Goal: Task Accomplishment & Management: Complete application form

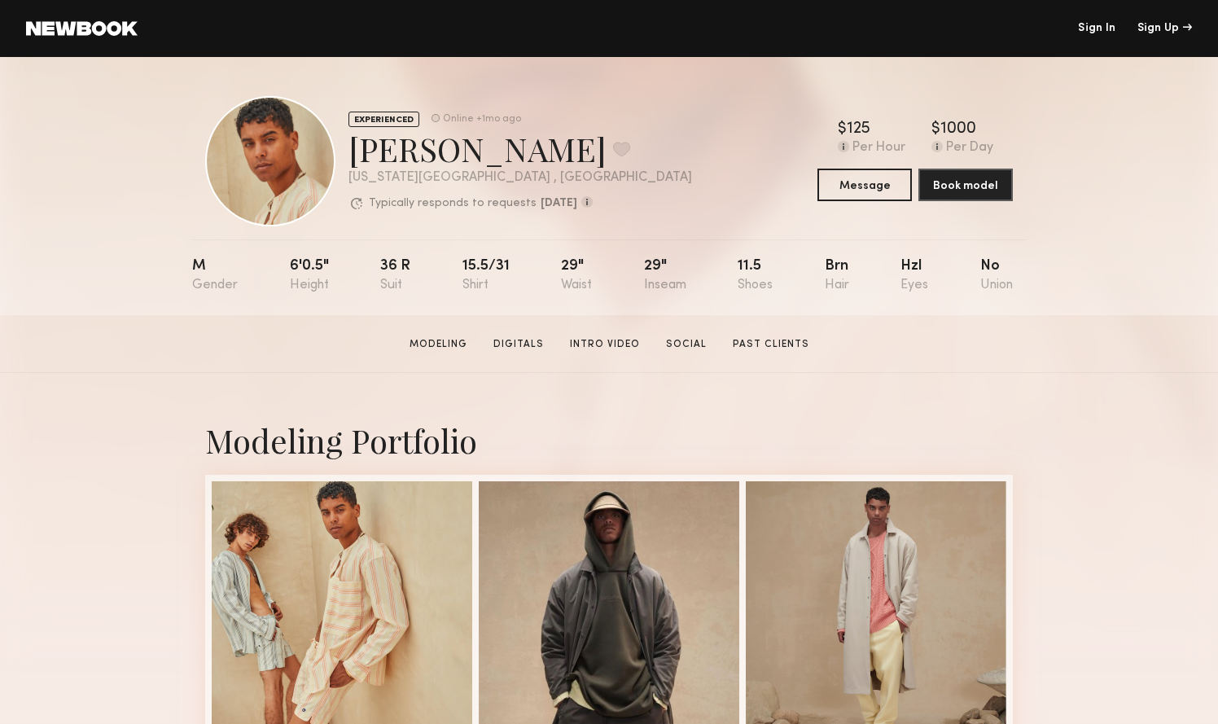
click at [112, 26] on link at bounding box center [82, 28] width 112 height 15
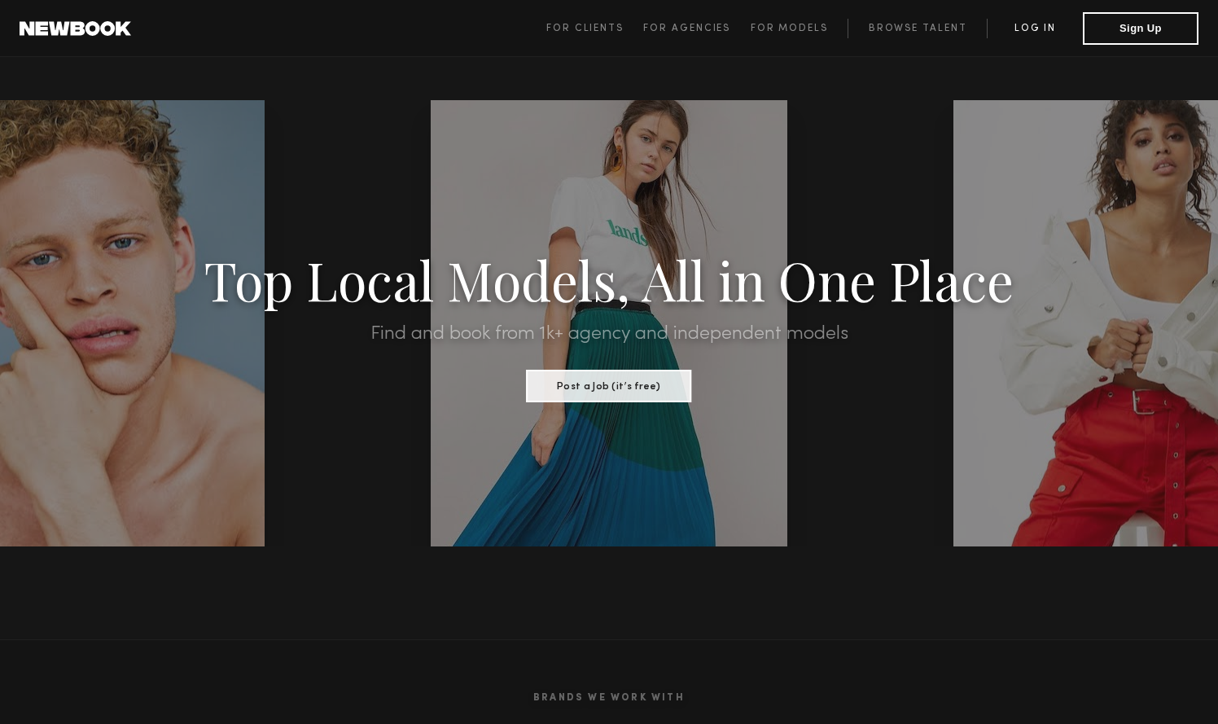
click at [1042, 36] on link "Log in" at bounding box center [1034, 29] width 96 height 20
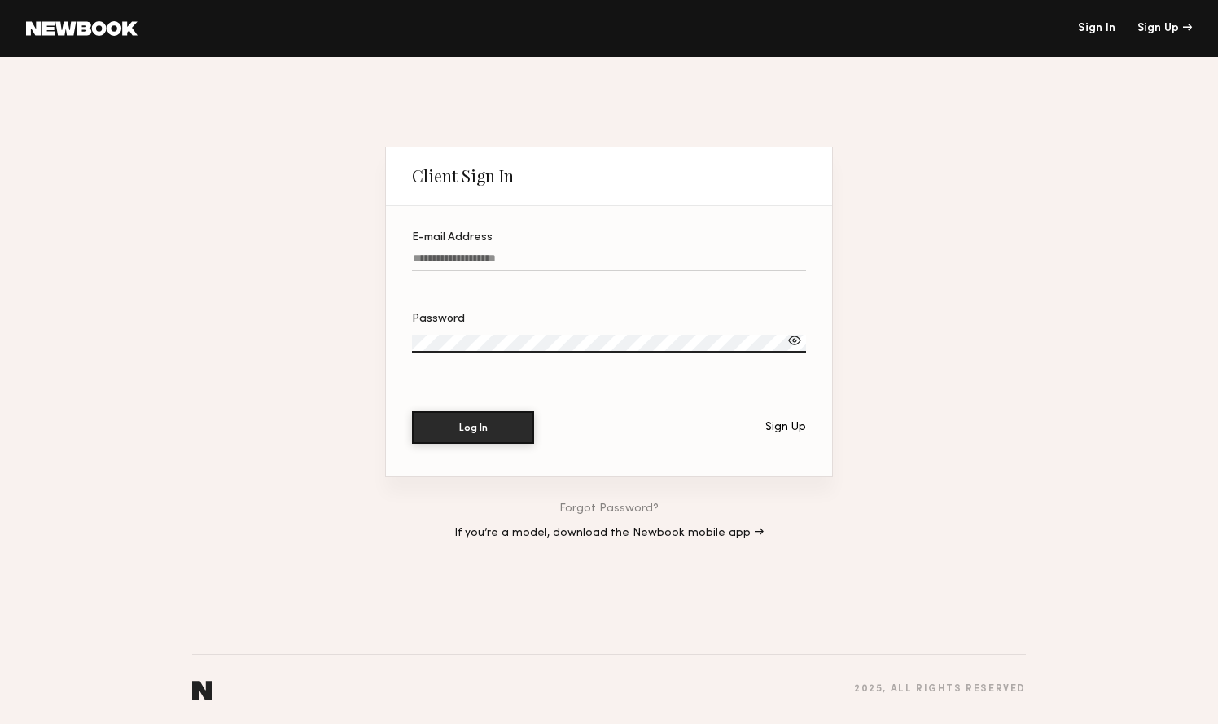
click at [522, 258] on input "E-mail Address" at bounding box center [609, 261] width 394 height 19
type input "**********"
click at [1150, 30] on div "Sign Up" at bounding box center [1164, 28] width 55 height 11
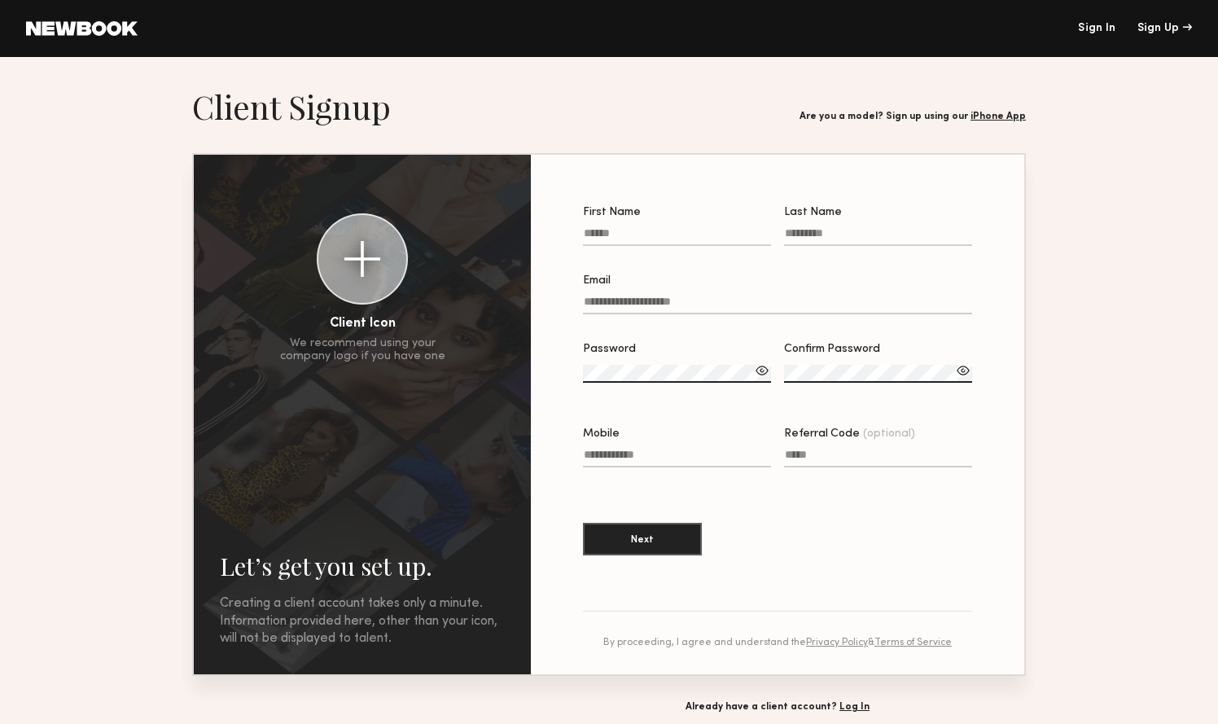
click at [355, 279] on div at bounding box center [362, 259] width 88 height 88
click at [364, 260] on div at bounding box center [362, 259] width 36 height 36
click at [352, 261] on div at bounding box center [362, 259] width 36 height 36
click at [641, 238] on input "First Name" at bounding box center [677, 236] width 188 height 19
type input "******"
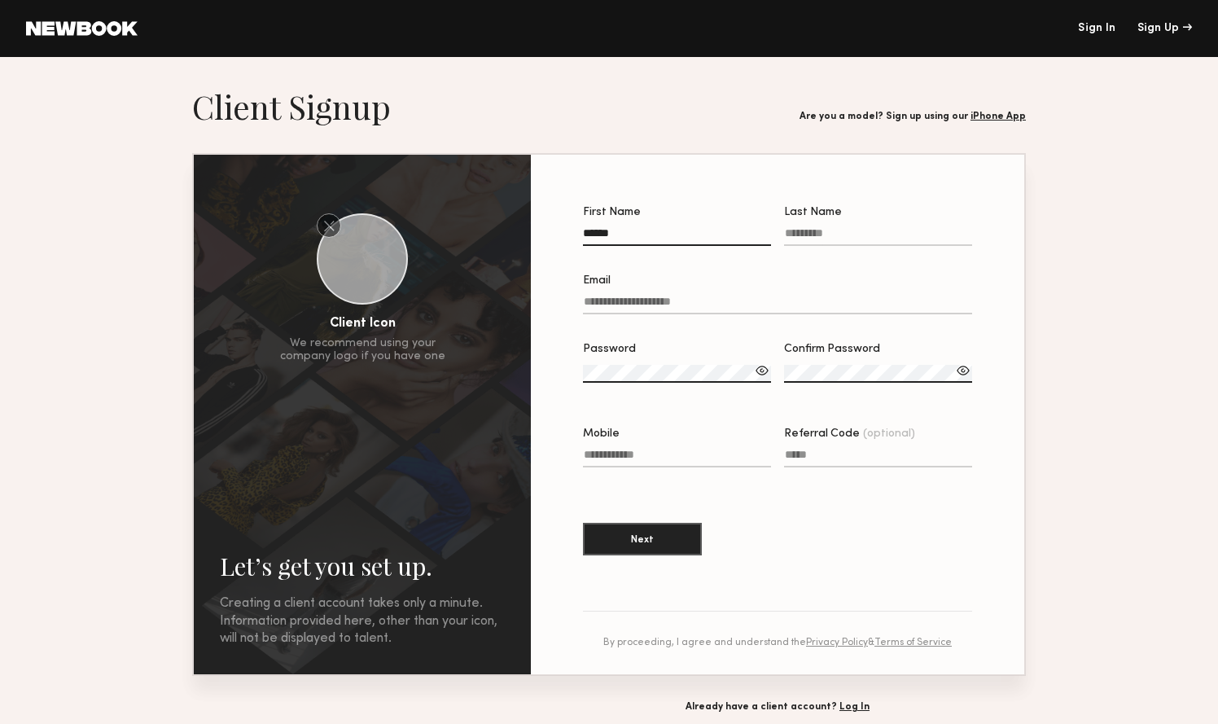
type input "*********"
type input "**********"
click at [672, 362] on label "Password" at bounding box center [677, 370] width 188 height 55
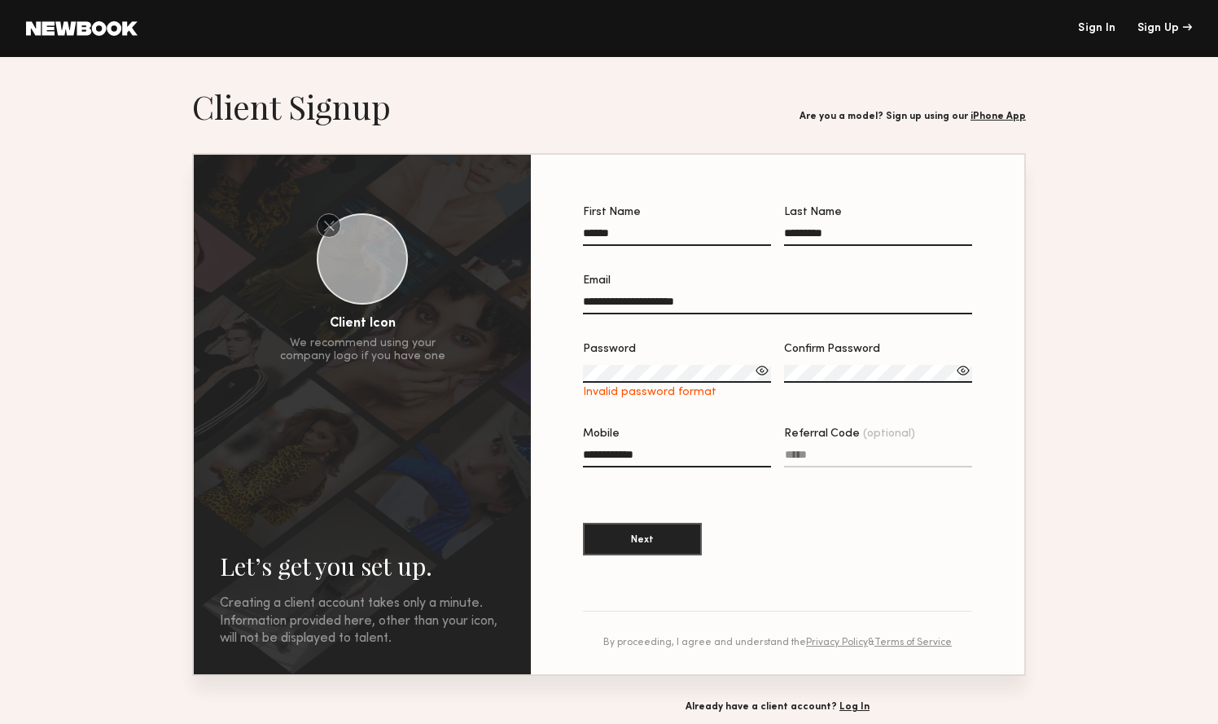
click at [759, 372] on div at bounding box center [762, 370] width 16 height 16
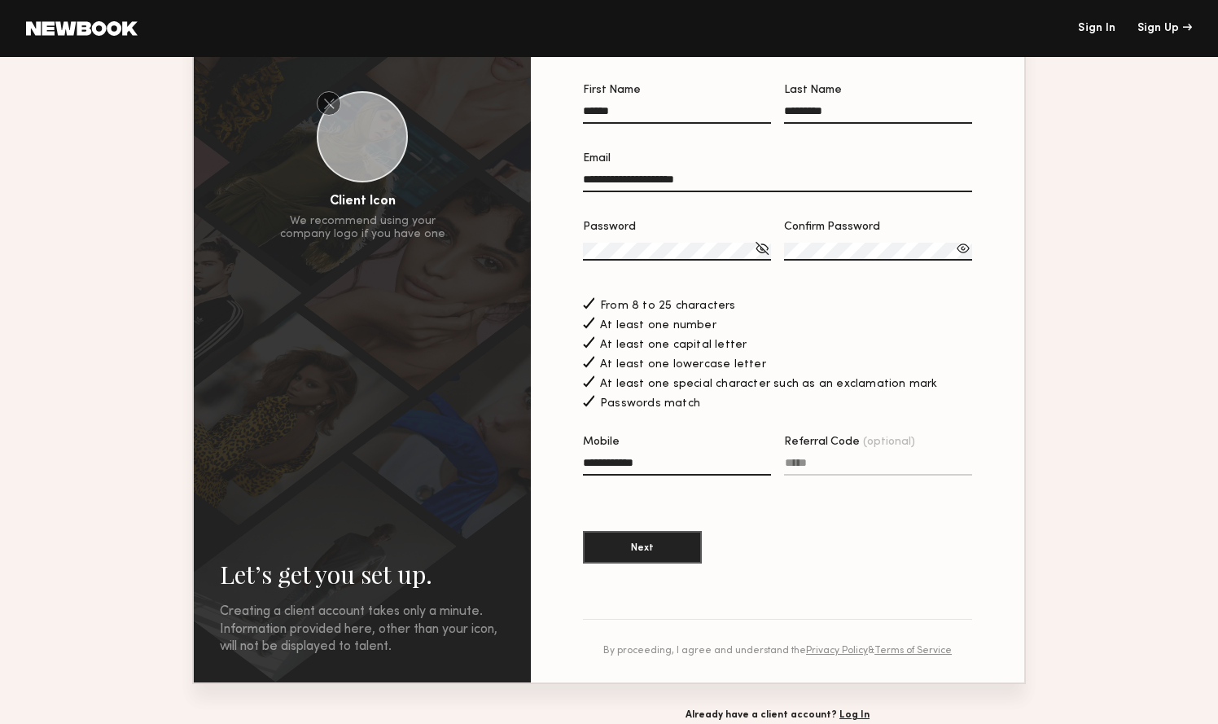
scroll to position [124, 0]
click at [728, 465] on input "**********" at bounding box center [677, 464] width 188 height 19
type input "**********"
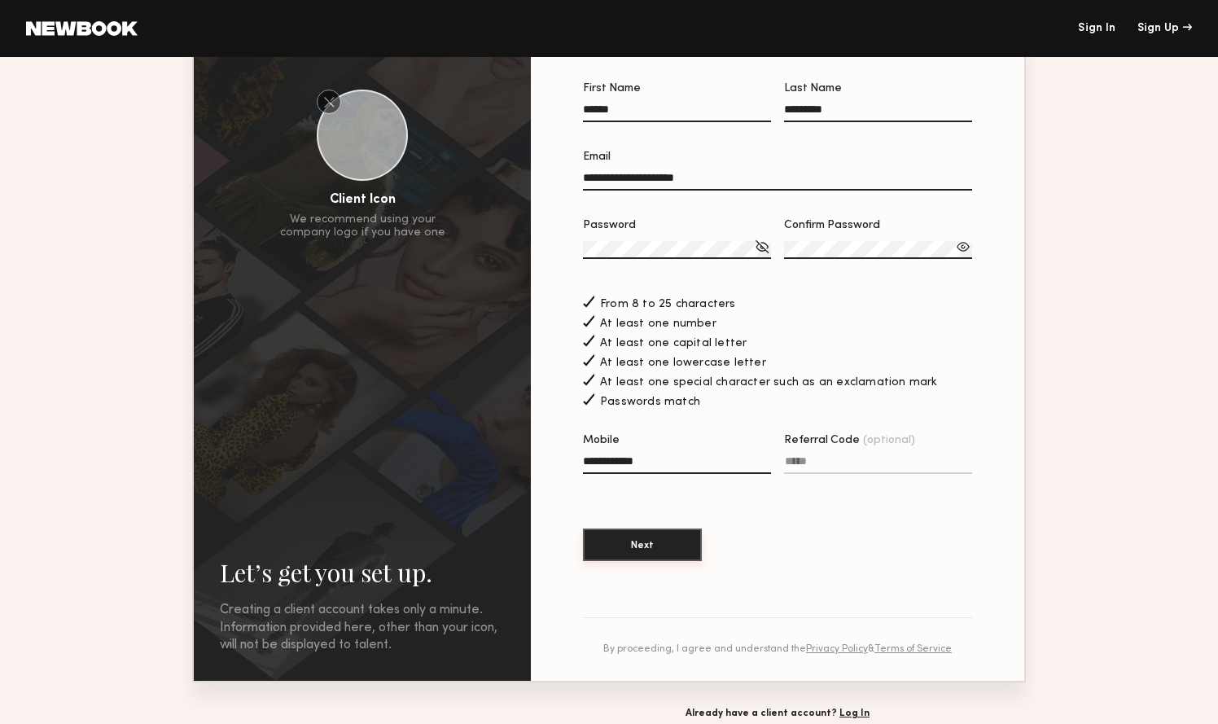
click at [658, 544] on button "Next" at bounding box center [642, 544] width 119 height 33
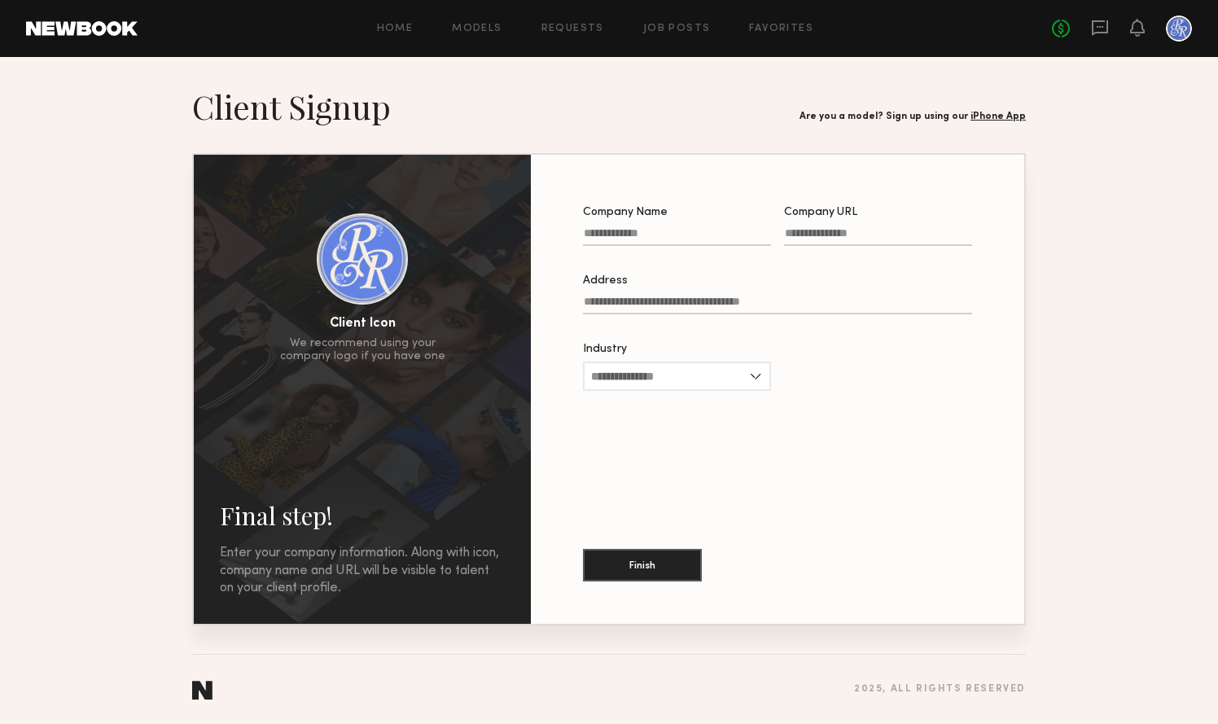
click at [677, 230] on input "Company Name" at bounding box center [677, 236] width 188 height 19
type input "**********"
click at [812, 239] on input "Company URL" at bounding box center [878, 236] width 188 height 19
paste input "**********"
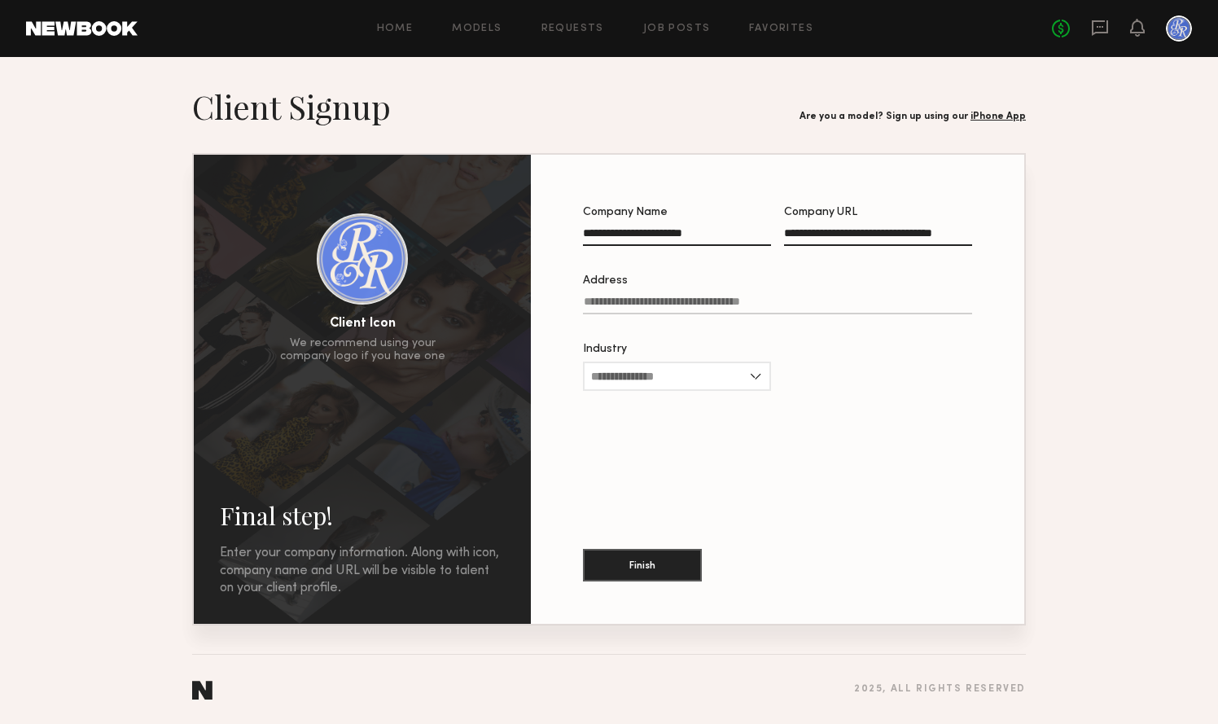
type input "**********"
click at [670, 298] on input "Address" at bounding box center [777, 304] width 389 height 19
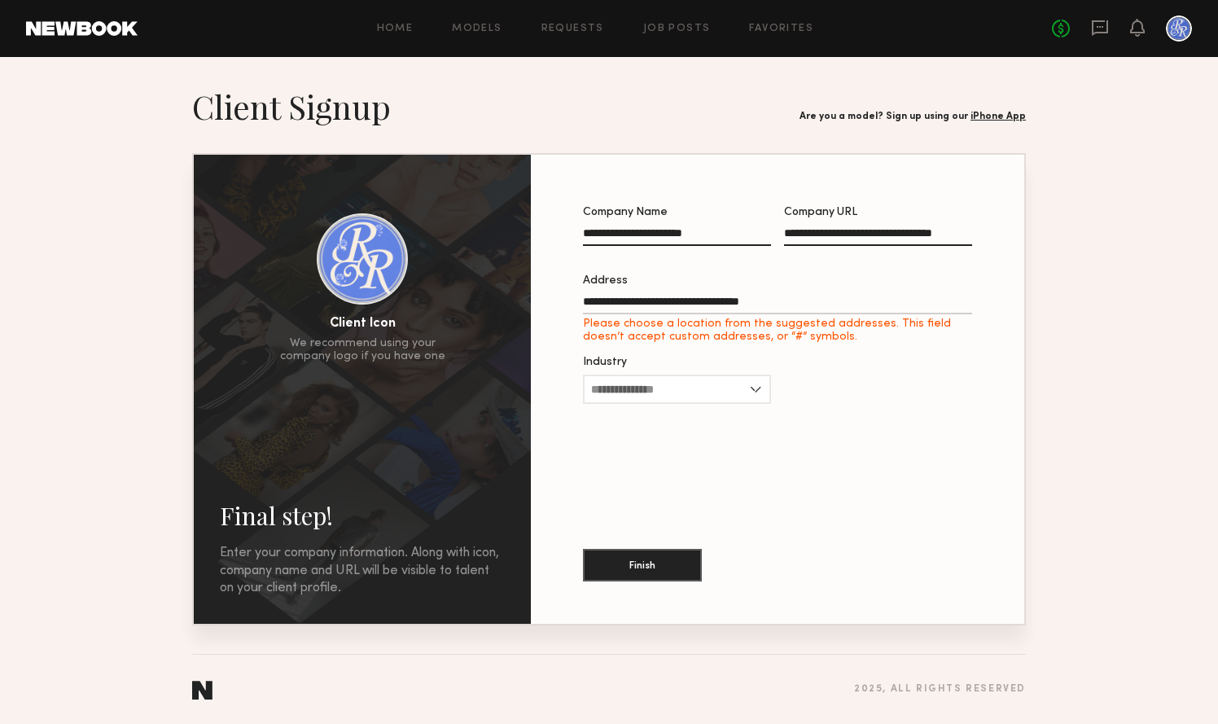
type input "**********"
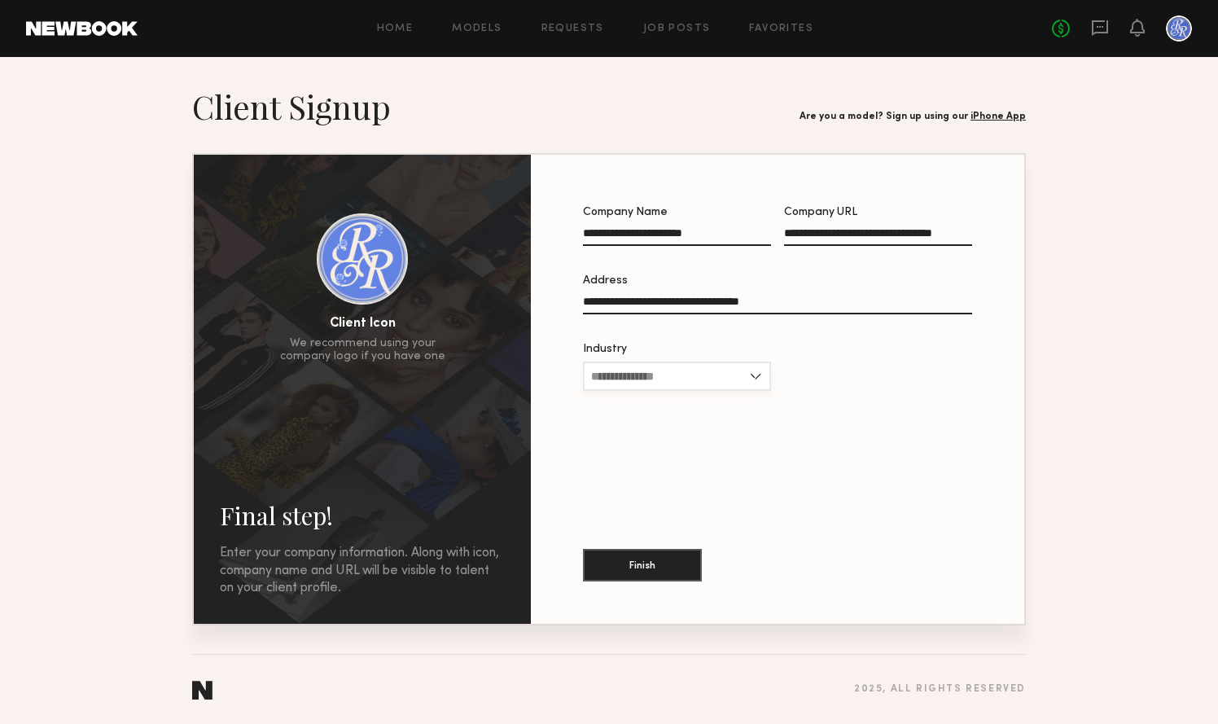
click at [671, 375] on input "Industry" at bounding box center [677, 375] width 188 height 29
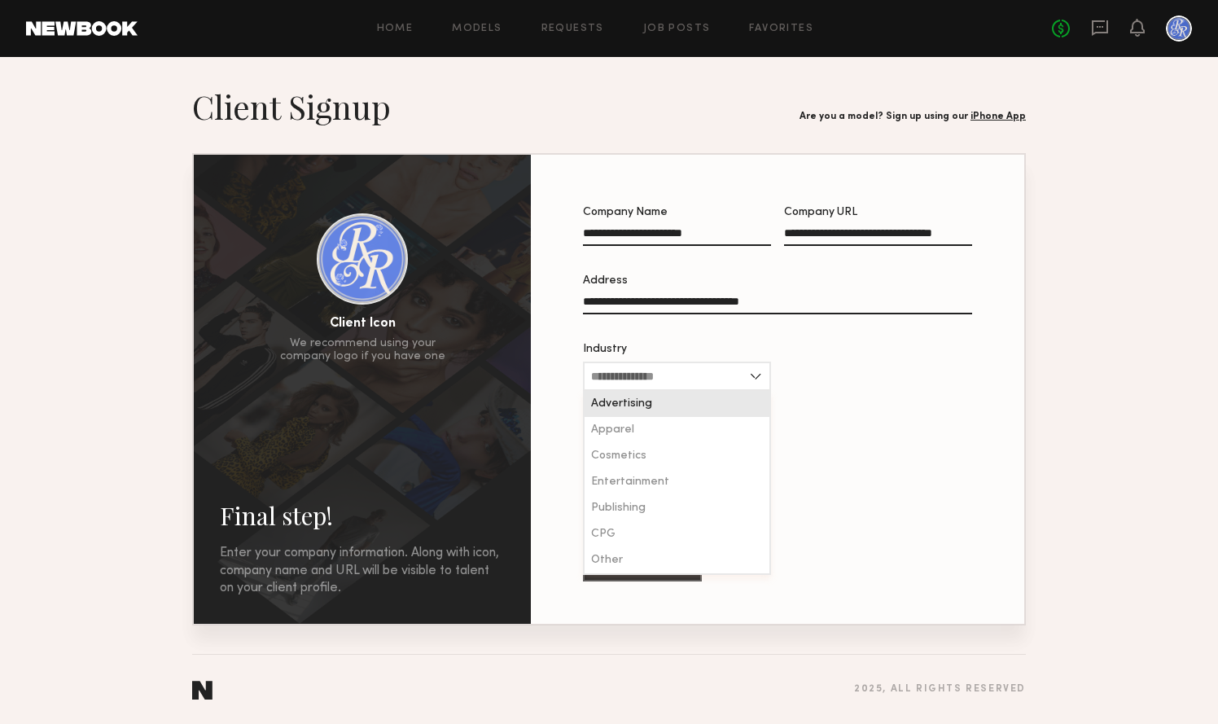
click at [631, 402] on span "Advertising" at bounding box center [621, 403] width 61 height 11
type input "**********"
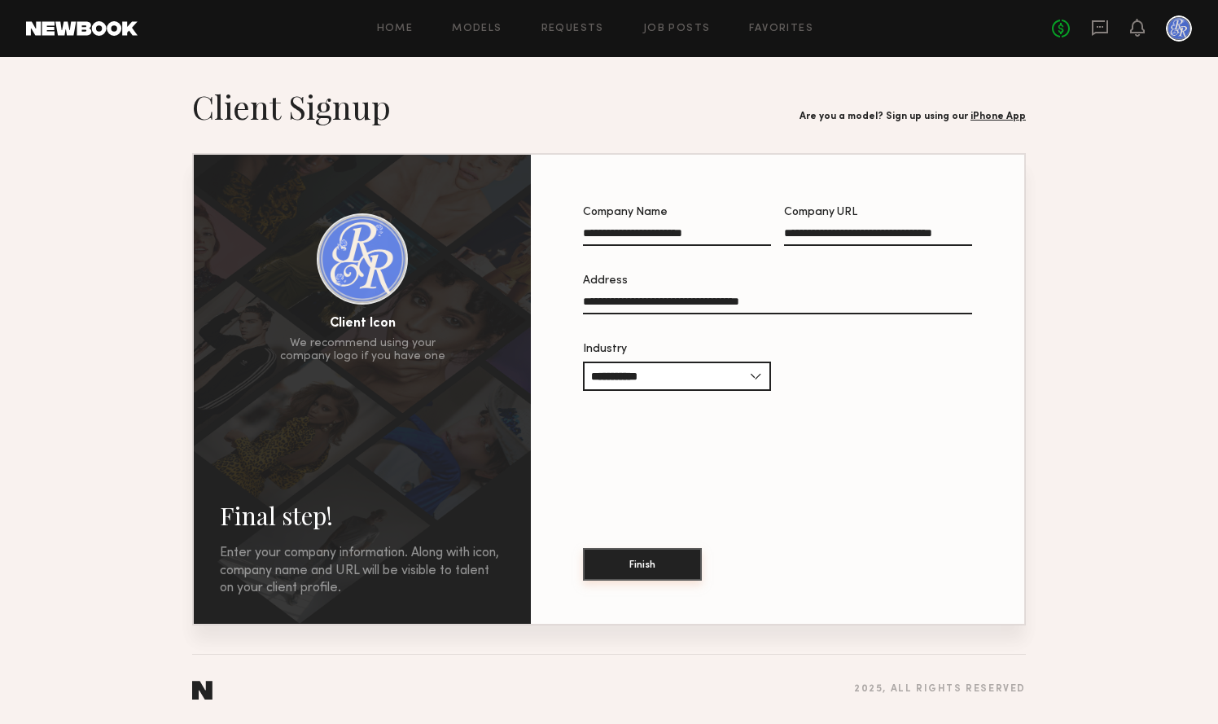
click at [625, 566] on button "Finish" at bounding box center [642, 564] width 119 height 33
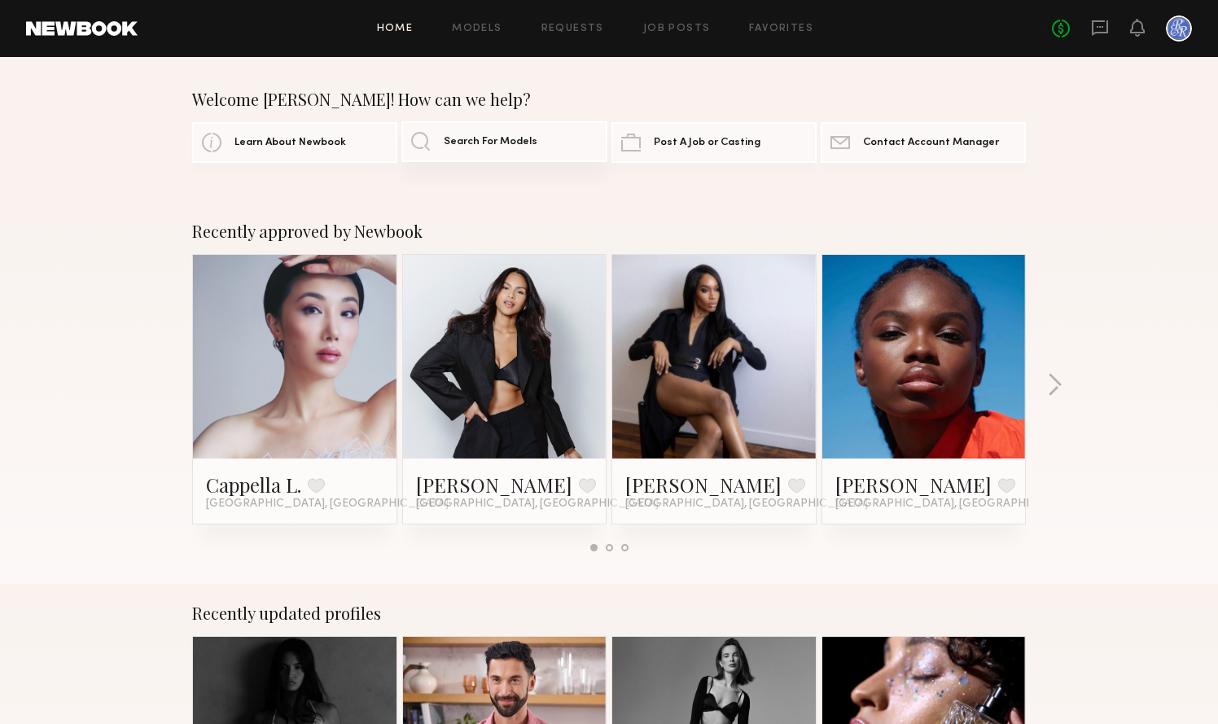
click at [483, 146] on span "Search For Models" at bounding box center [491, 142] width 94 height 11
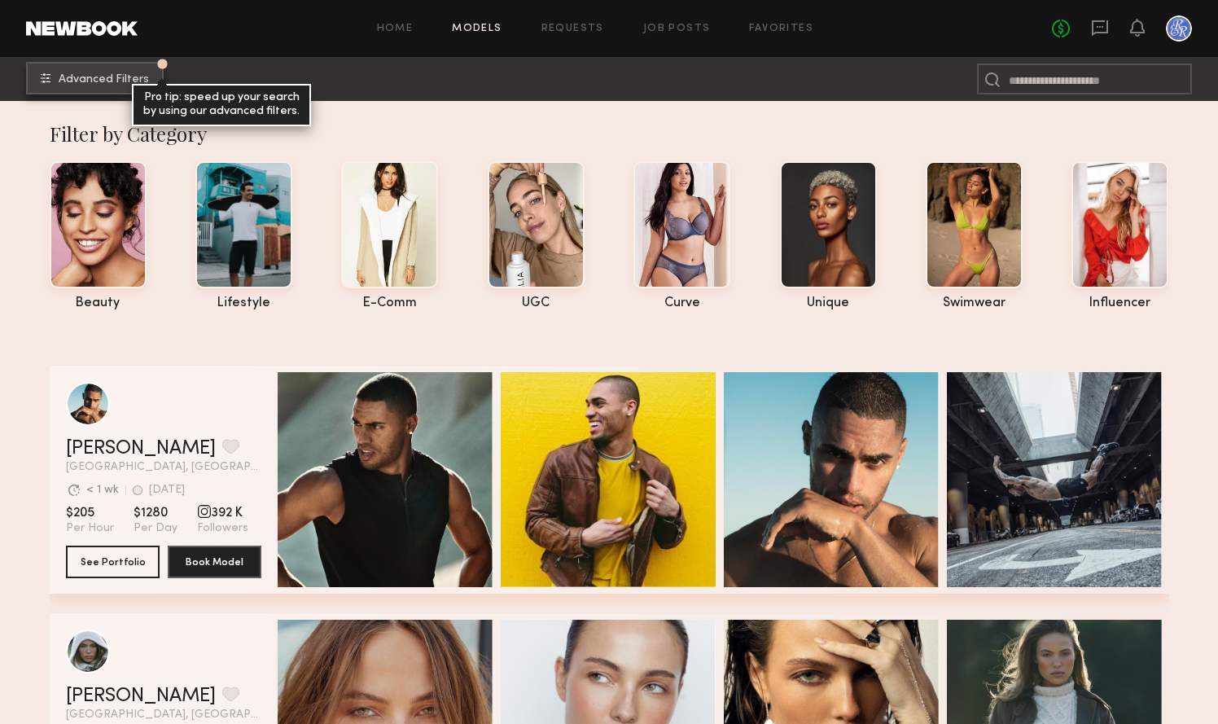
click at [135, 81] on span "Advanced Filters" at bounding box center [104, 79] width 90 height 11
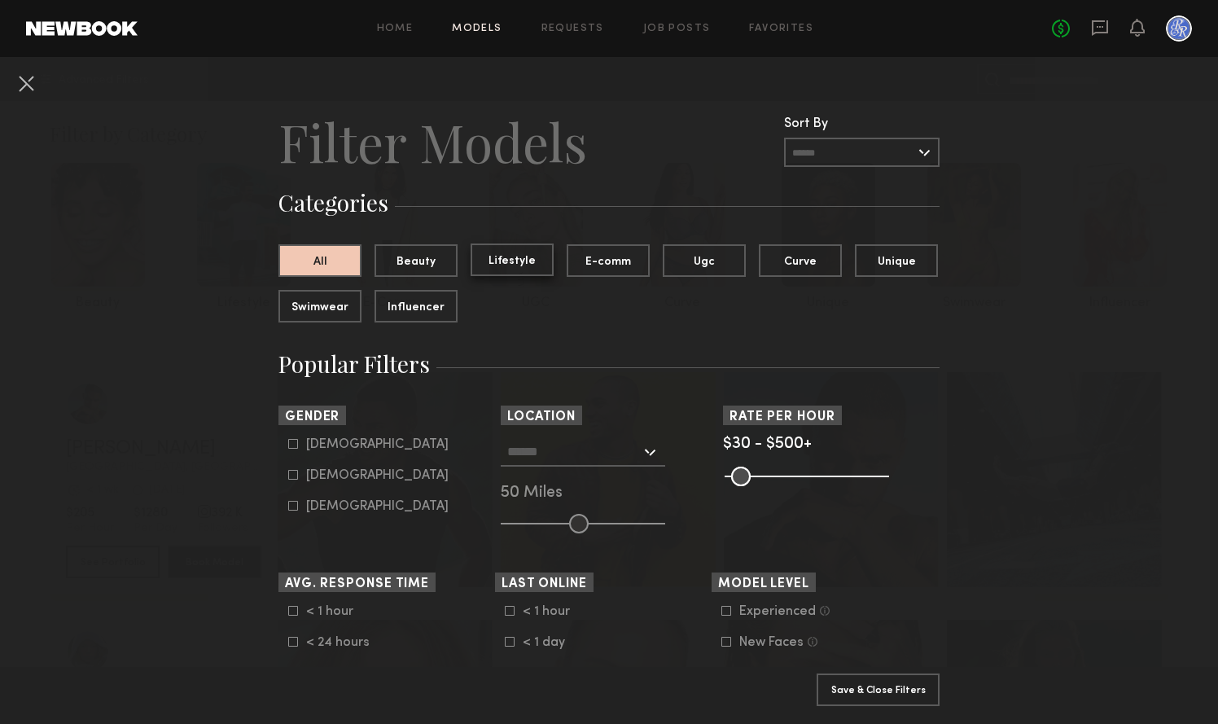
click at [506, 263] on button "Lifestyle" at bounding box center [511, 259] width 83 height 33
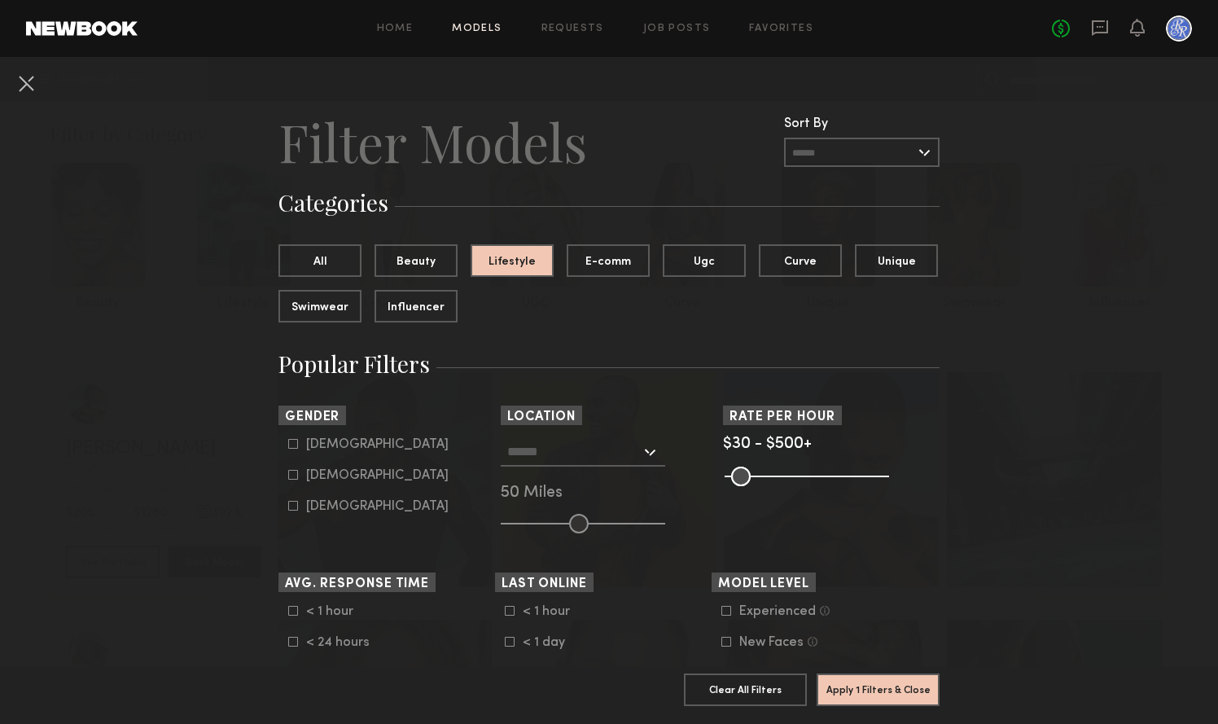
click at [323, 472] on div "Female" at bounding box center [377, 475] width 142 height 10
type input "**"
click at [636, 457] on input "text" at bounding box center [573, 451] width 133 height 28
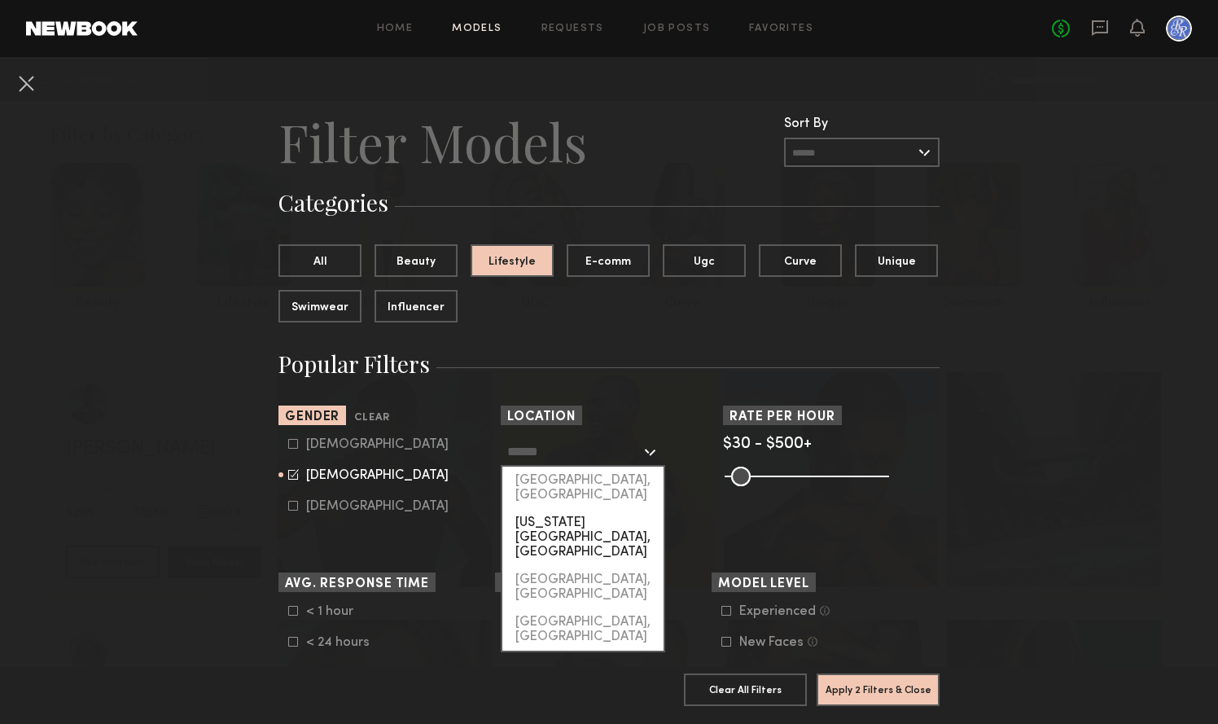
click at [604, 509] on div "[US_STATE][GEOGRAPHIC_DATA], [GEOGRAPHIC_DATA]" at bounding box center [582, 537] width 161 height 57
type input "**********"
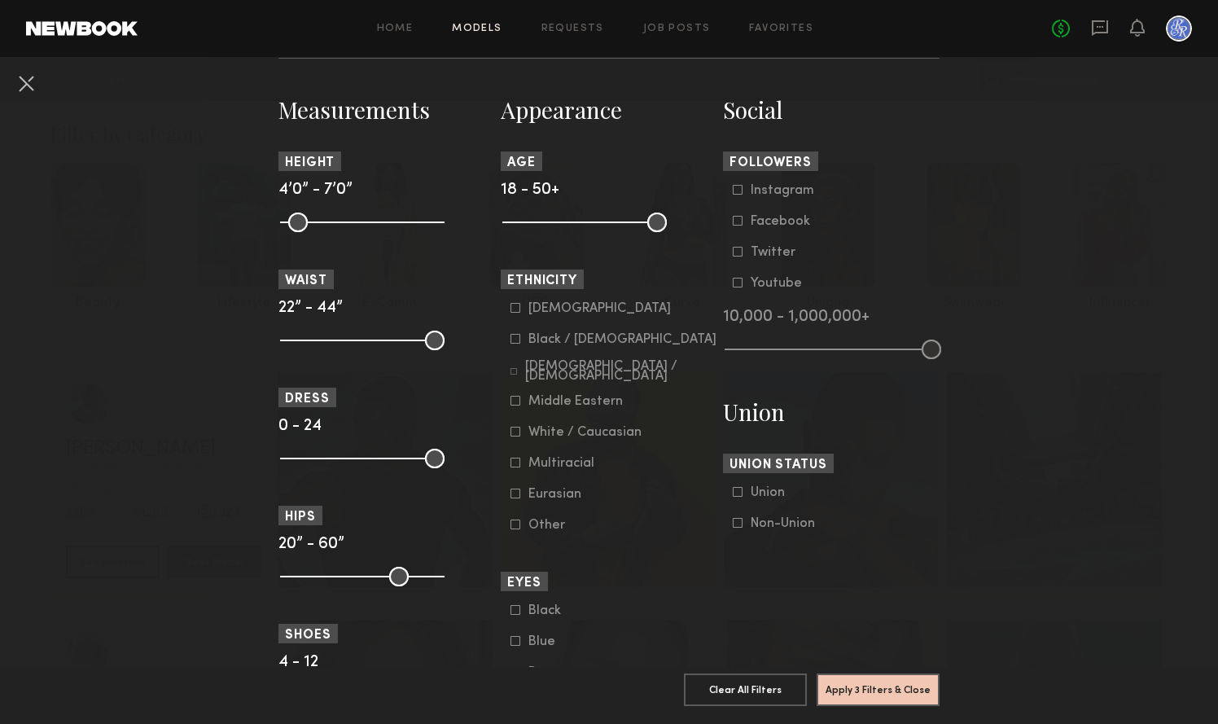
scroll to position [690, 0]
drag, startPoint x: 654, startPoint y: 224, endPoint x: 566, endPoint y: 226, distance: 87.9
type input "**"
click at [566, 226] on input "range" at bounding box center [584, 222] width 164 height 20
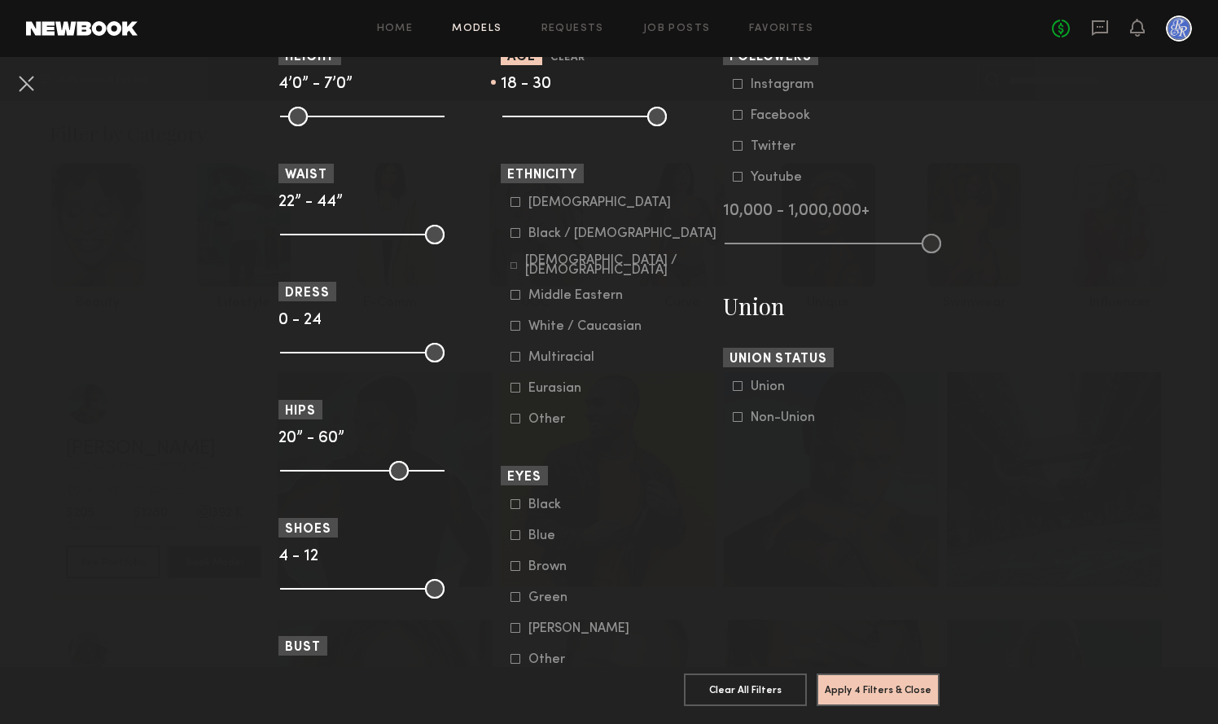
scroll to position [799, 0]
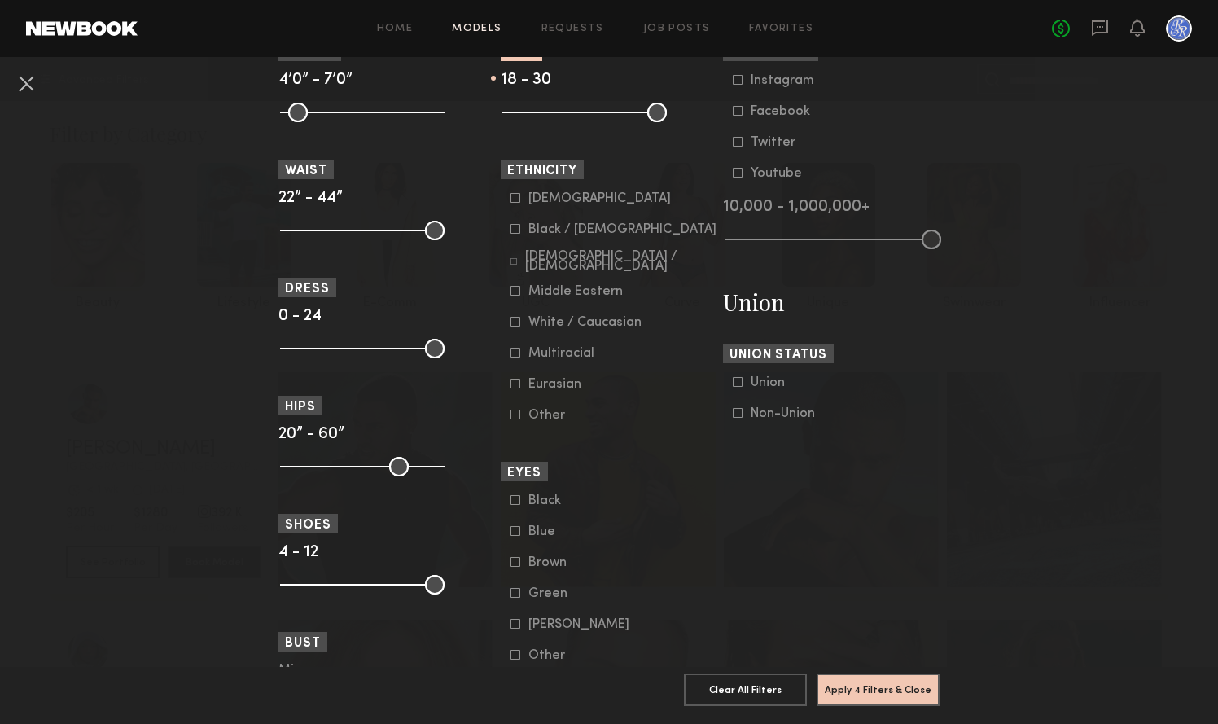
click at [739, 417] on icon at bounding box center [738, 413] width 10 height 10
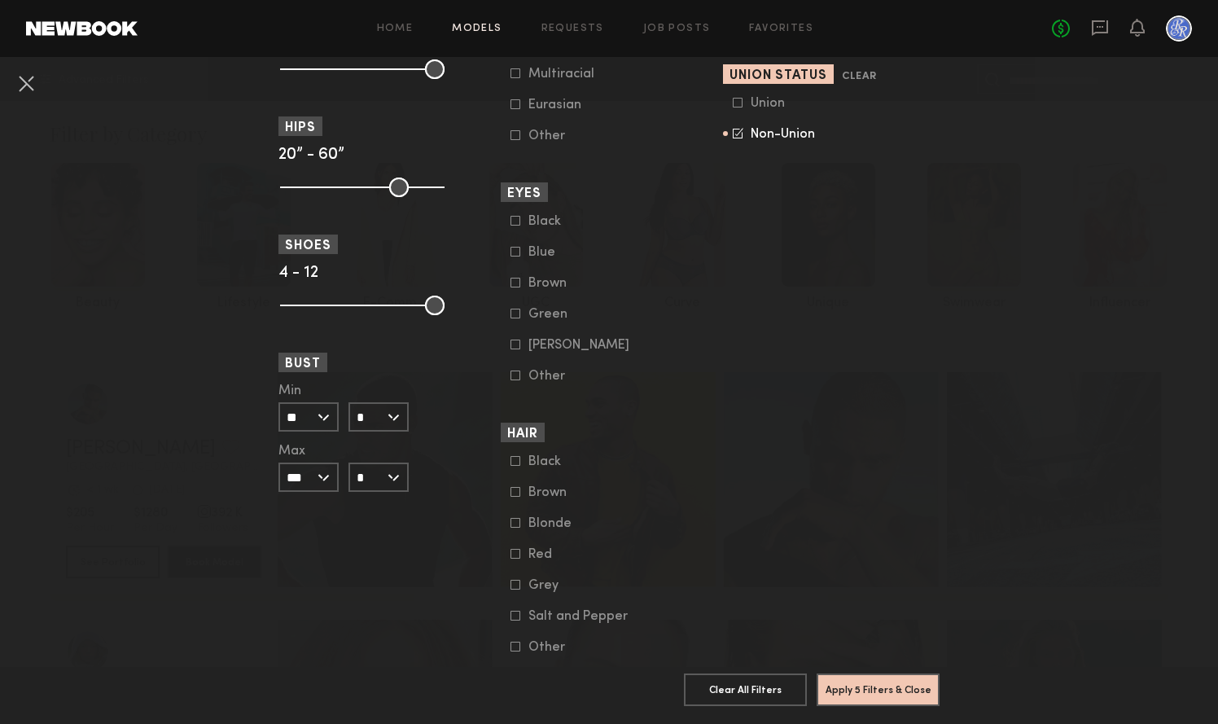
scroll to position [1128, 0]
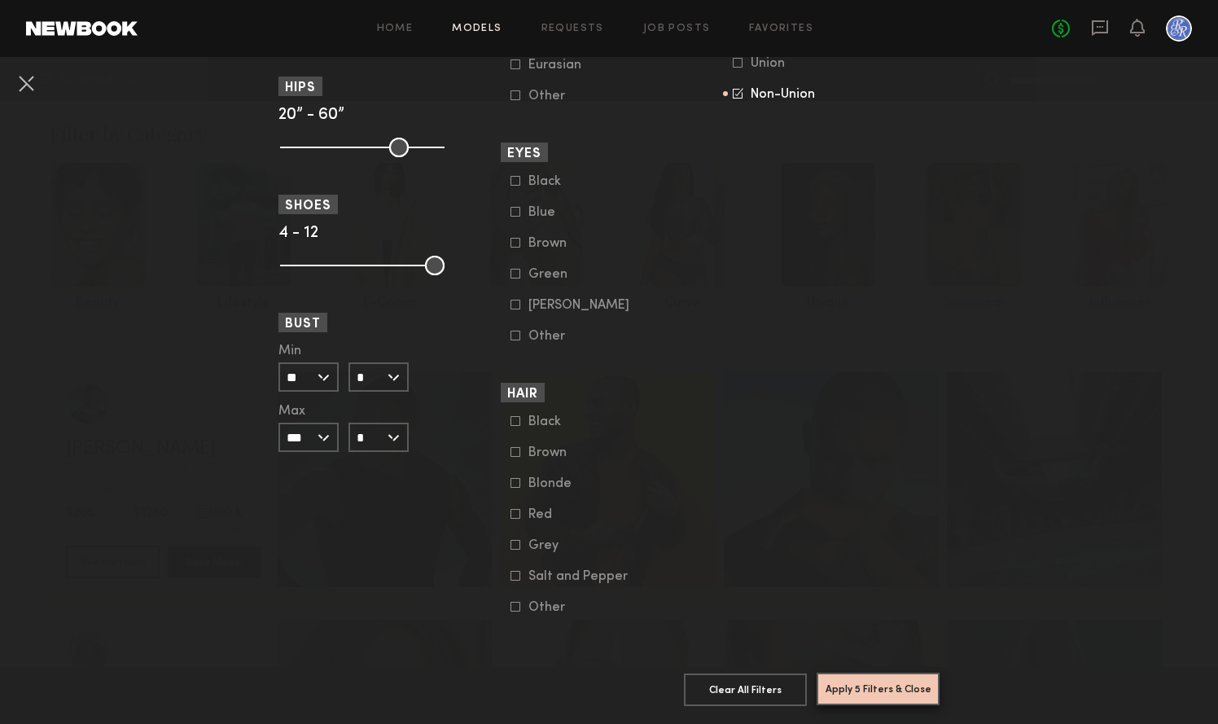
click at [877, 681] on button "Apply 5 Filters & Close" at bounding box center [877, 688] width 123 height 33
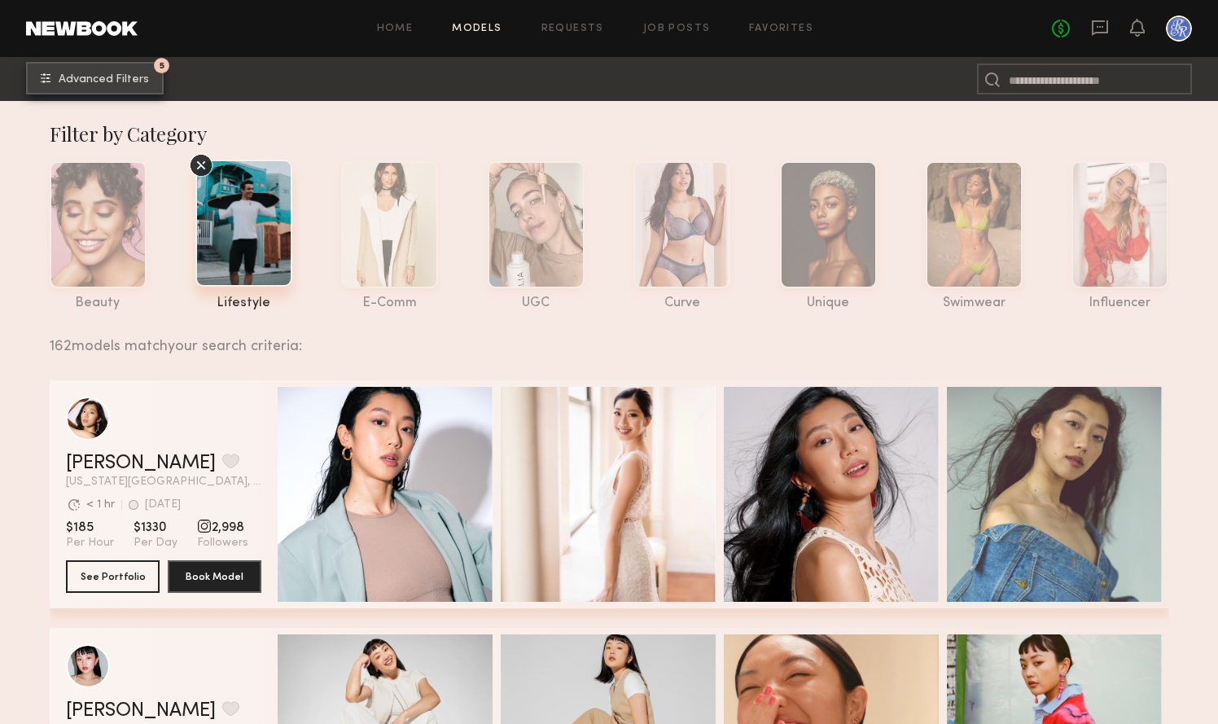
click at [130, 74] on span "Advanced Filters" at bounding box center [104, 79] width 90 height 11
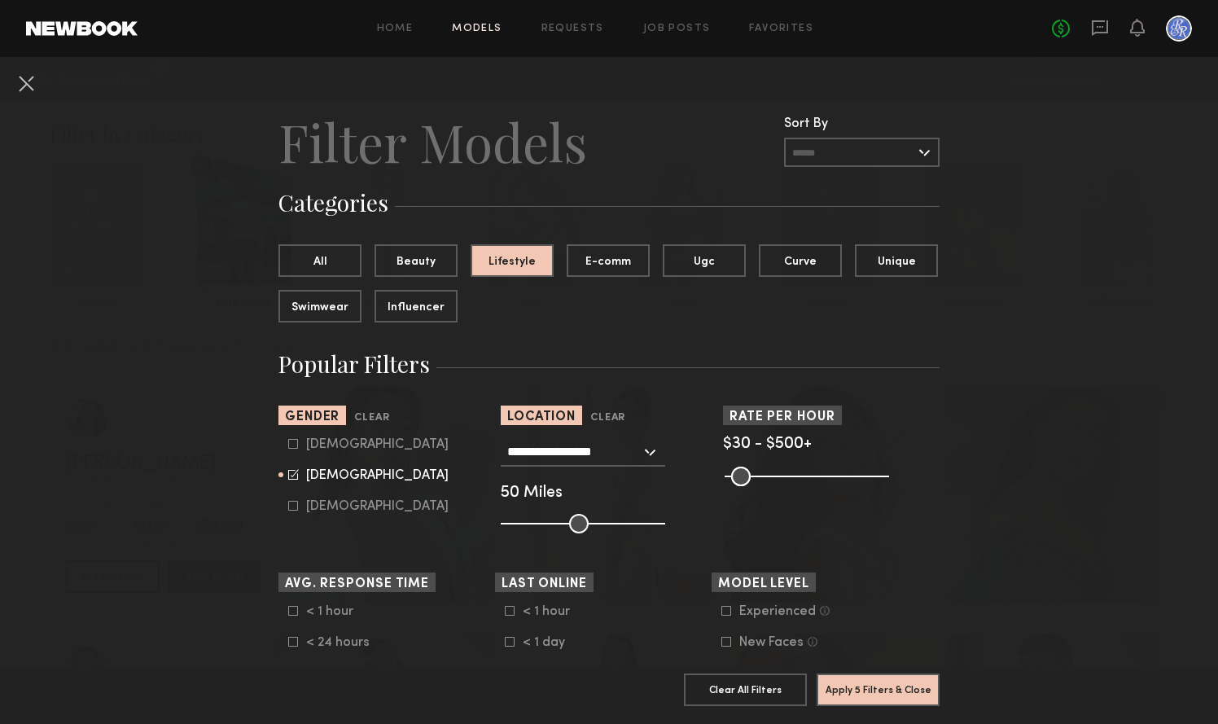
click at [801, 145] on input "text" at bounding box center [861, 152] width 155 height 29
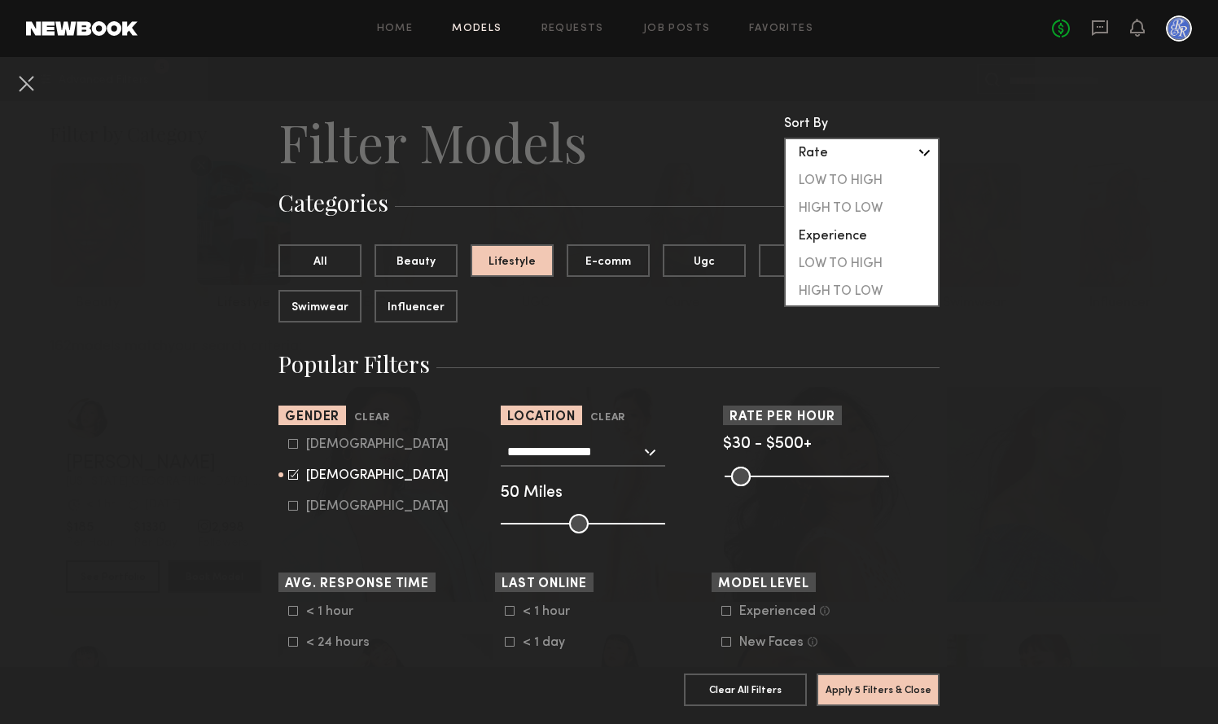
click at [694, 146] on header "Filter Models Sort By Clear Rate LOW TO HIGH HIGH TO LOW Experience LOW TO HIGH…" at bounding box center [608, 141] width 661 height 65
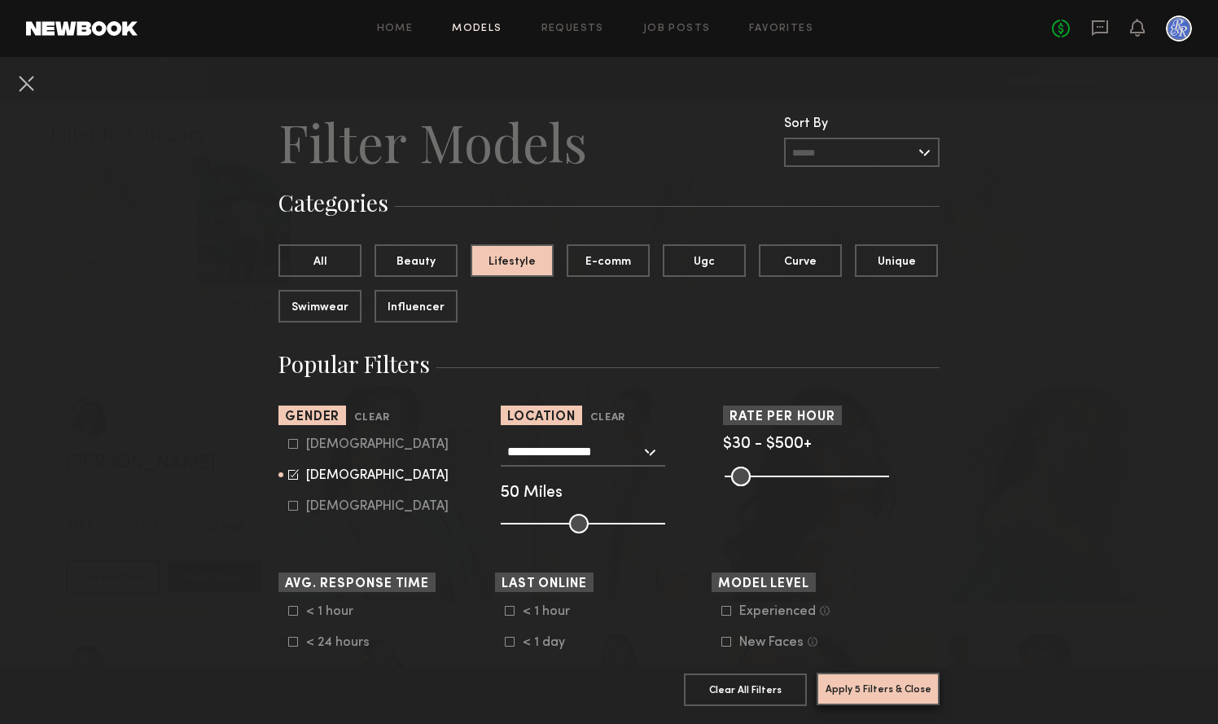
click at [862, 696] on button "Apply 5 Filters & Close" at bounding box center [877, 688] width 123 height 33
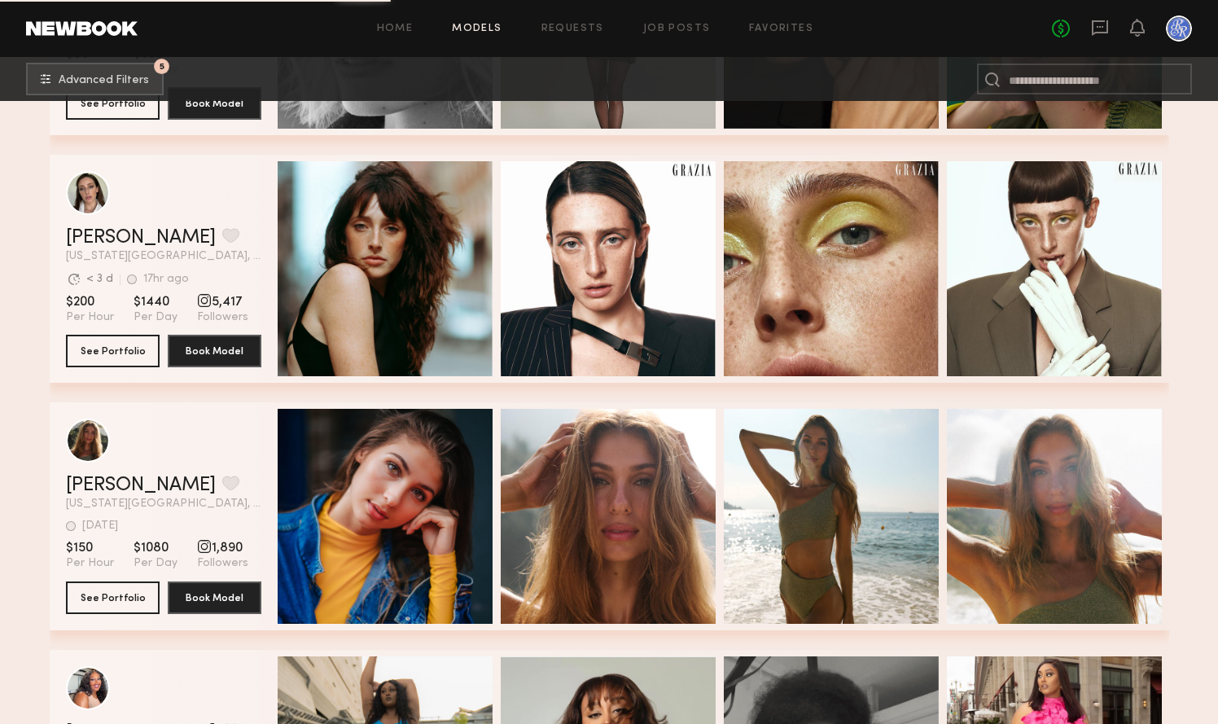
scroll to position [31897, 0]
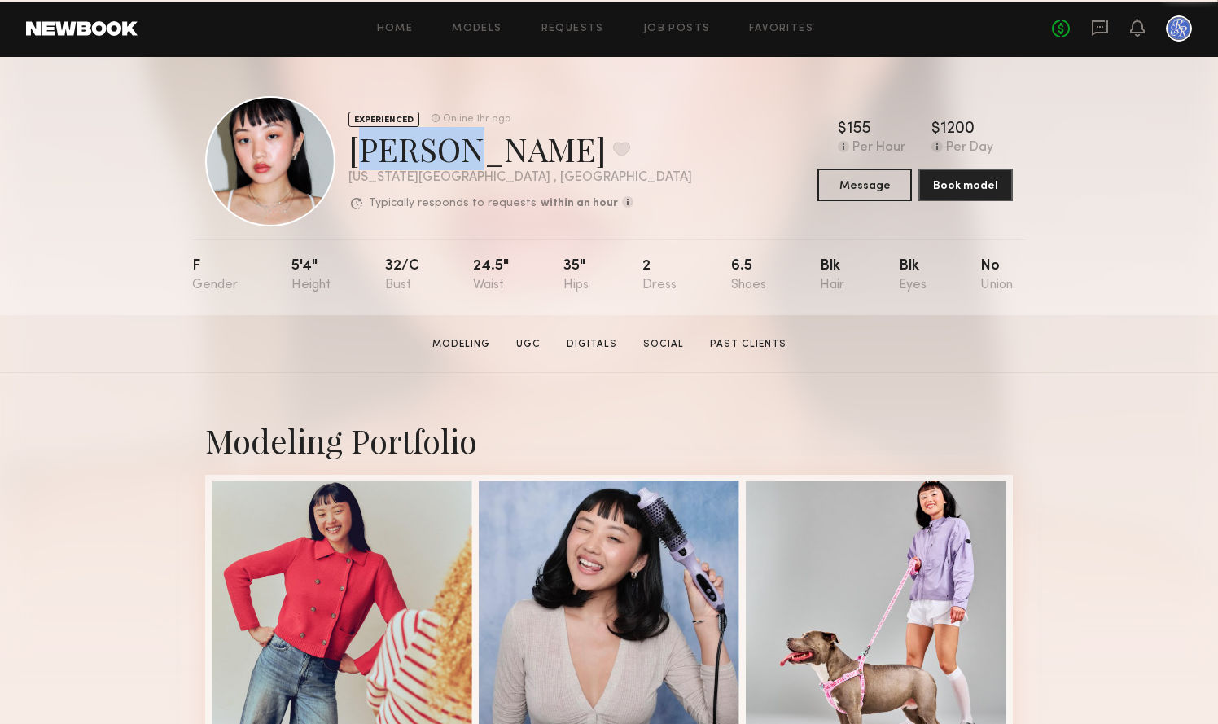
drag, startPoint x: 353, startPoint y: 151, endPoint x: 440, endPoint y: 153, distance: 86.3
click at [440, 153] on div "Lin M. Favorite" at bounding box center [519, 148] width 343 height 43
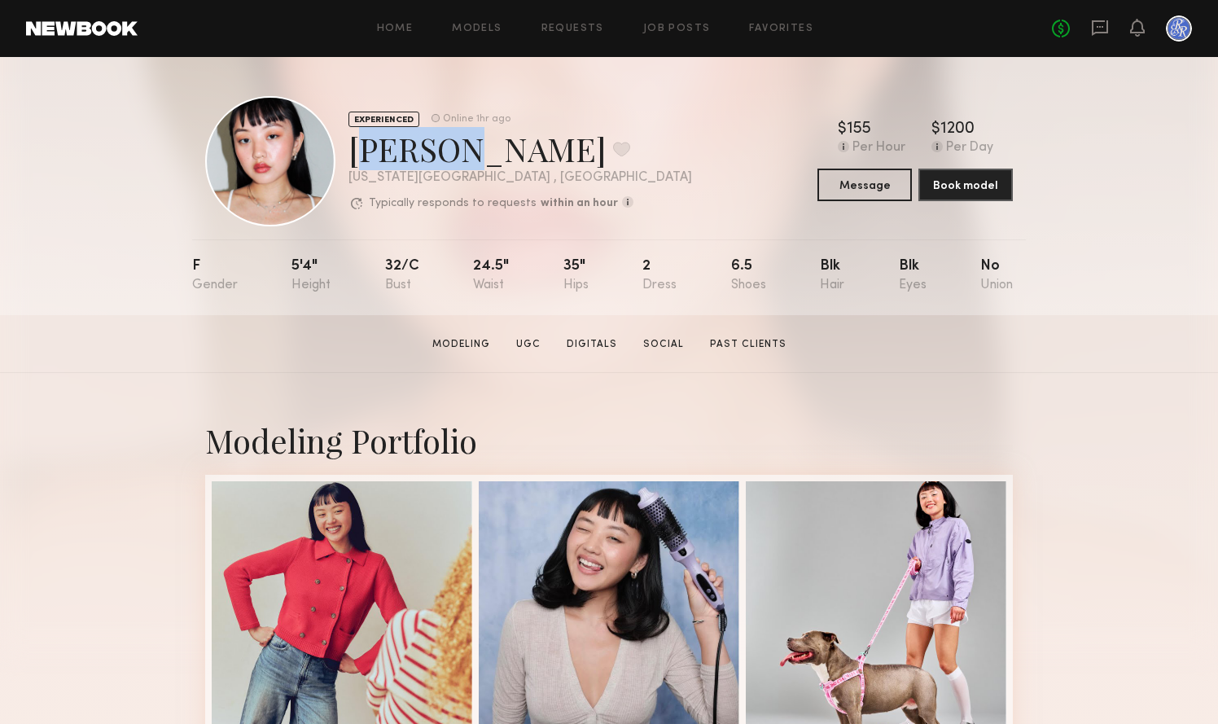
copy div "Lin M."
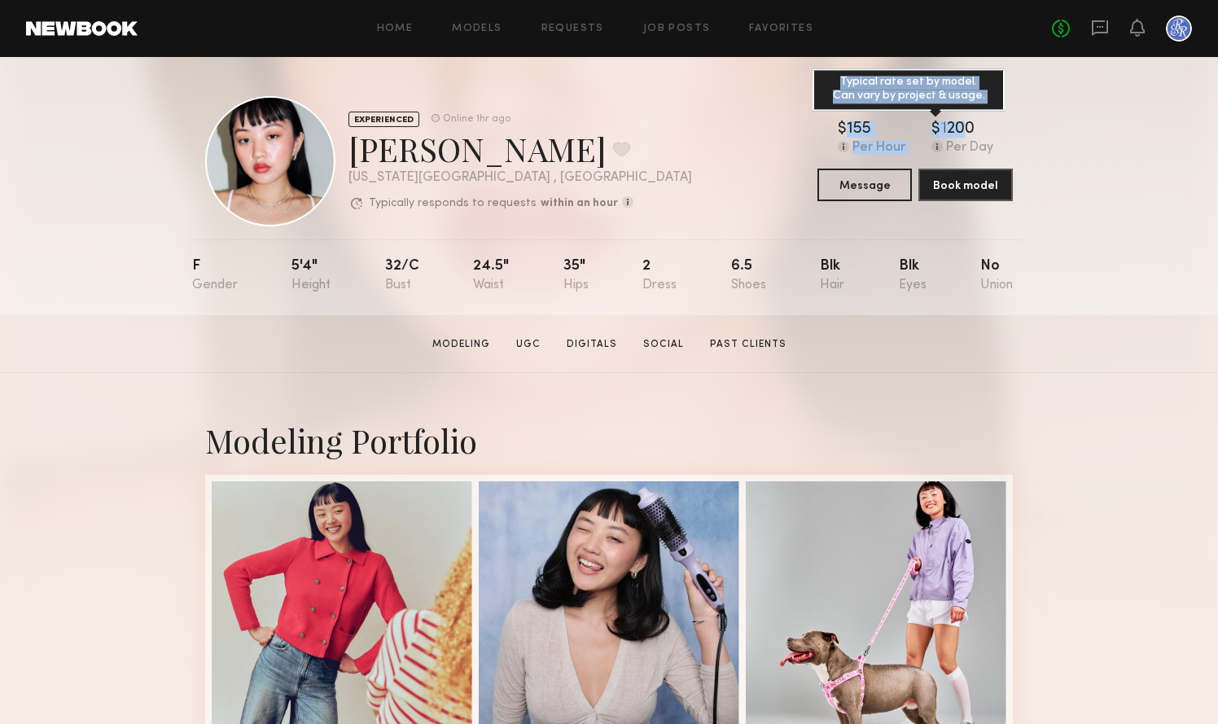
drag, startPoint x: 838, startPoint y: 127, endPoint x: 965, endPoint y: 125, distance: 127.0
click at [965, 125] on div "$ Typical rate set by model. Can vary by project & usage. 155 Per Hour $ Typica…" at bounding box center [914, 138] width 195 height 34
click at [965, 125] on div "1200" at bounding box center [957, 129] width 34 height 16
drag, startPoint x: 974, startPoint y: 129, endPoint x: 929, endPoint y: 127, distance: 44.8
click at [929, 127] on div "$ Typical rate set by model. Can vary by project & usage. 155 Per Hour $ Typica…" at bounding box center [914, 138] width 195 height 34
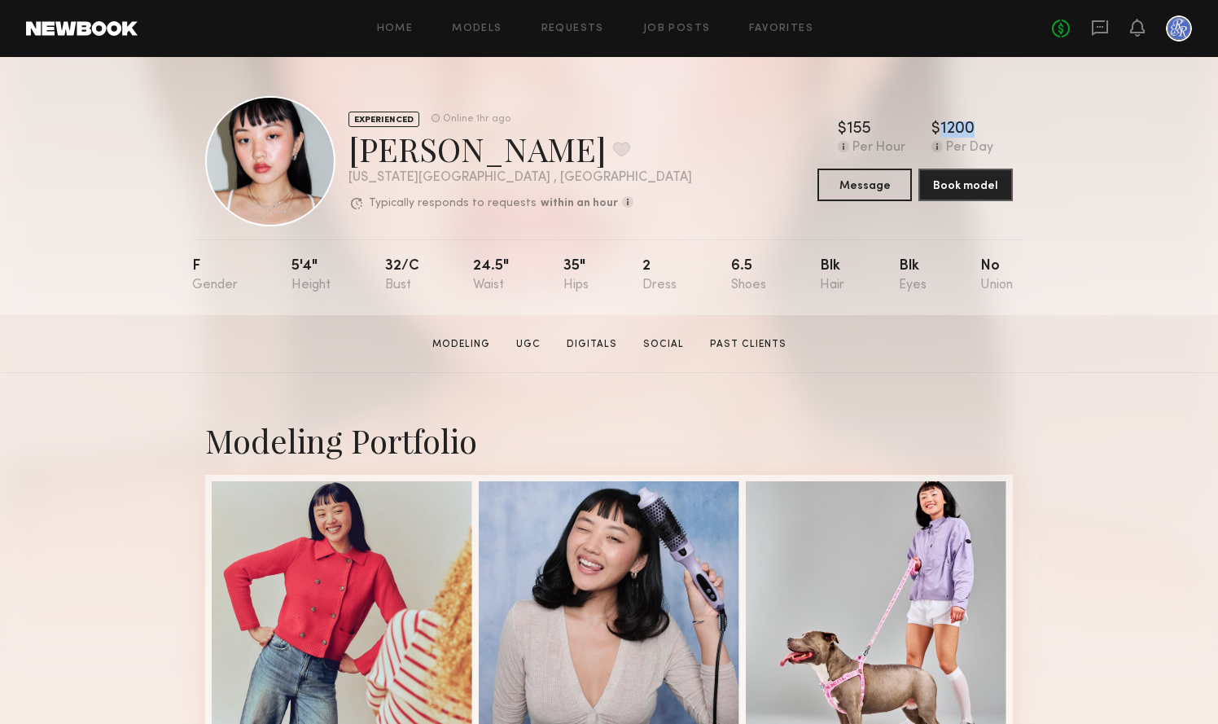
copy div "$ Typical rate set by model. Can vary by project & usage. 1200"
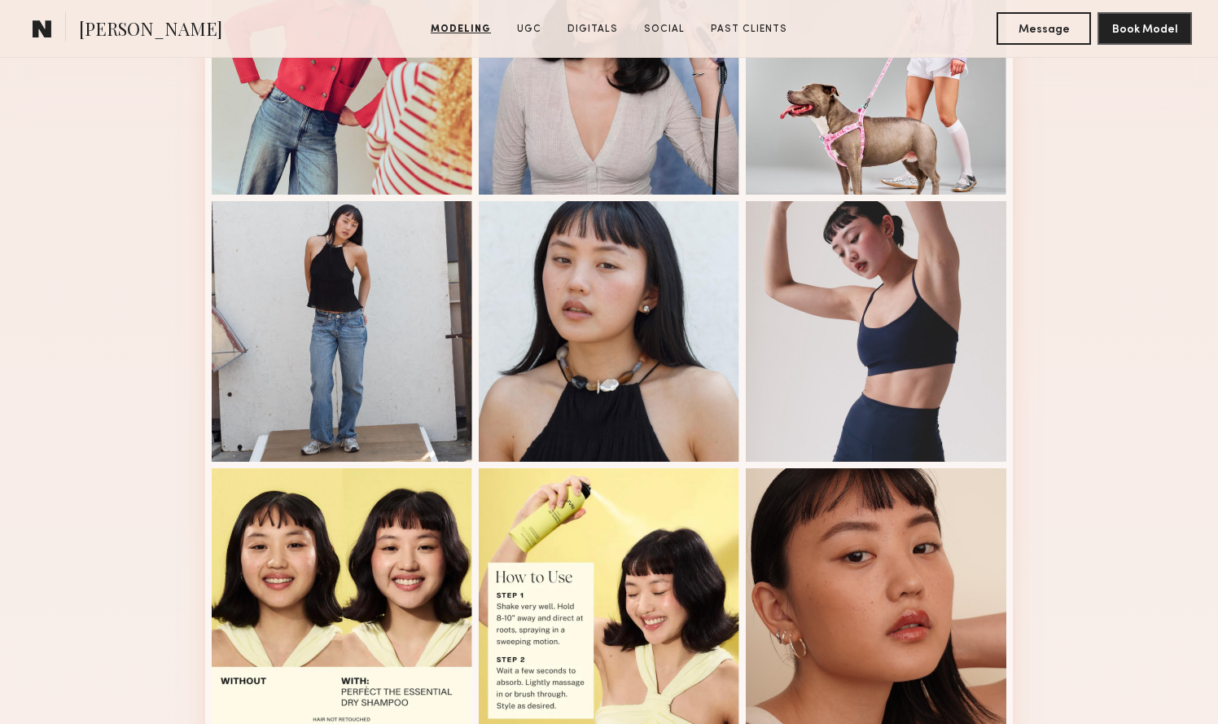
scroll to position [567, 0]
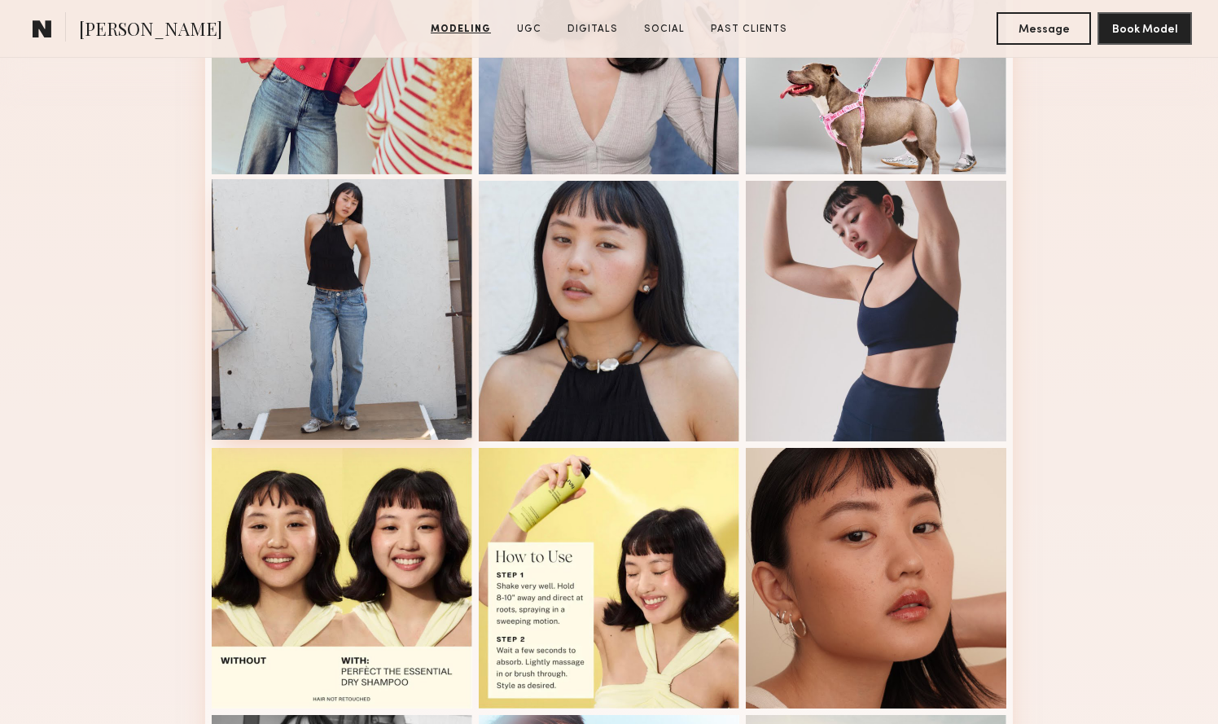
click at [290, 411] on div at bounding box center [342, 309] width 260 height 260
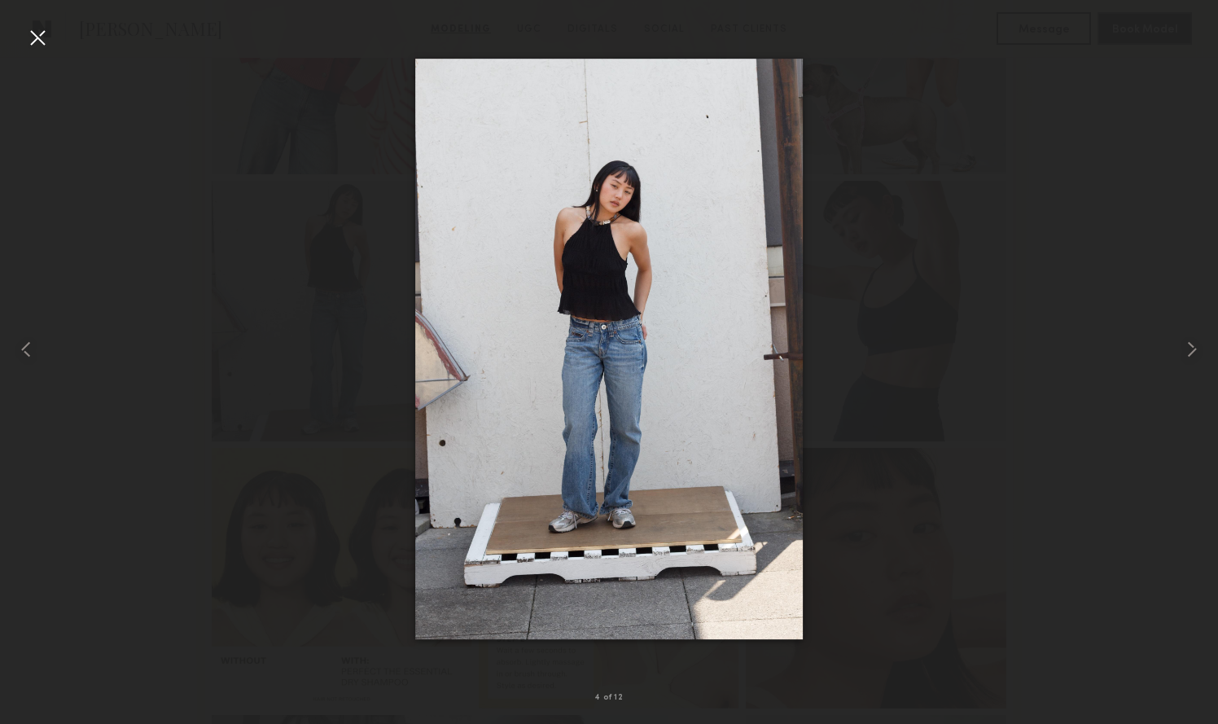
click at [226, 217] on div at bounding box center [609, 348] width 1218 height 645
click at [31, 42] on div at bounding box center [37, 37] width 26 height 26
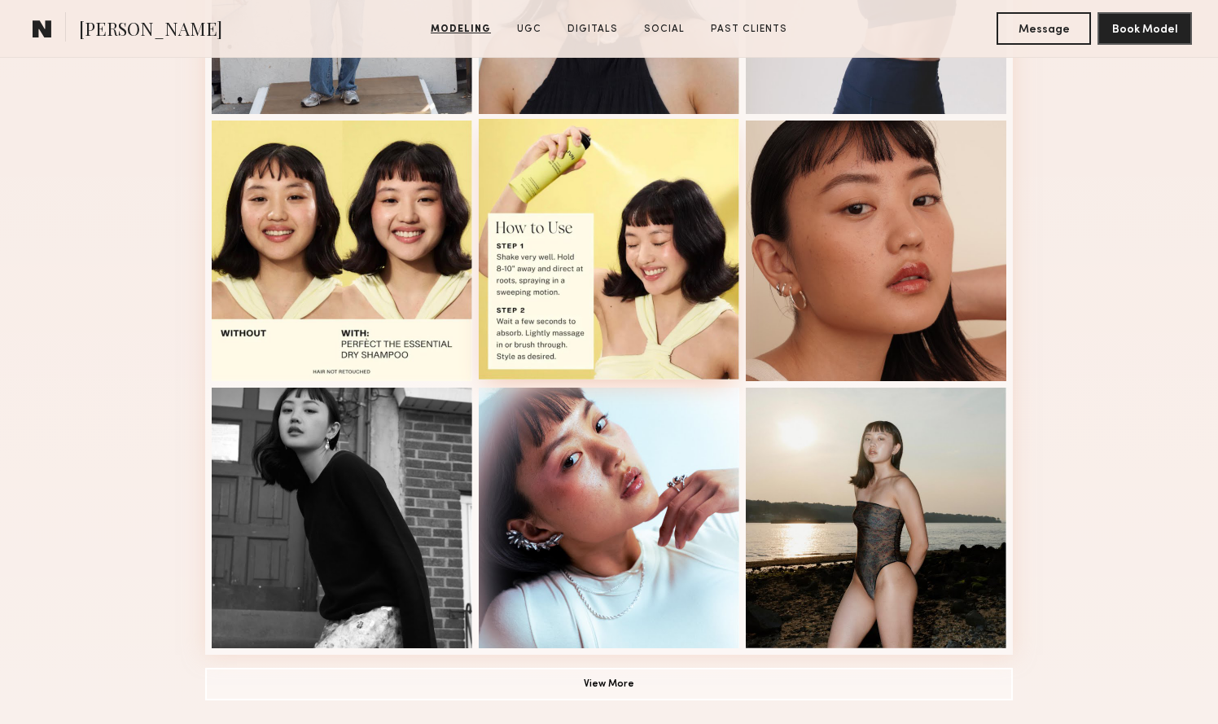
scroll to position [910, 0]
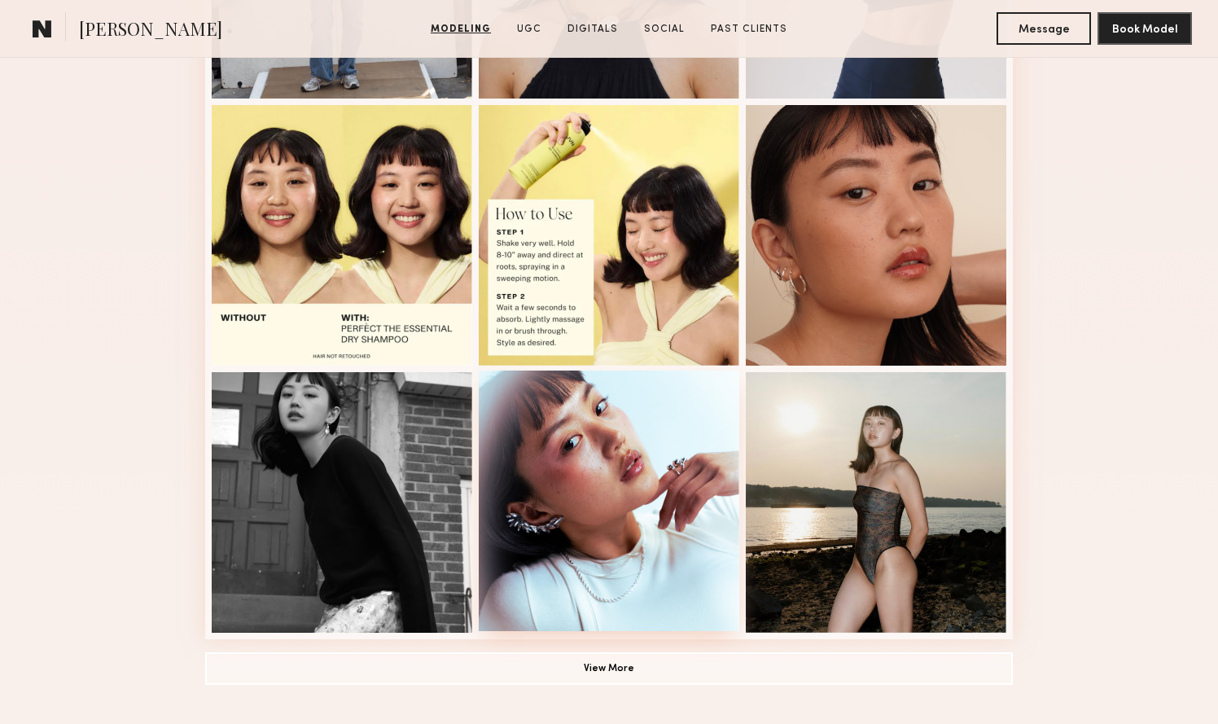
click at [545, 523] on div at bounding box center [609, 500] width 260 height 260
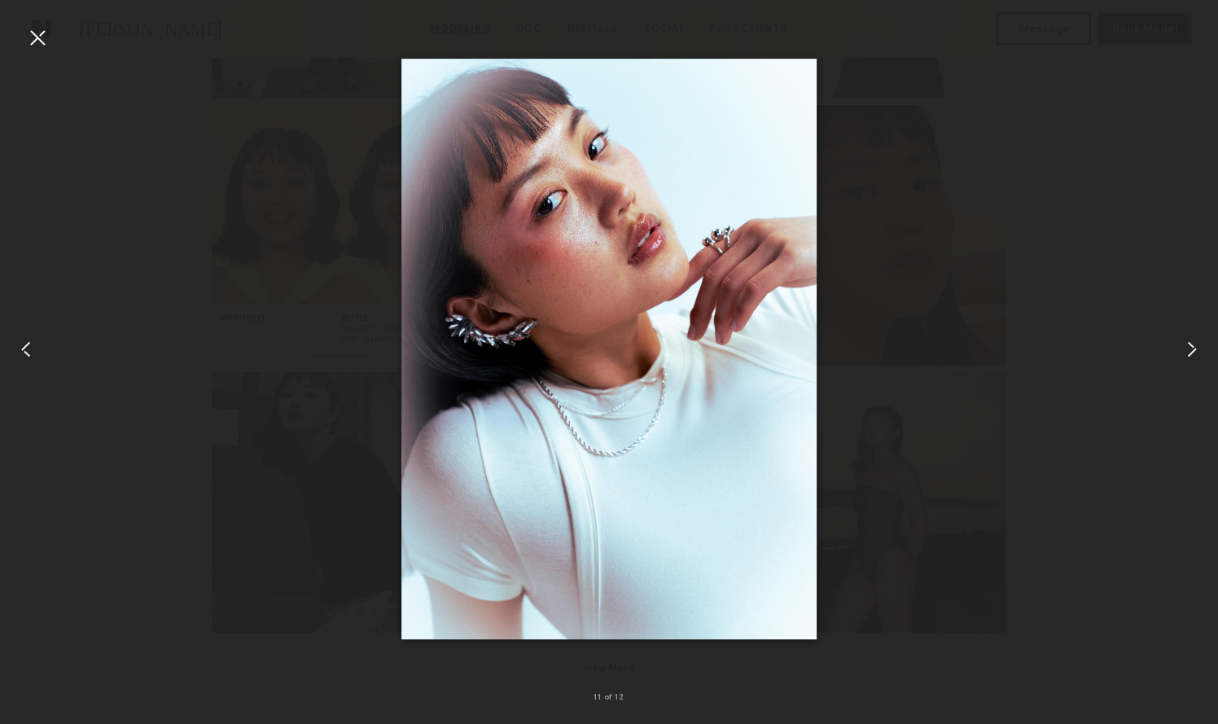
click at [915, 194] on div at bounding box center [609, 348] width 1218 height 645
click at [37, 37] on div at bounding box center [37, 37] width 26 height 26
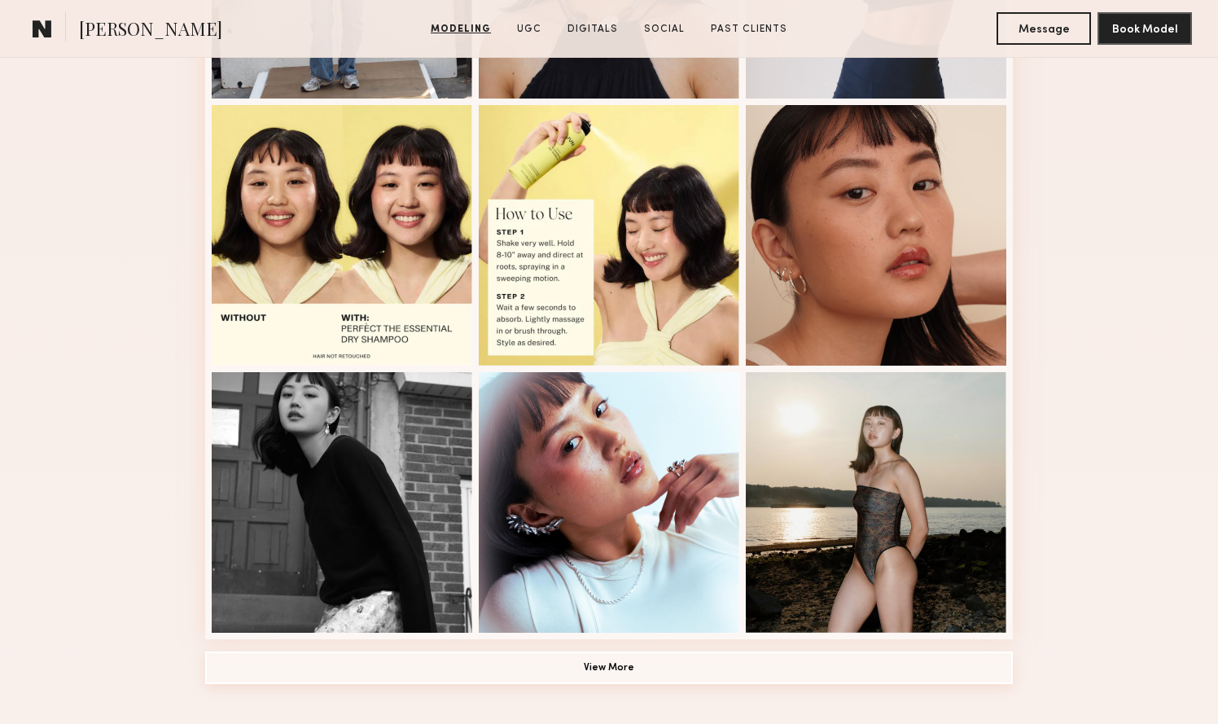
click at [593, 667] on button "View More" at bounding box center [608, 667] width 807 height 33
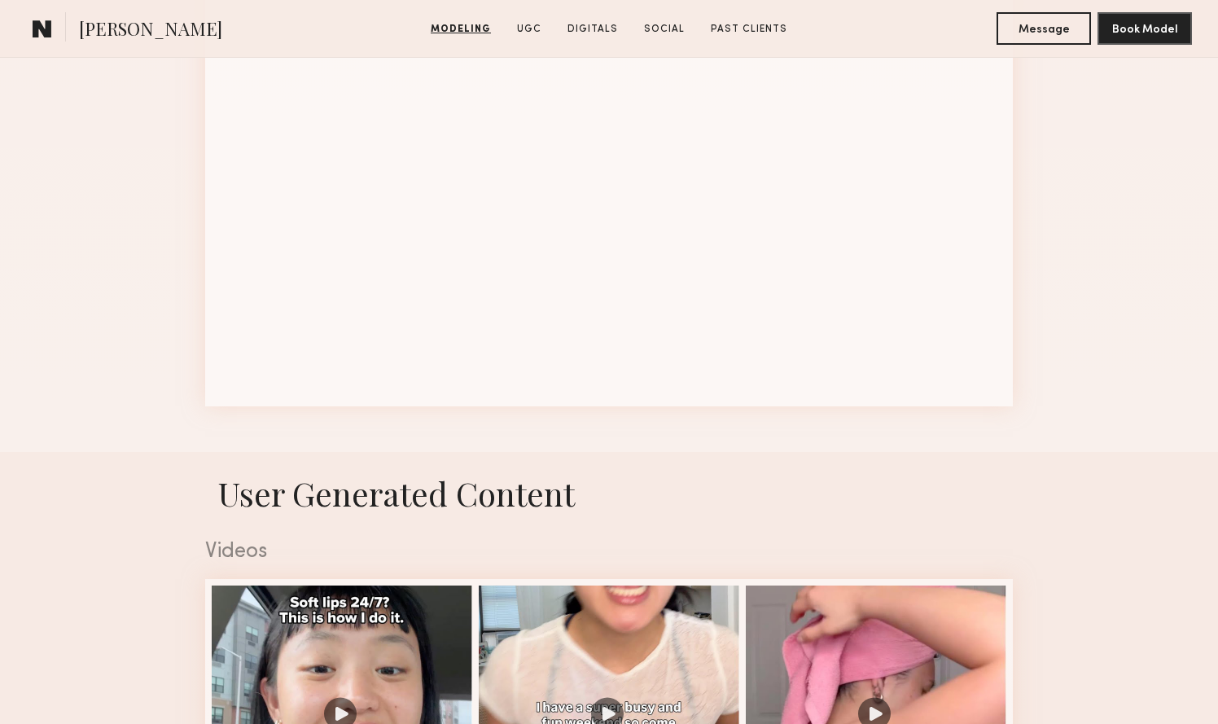
scroll to position [2214, 0]
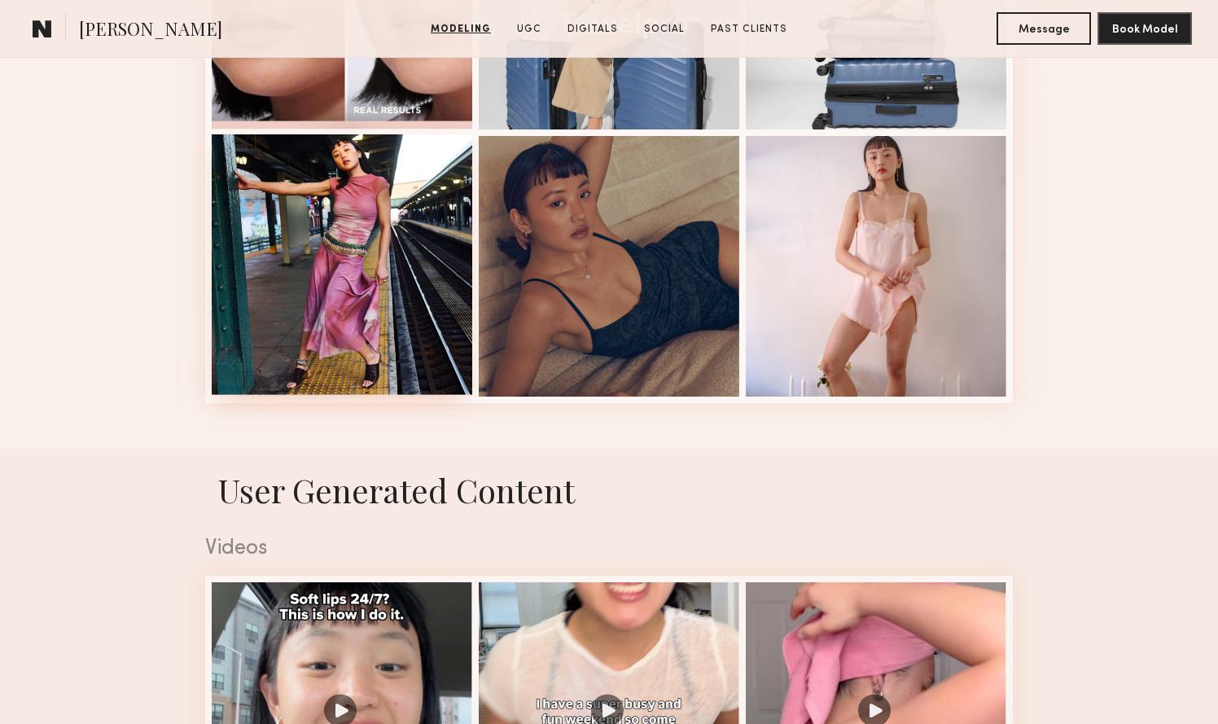
click at [304, 308] on div at bounding box center [342, 264] width 260 height 260
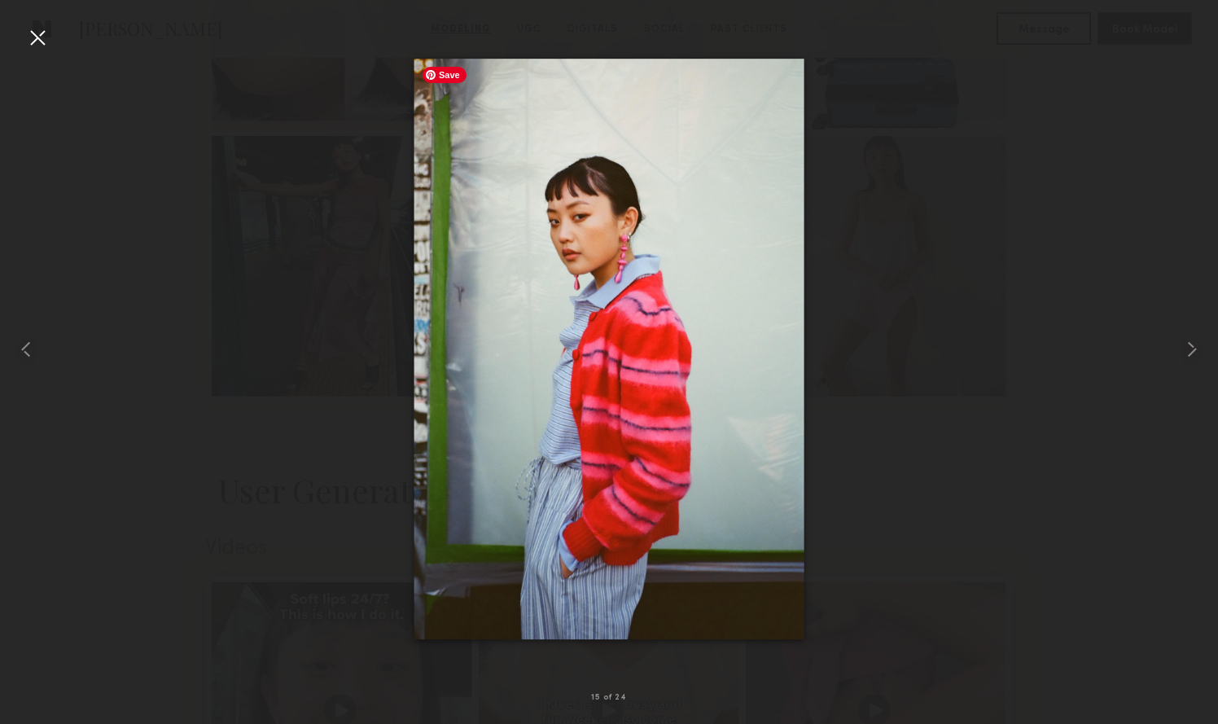
click at [189, 137] on div at bounding box center [609, 348] width 1218 height 645
click at [37, 45] on div at bounding box center [37, 37] width 26 height 26
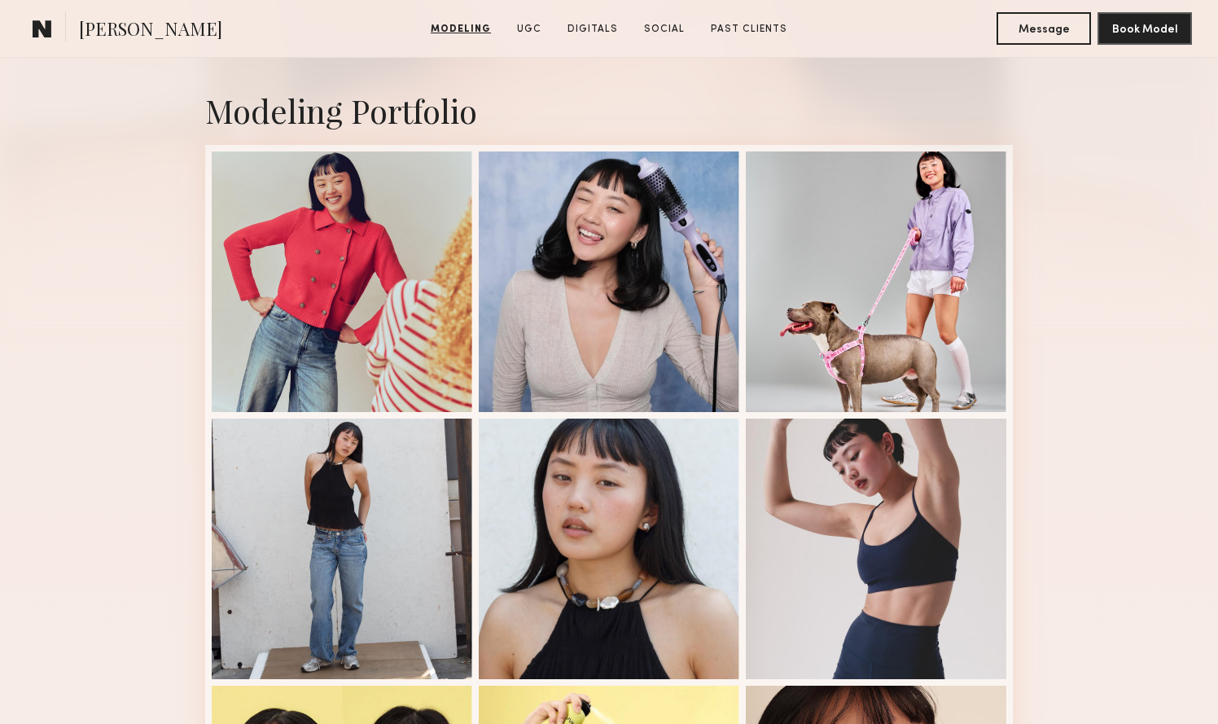
scroll to position [0, 0]
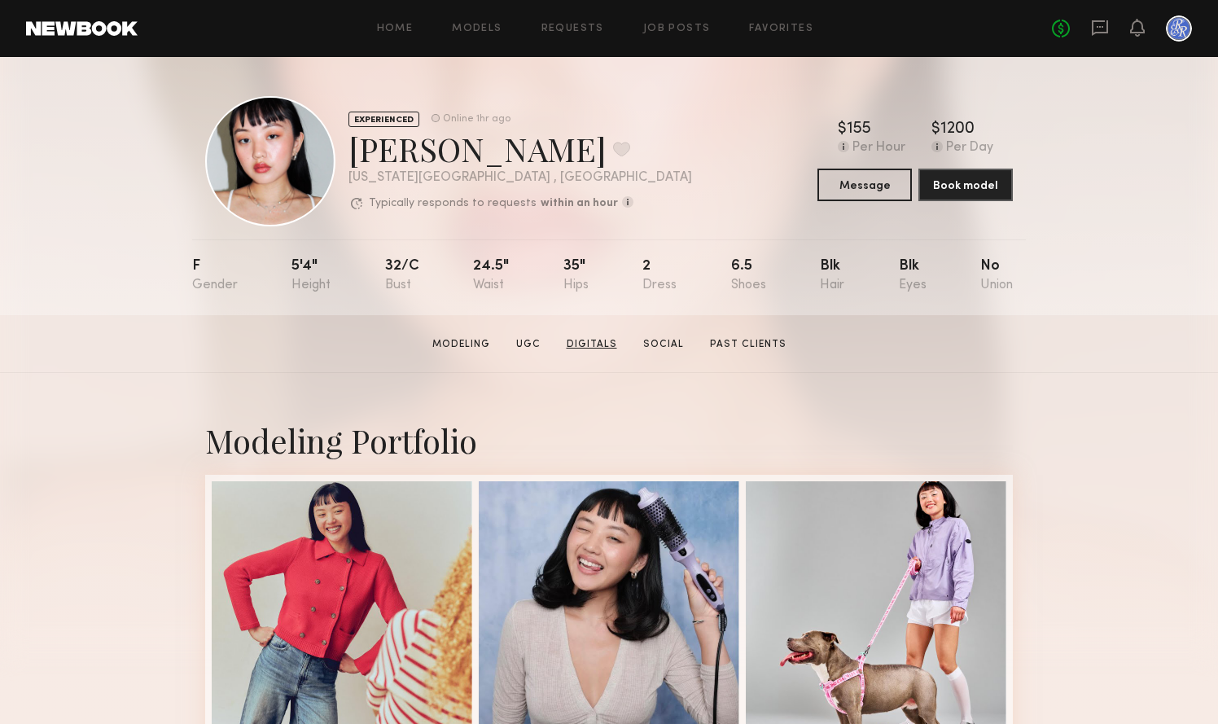
click at [594, 340] on link "Digitals" at bounding box center [591, 344] width 63 height 15
click at [864, 186] on button "Message" at bounding box center [864, 184] width 94 height 33
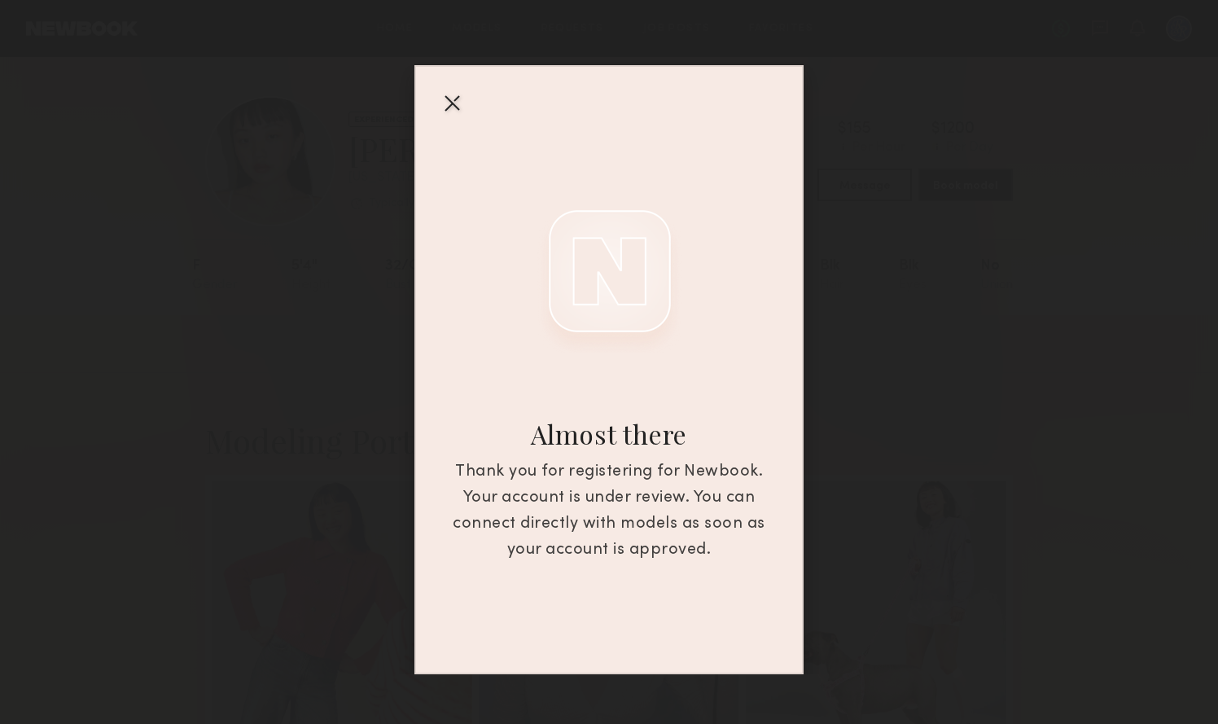
click at [452, 104] on div at bounding box center [452, 103] width 26 height 26
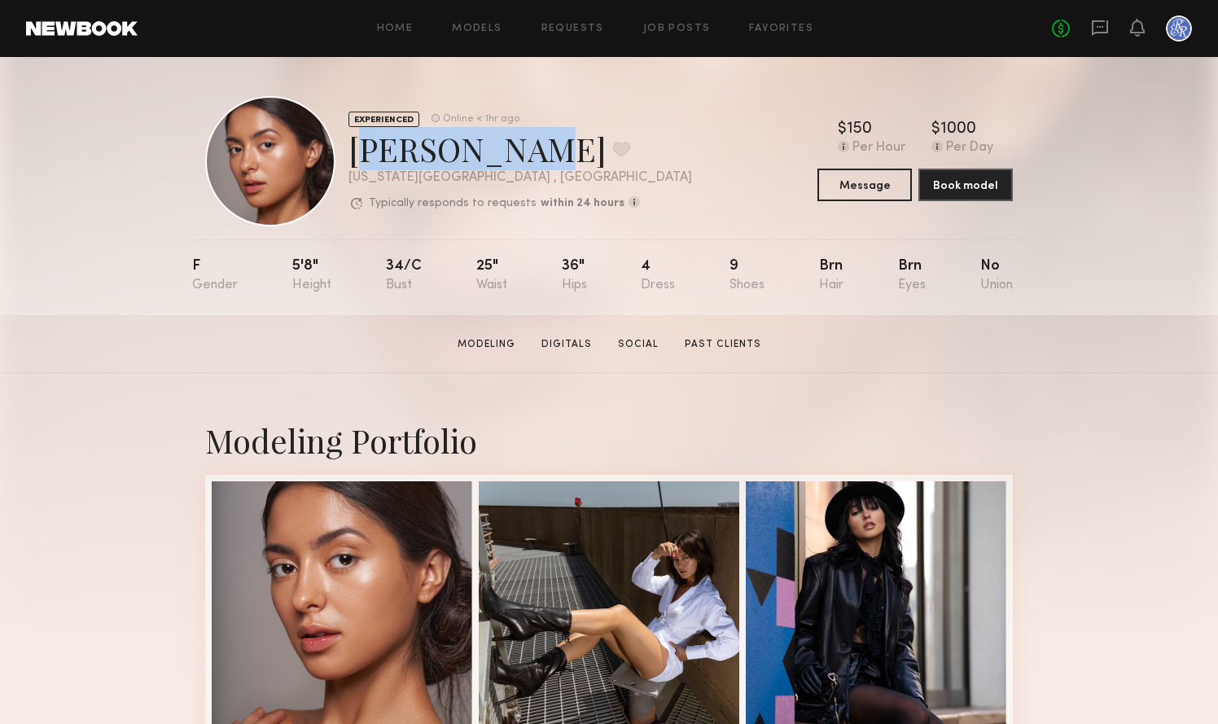
drag, startPoint x: 355, startPoint y: 150, endPoint x: 503, endPoint y: 150, distance: 148.1
click at [503, 150] on div "Annette W. Favorite" at bounding box center [519, 148] width 343 height 43
copy div "[PERSON_NAME]"
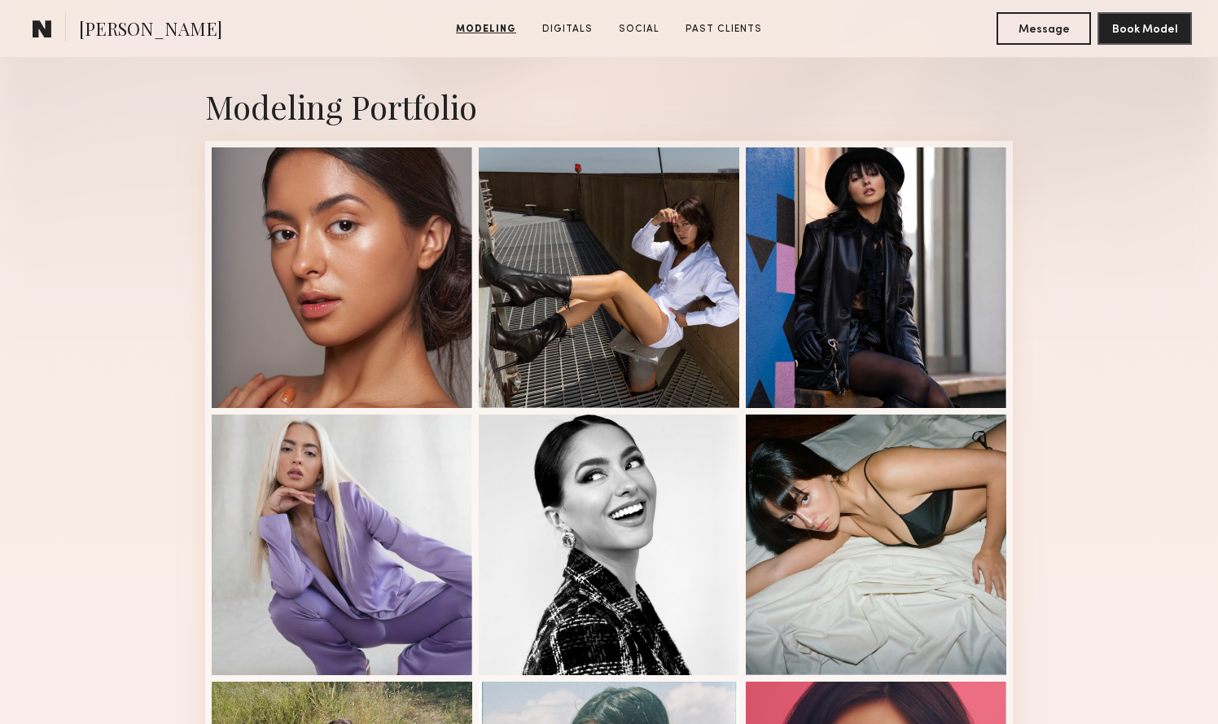
scroll to position [335, 0]
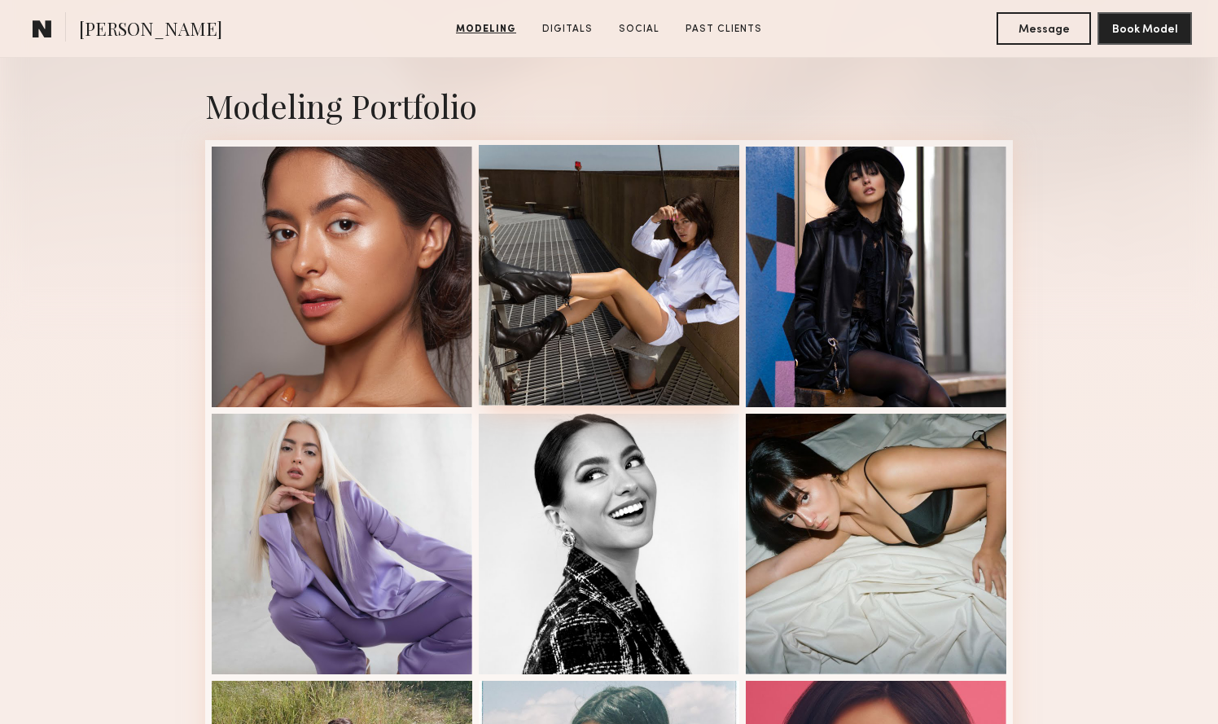
click at [566, 330] on div at bounding box center [609, 275] width 260 height 260
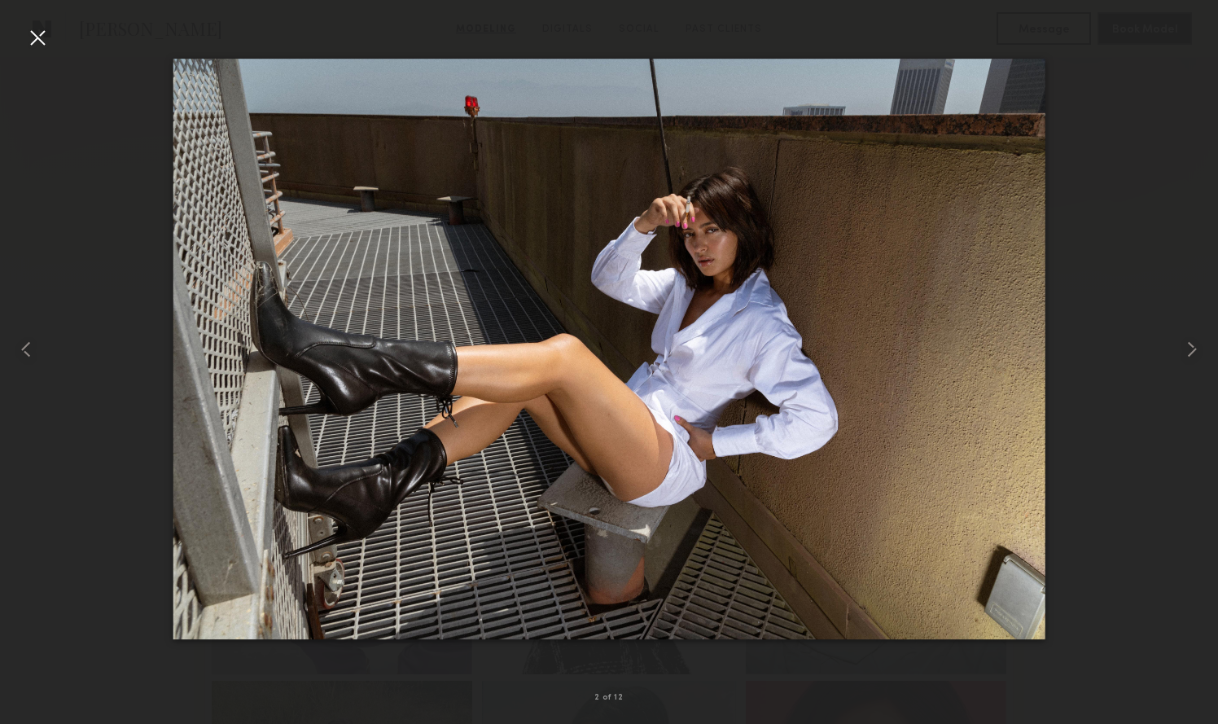
click at [39, 35] on div at bounding box center [37, 37] width 26 height 26
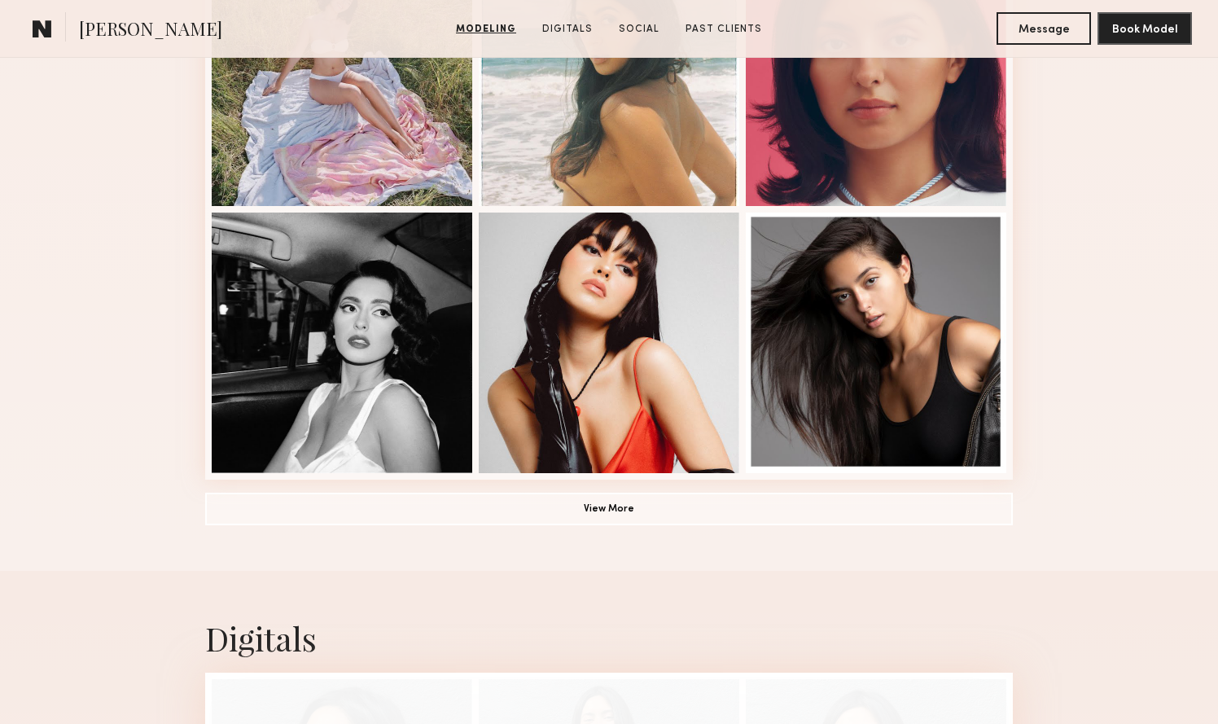
scroll to position [1069, 0]
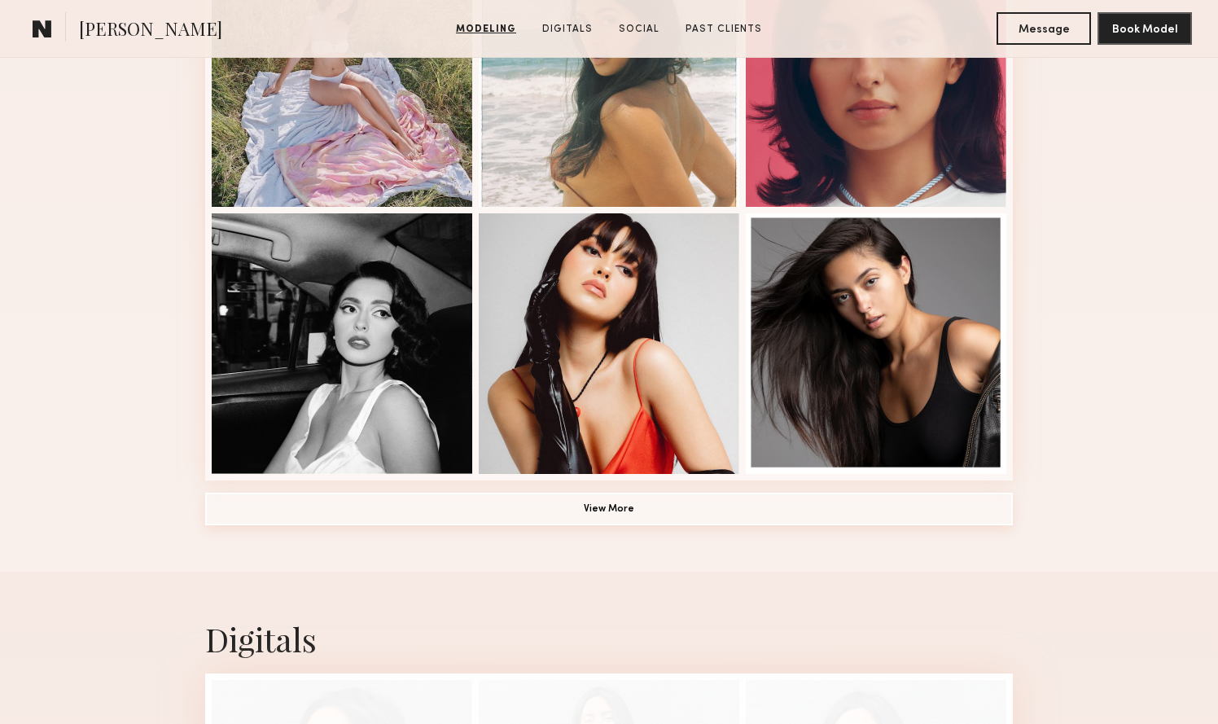
click at [519, 505] on button "View More" at bounding box center [608, 508] width 807 height 33
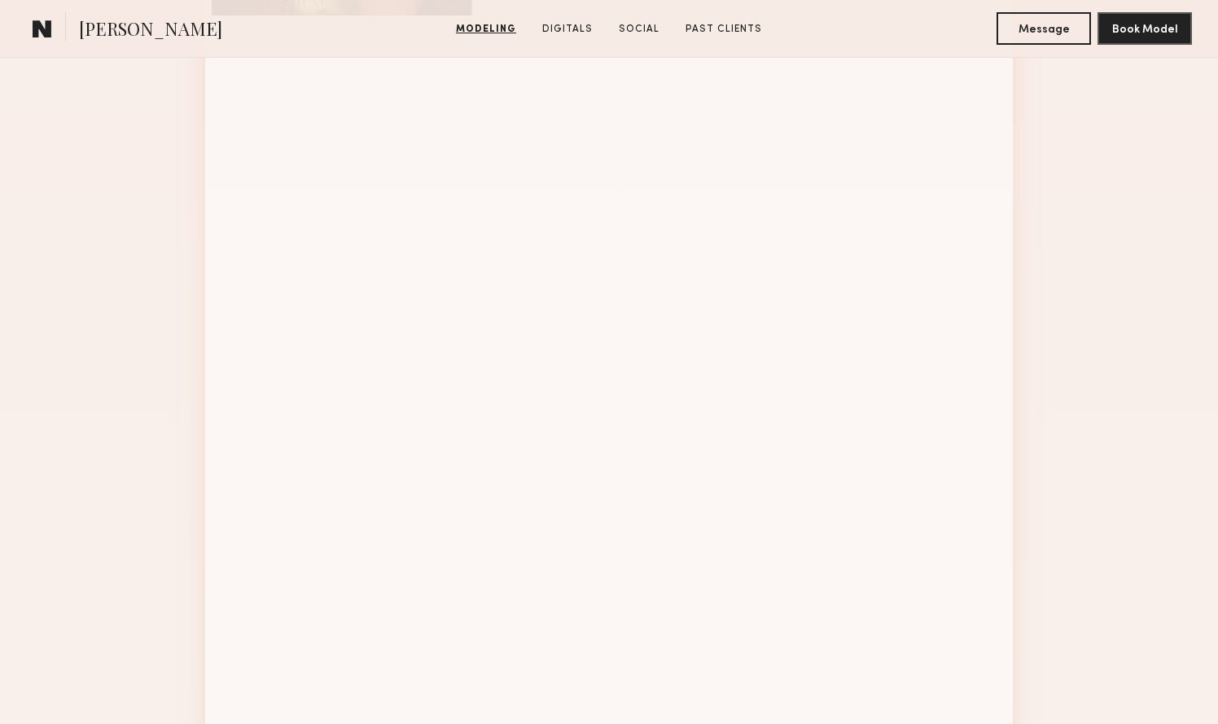
scroll to position [1812, 0]
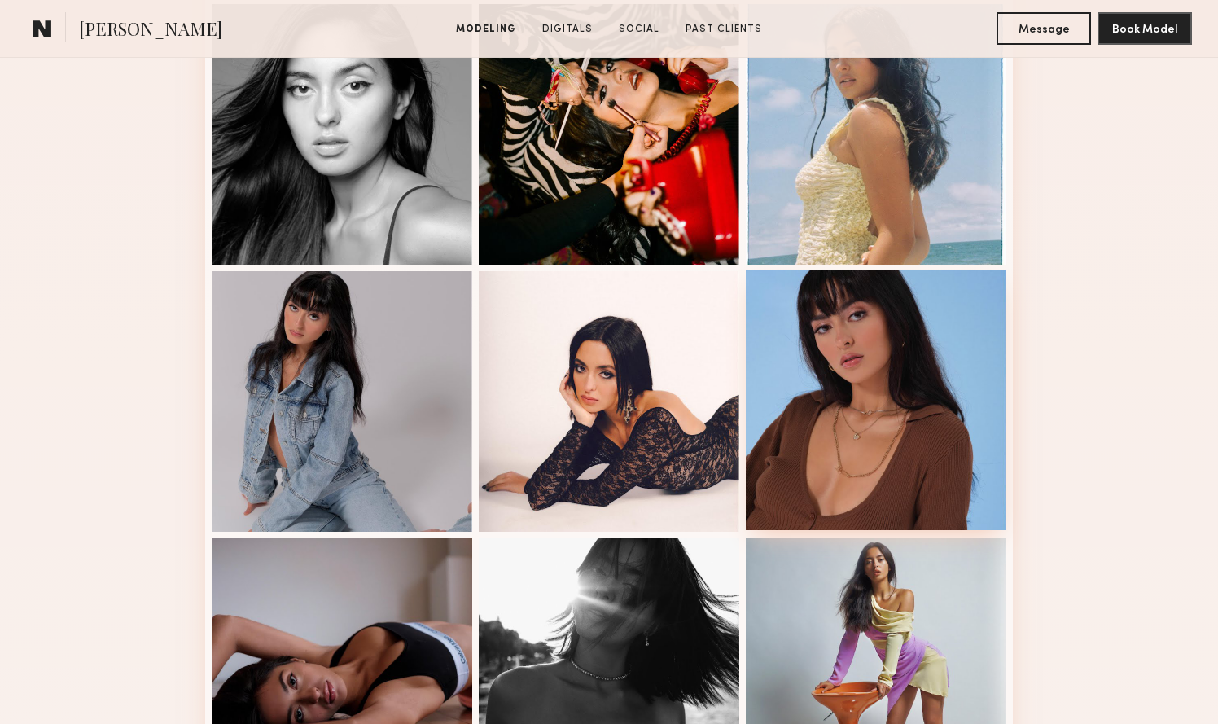
click at [915, 399] on div at bounding box center [876, 399] width 260 height 260
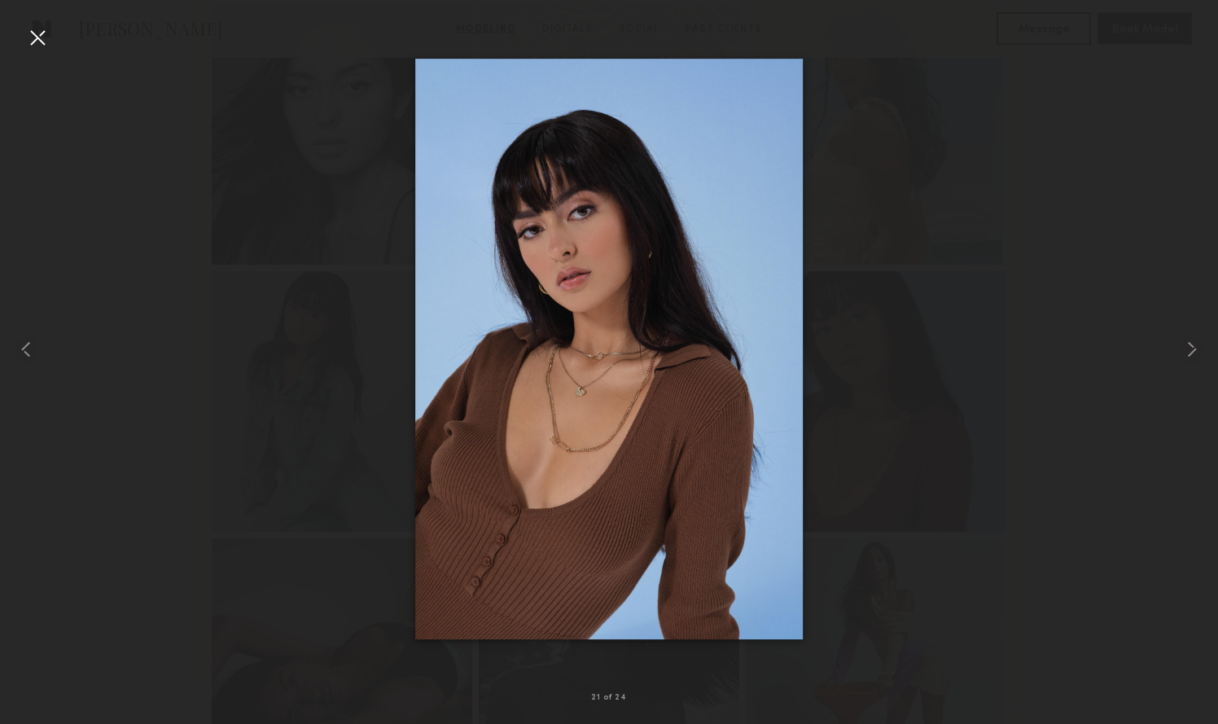
click at [309, 167] on div at bounding box center [609, 348] width 1218 height 645
click at [855, 396] on div at bounding box center [609, 348] width 1218 height 645
click at [35, 48] on div at bounding box center [37, 37] width 26 height 26
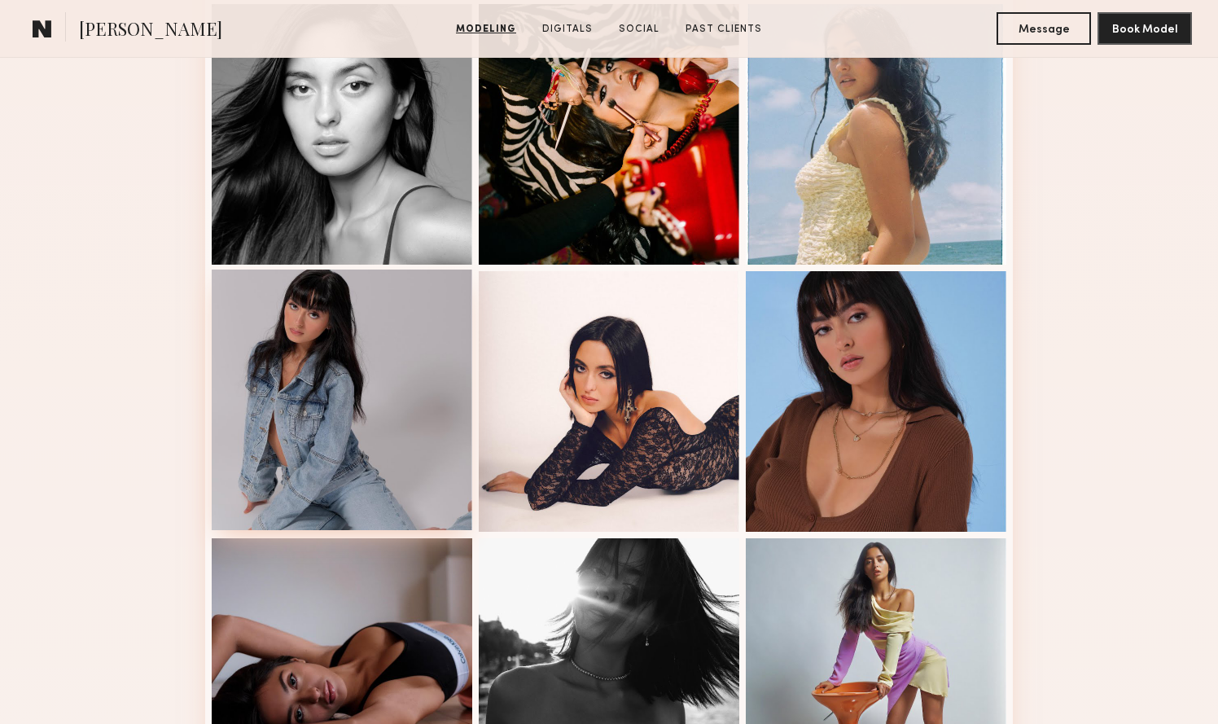
click at [390, 475] on div at bounding box center [342, 399] width 260 height 260
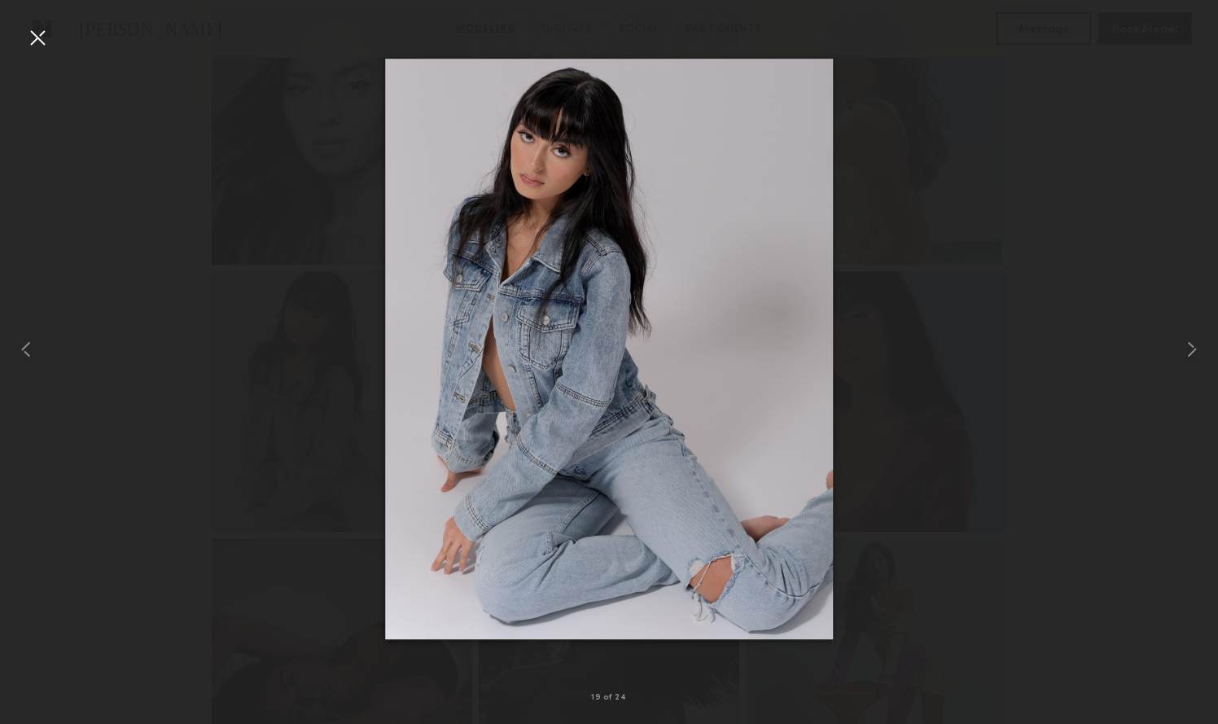
click at [39, 39] on div at bounding box center [37, 37] width 26 height 26
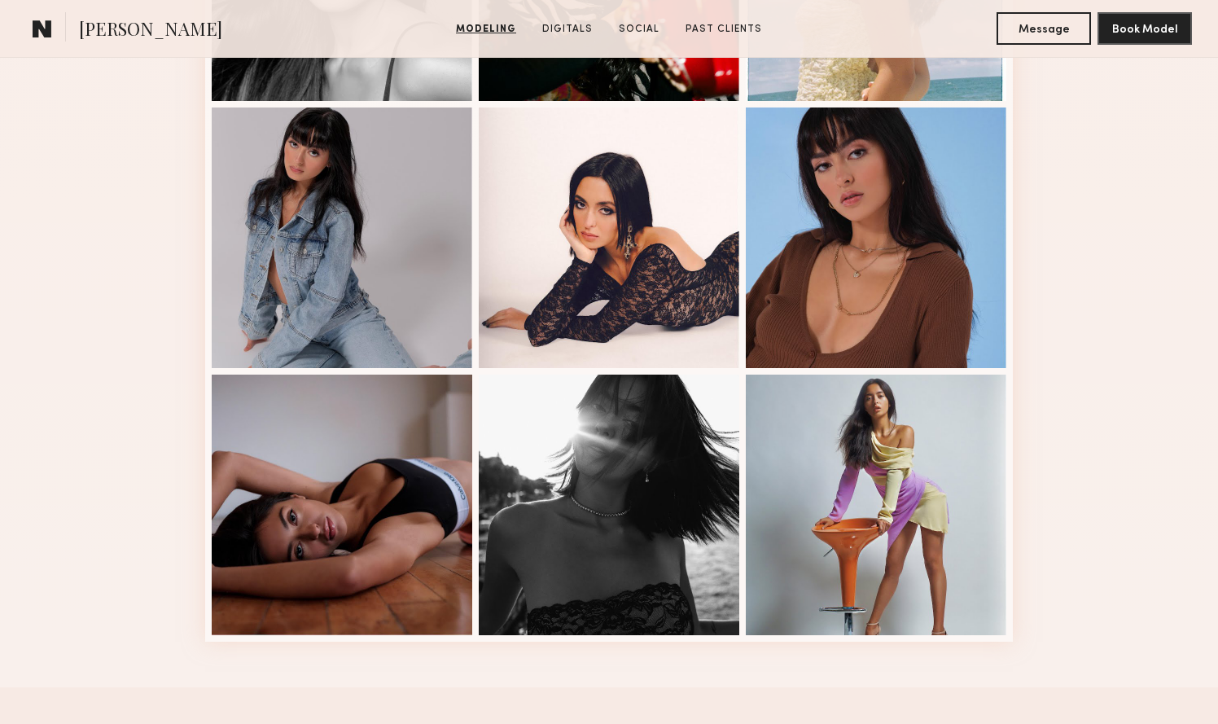
scroll to position [1970, 0]
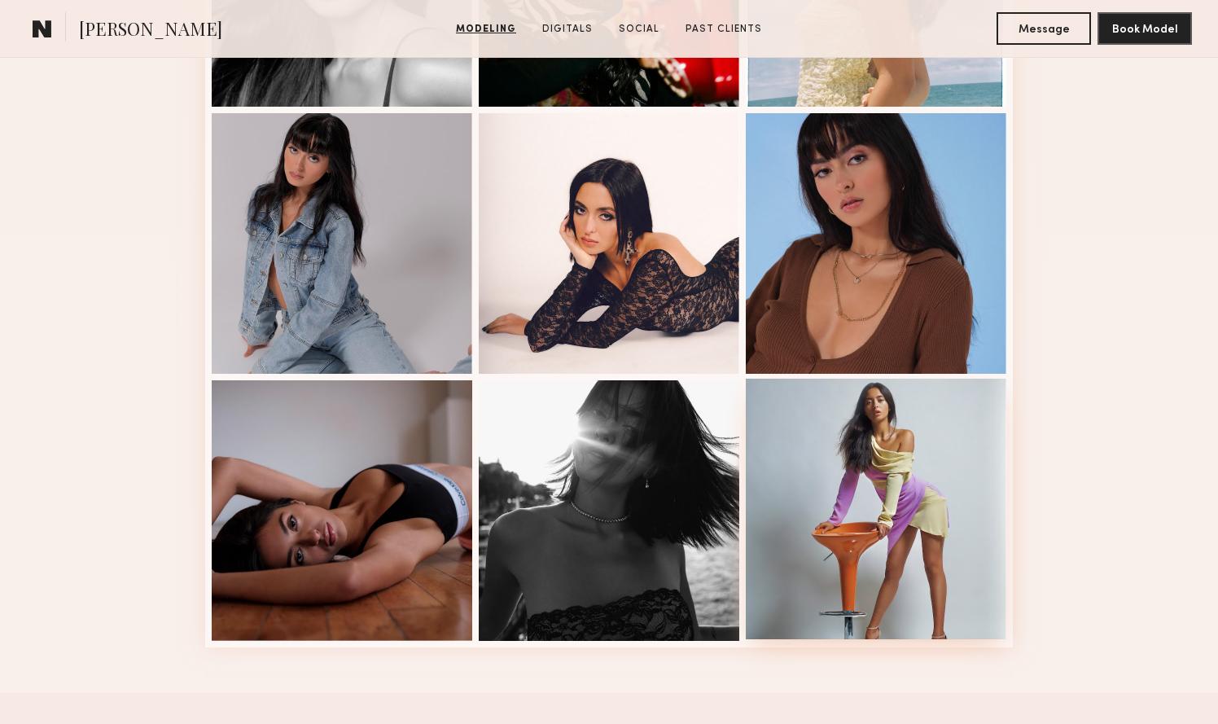
click at [857, 518] on div at bounding box center [876, 508] width 260 height 260
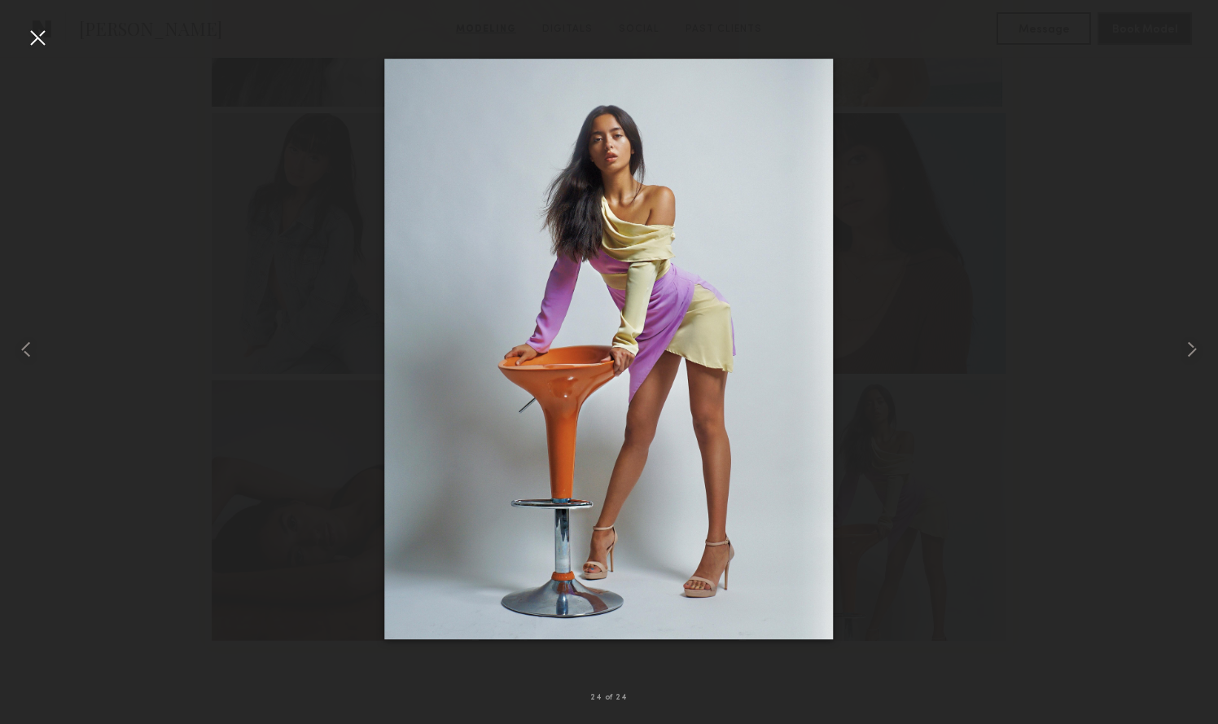
click at [29, 37] on div at bounding box center [37, 37] width 26 height 26
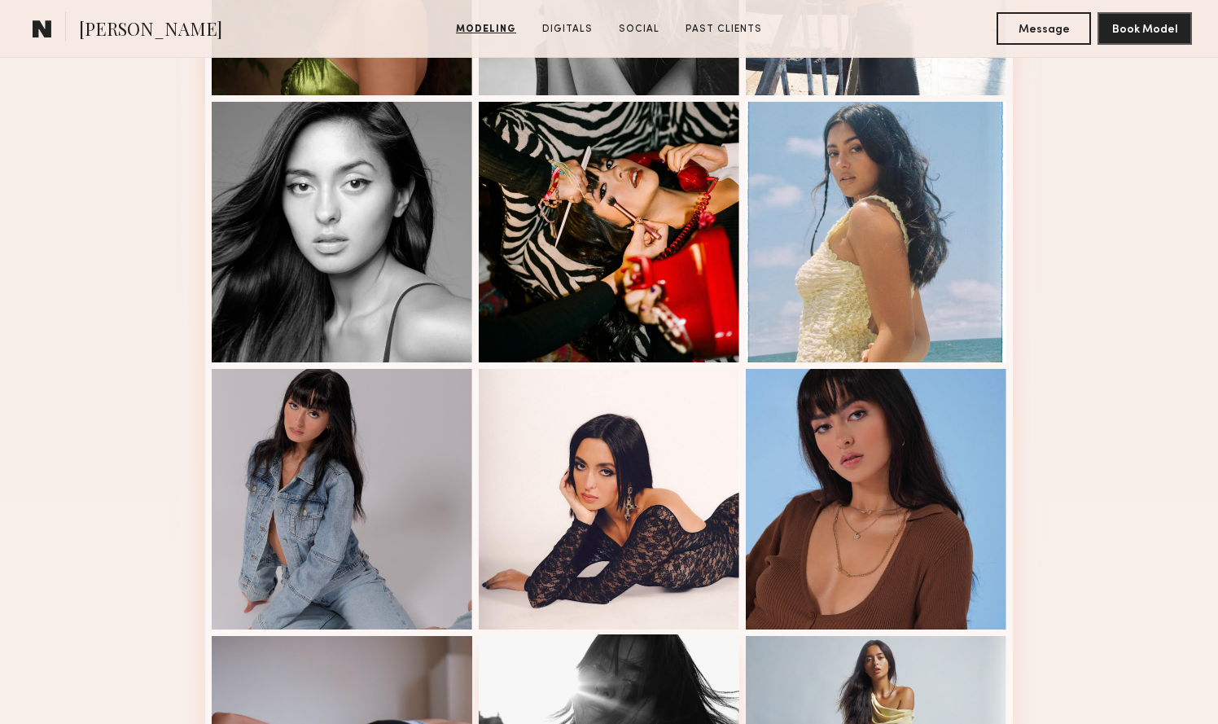
scroll to position [1709, 0]
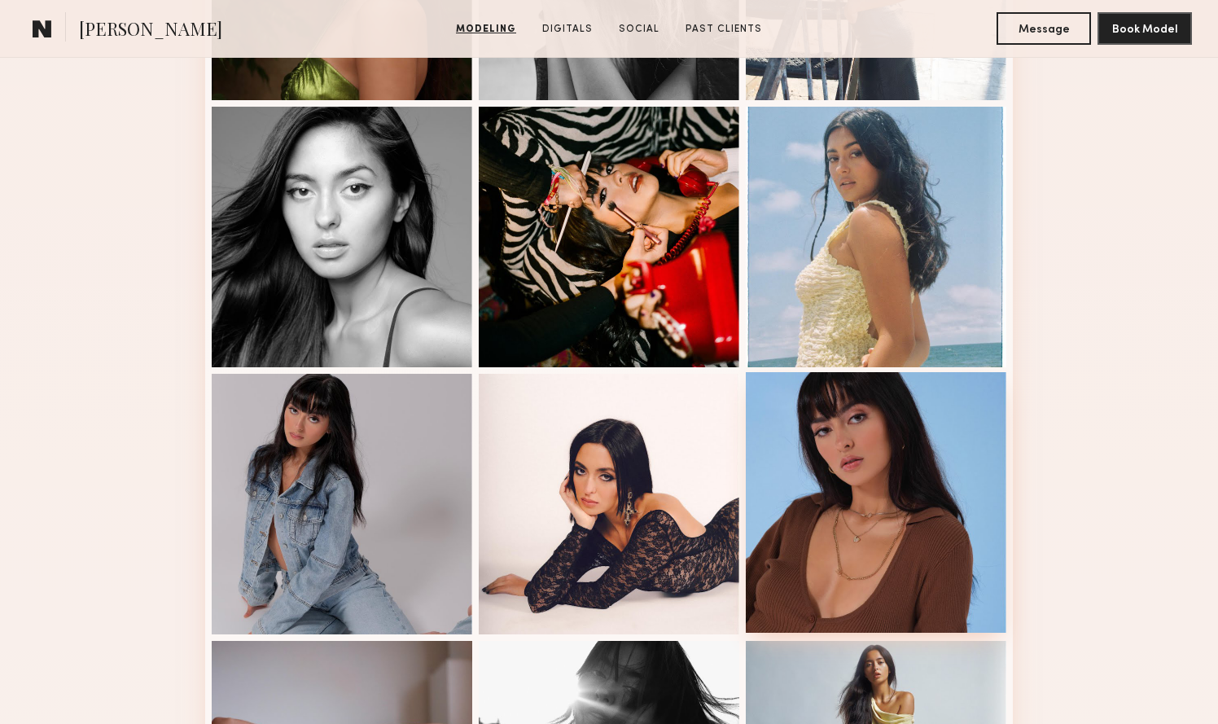
click at [921, 527] on div at bounding box center [876, 502] width 260 height 260
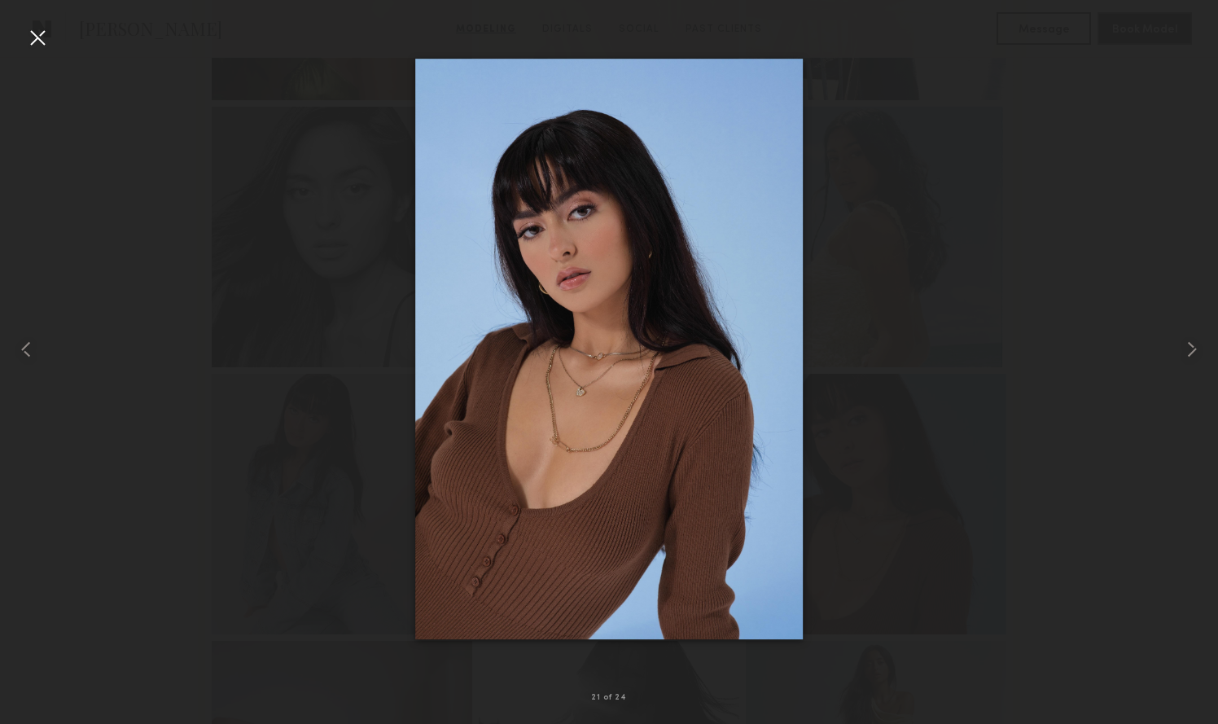
click at [35, 34] on div at bounding box center [37, 37] width 26 height 26
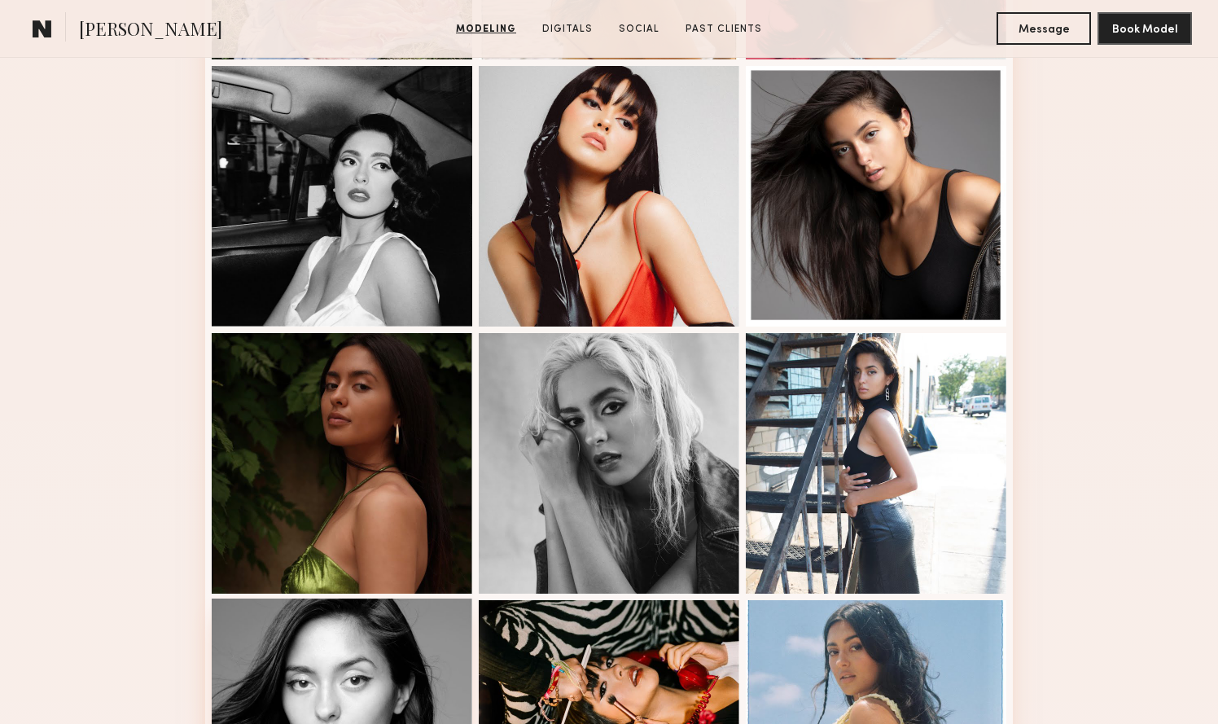
scroll to position [1218, 0]
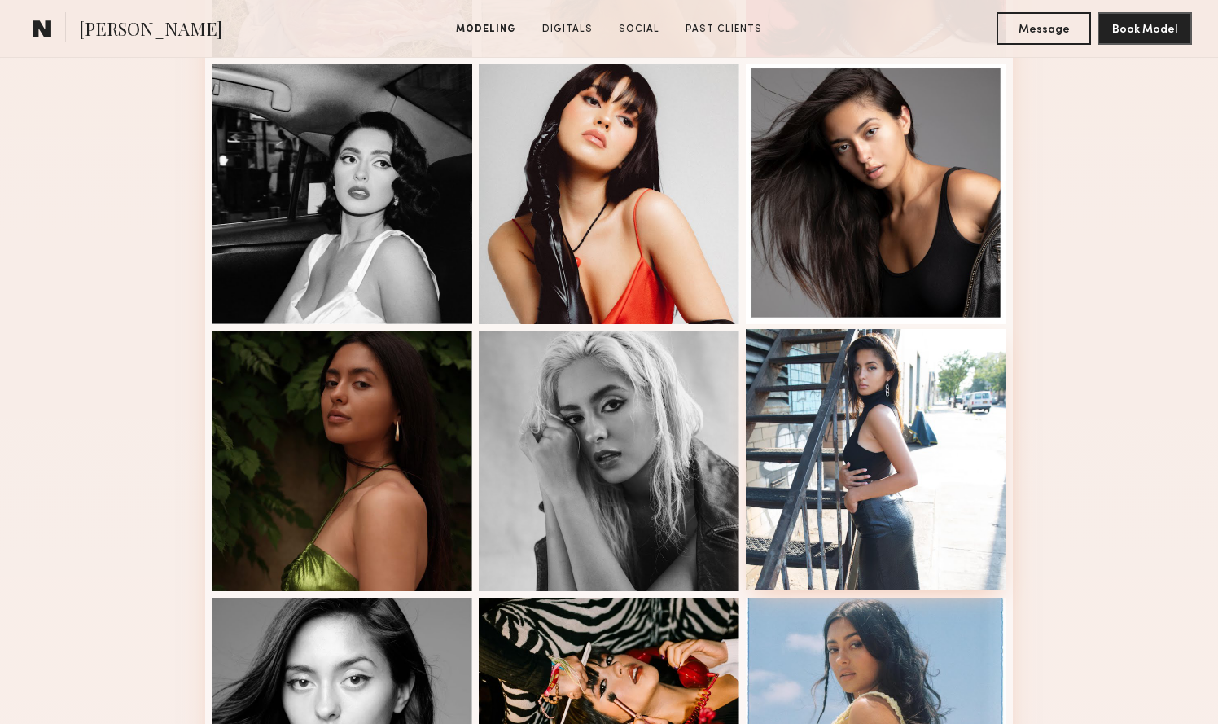
click at [880, 527] on div at bounding box center [876, 459] width 260 height 260
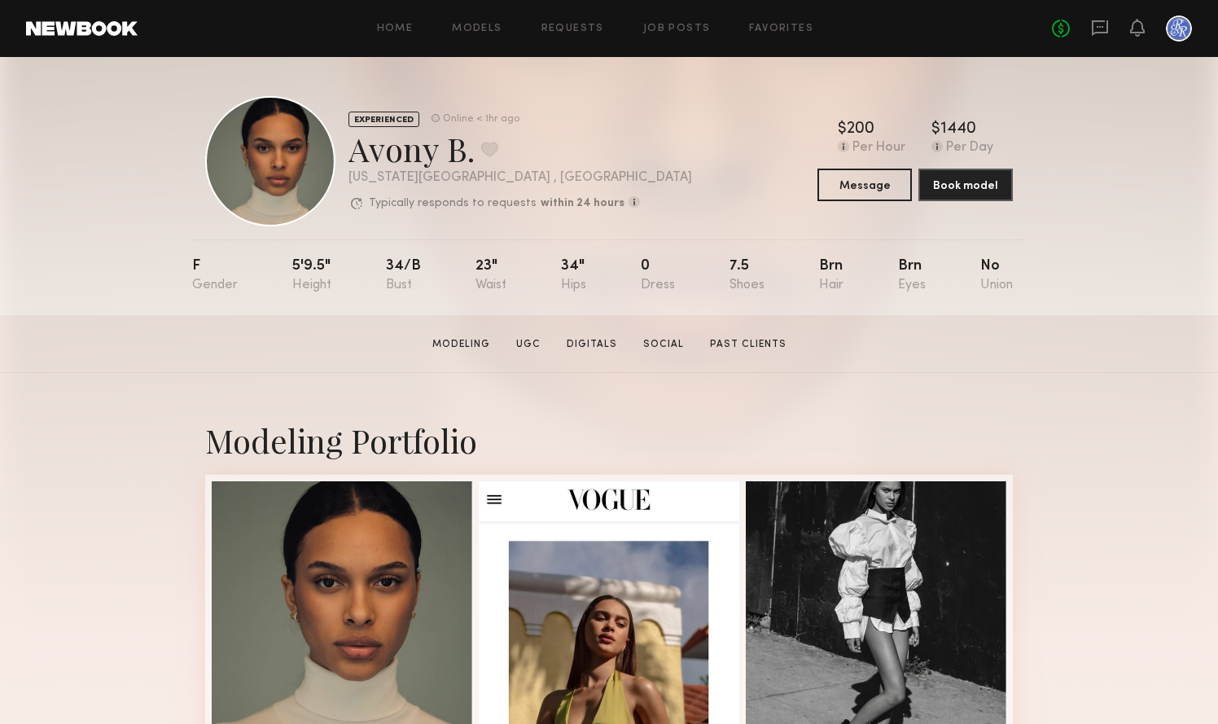
drag, startPoint x: 352, startPoint y: 145, endPoint x: 474, endPoint y: 151, distance: 122.2
click at [474, 151] on div "Avony B. Favorite" at bounding box center [519, 148] width 343 height 43
copy div "Avony B."
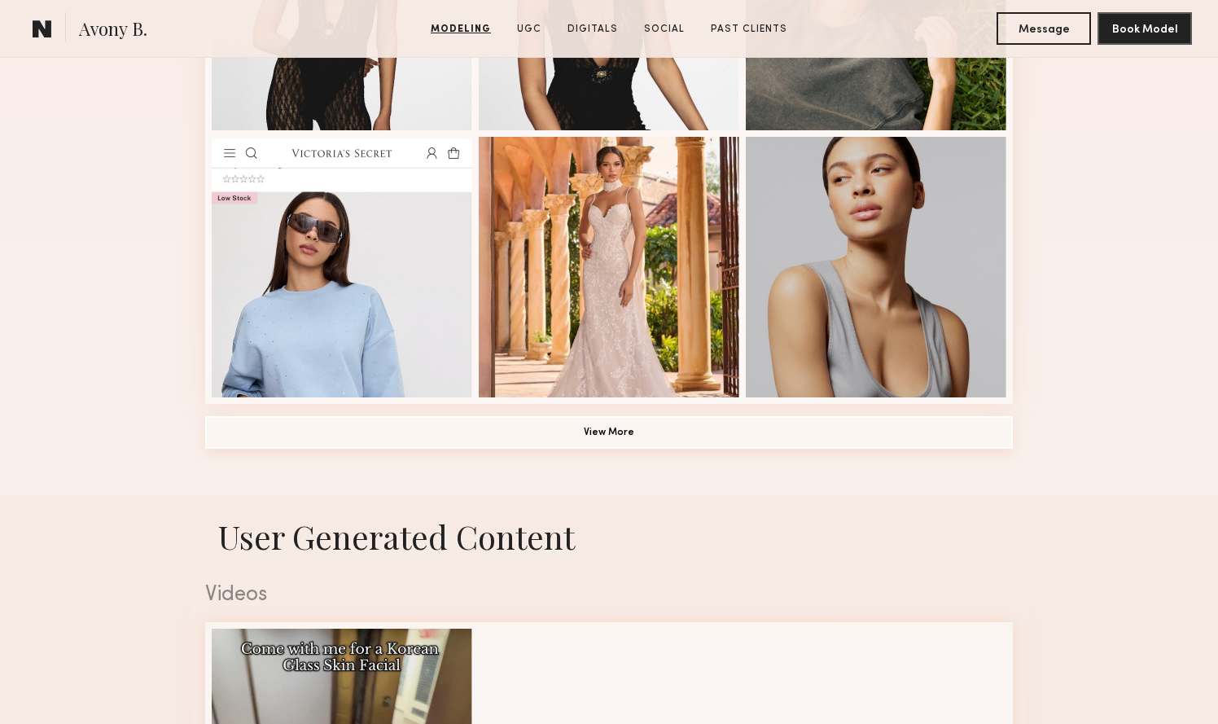
scroll to position [1147, 0]
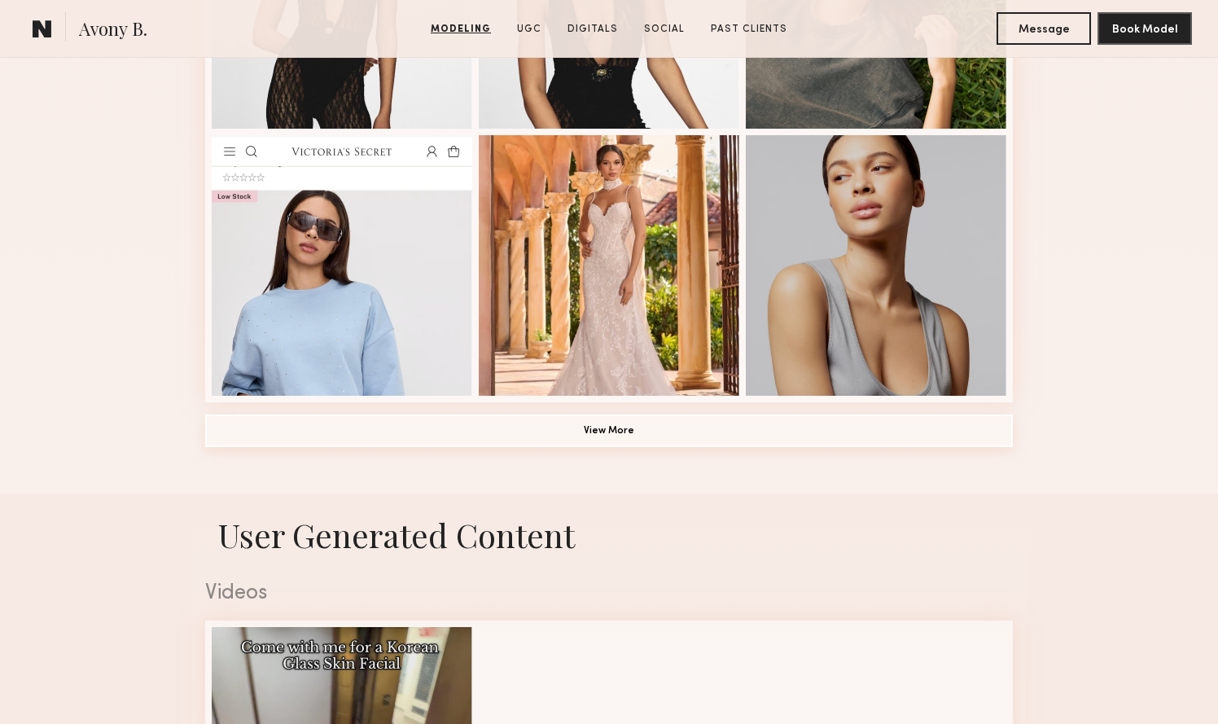
click at [619, 432] on button "View More" at bounding box center [608, 430] width 807 height 33
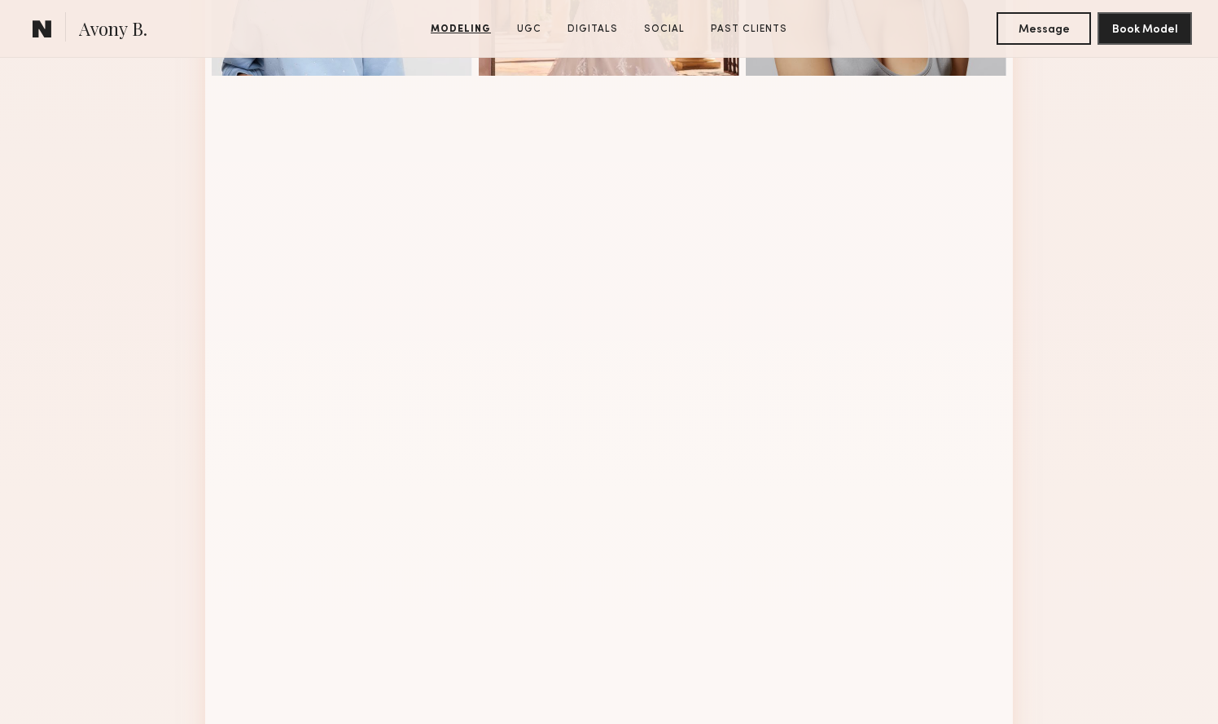
scroll to position [1451, 0]
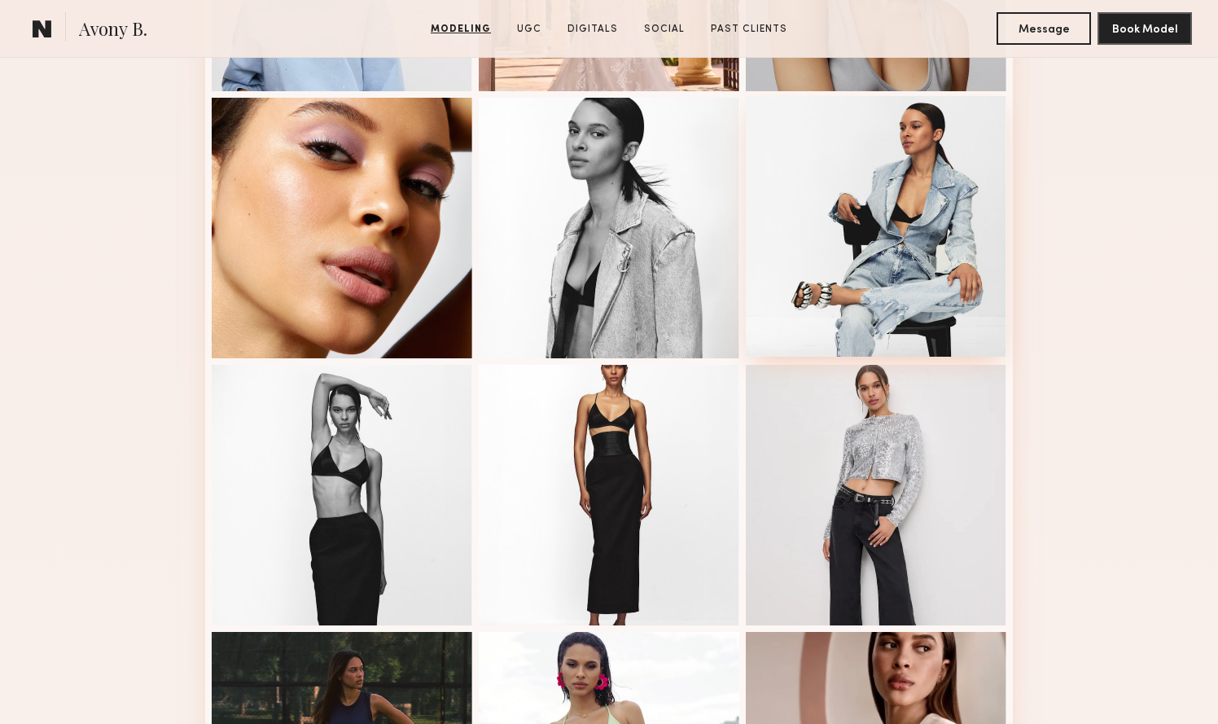
click at [834, 250] on div at bounding box center [876, 226] width 260 height 260
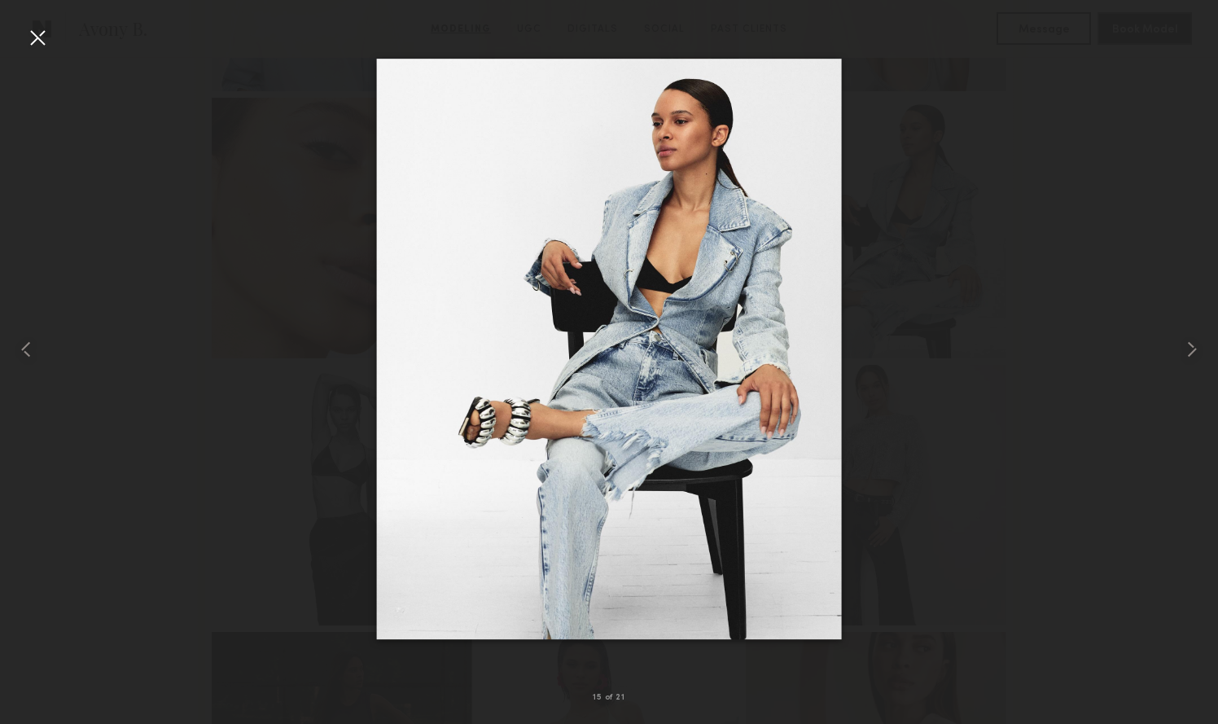
click at [36, 28] on div at bounding box center [37, 37] width 26 height 26
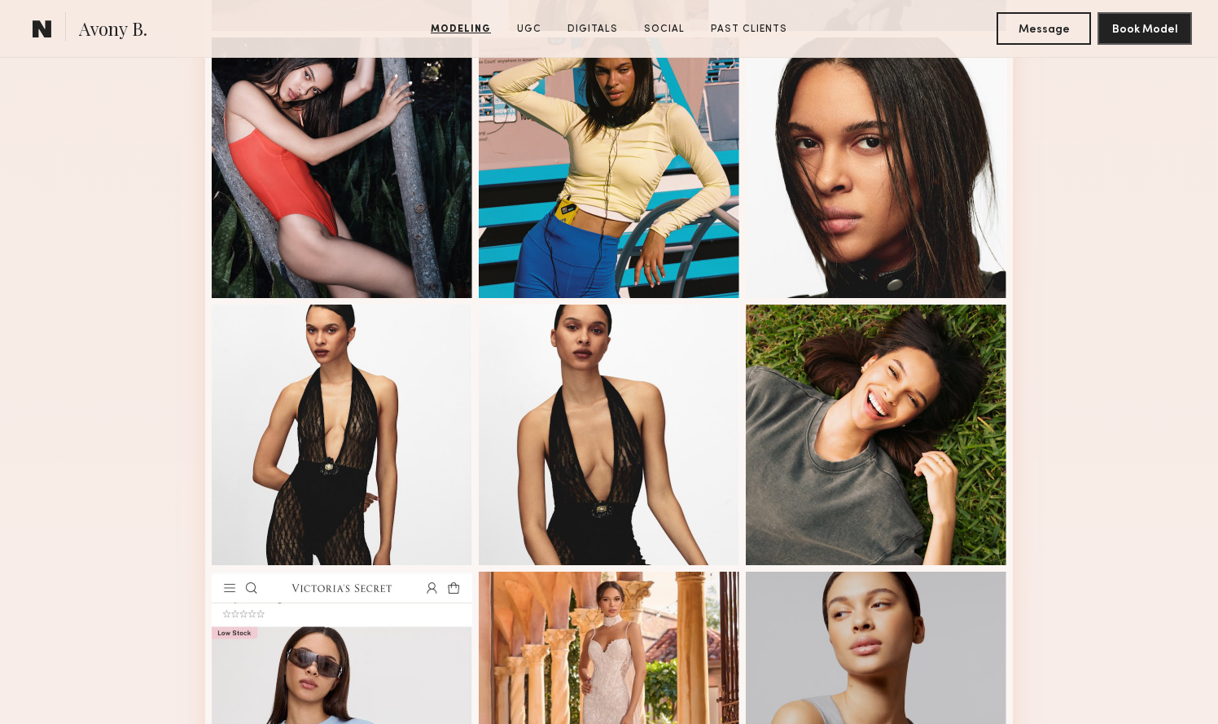
scroll to position [711, 0]
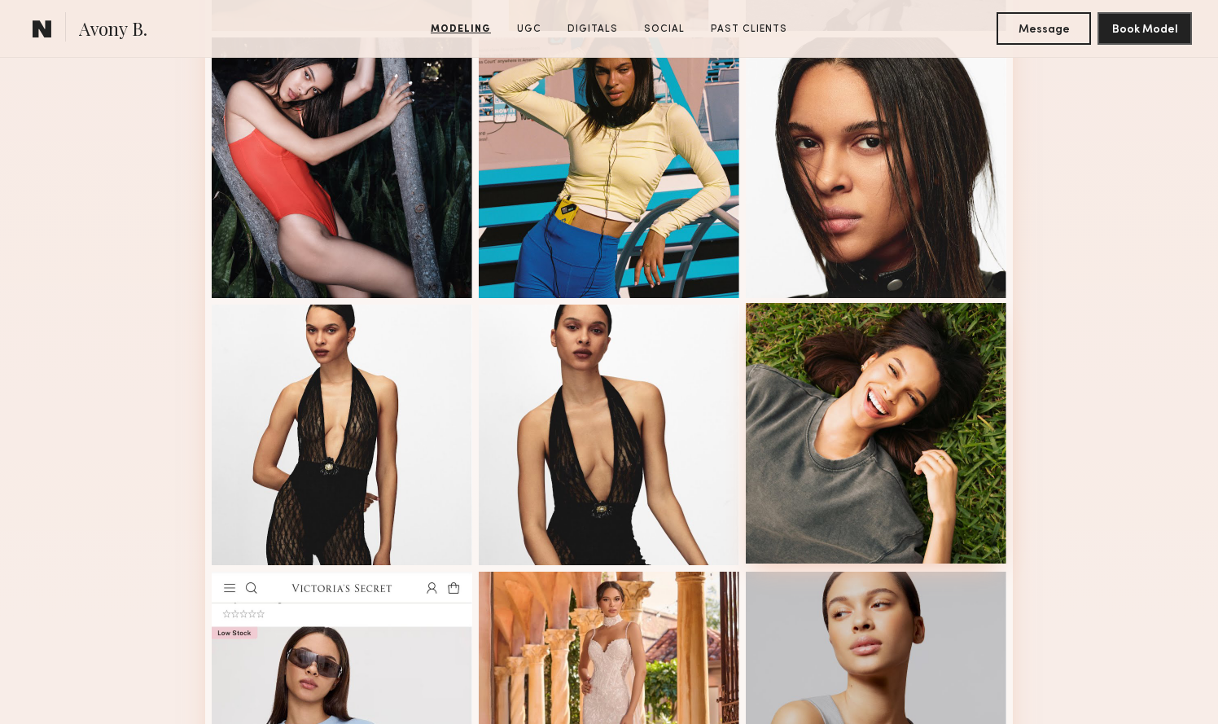
click at [882, 426] on div at bounding box center [876, 433] width 260 height 260
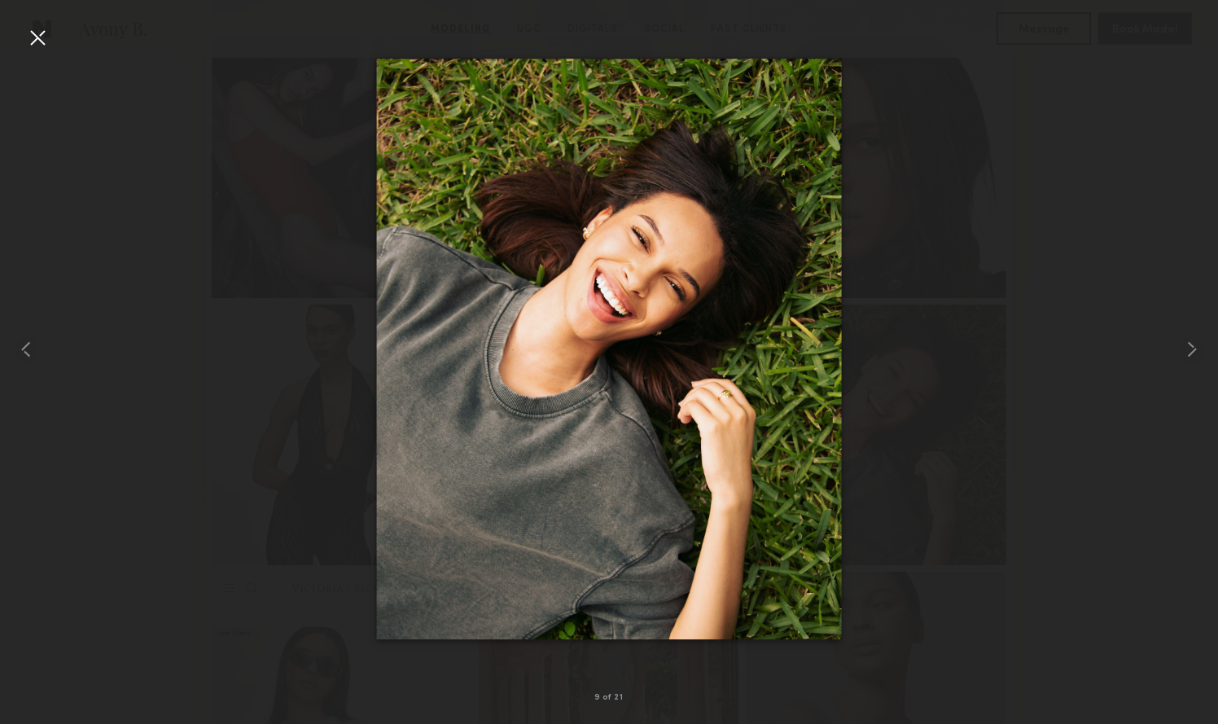
click at [37, 26] on div at bounding box center [37, 37] width 26 height 26
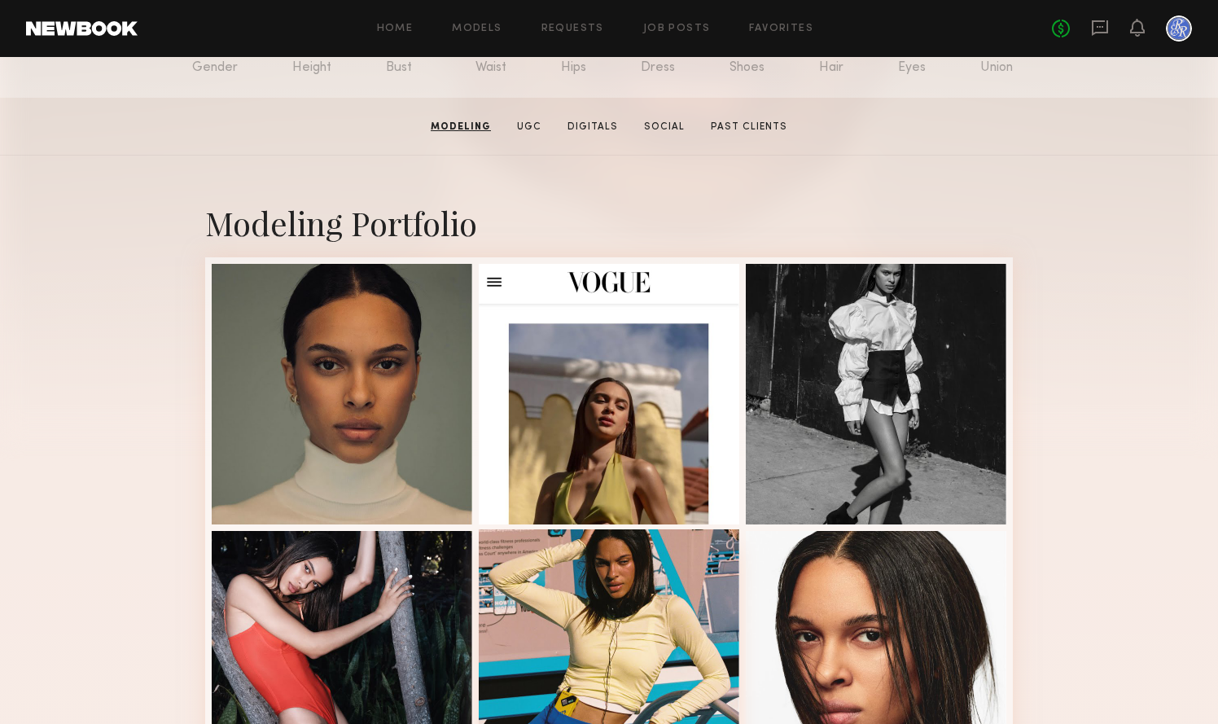
scroll to position [191, 0]
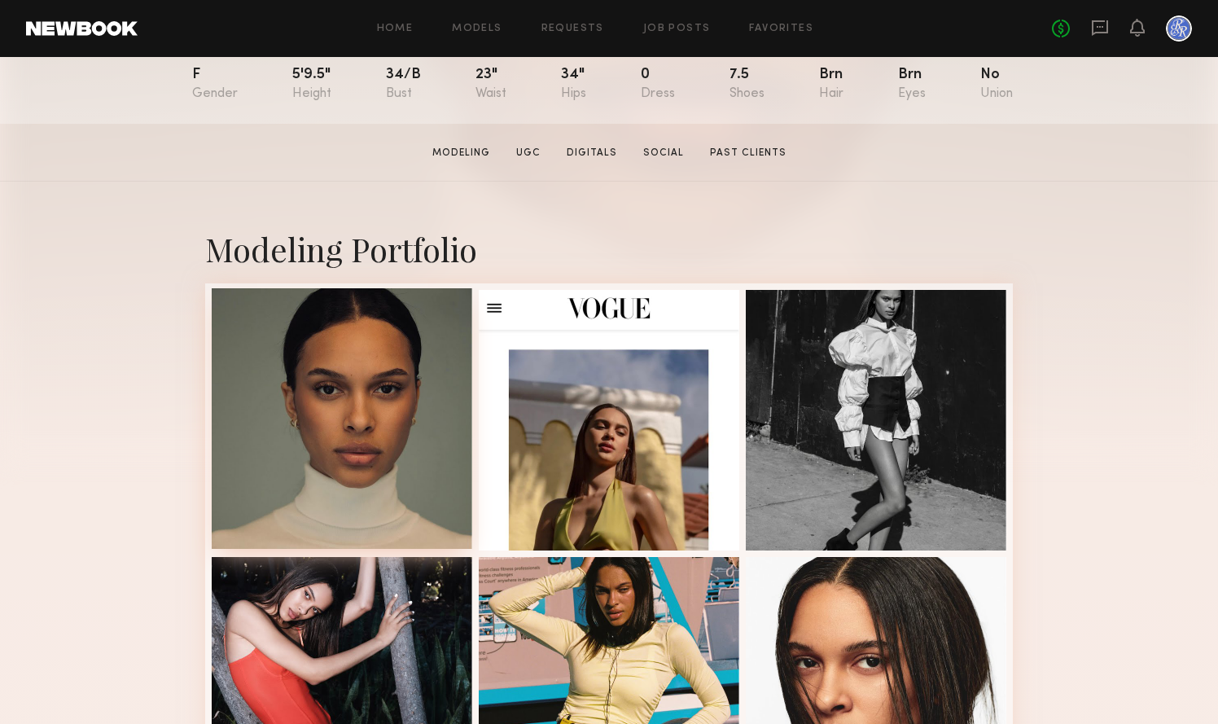
click at [373, 434] on div at bounding box center [342, 418] width 260 height 260
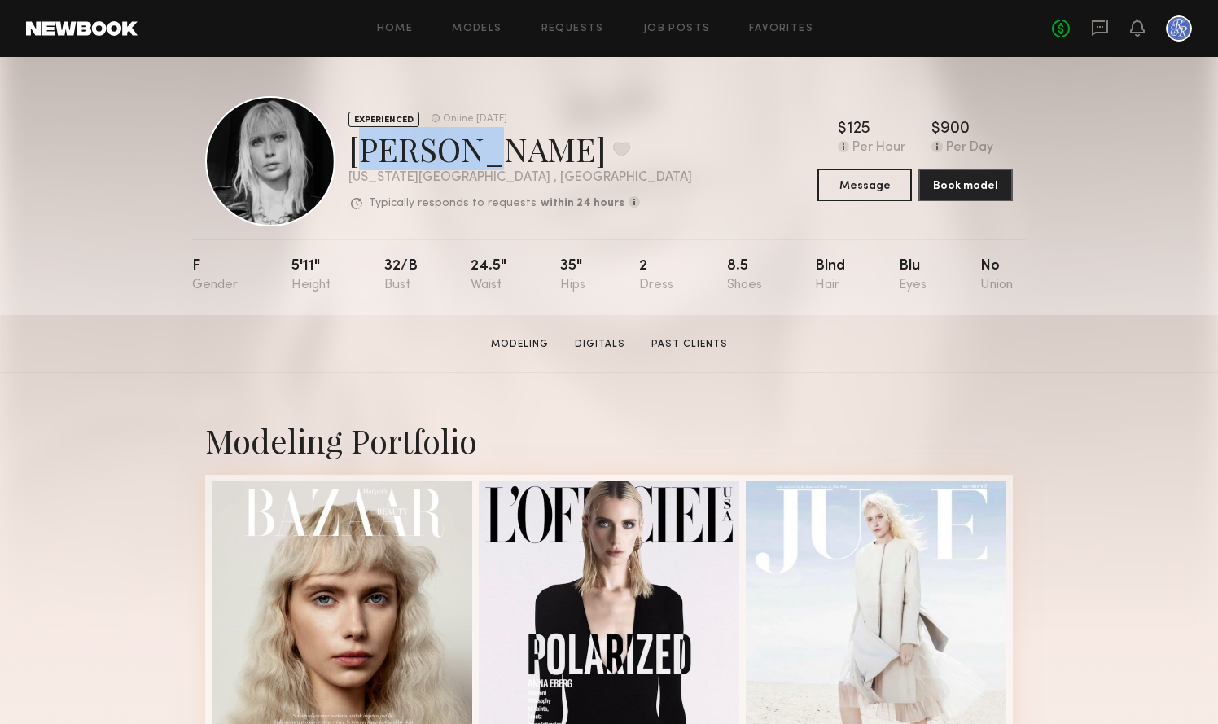
drag, startPoint x: 355, startPoint y: 151, endPoint x: 457, endPoint y: 147, distance: 102.7
click at [457, 147] on div "[PERSON_NAME] Favorite" at bounding box center [519, 148] width 343 height 43
copy div "[PERSON_NAME]"
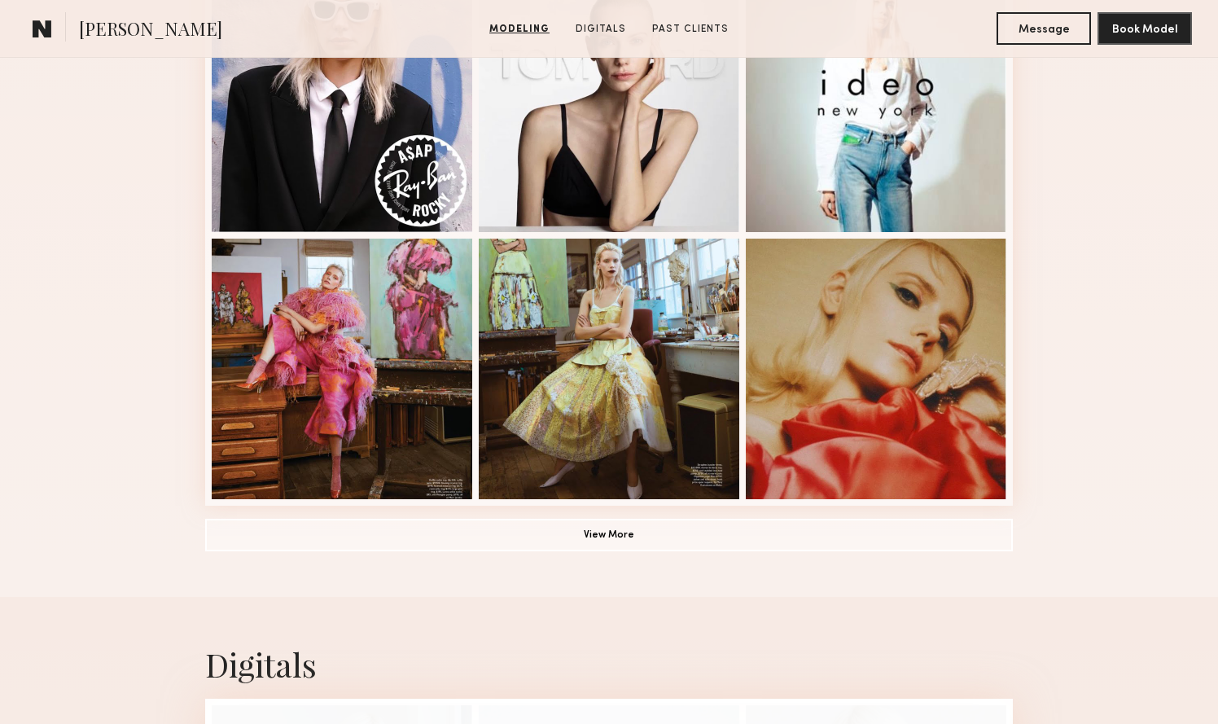
scroll to position [1054, 0]
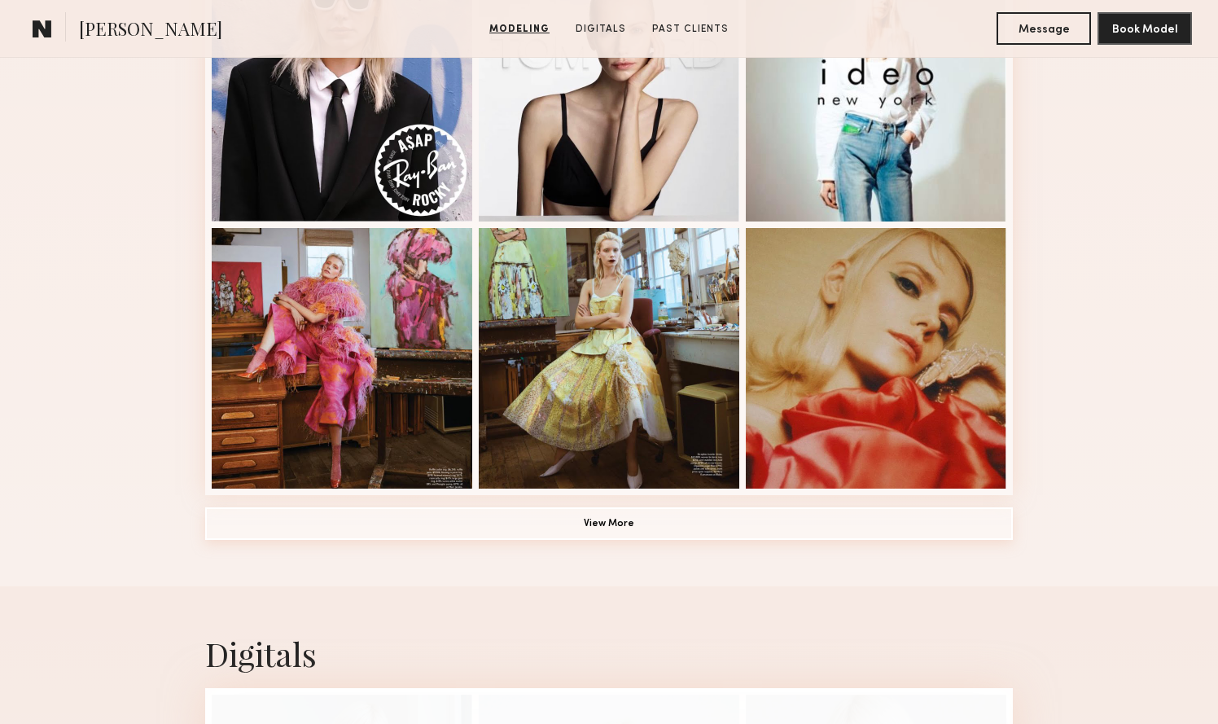
click at [612, 527] on button "View More" at bounding box center [608, 523] width 807 height 33
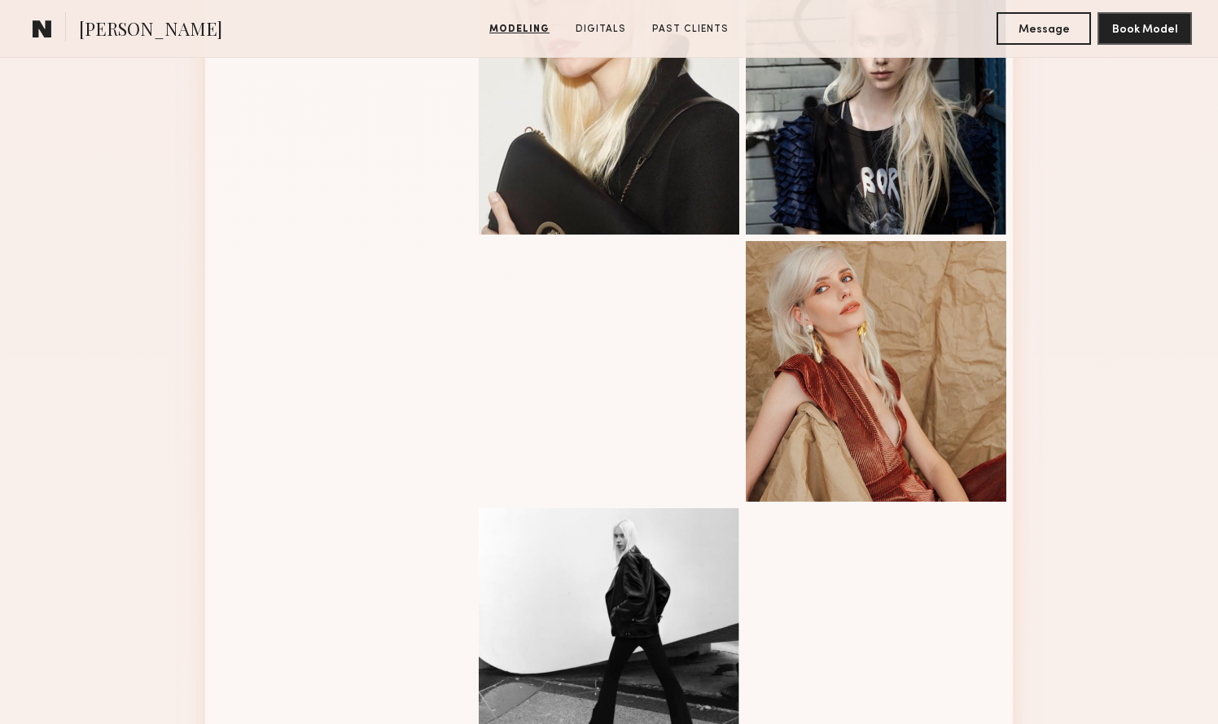
scroll to position [1836, 0]
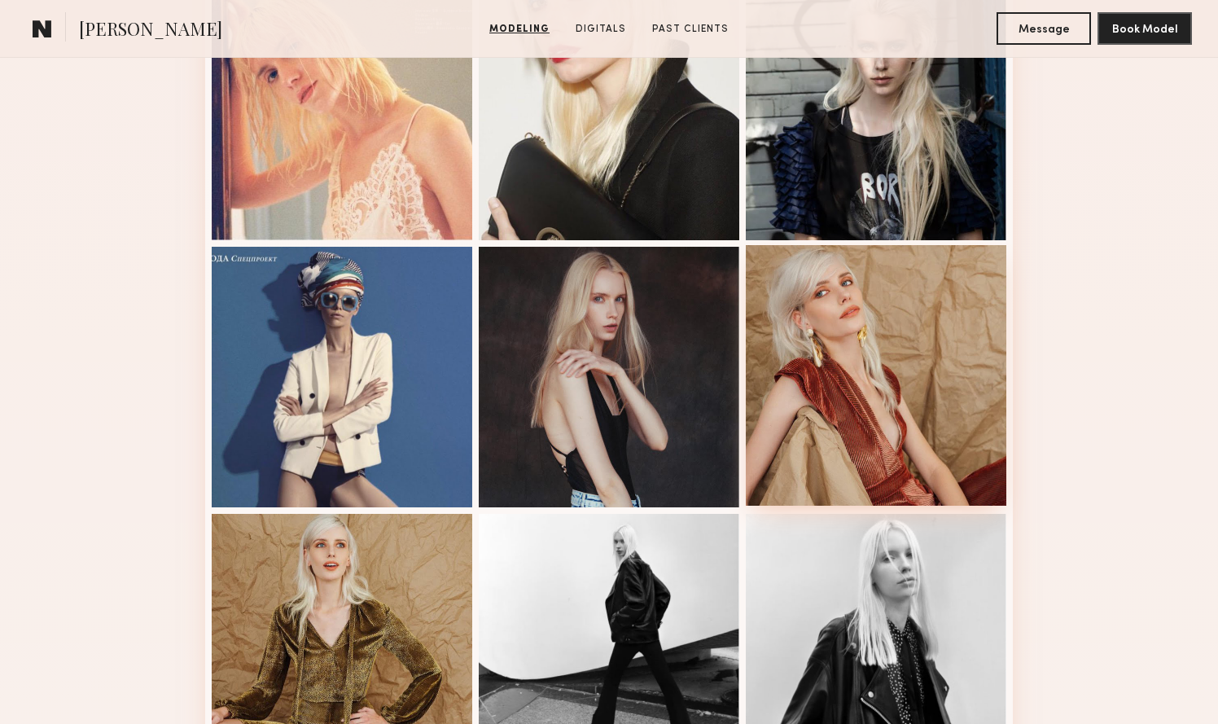
click at [794, 429] on div at bounding box center [876, 375] width 260 height 260
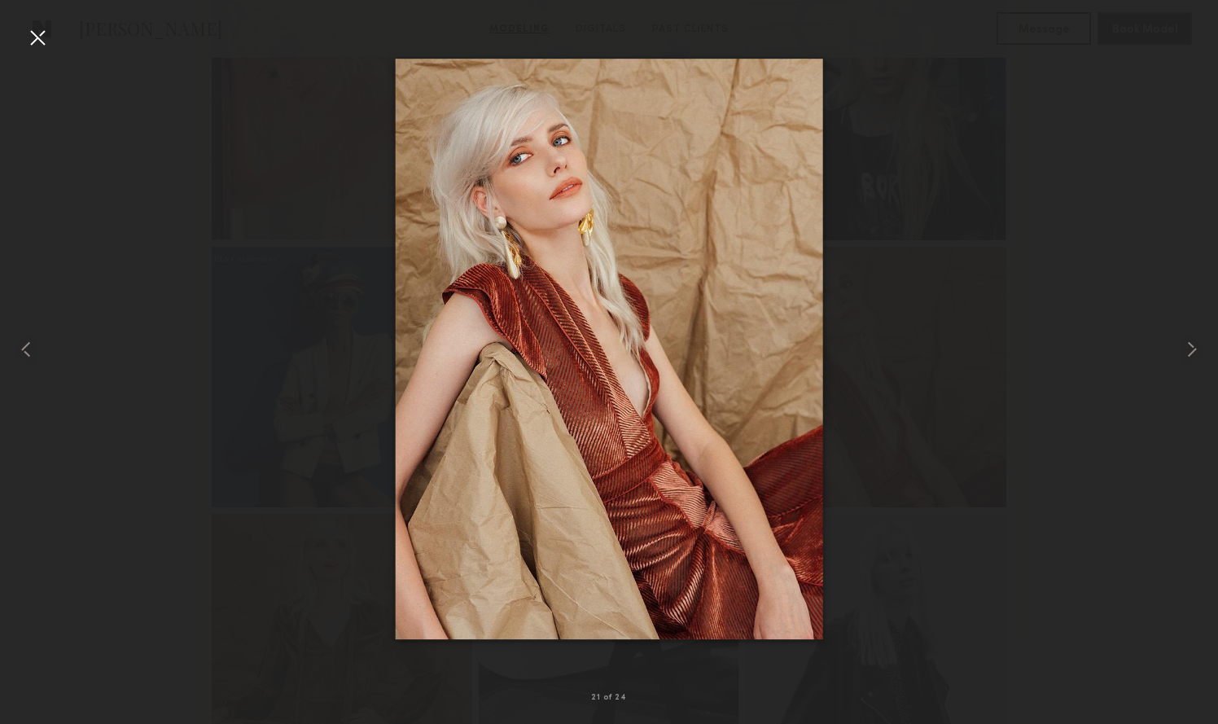
click at [325, 488] on div at bounding box center [609, 348] width 1218 height 645
click at [51, 37] on div at bounding box center [609, 348] width 1218 height 645
click at [43, 46] on div at bounding box center [37, 37] width 26 height 26
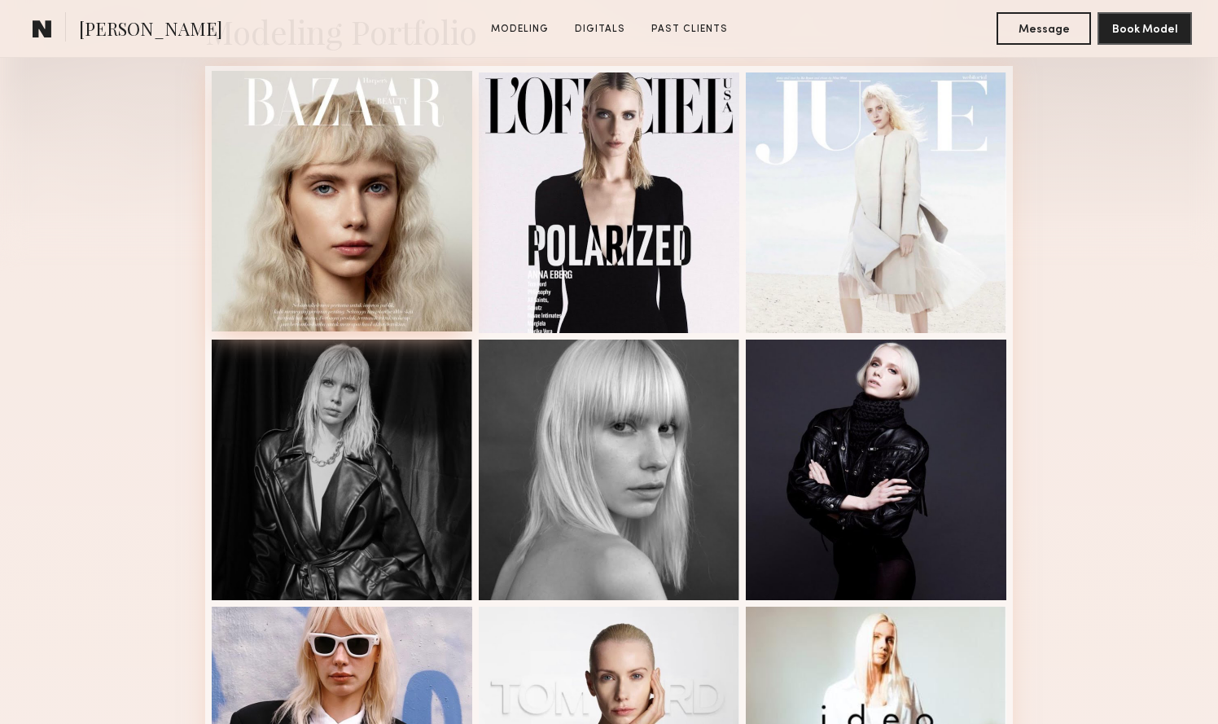
scroll to position [418, 0]
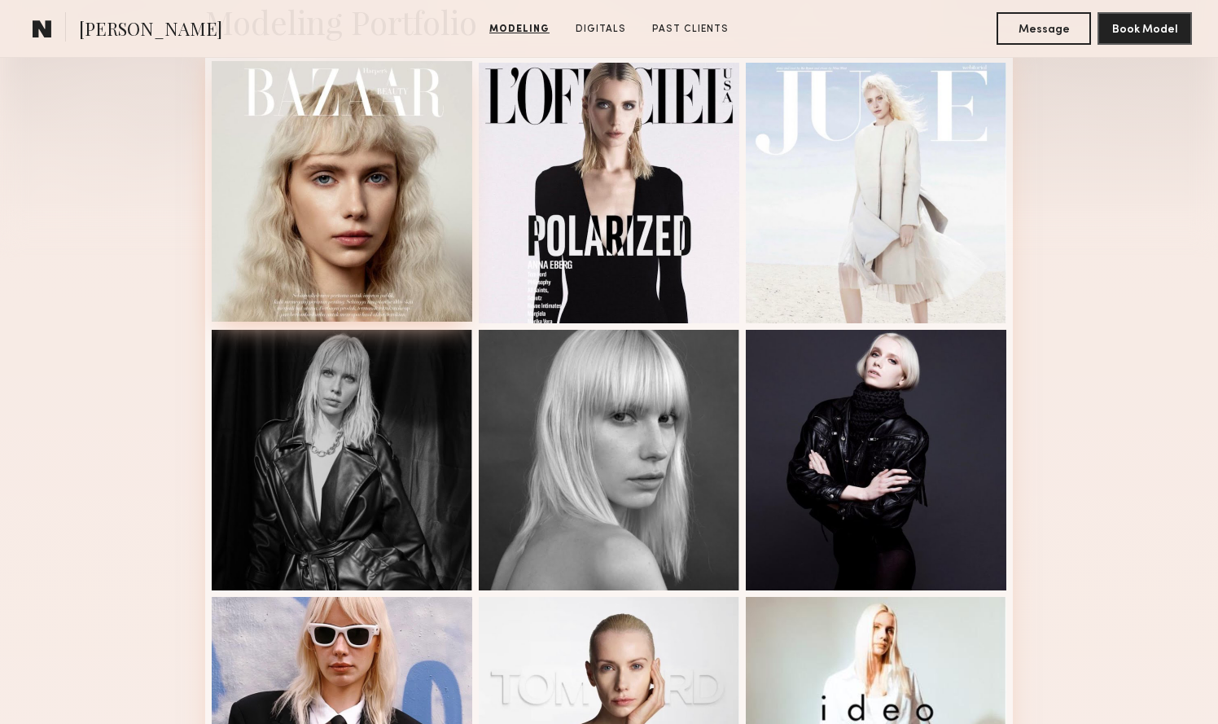
click at [312, 170] on div at bounding box center [342, 191] width 260 height 260
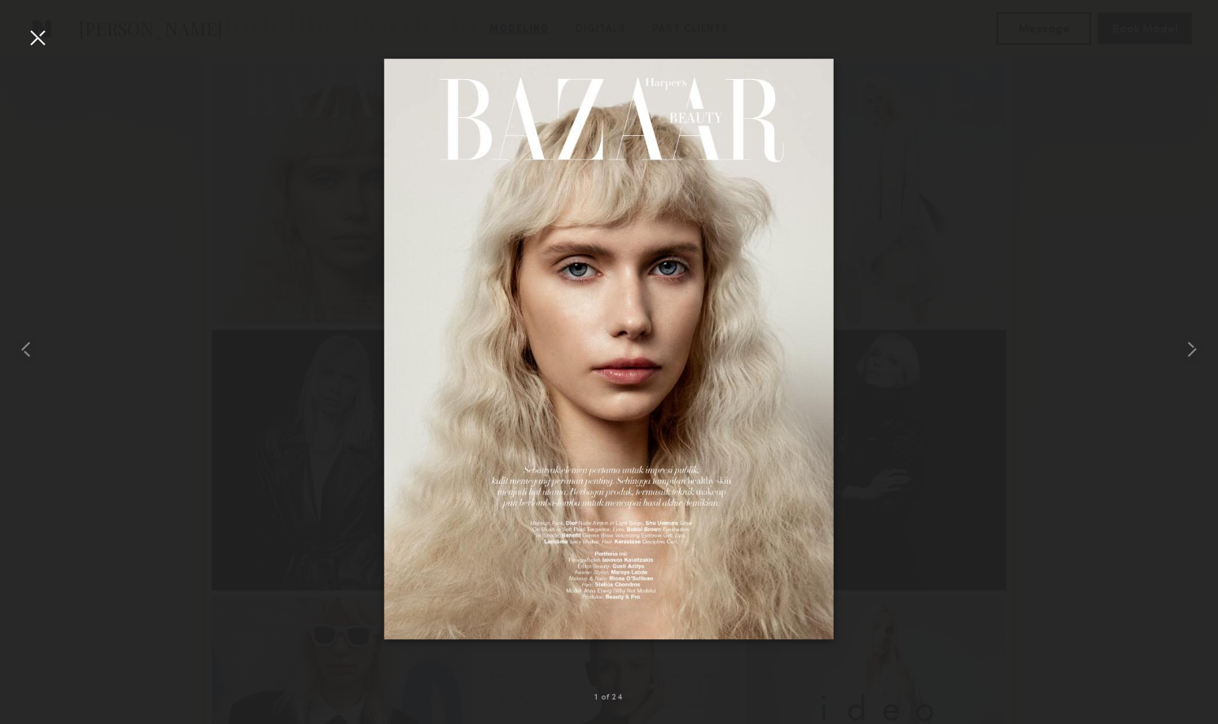
click at [300, 181] on div at bounding box center [609, 348] width 1218 height 645
click at [56, 33] on div at bounding box center [609, 348] width 1218 height 645
click at [54, 33] on div at bounding box center [609, 348] width 1218 height 645
click at [32, 38] on div at bounding box center [37, 37] width 26 height 26
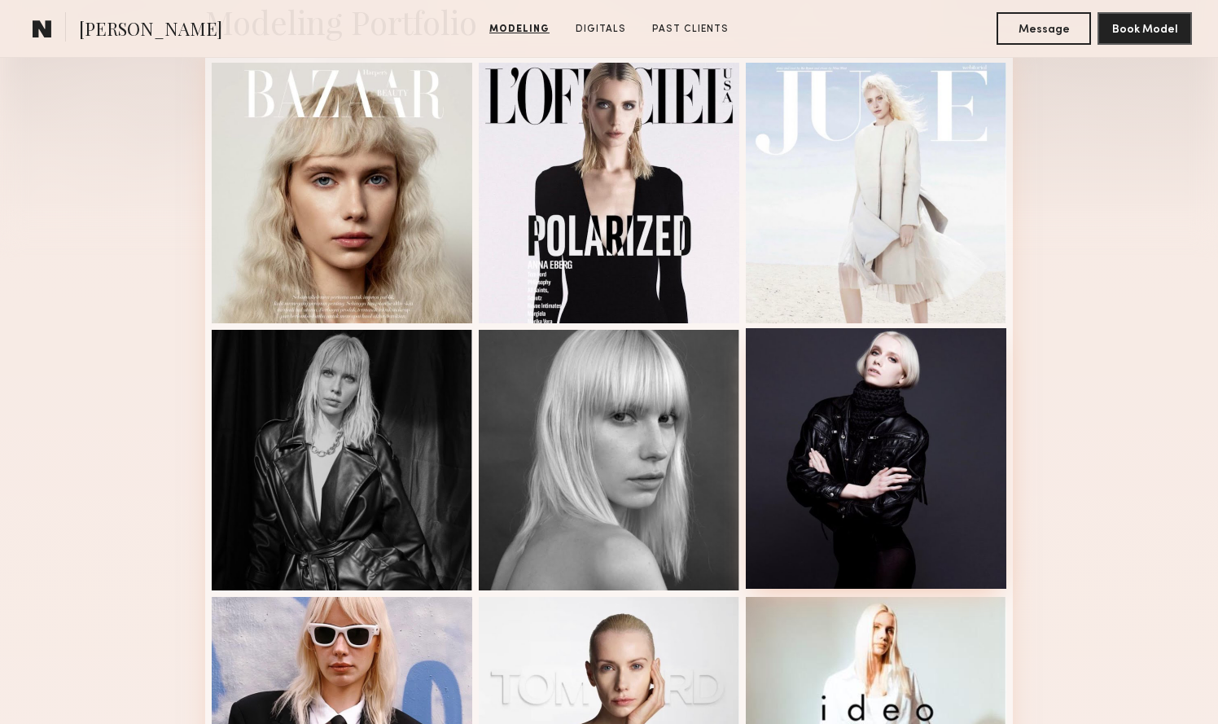
click at [821, 533] on div at bounding box center [876, 458] width 260 height 260
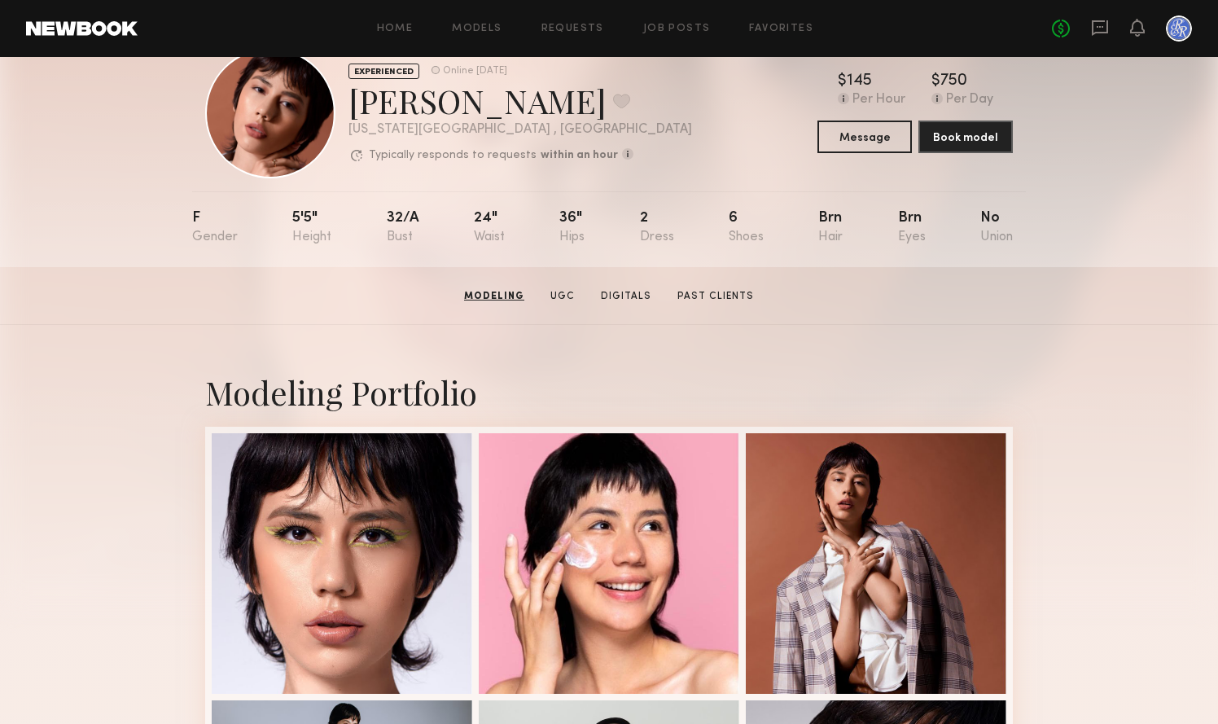
scroll to position [55, 0]
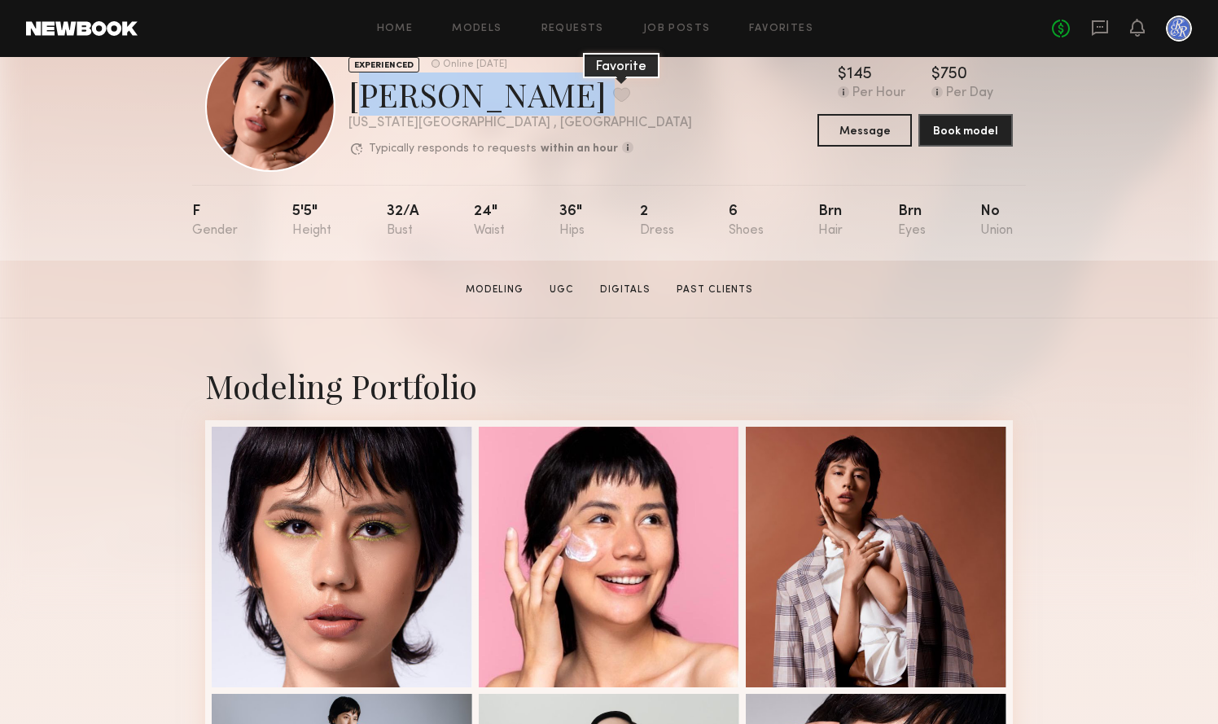
drag, startPoint x: 351, startPoint y: 103, endPoint x: 508, endPoint y: 99, distance: 157.1
click at [507, 99] on div "Valeria N. Favorite" at bounding box center [519, 93] width 343 height 43
copy div "Valeria N. Favorite"
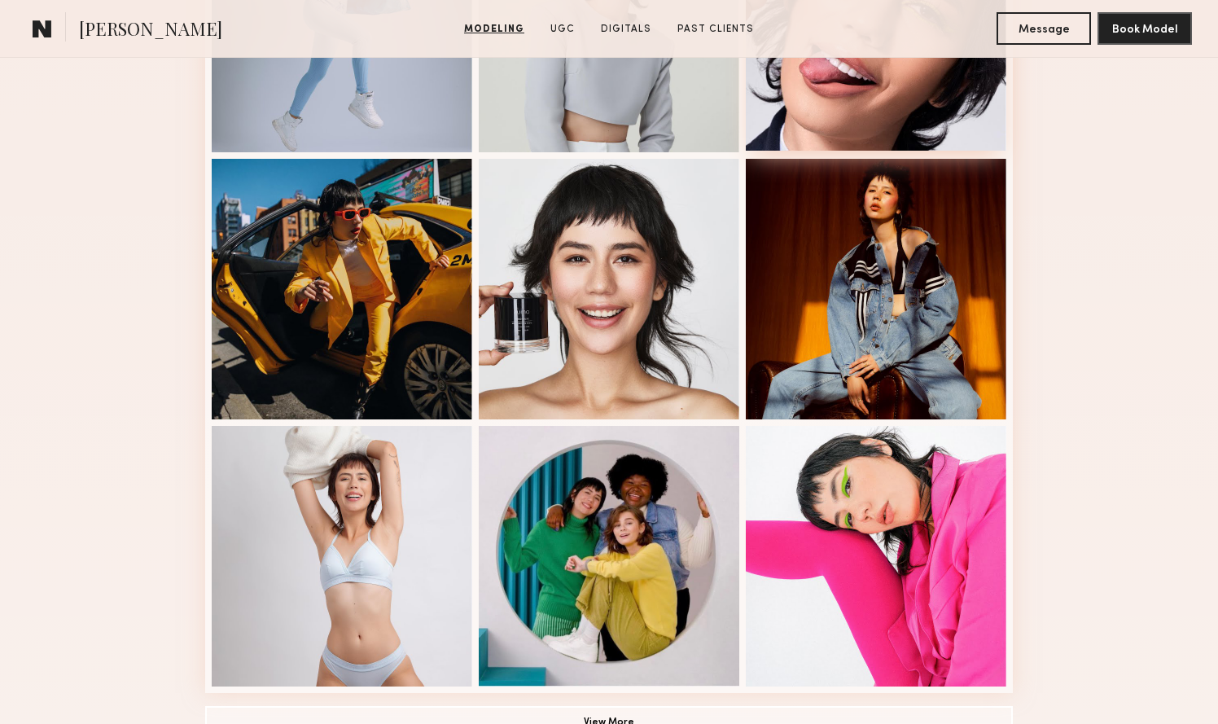
scroll to position [860, 0]
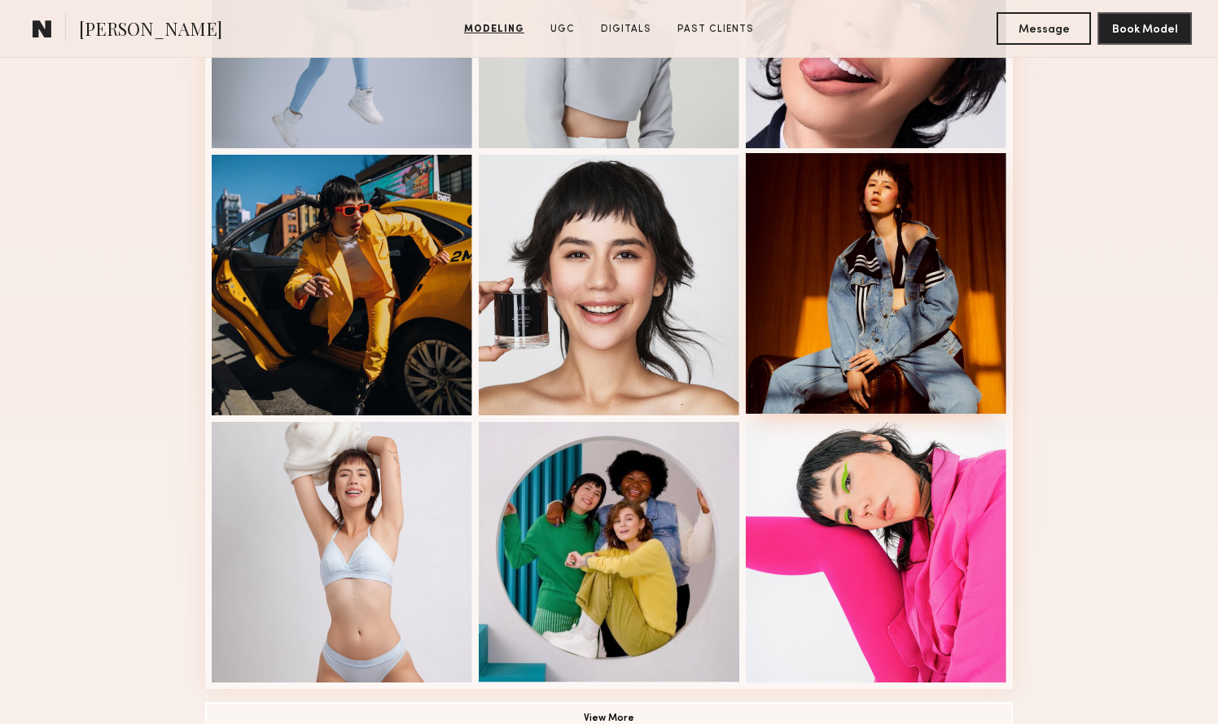
click at [806, 356] on div at bounding box center [876, 283] width 260 height 260
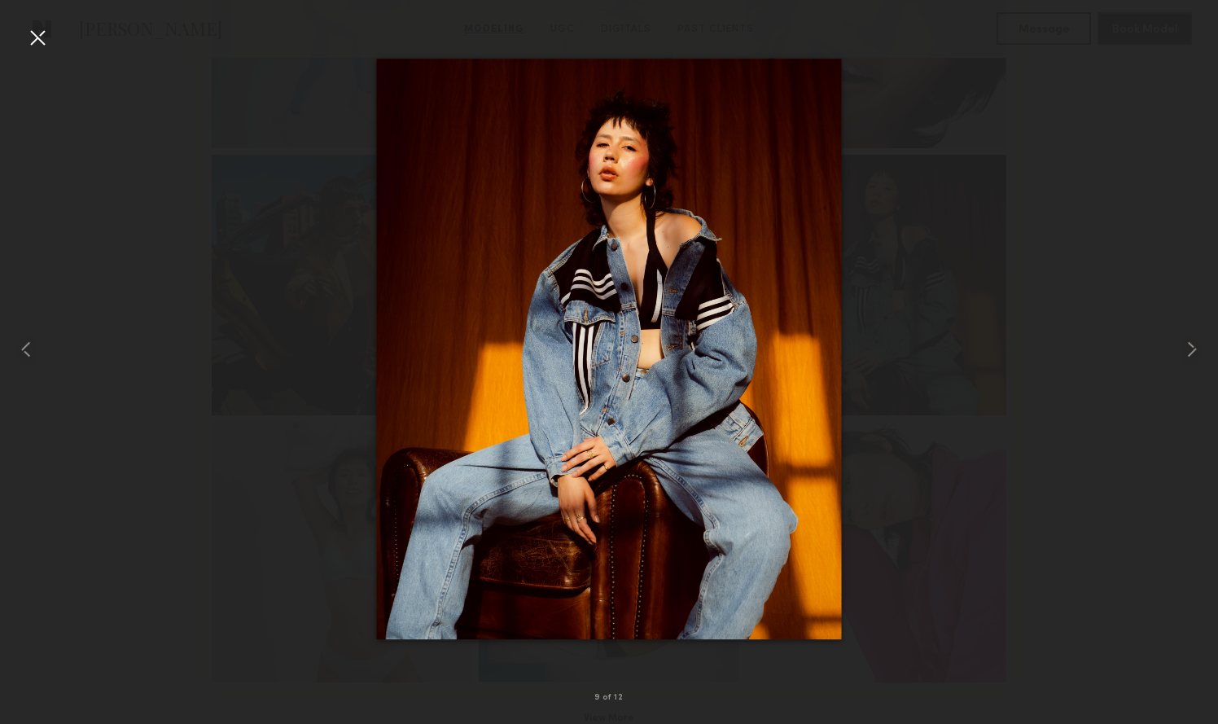
click at [28, 37] on div at bounding box center [37, 37] width 26 height 26
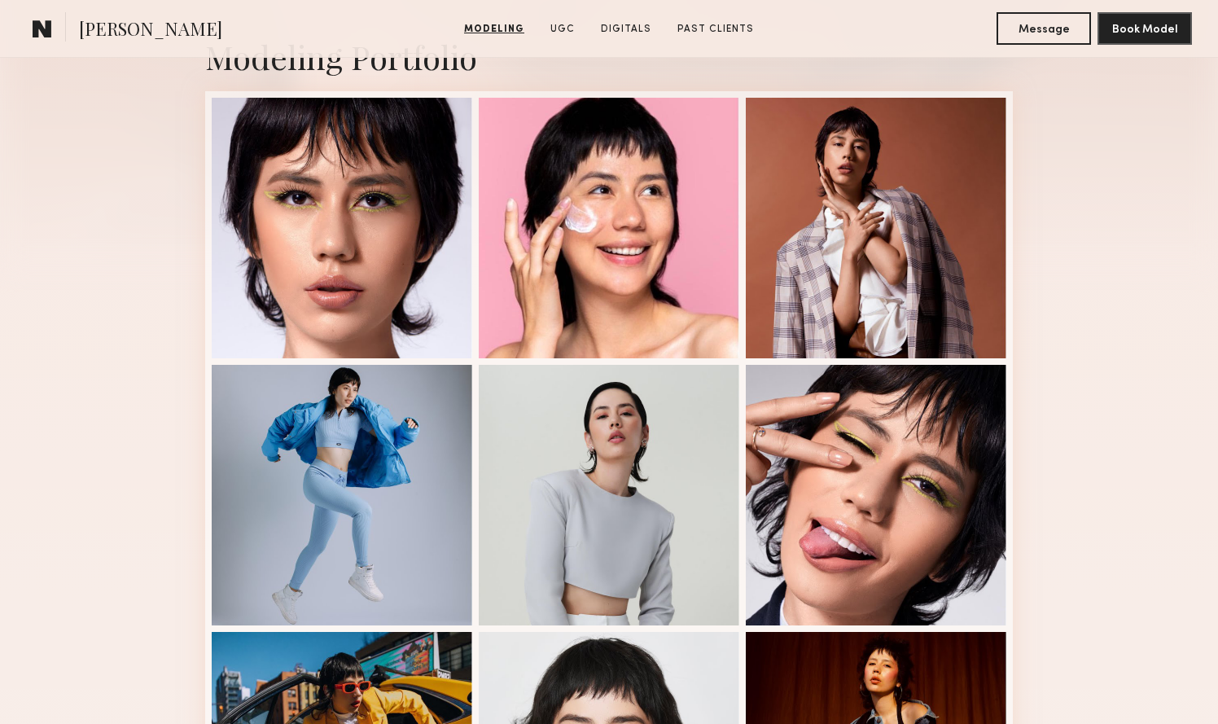
scroll to position [379, 0]
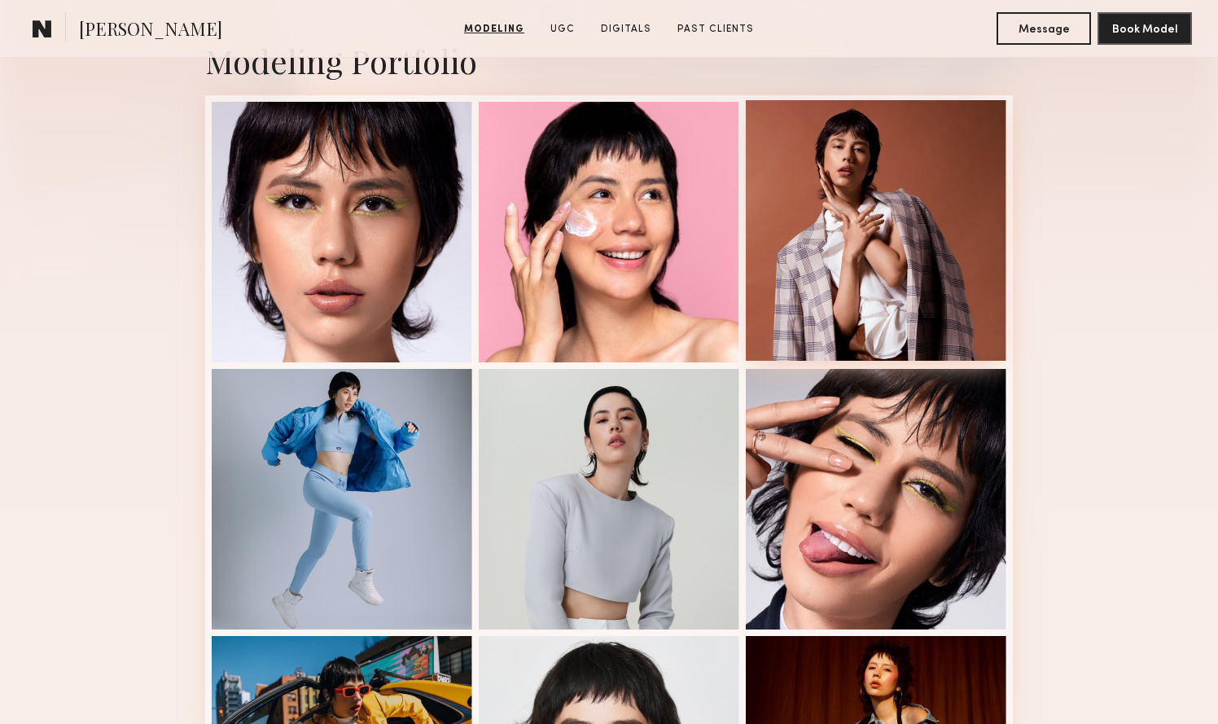
click at [825, 270] on div at bounding box center [876, 230] width 260 height 260
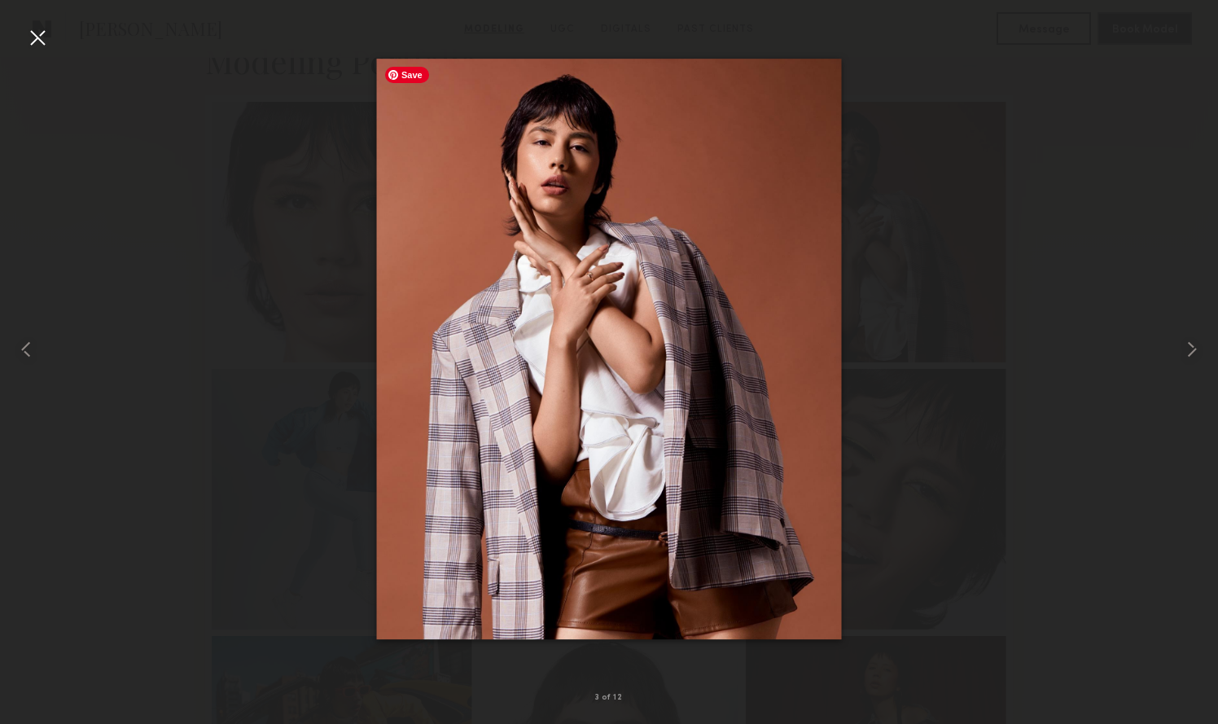
click at [148, 111] on div at bounding box center [609, 348] width 1218 height 645
click at [32, 37] on div at bounding box center [37, 37] width 26 height 26
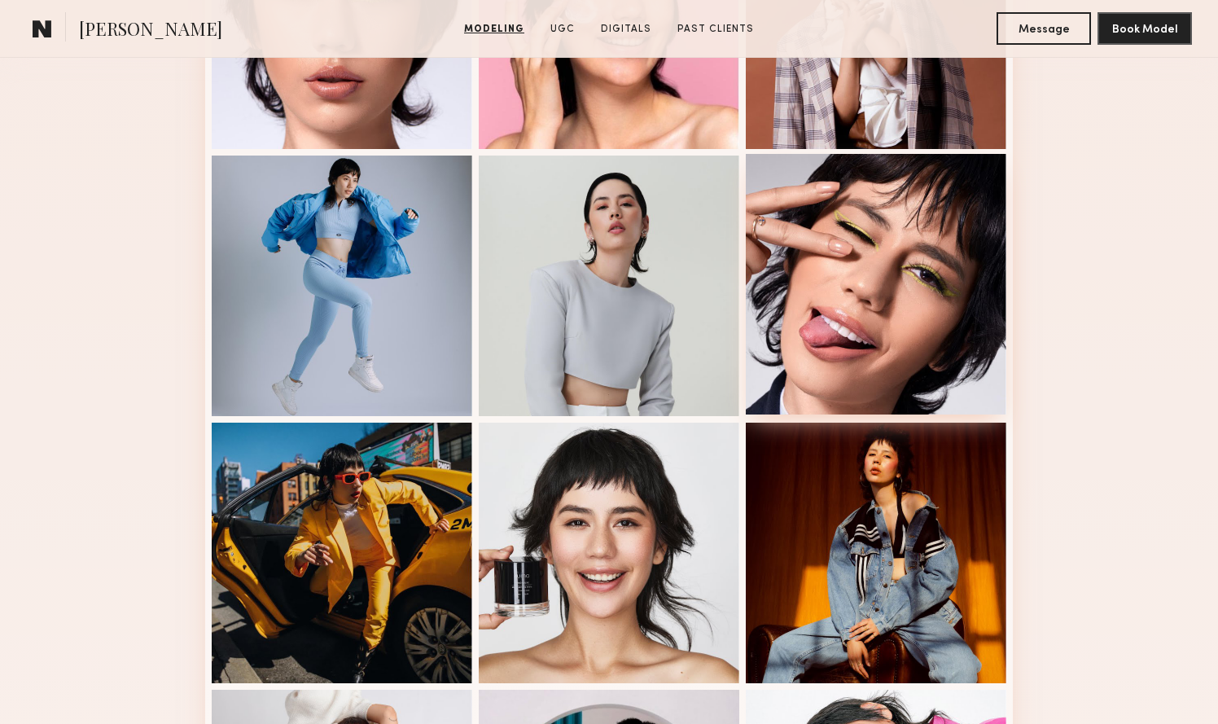
scroll to position [593, 0]
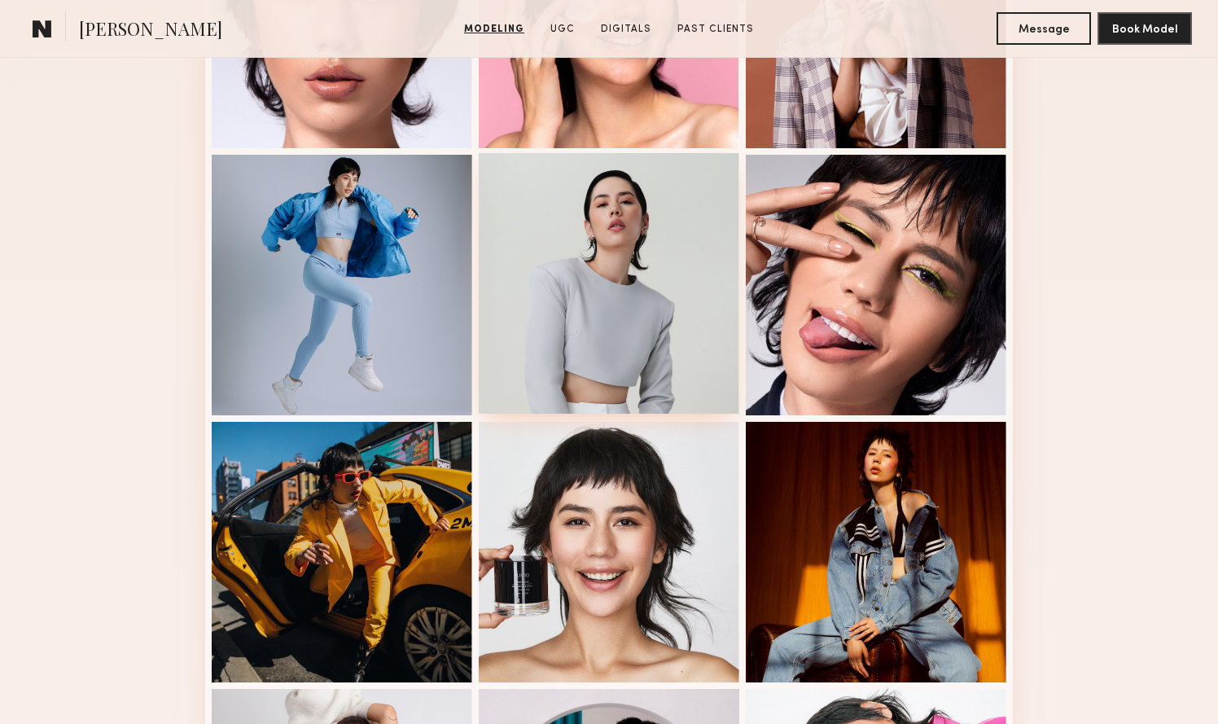
click at [636, 343] on div at bounding box center [609, 283] width 260 height 260
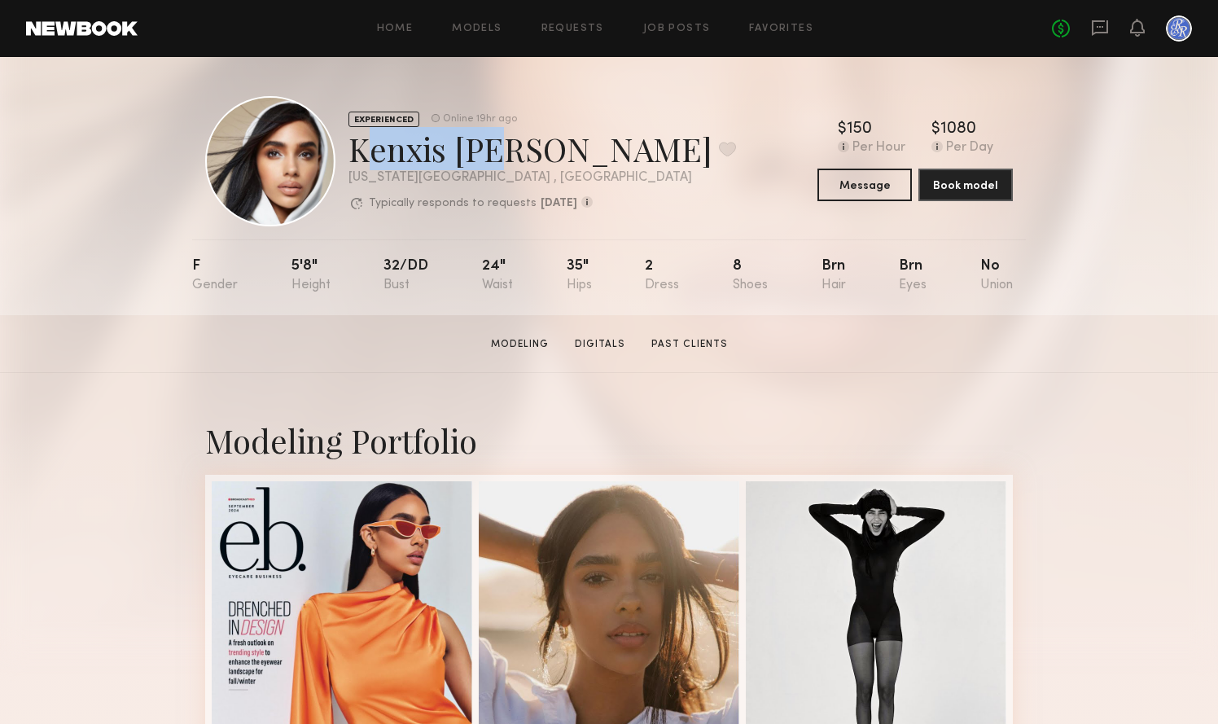
drag, startPoint x: 352, startPoint y: 149, endPoint x: 471, endPoint y: 149, distance: 119.6
click at [471, 149] on div "Kenxis [PERSON_NAME] Favorite" at bounding box center [541, 148] width 387 height 43
copy div "Kenxis [PERSON_NAME]"
drag, startPoint x: 352, startPoint y: 151, endPoint x: 470, endPoint y: 149, distance: 118.0
click at [470, 149] on div "Kenxis [PERSON_NAME] Favorite" at bounding box center [541, 148] width 387 height 43
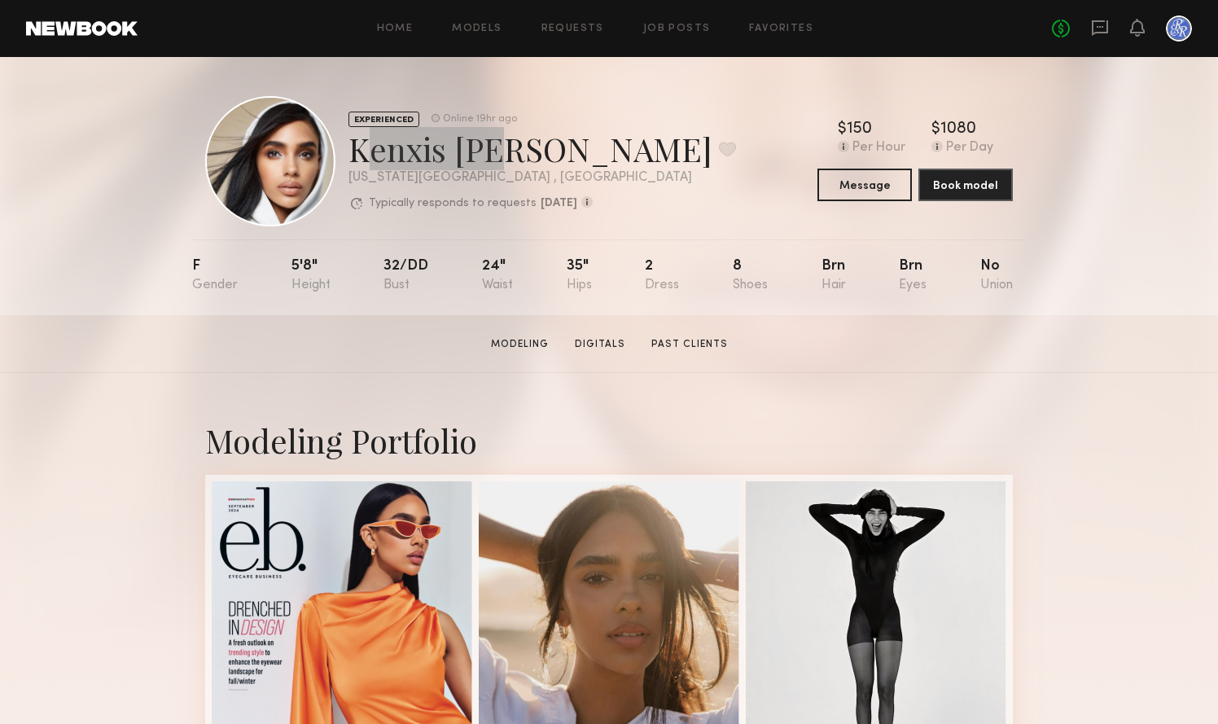
copy div "Kenxis [PERSON_NAME]"
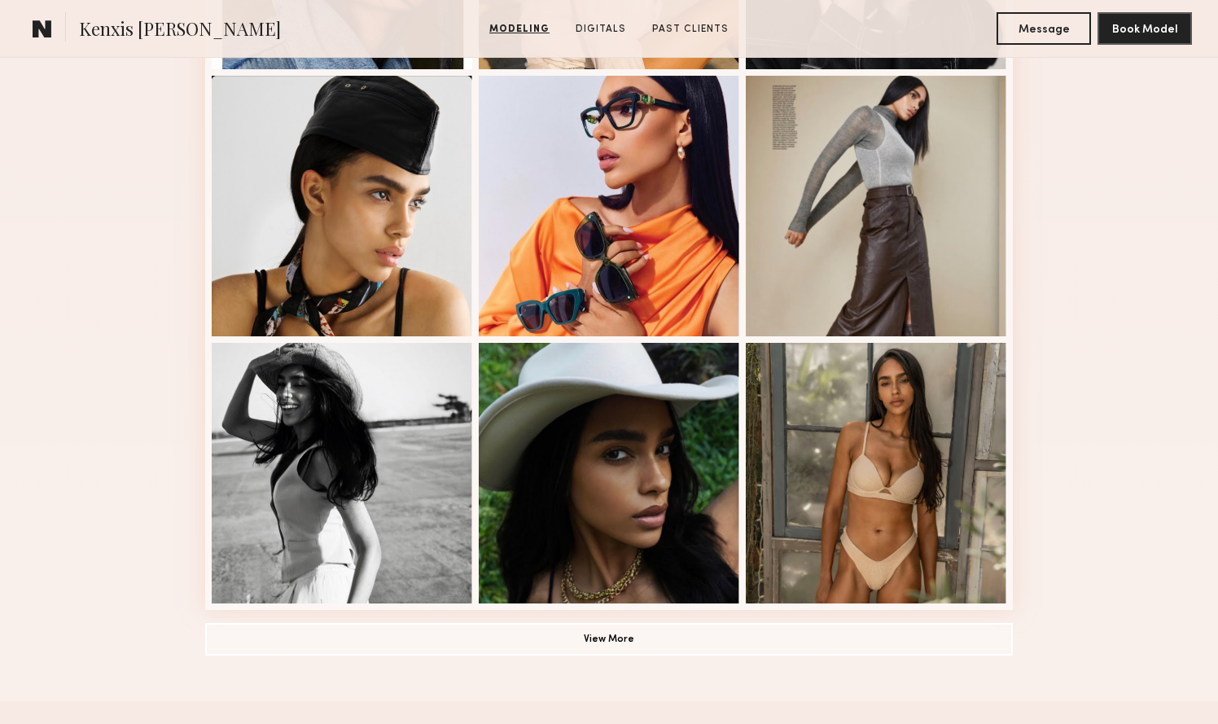
scroll to position [937, 0]
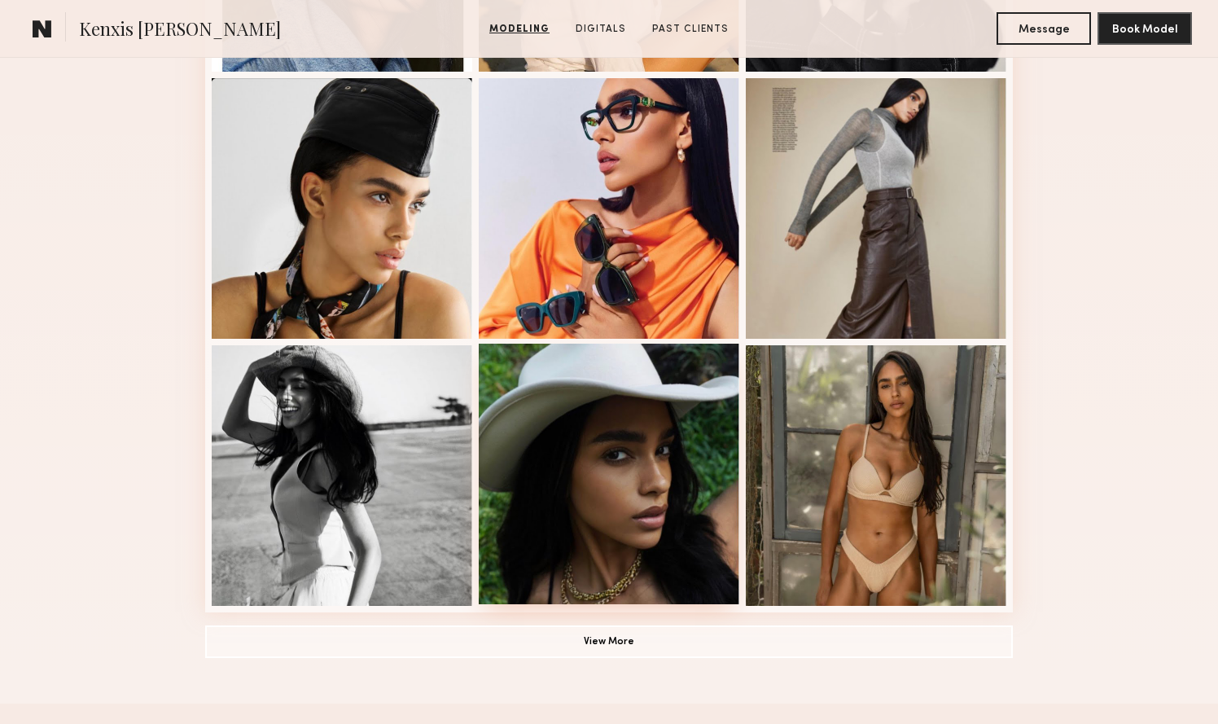
click at [661, 435] on div at bounding box center [609, 473] width 260 height 260
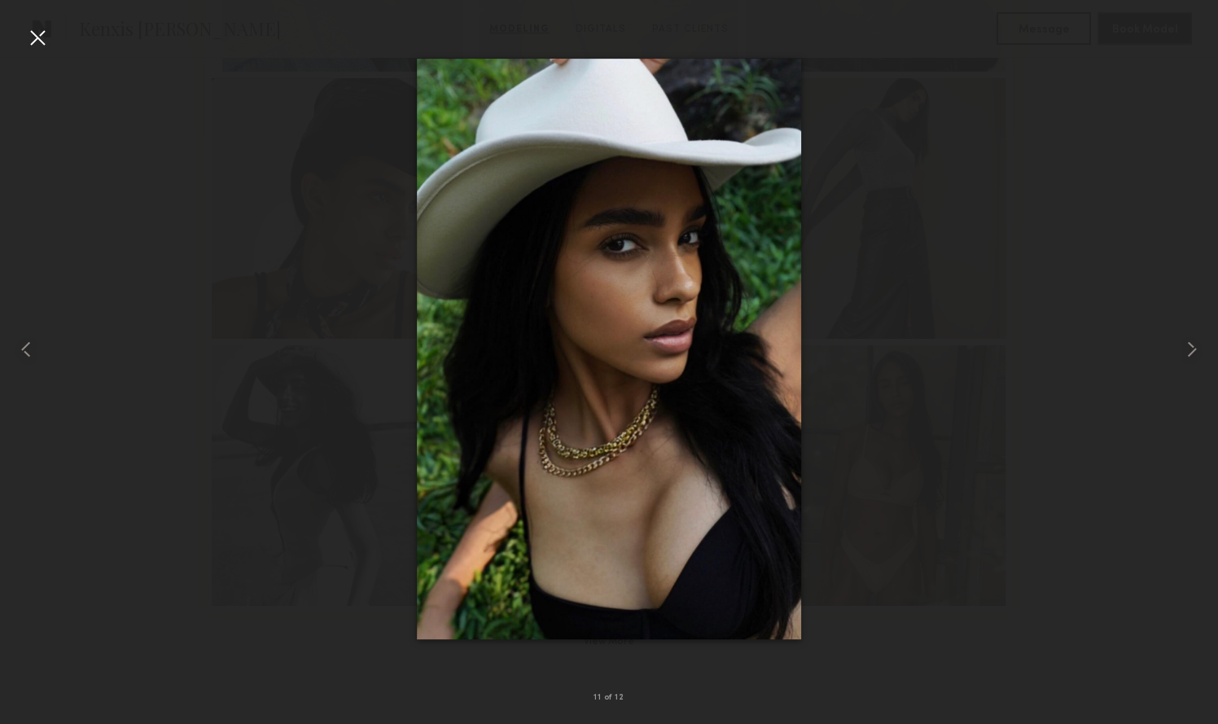
click at [27, 36] on div at bounding box center [37, 37] width 26 height 26
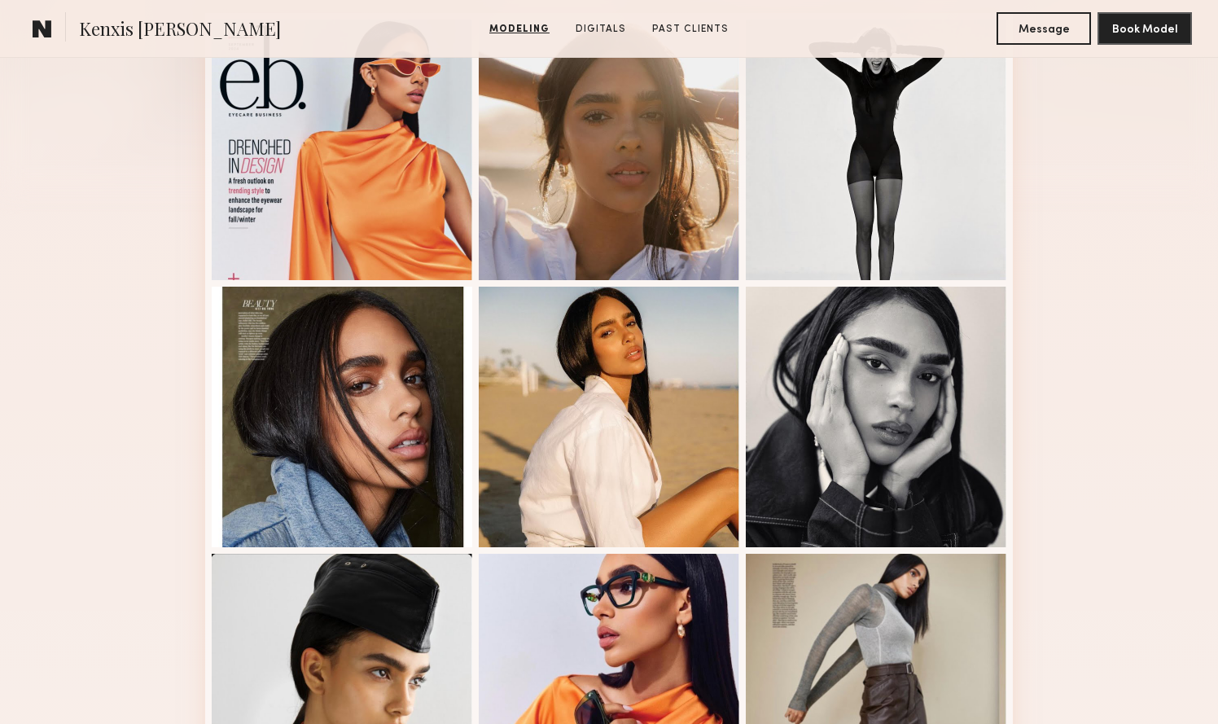
scroll to position [465, 0]
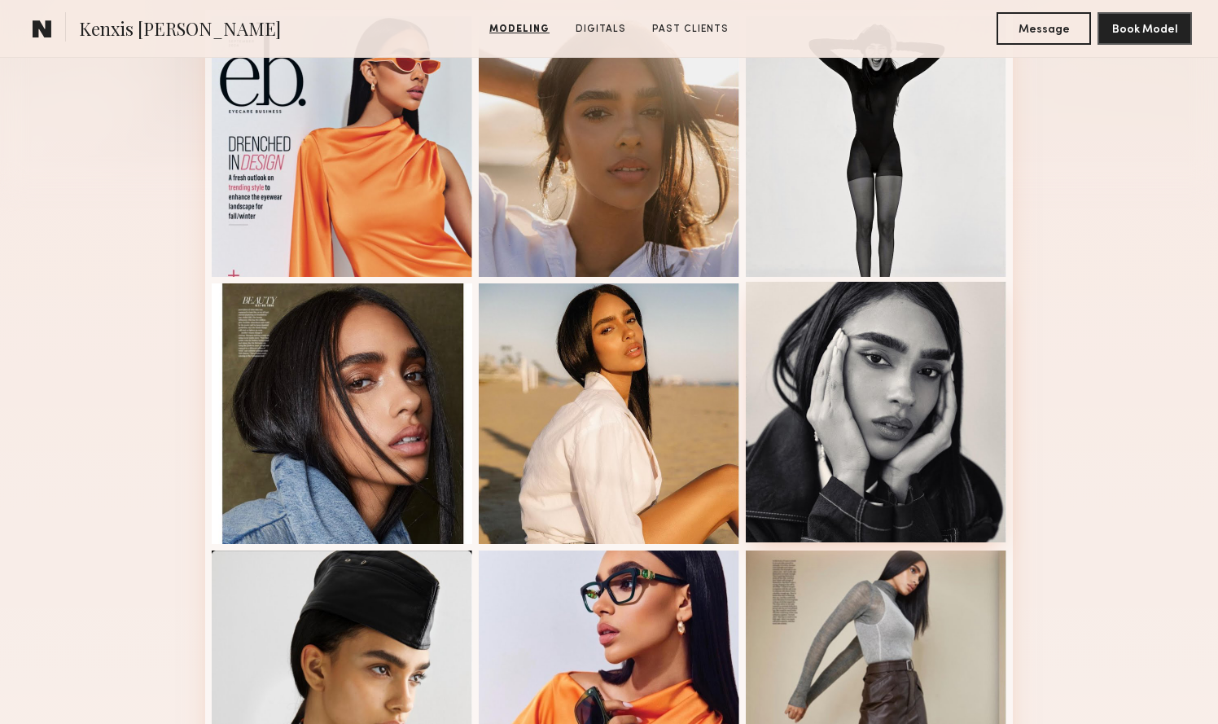
click at [840, 429] on div at bounding box center [876, 412] width 260 height 260
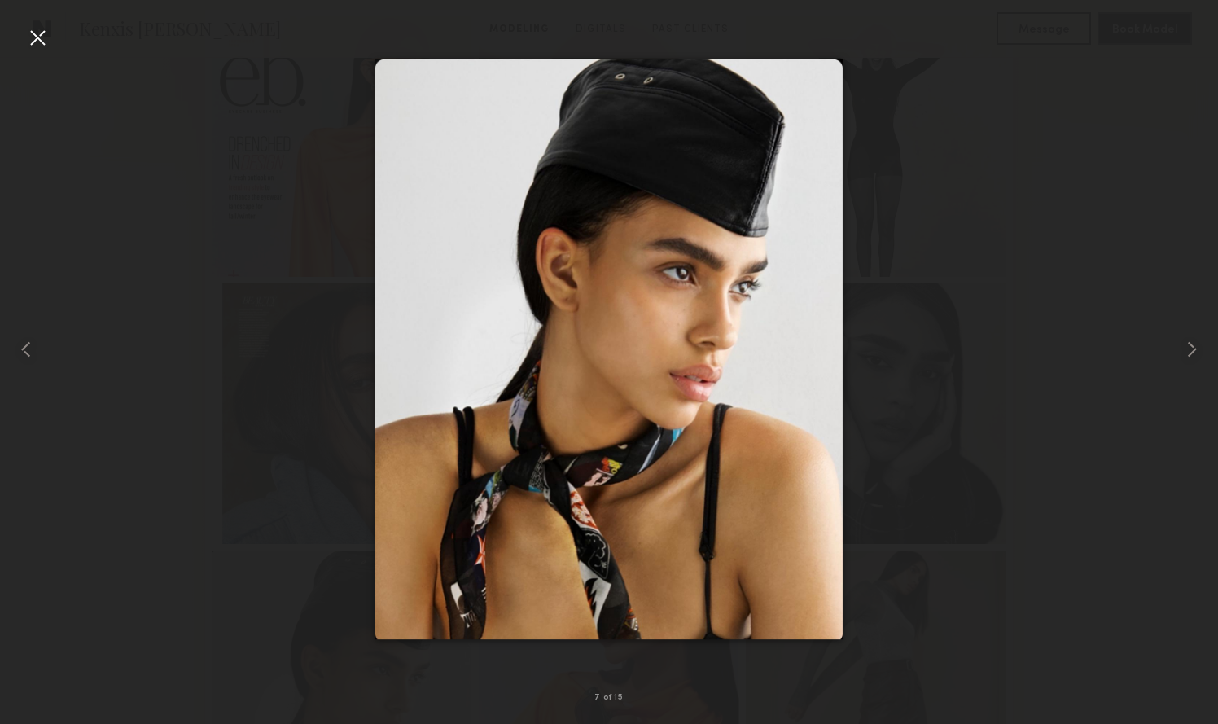
click at [31, 43] on div at bounding box center [37, 37] width 26 height 26
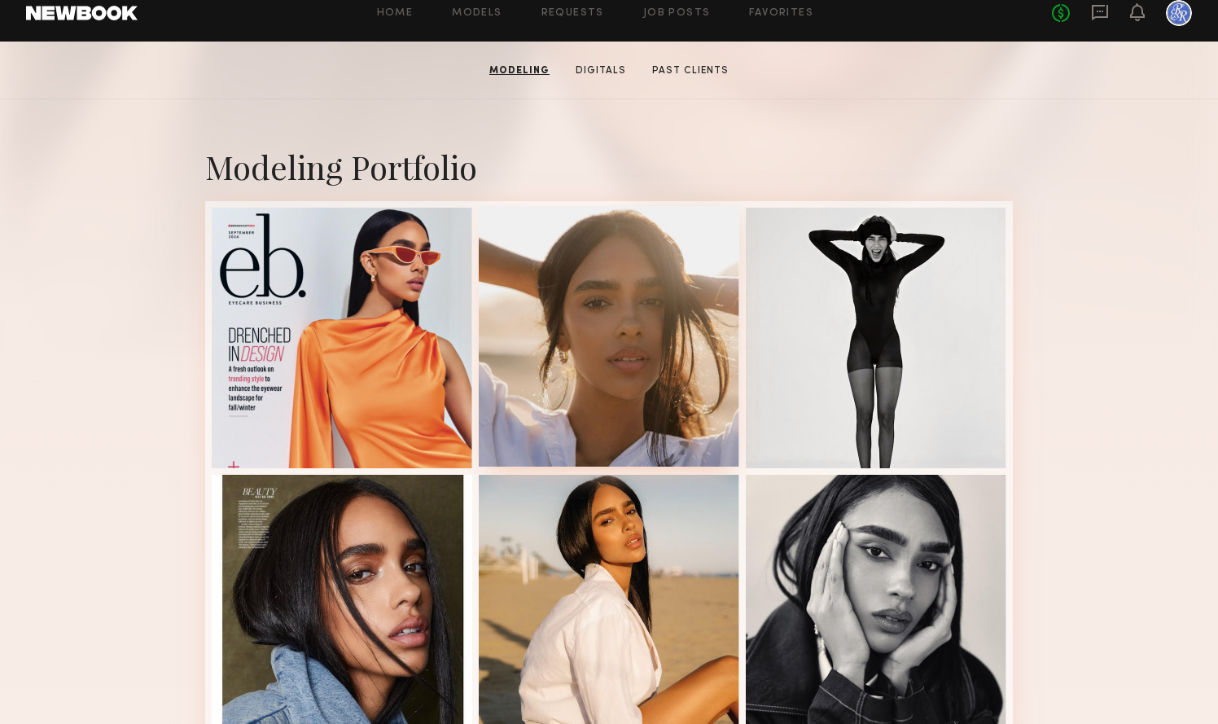
scroll to position [0, 0]
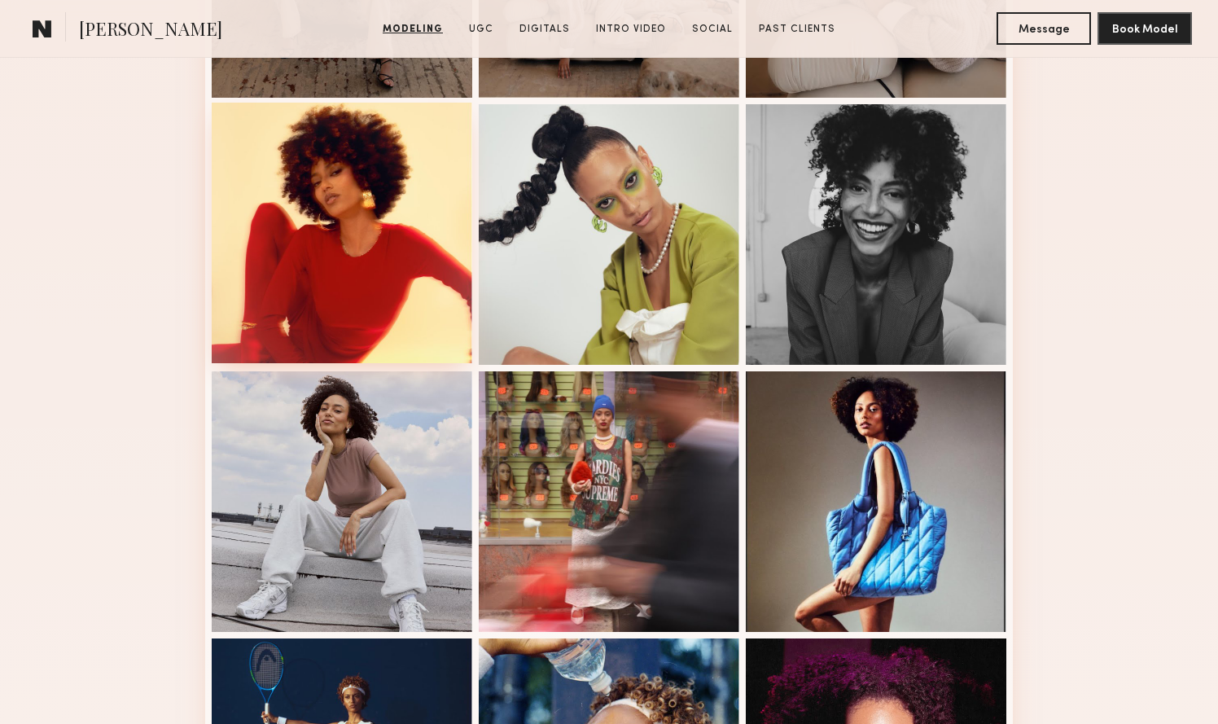
scroll to position [633, 0]
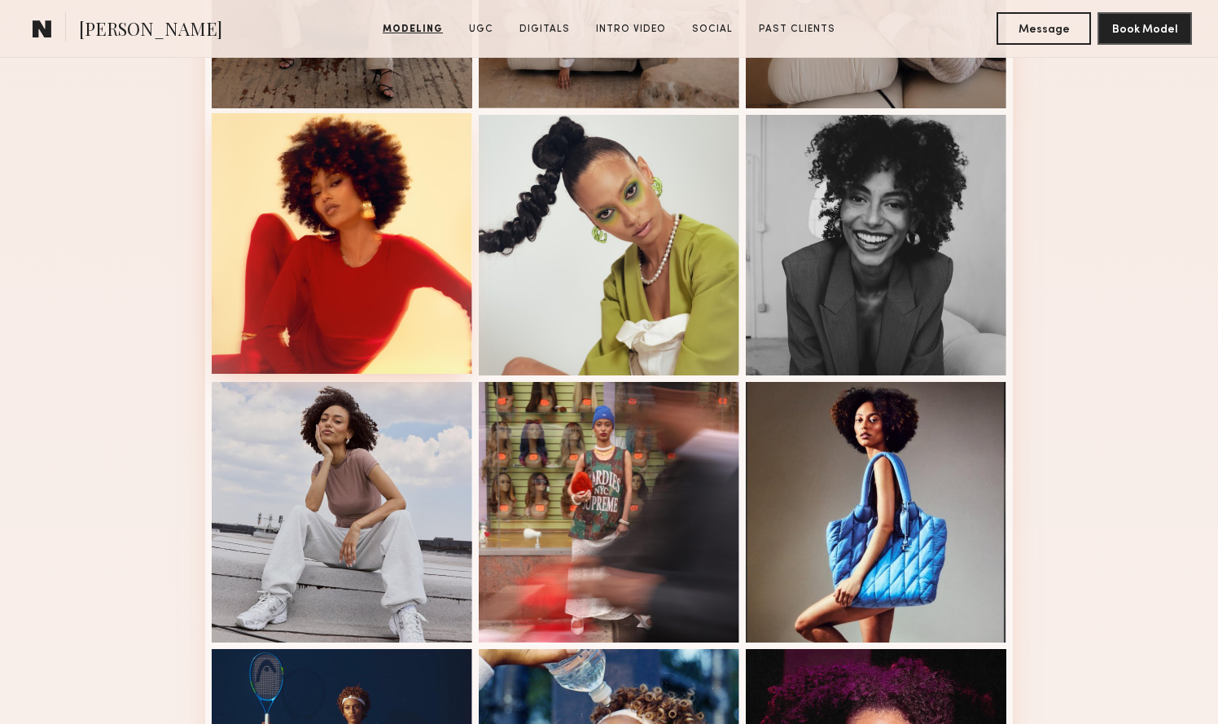
click at [317, 308] on div at bounding box center [342, 243] width 260 height 260
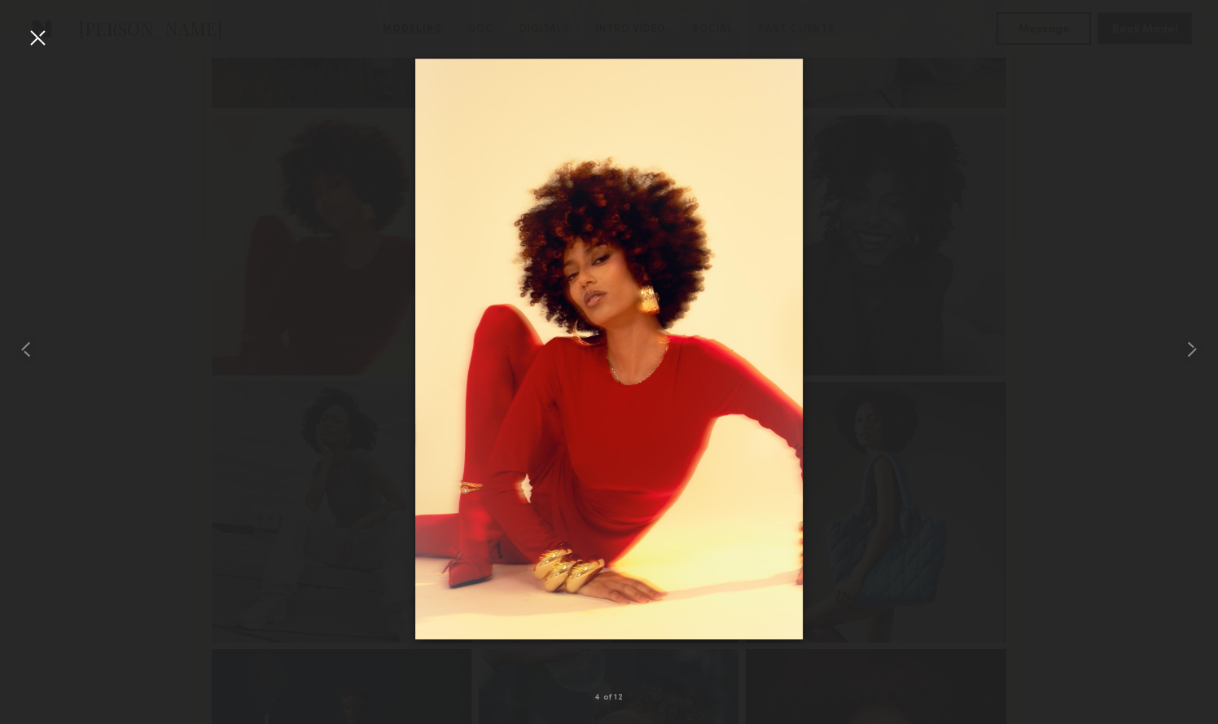
click at [28, 29] on div at bounding box center [37, 37] width 26 height 26
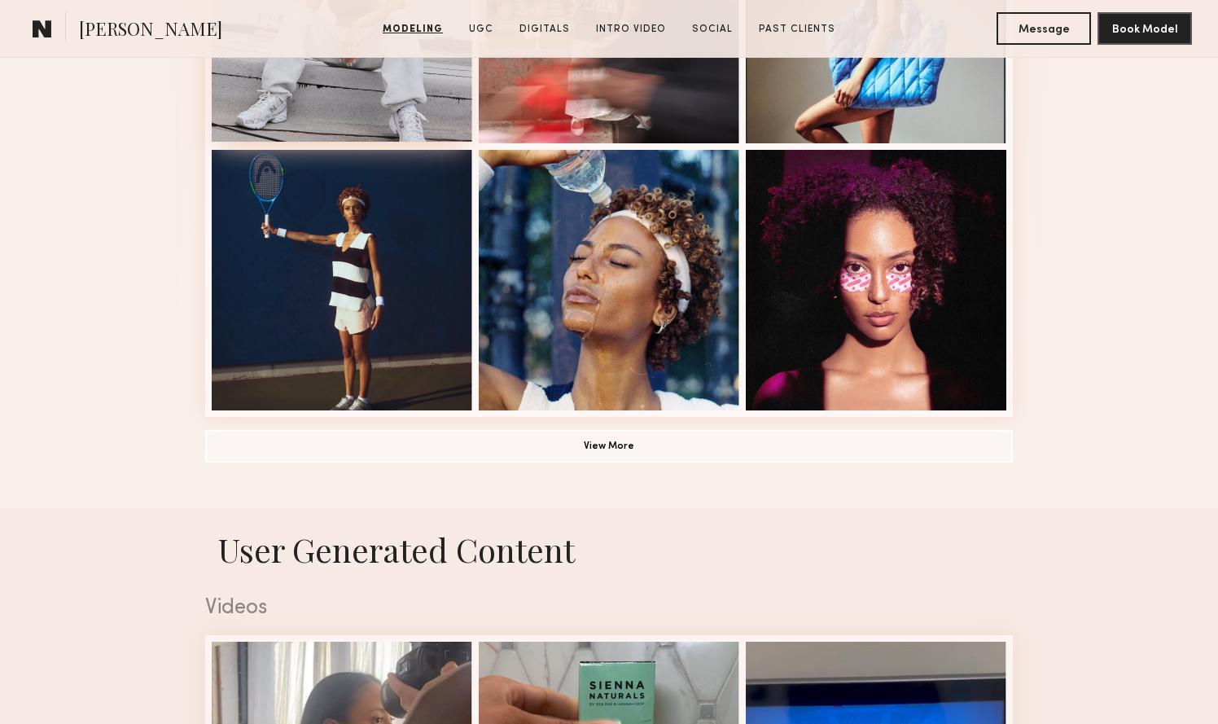
scroll to position [1119, 0]
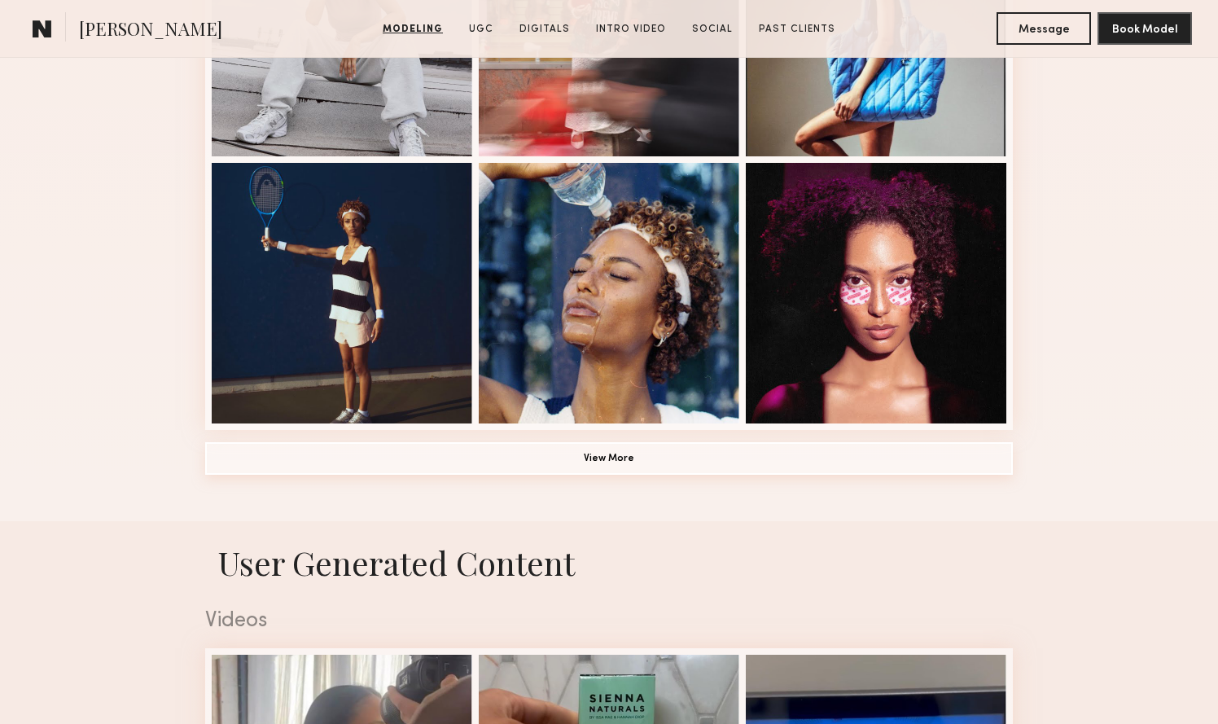
click at [581, 464] on button "View More" at bounding box center [608, 458] width 807 height 33
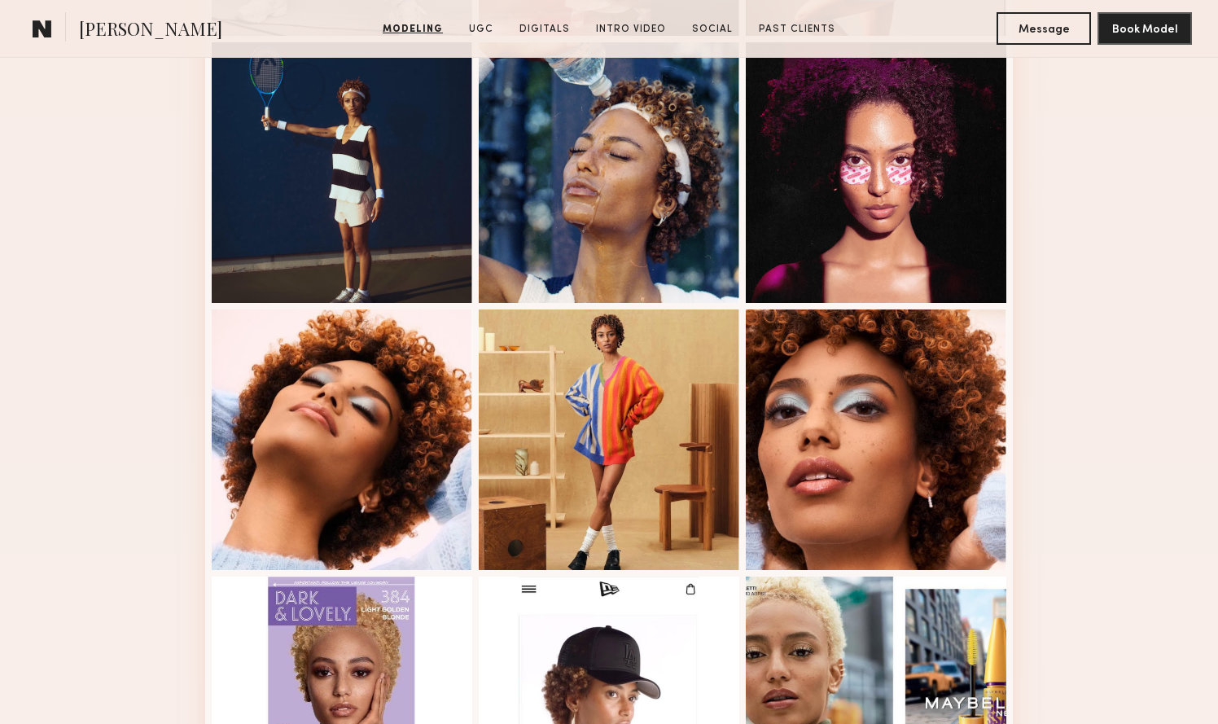
scroll to position [1091, 0]
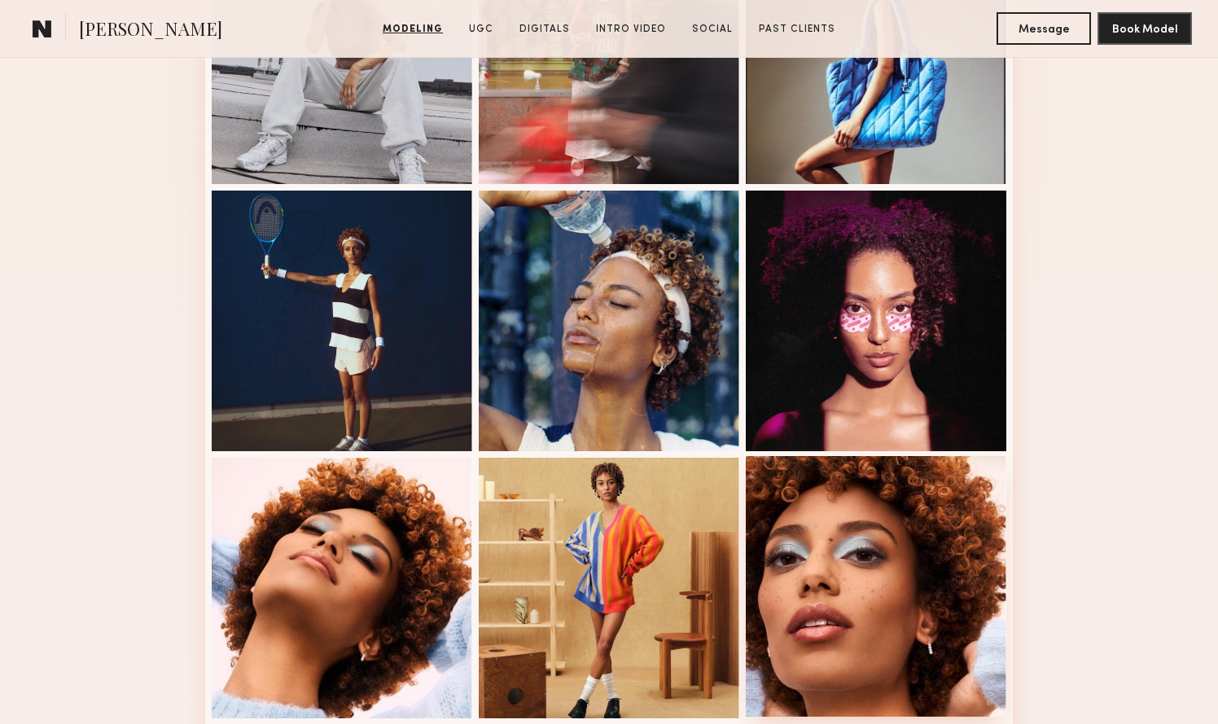
click at [861, 635] on div at bounding box center [876, 586] width 260 height 260
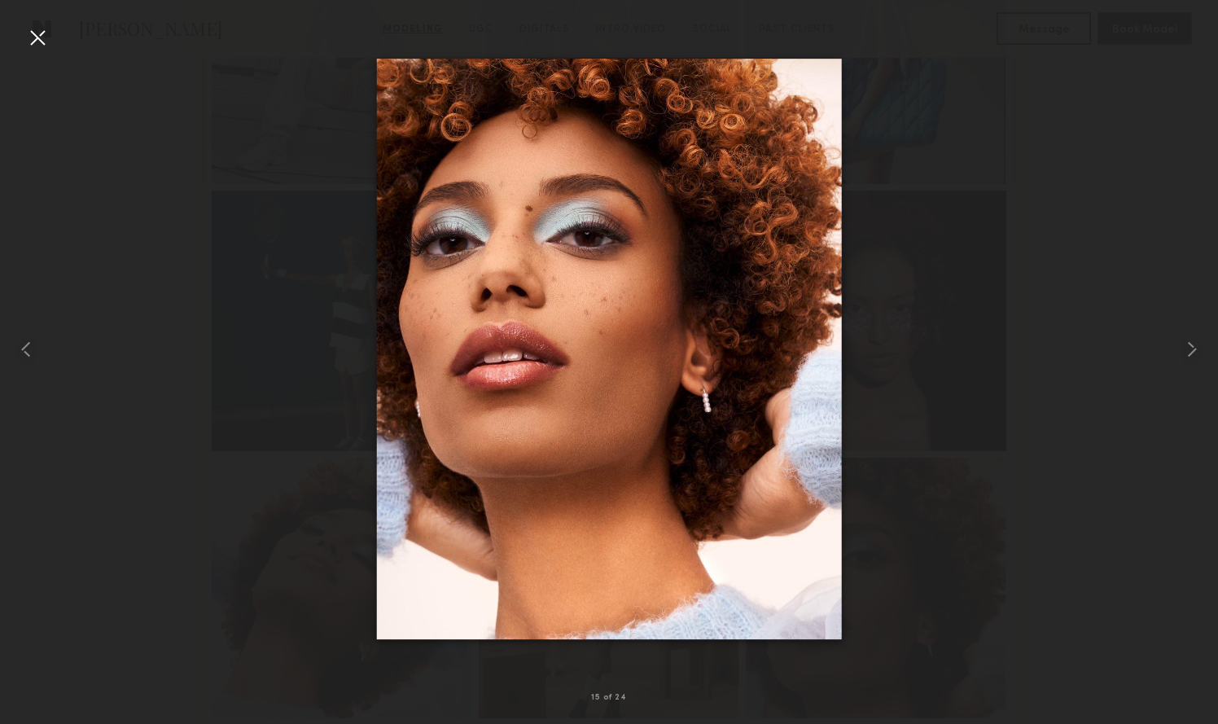
click at [34, 35] on div at bounding box center [37, 37] width 26 height 26
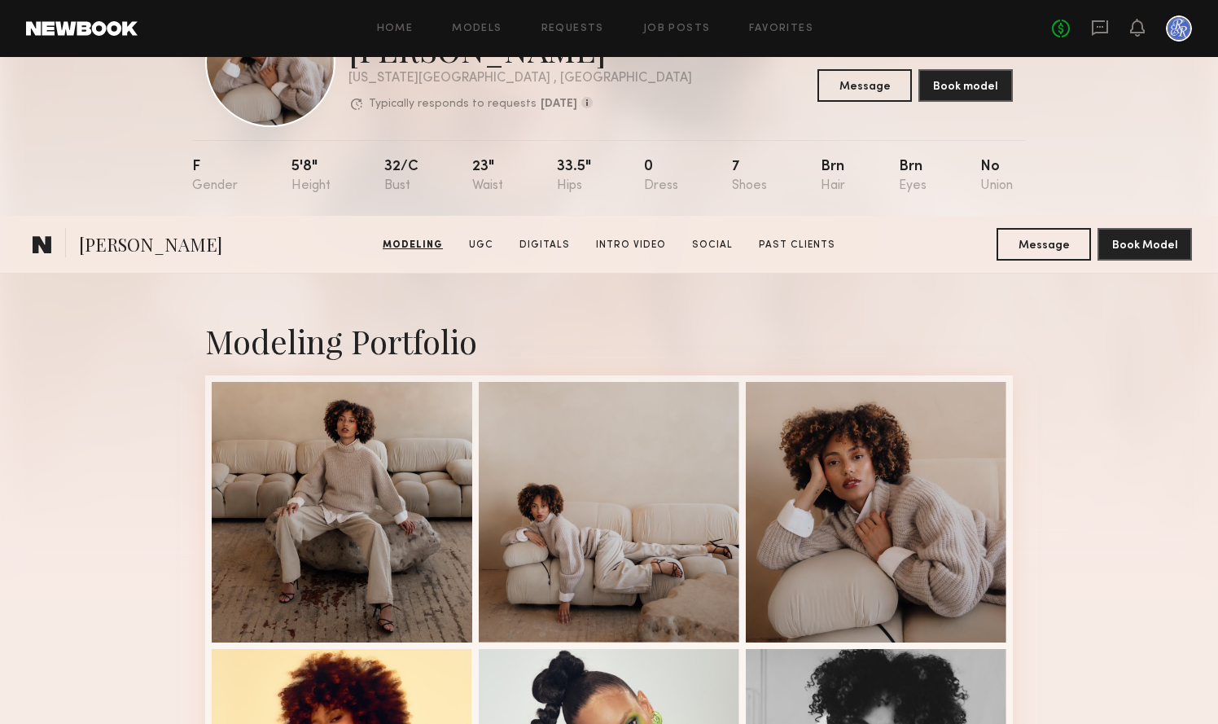
scroll to position [0, 0]
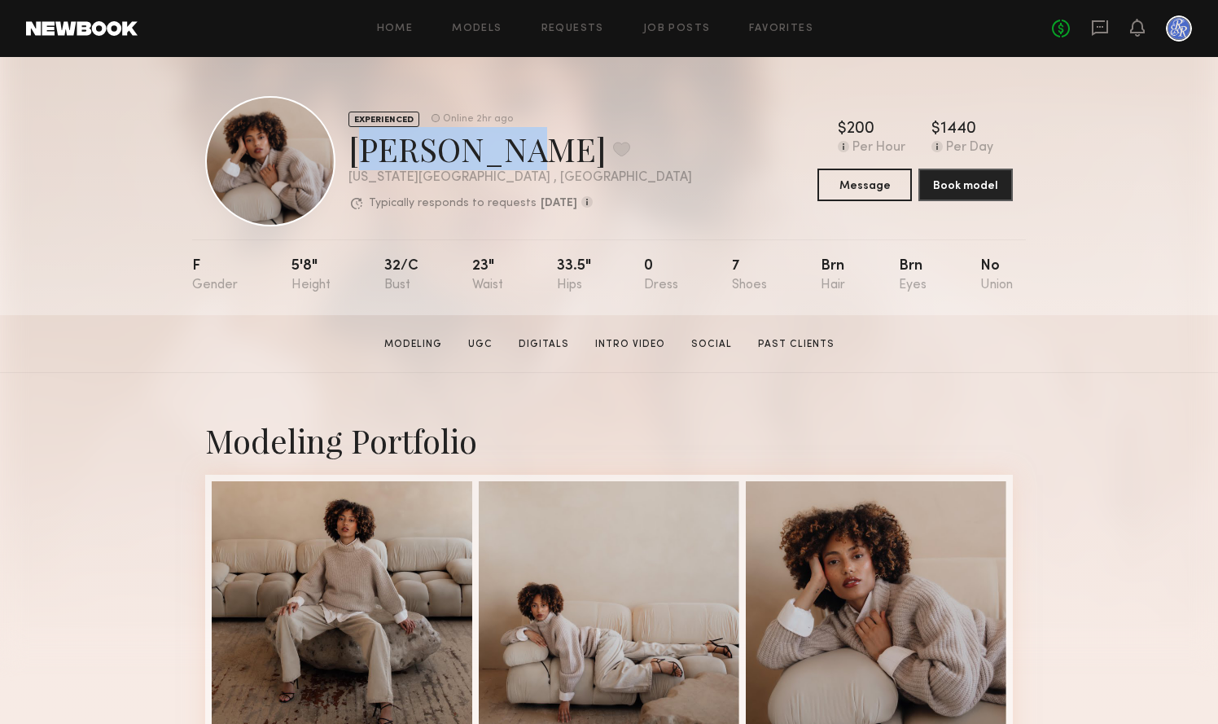
drag, startPoint x: 351, startPoint y: 160, endPoint x: 472, endPoint y: 154, distance: 121.4
click at [472, 154] on div "Iyanla K. Favorite" at bounding box center [519, 148] width 343 height 43
copy div "Iyanla K."
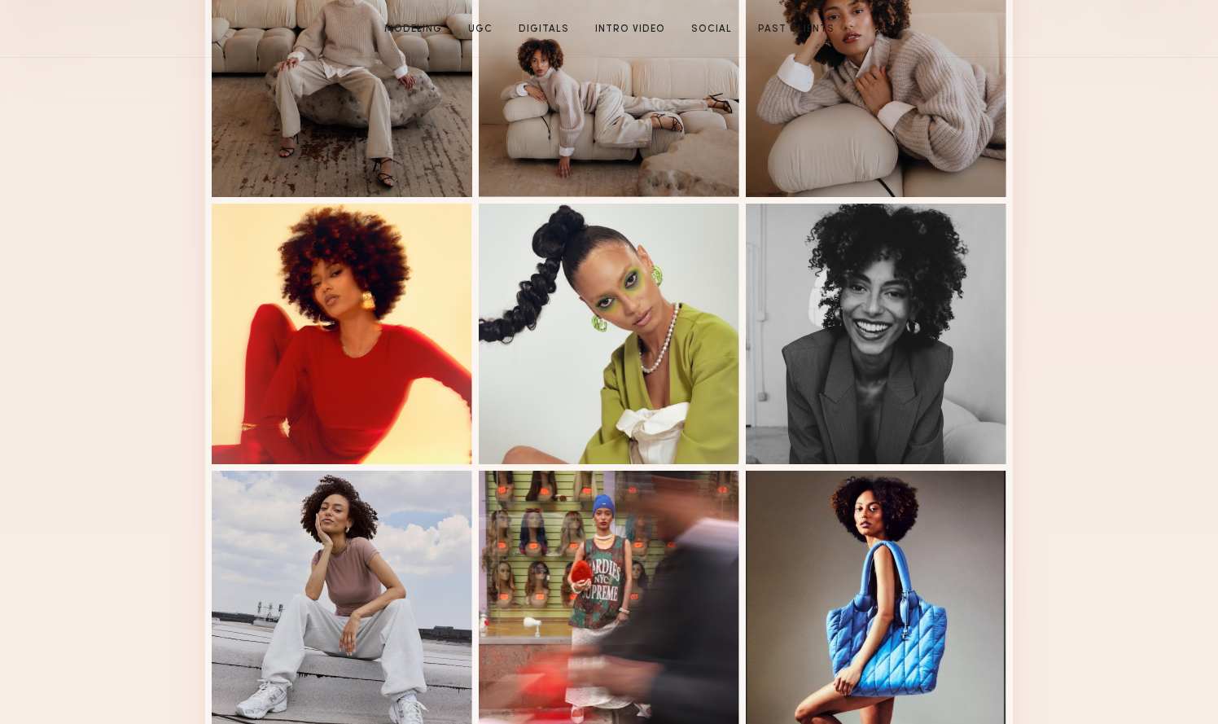
scroll to position [575, 0]
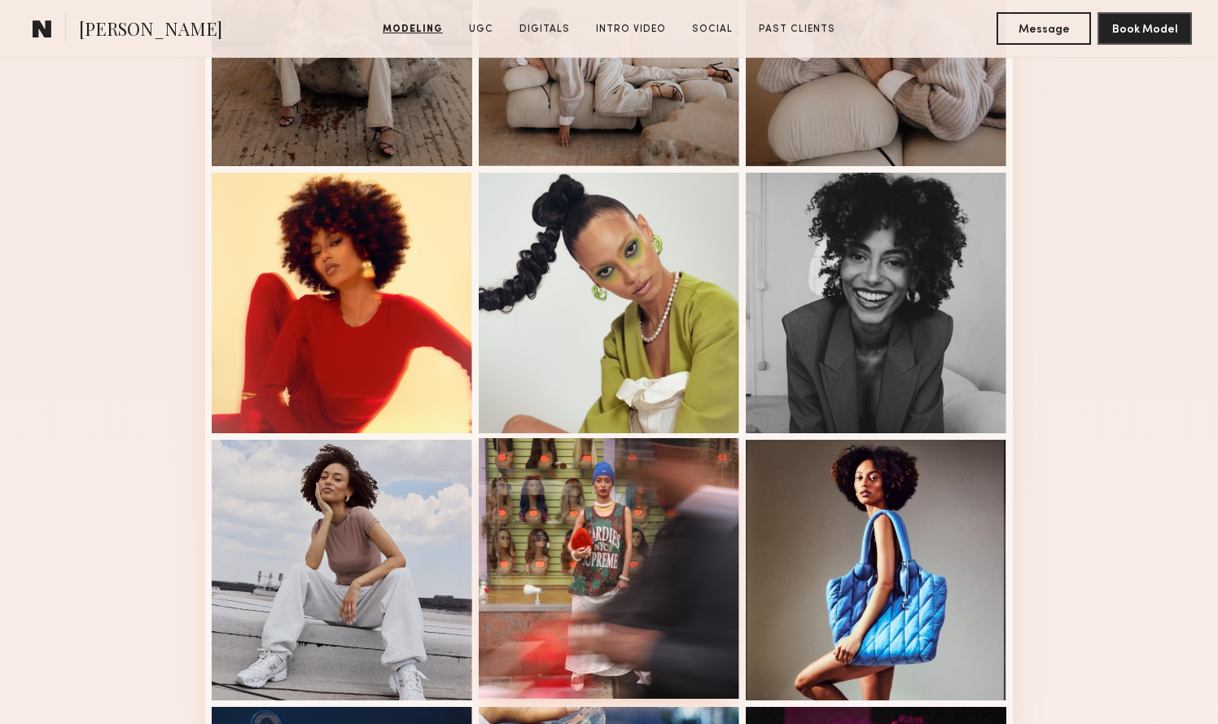
click at [691, 476] on div at bounding box center [609, 568] width 260 height 260
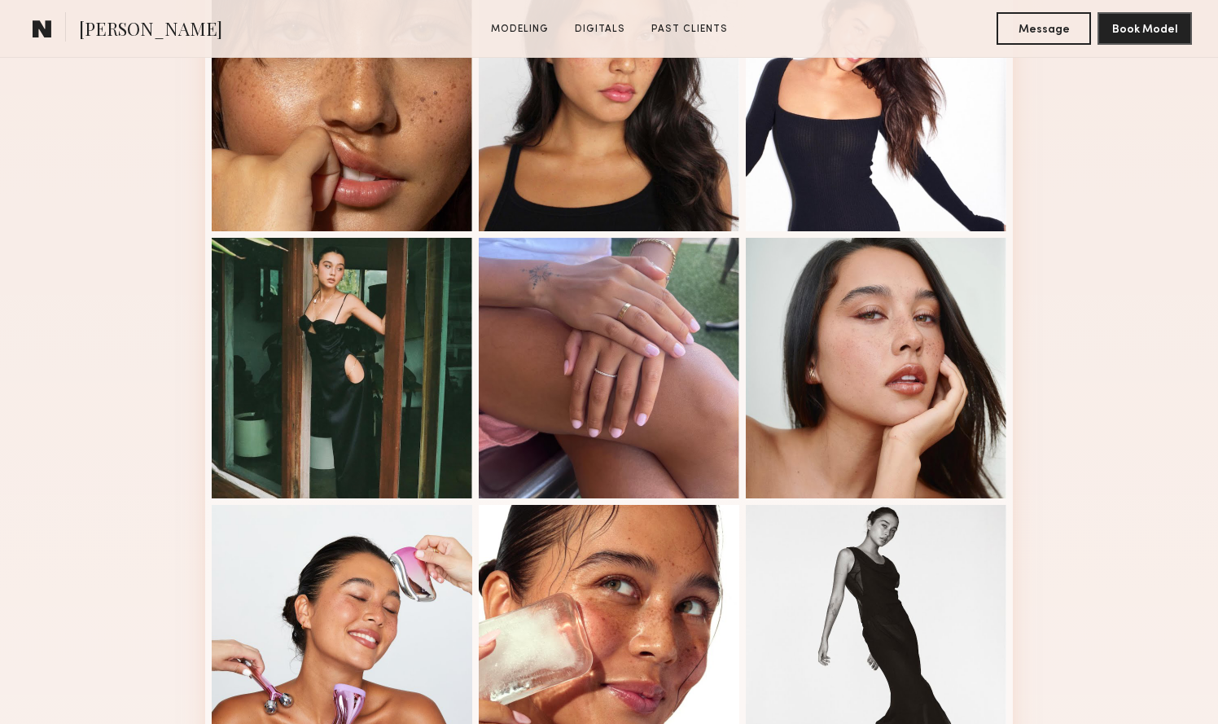
scroll to position [958, 0]
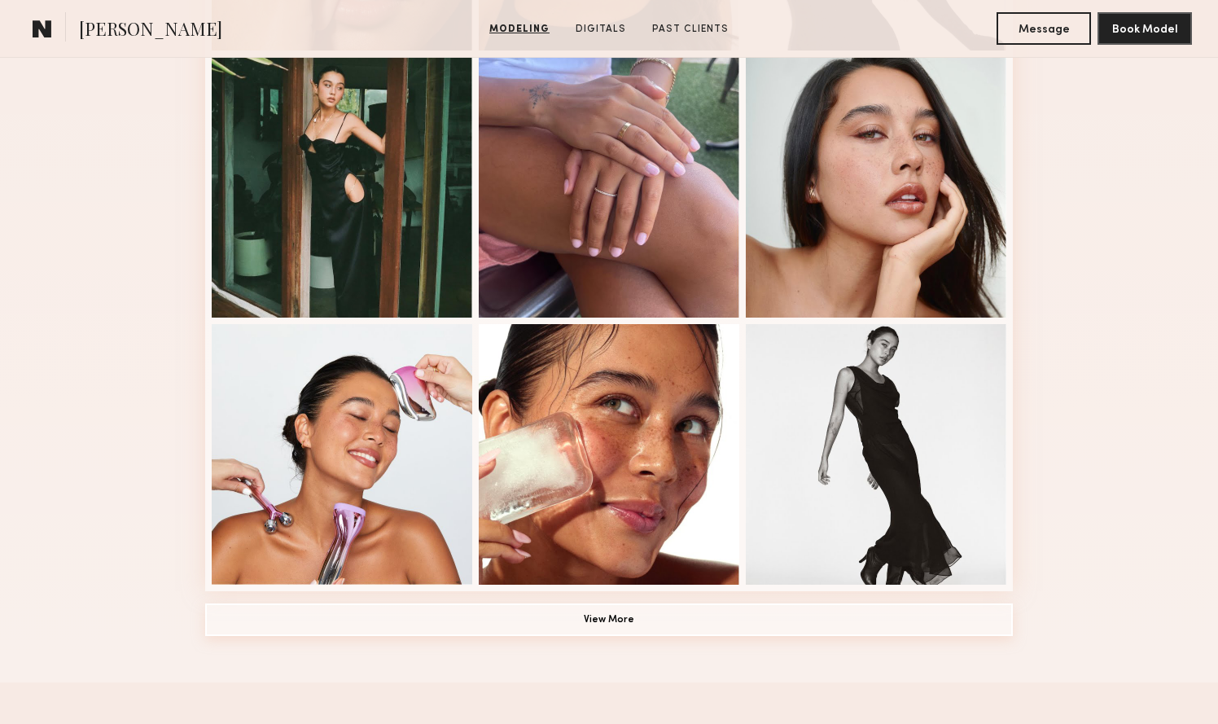
click at [630, 609] on button "View More" at bounding box center [608, 619] width 807 height 33
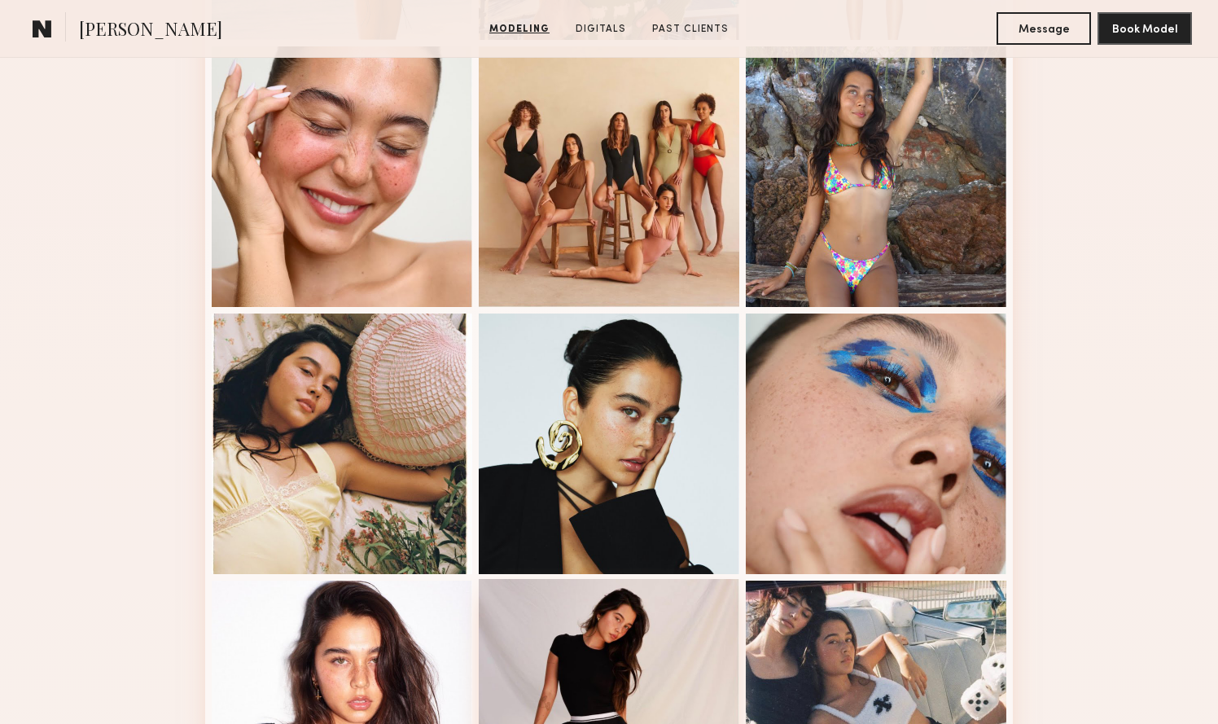
scroll to position [1754, 0]
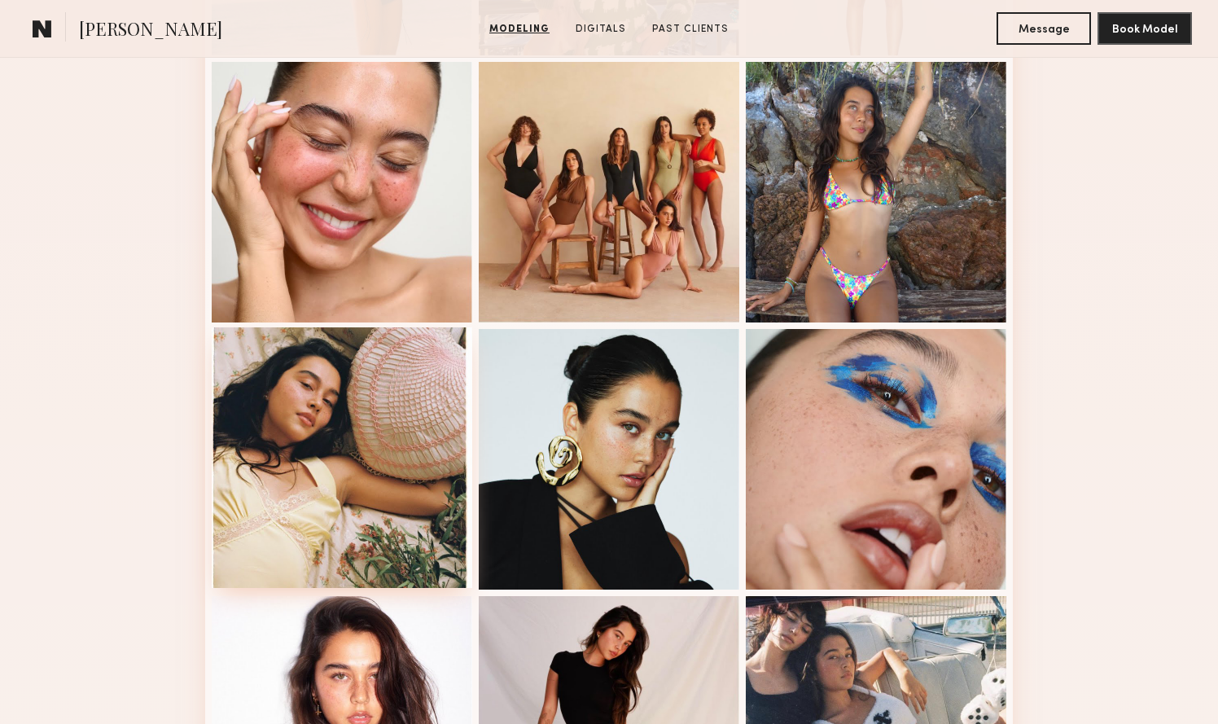
click at [400, 488] on div at bounding box center [342, 457] width 260 height 260
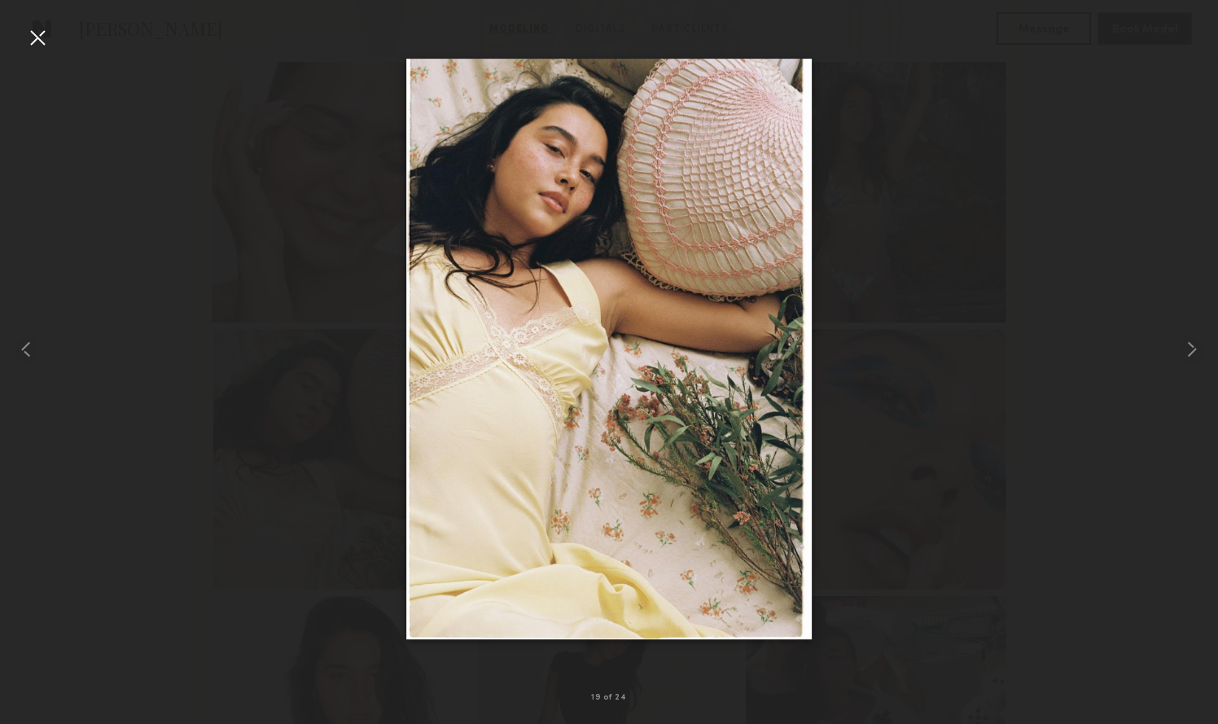
click at [32, 46] on div at bounding box center [37, 37] width 26 height 26
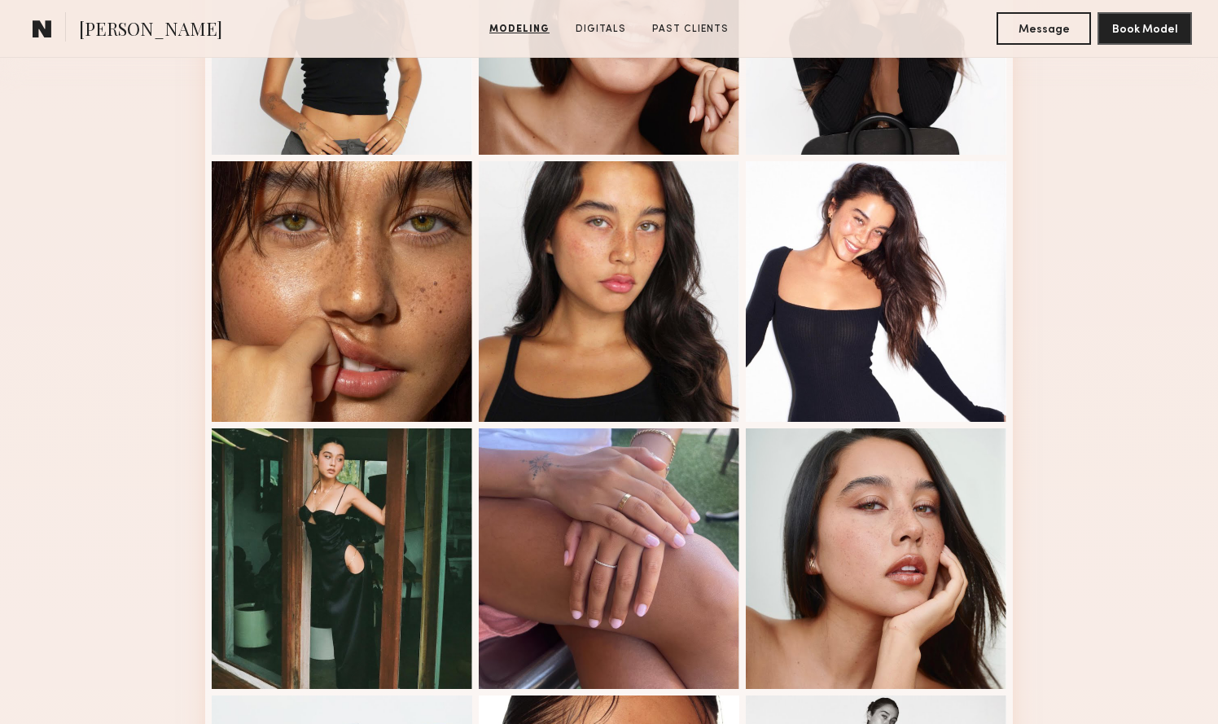
scroll to position [584, 0]
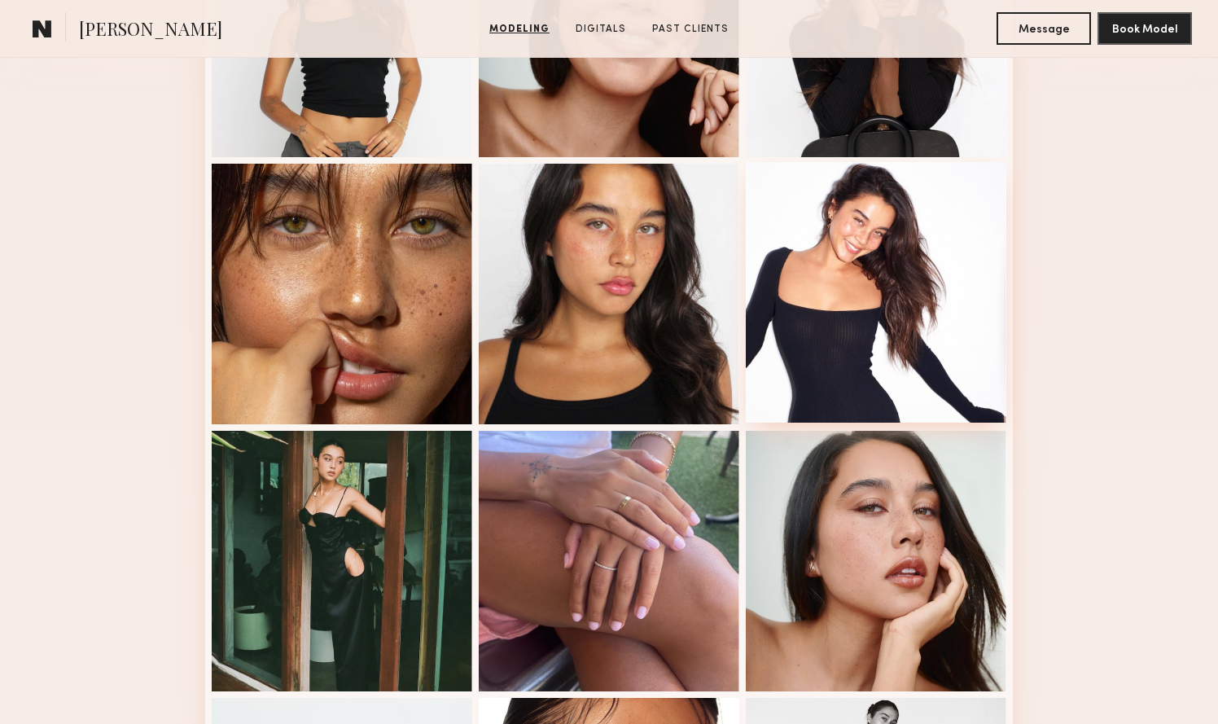
click at [807, 387] on div at bounding box center [876, 292] width 260 height 260
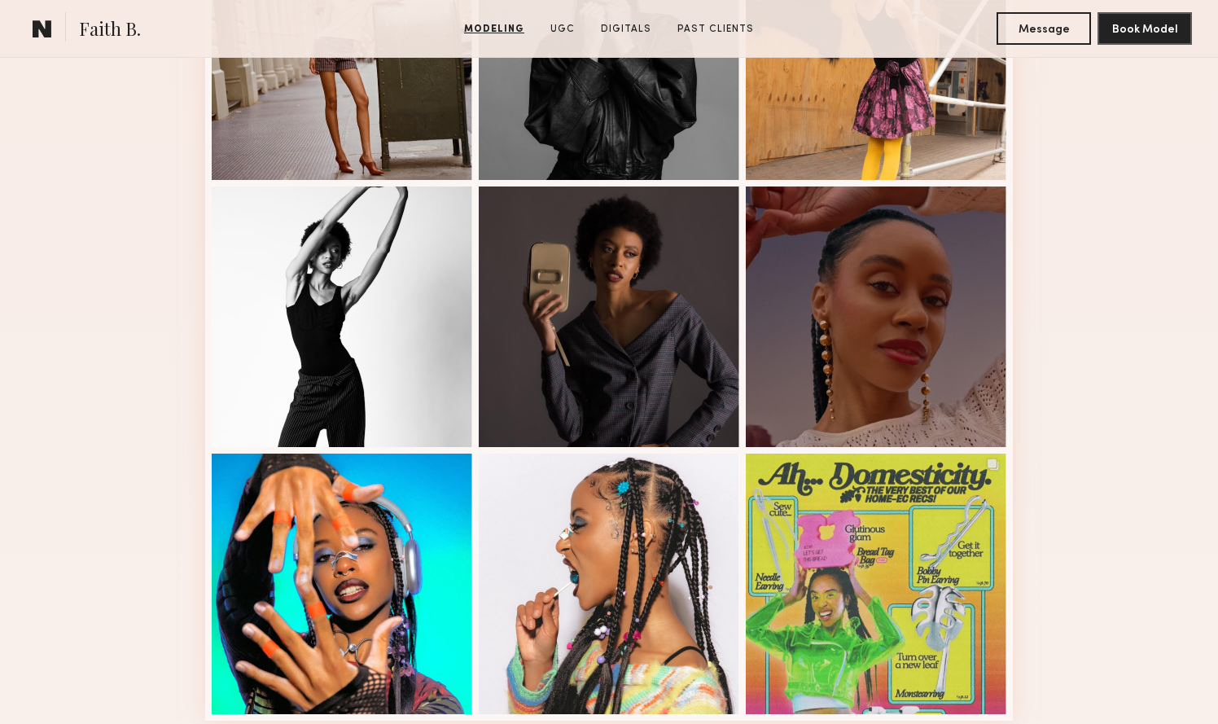
scroll to position [838, 0]
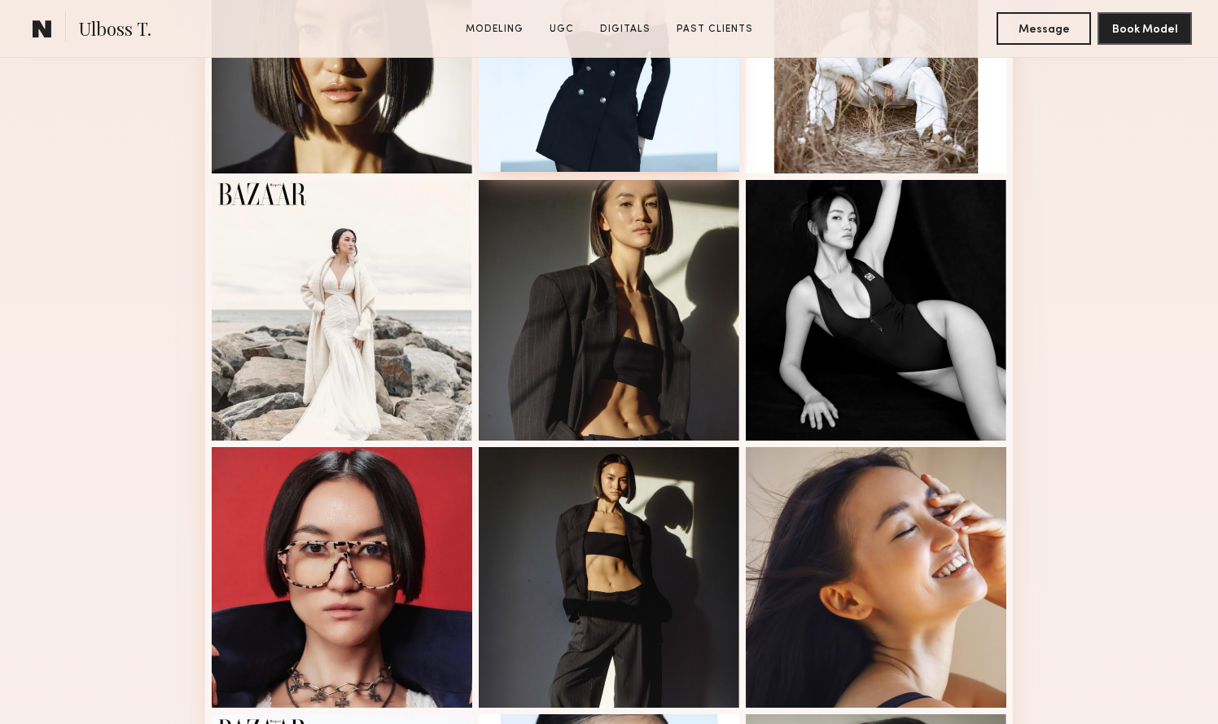
scroll to position [846, 0]
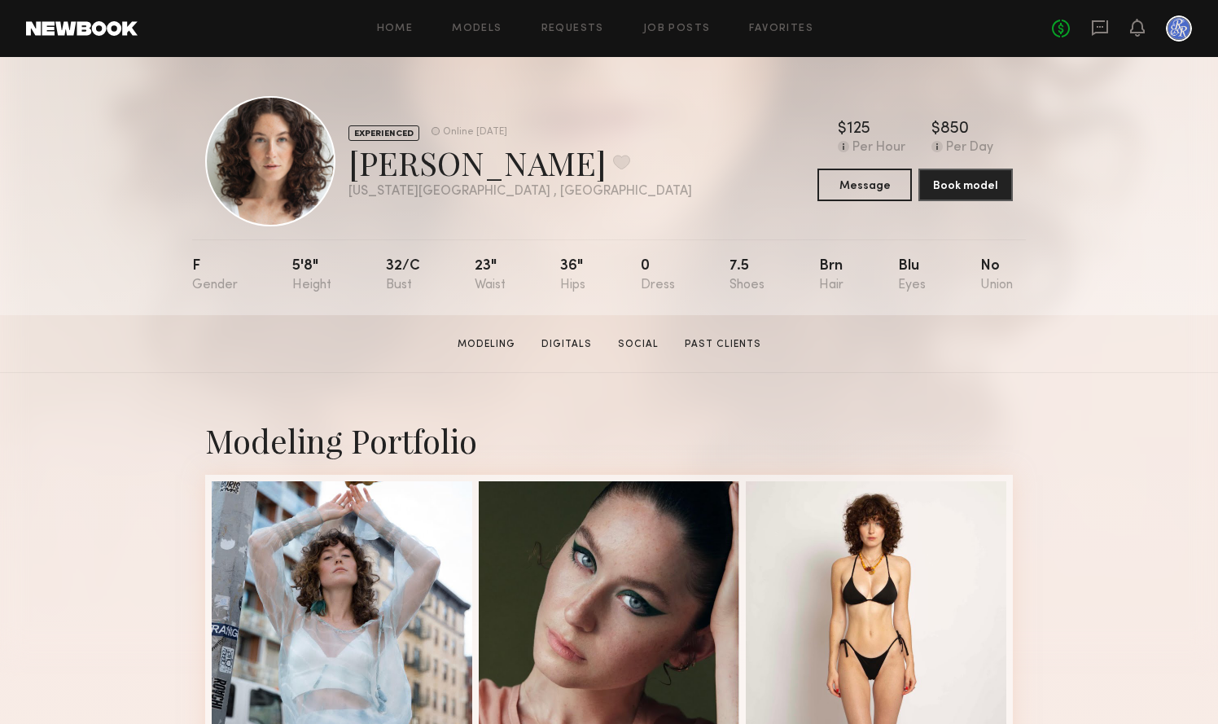
click at [427, 172] on div "[PERSON_NAME] Favorite" at bounding box center [519, 162] width 343 height 43
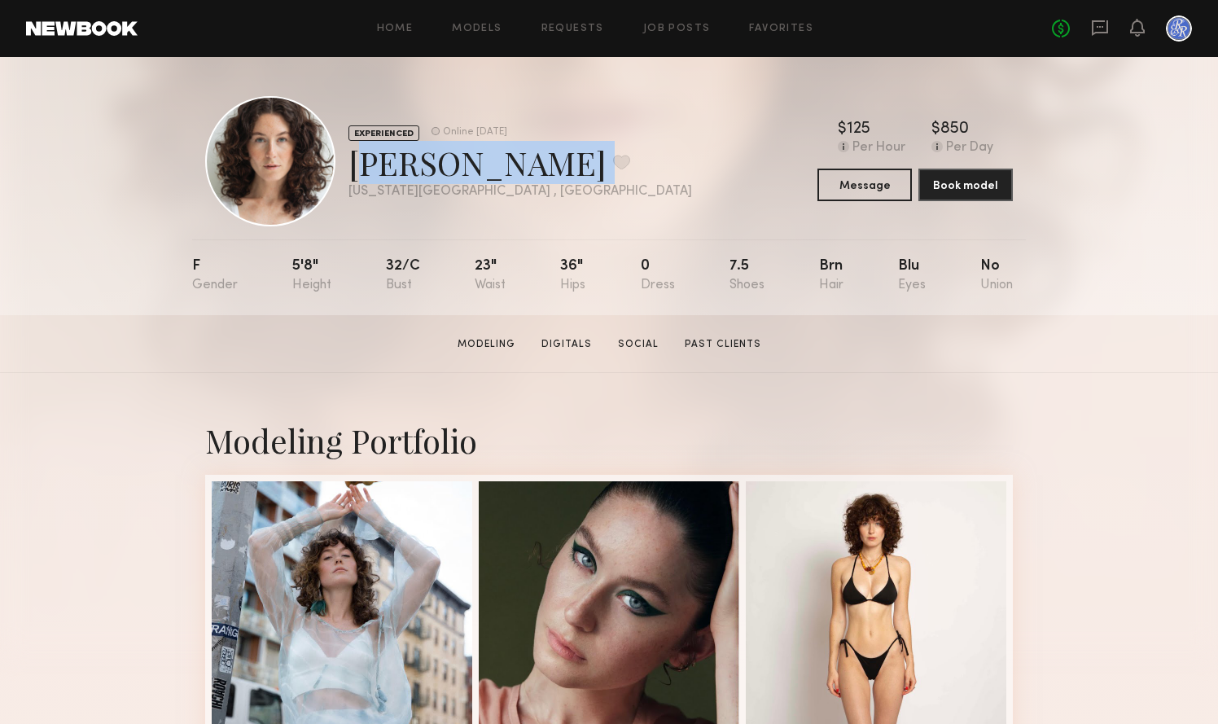
click at [427, 172] on div "[PERSON_NAME] Favorite" at bounding box center [519, 162] width 343 height 43
copy div "[PERSON_NAME] Favorite"
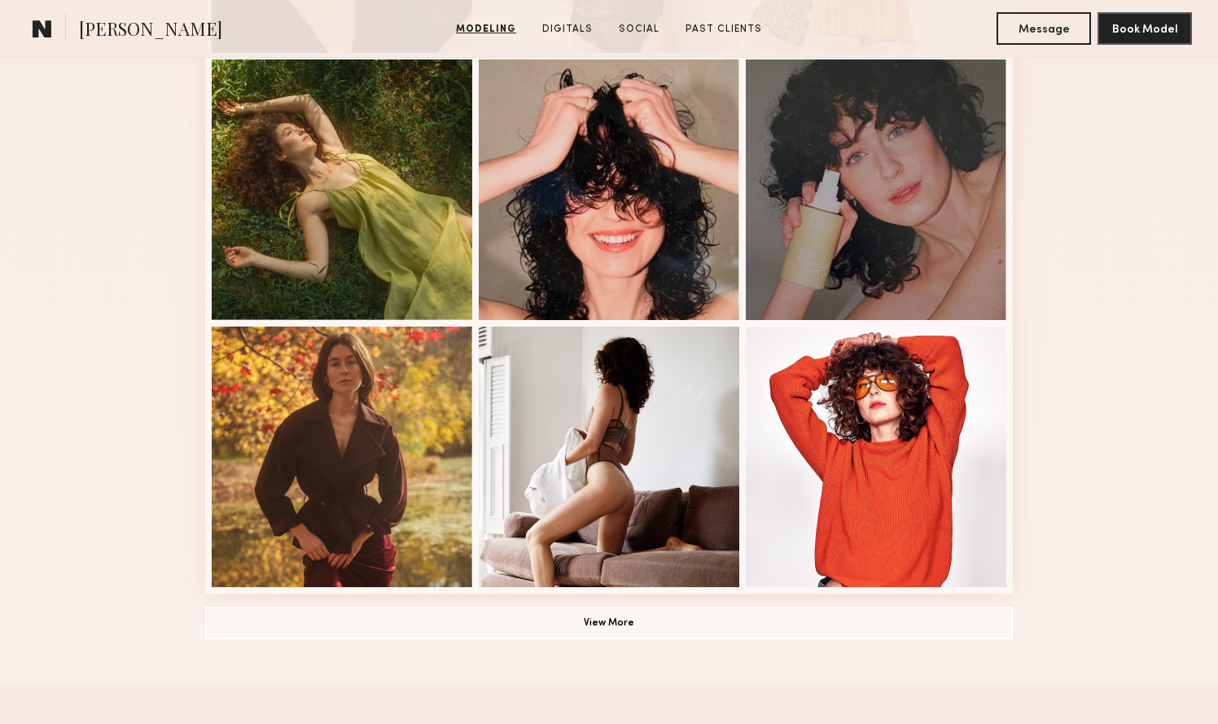
scroll to position [971, 0]
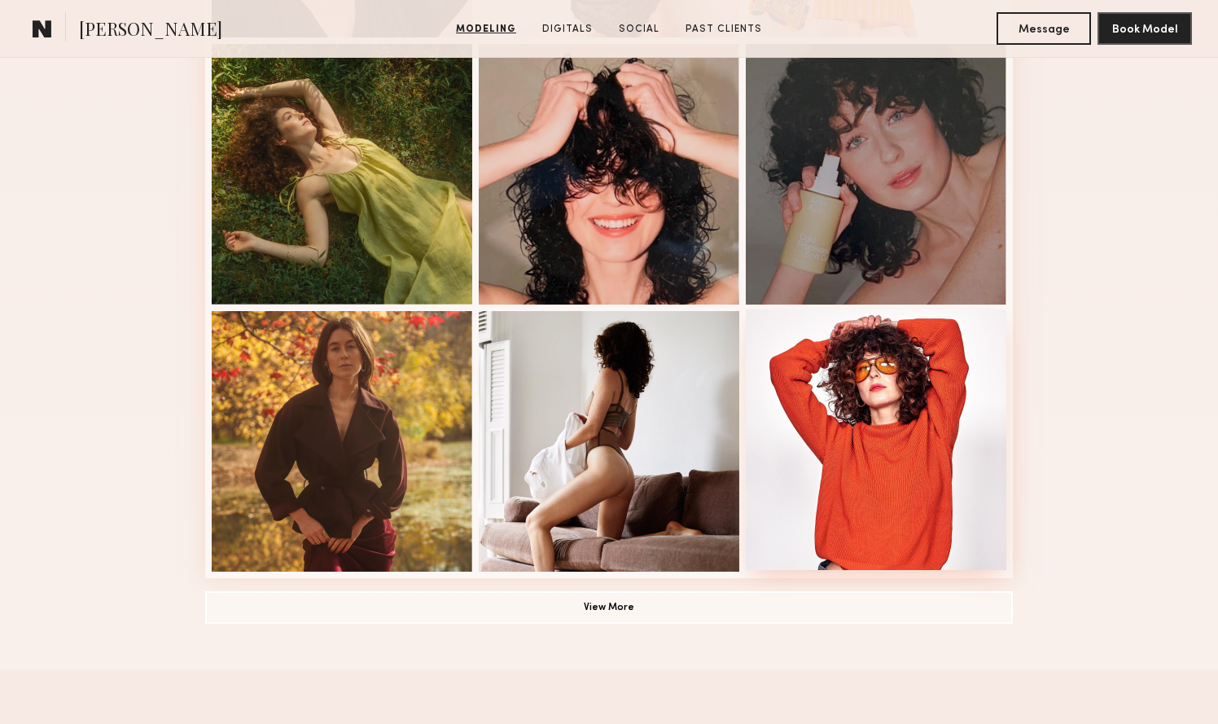
click at [866, 440] on div at bounding box center [876, 439] width 260 height 260
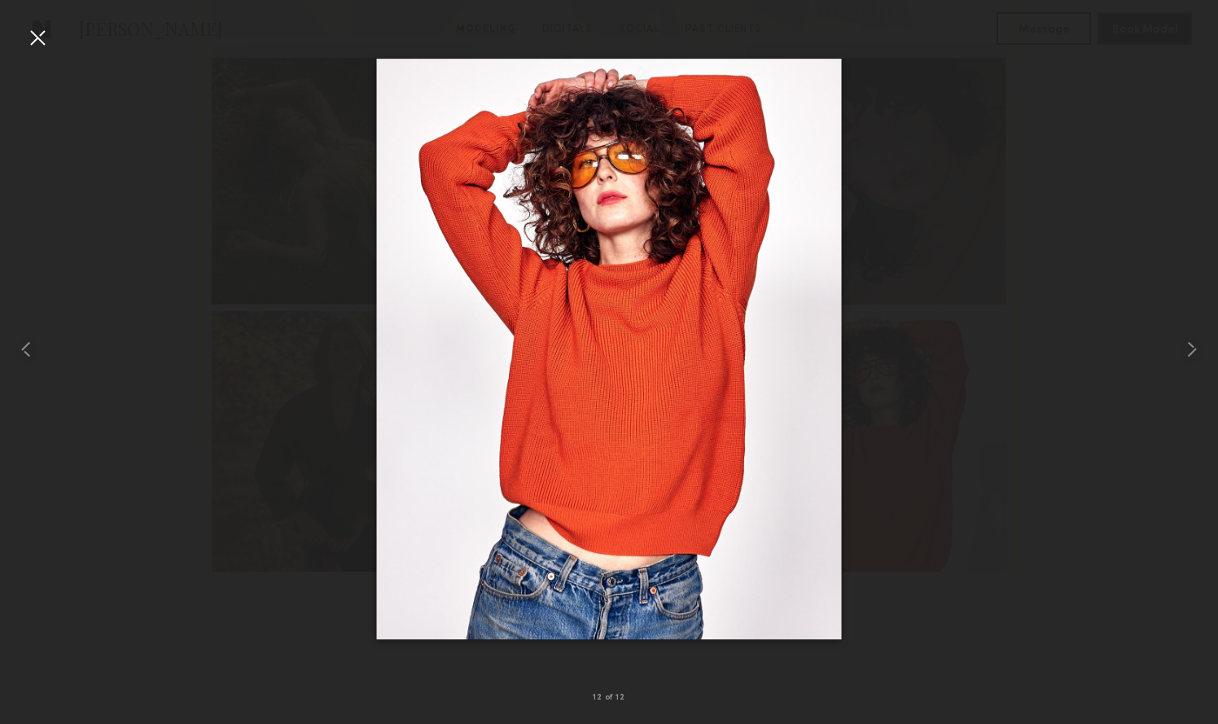
click at [221, 179] on div at bounding box center [609, 348] width 1218 height 645
click at [43, 31] on div at bounding box center [37, 37] width 26 height 26
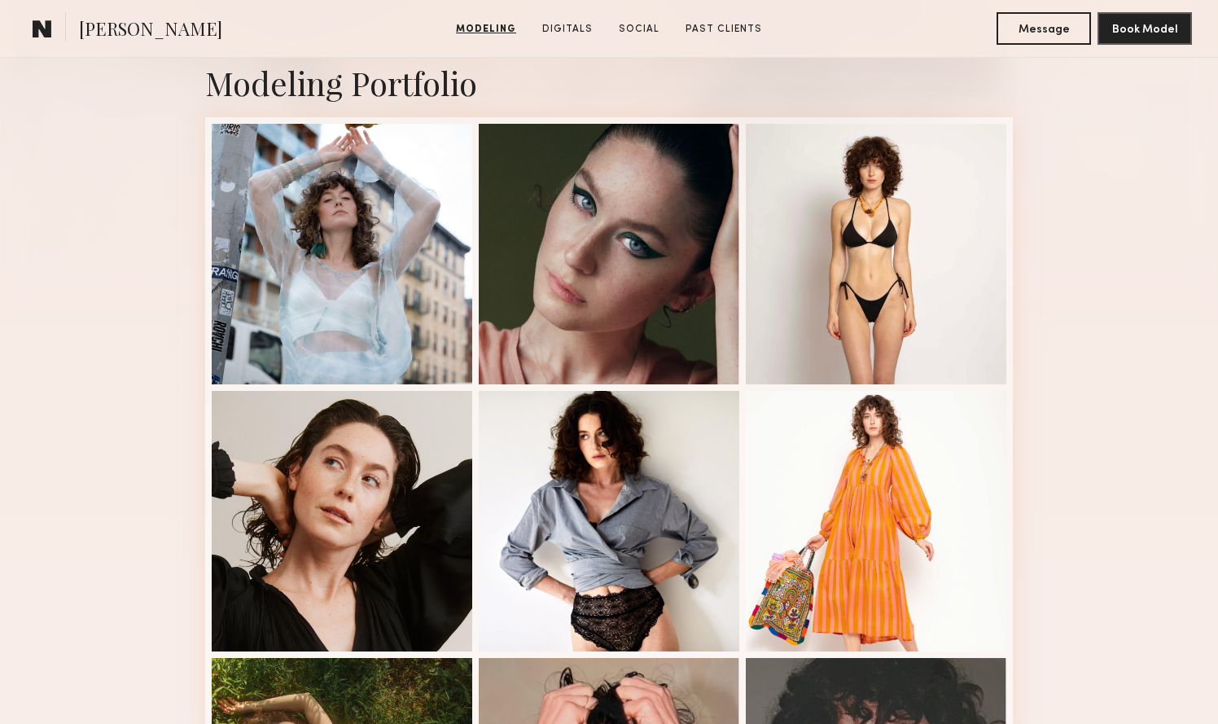
scroll to position [347, 0]
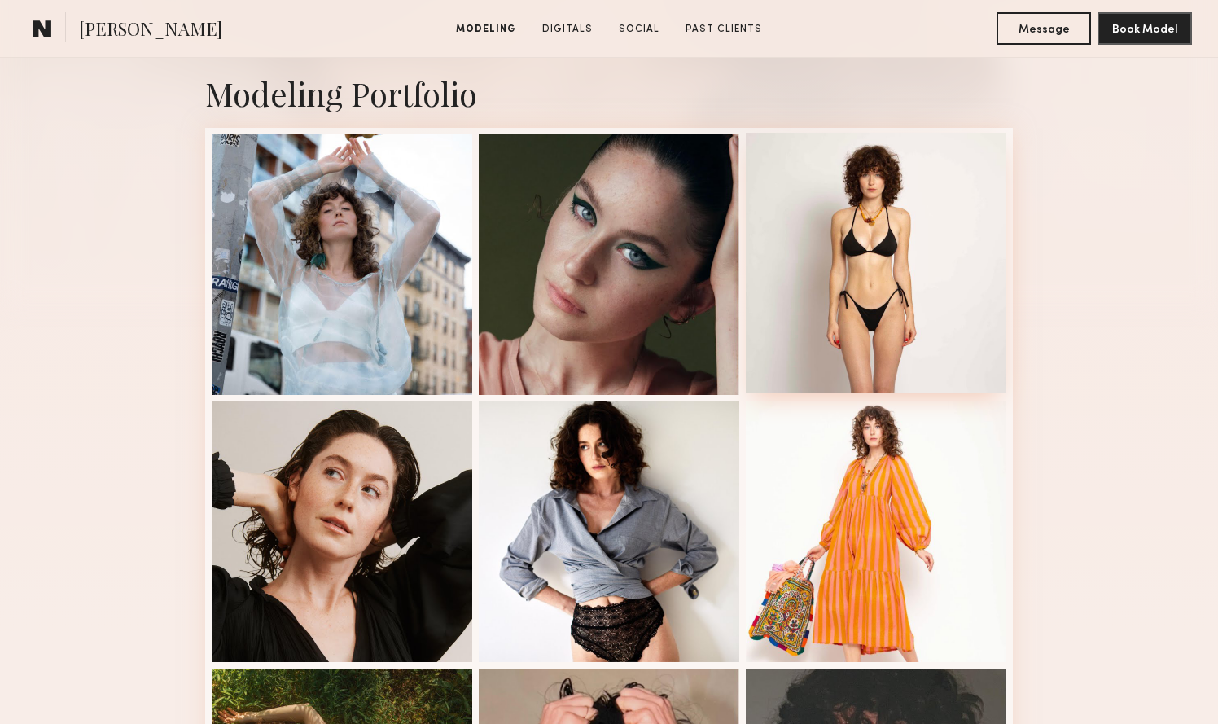
click at [909, 234] on div at bounding box center [876, 263] width 260 height 260
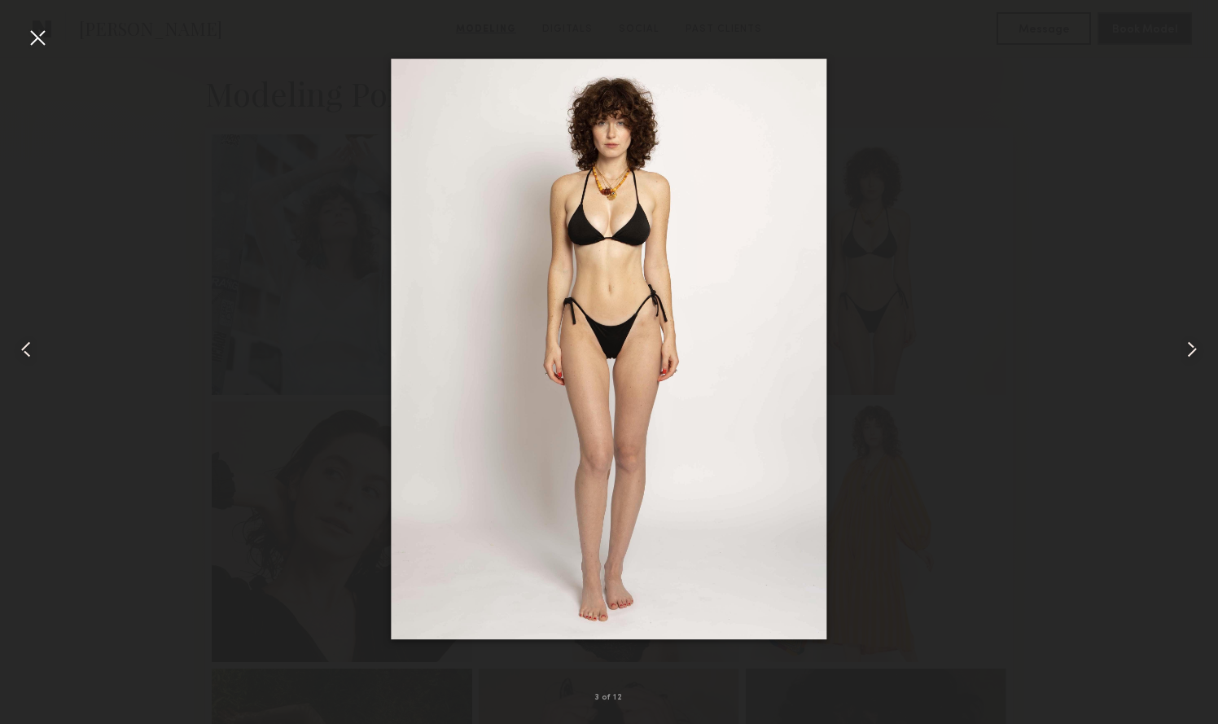
click at [28, 31] on div at bounding box center [37, 37] width 26 height 26
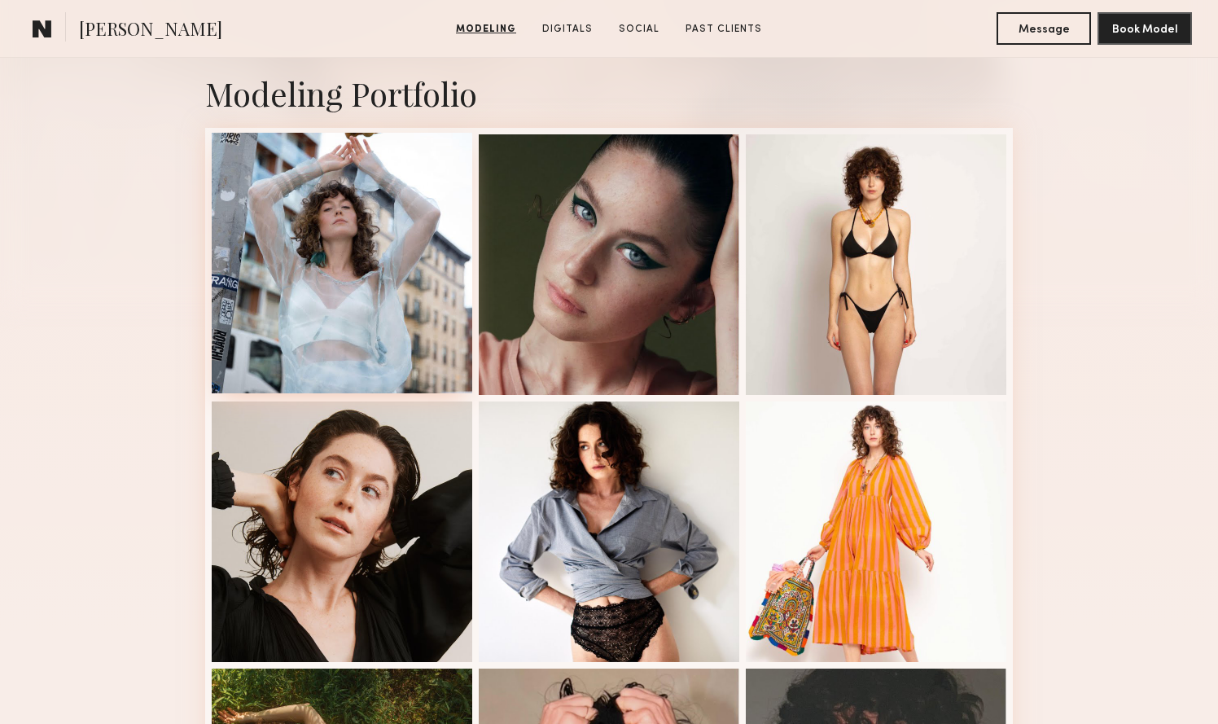
click at [381, 362] on div at bounding box center [342, 263] width 260 height 260
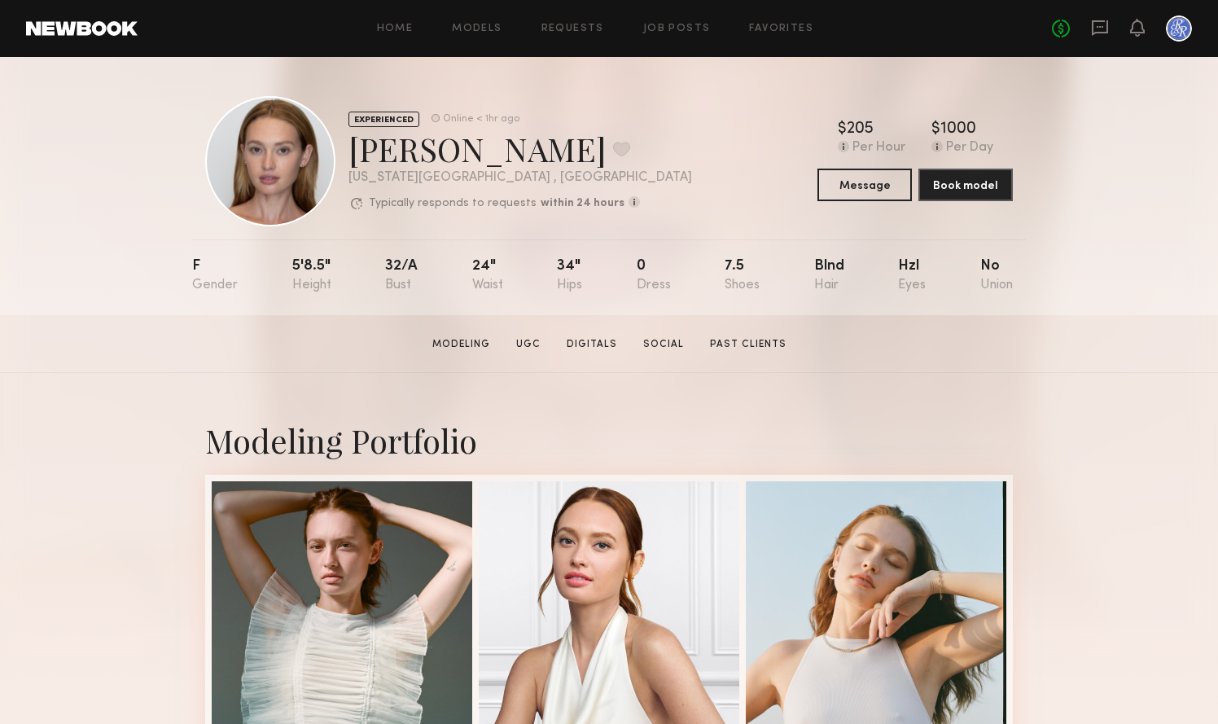
click at [347, 150] on div "EXPERIENCED Online < 1hr ago [PERSON_NAME] Favorite [US_STATE][GEOGRAPHIC_DATA]…" at bounding box center [448, 161] width 487 height 130
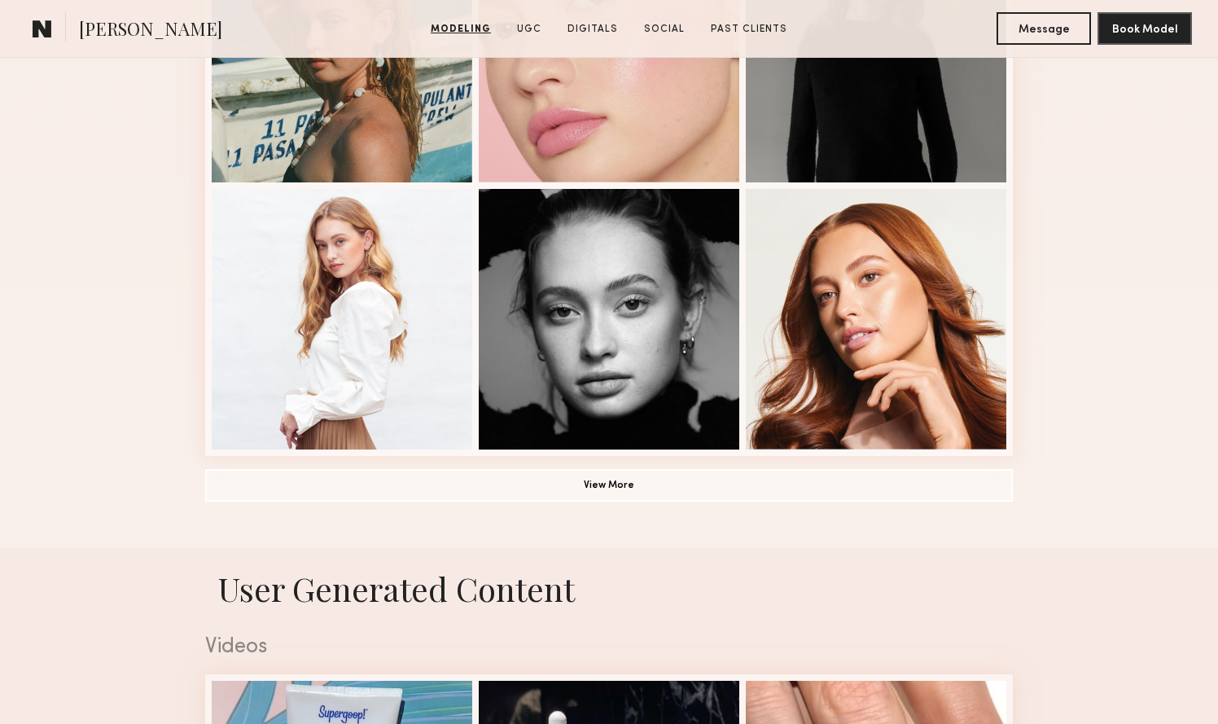
scroll to position [1104, 0]
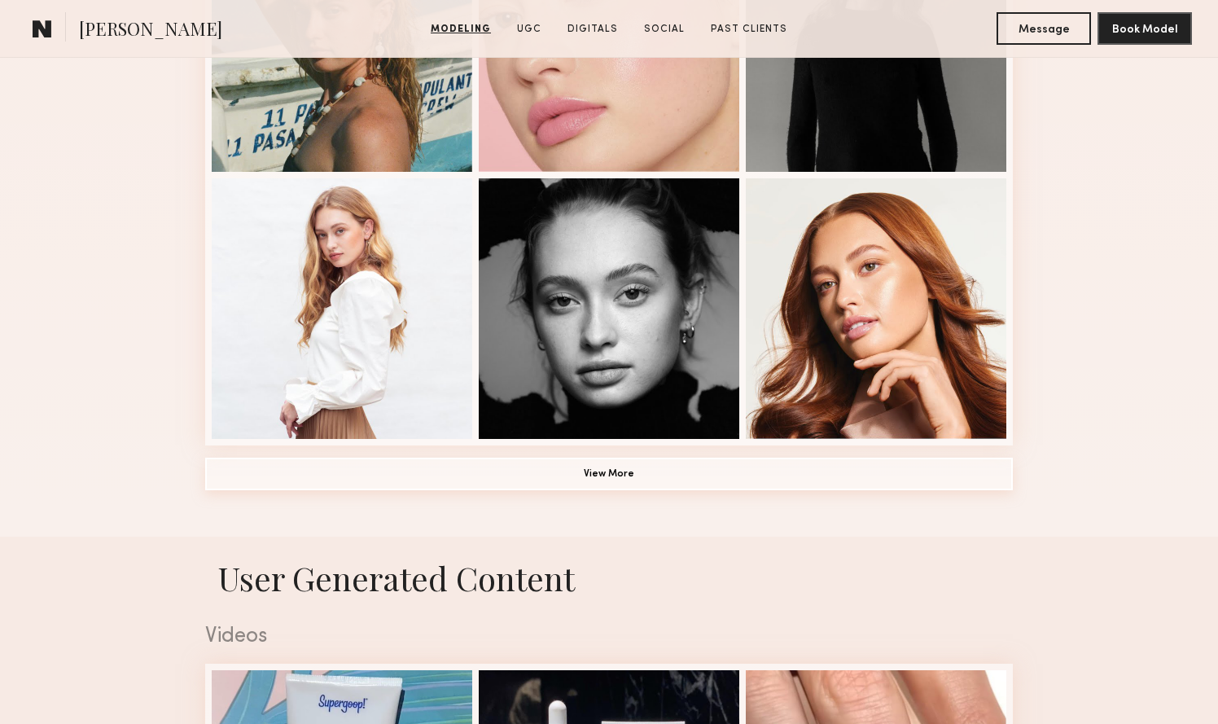
click at [575, 472] on button "View More" at bounding box center [608, 473] width 807 height 33
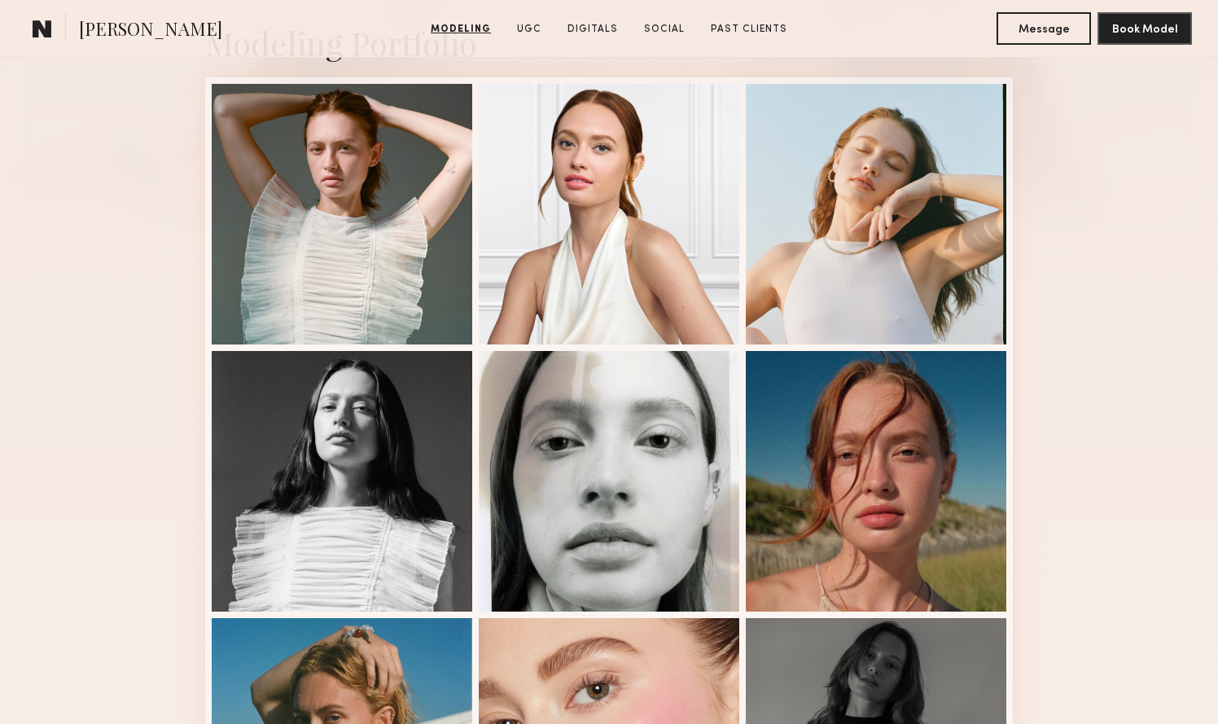
scroll to position [398, 0]
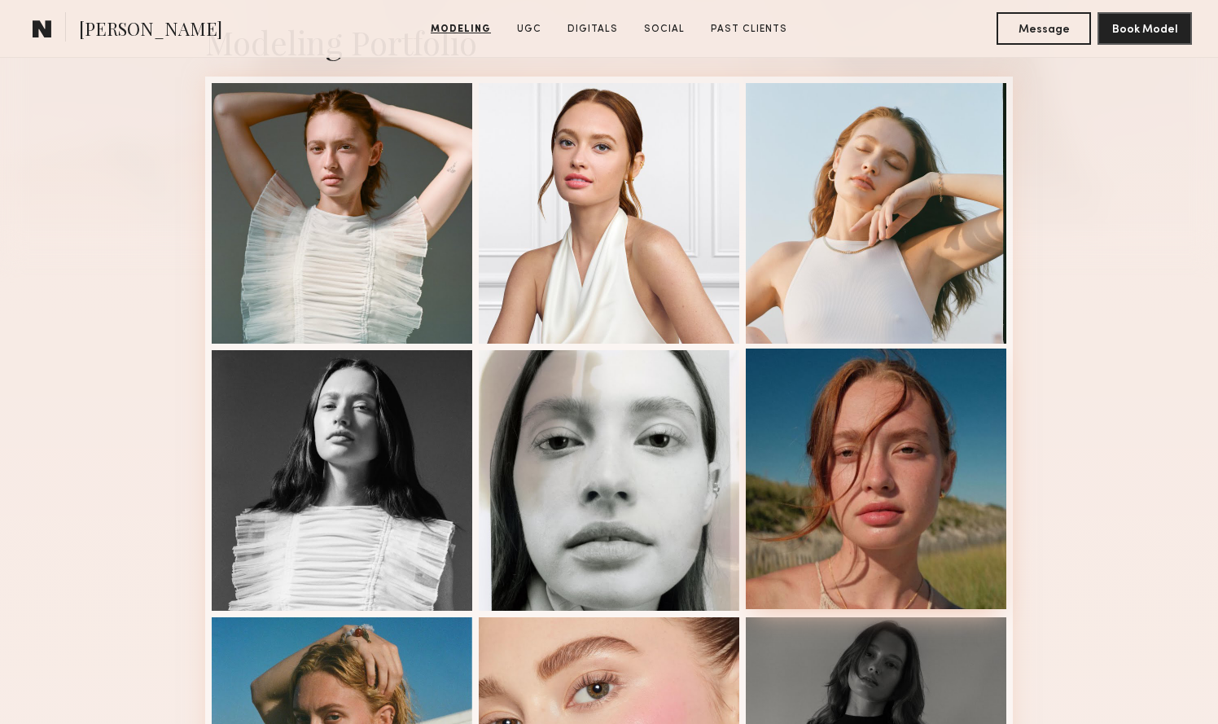
click at [894, 527] on div at bounding box center [876, 478] width 260 height 260
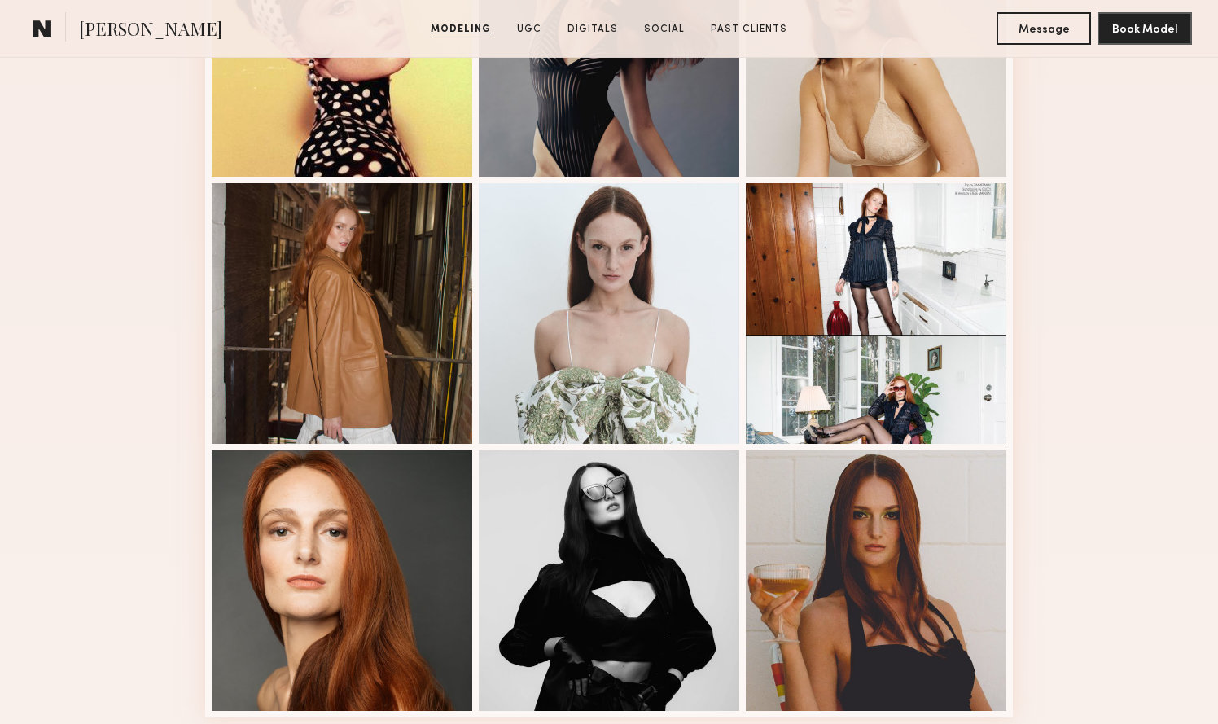
scroll to position [789, 0]
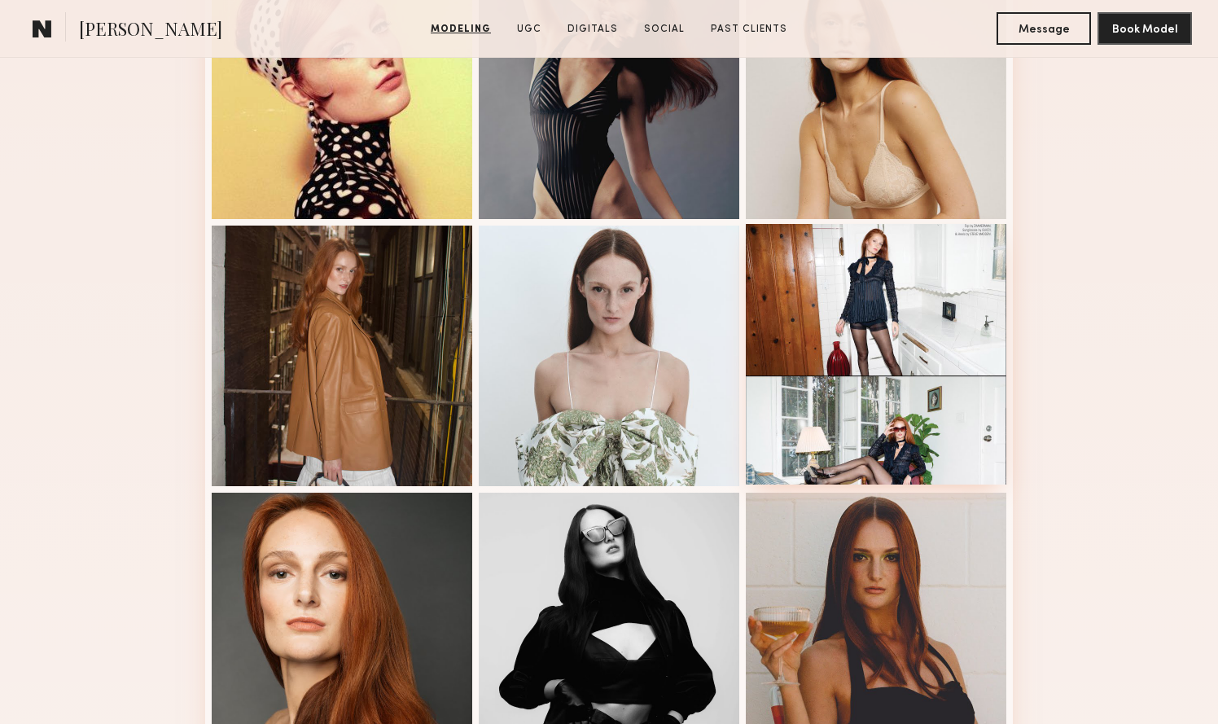
click at [791, 370] on div at bounding box center [876, 354] width 260 height 260
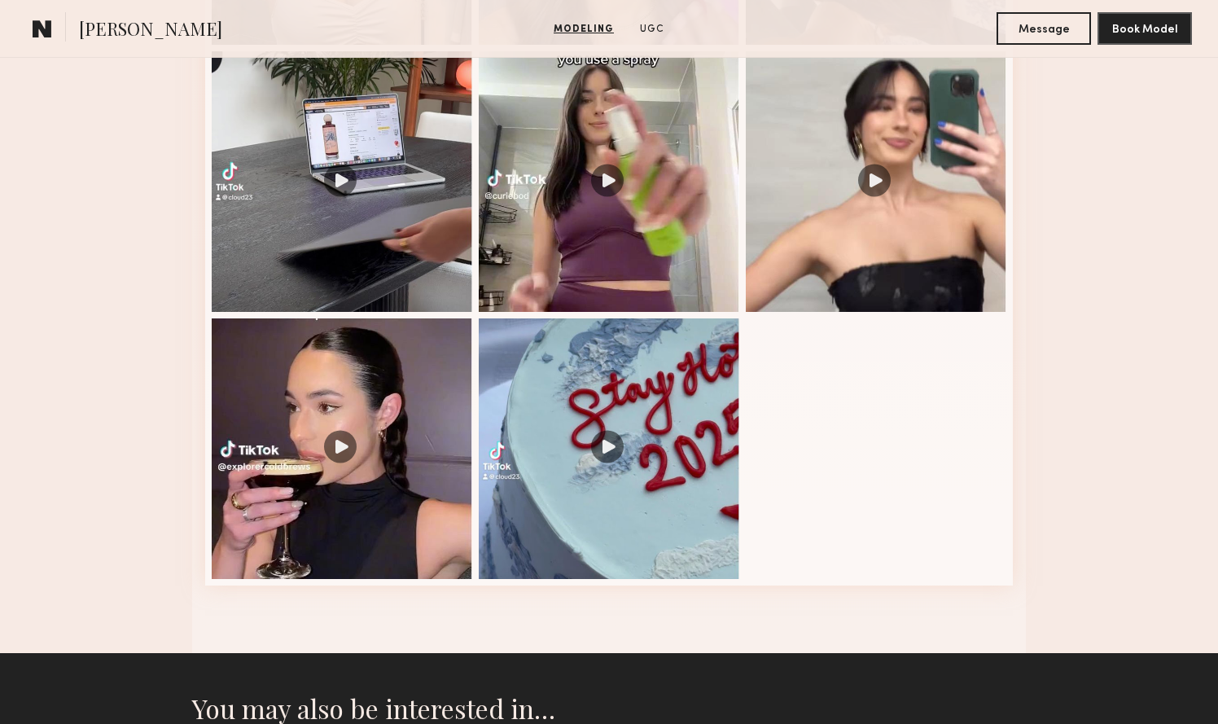
scroll to position [2043, 0]
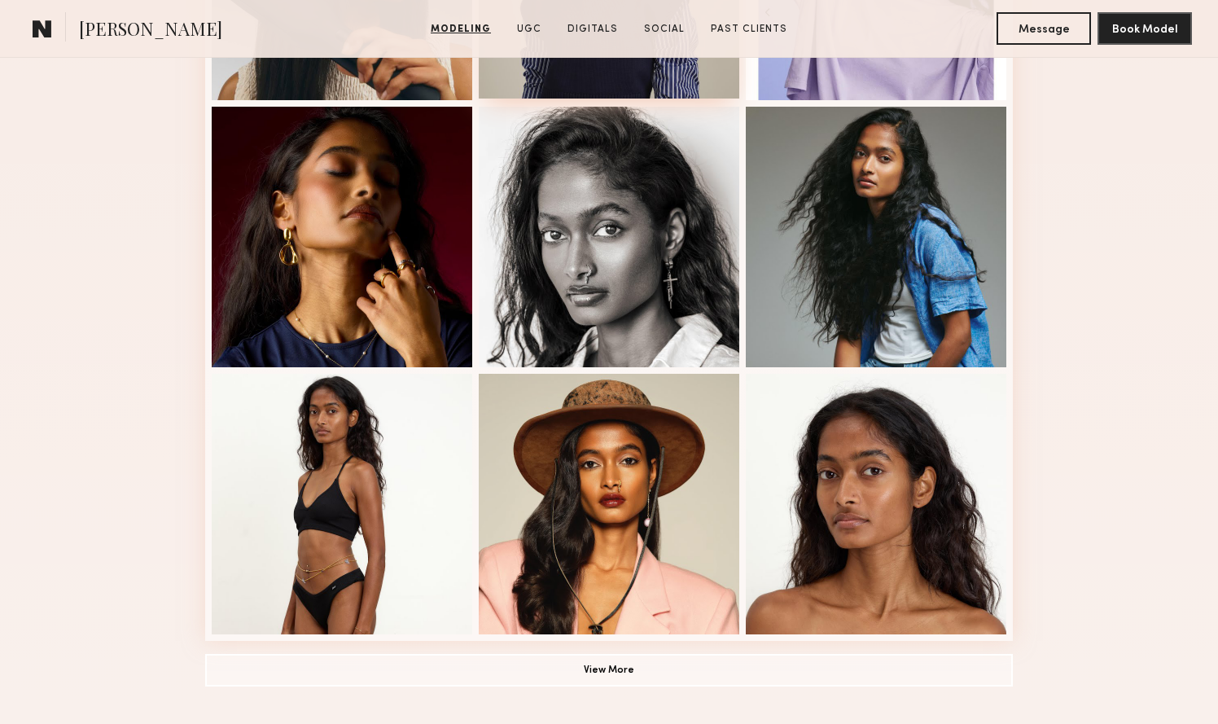
scroll to position [941, 0]
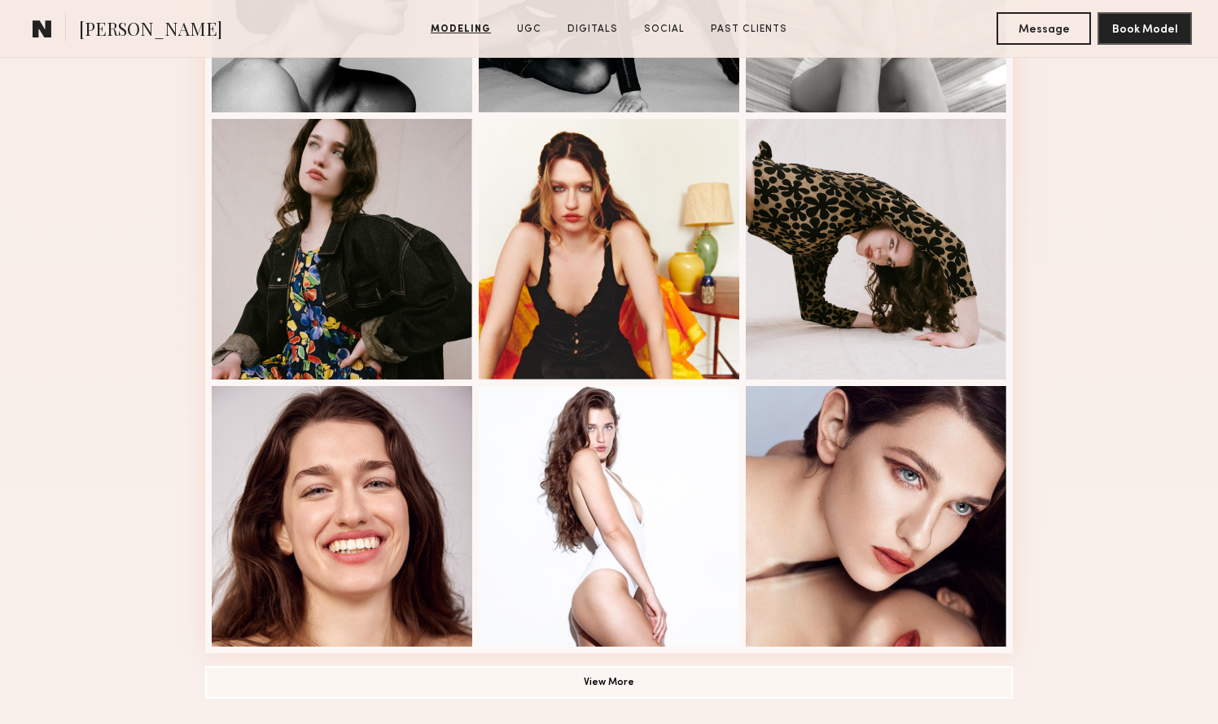
scroll to position [897, 0]
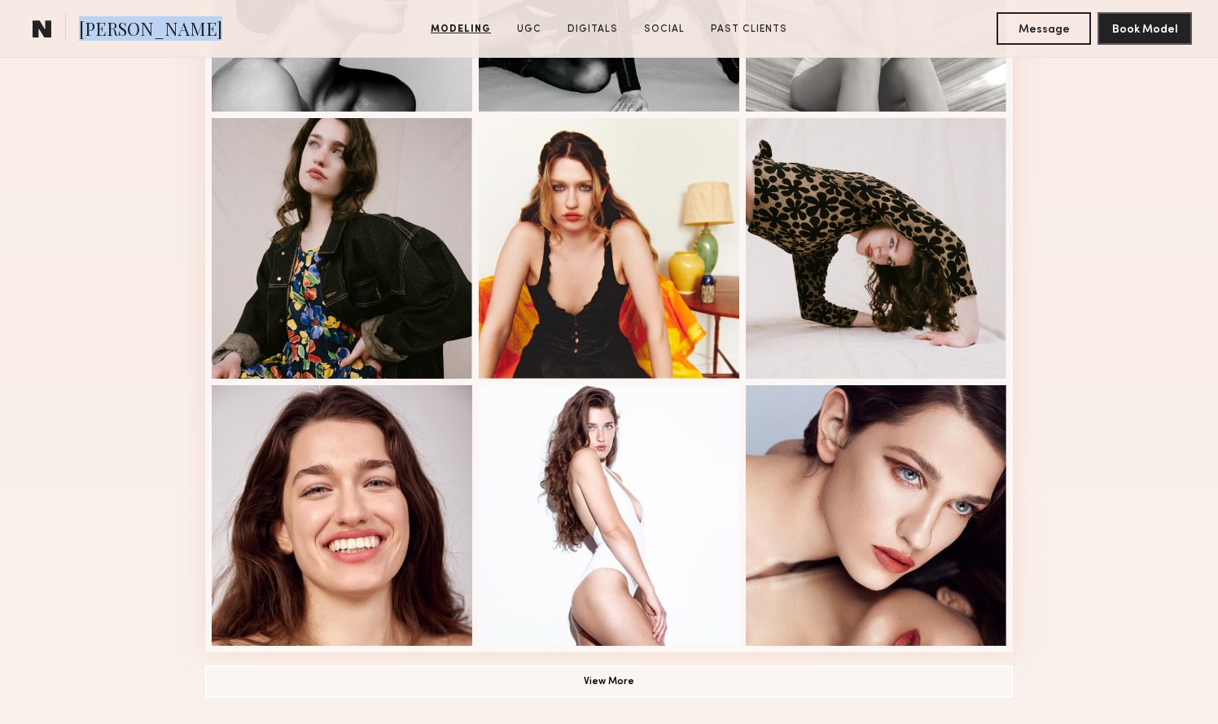
drag, startPoint x: 186, startPoint y: 33, endPoint x: 20, endPoint y: 25, distance: 167.0
click at [20, 25] on section "Alessandra B. Modeling UGC Digitals Social Past Clients Message Book Model" at bounding box center [609, 29] width 1218 height 58
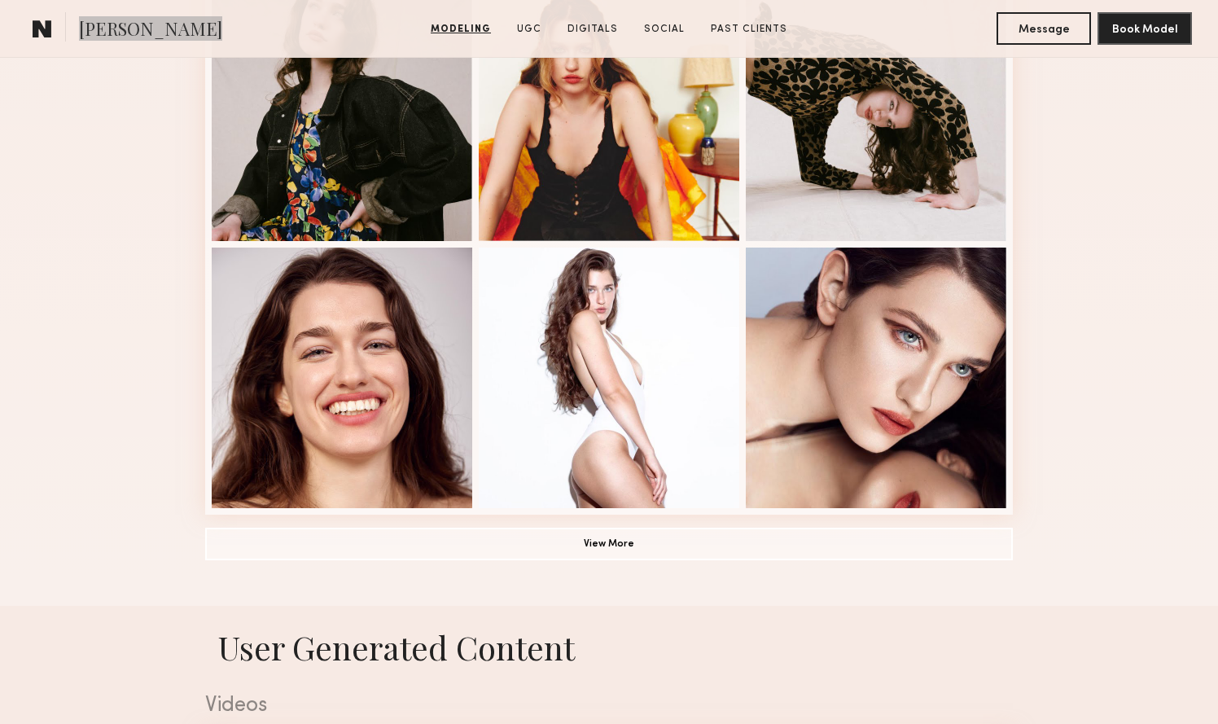
scroll to position [1043, 0]
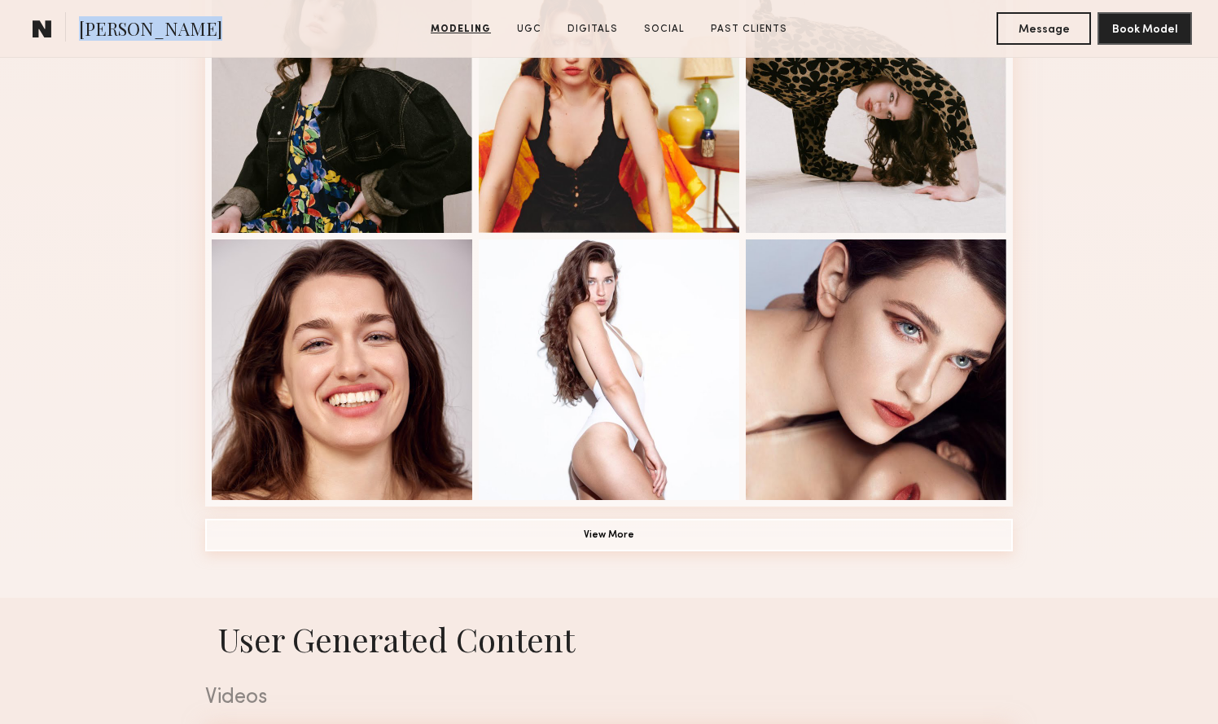
click at [632, 531] on button "View More" at bounding box center [608, 534] width 807 height 33
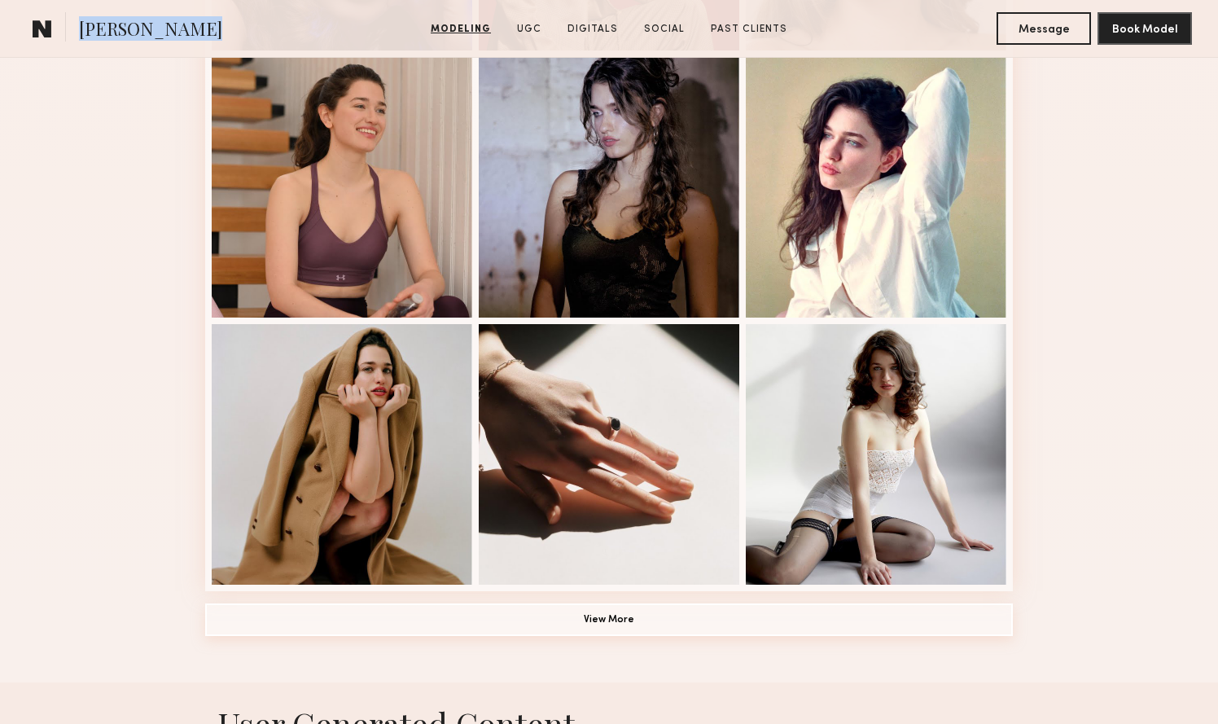
scroll to position [1983, 0]
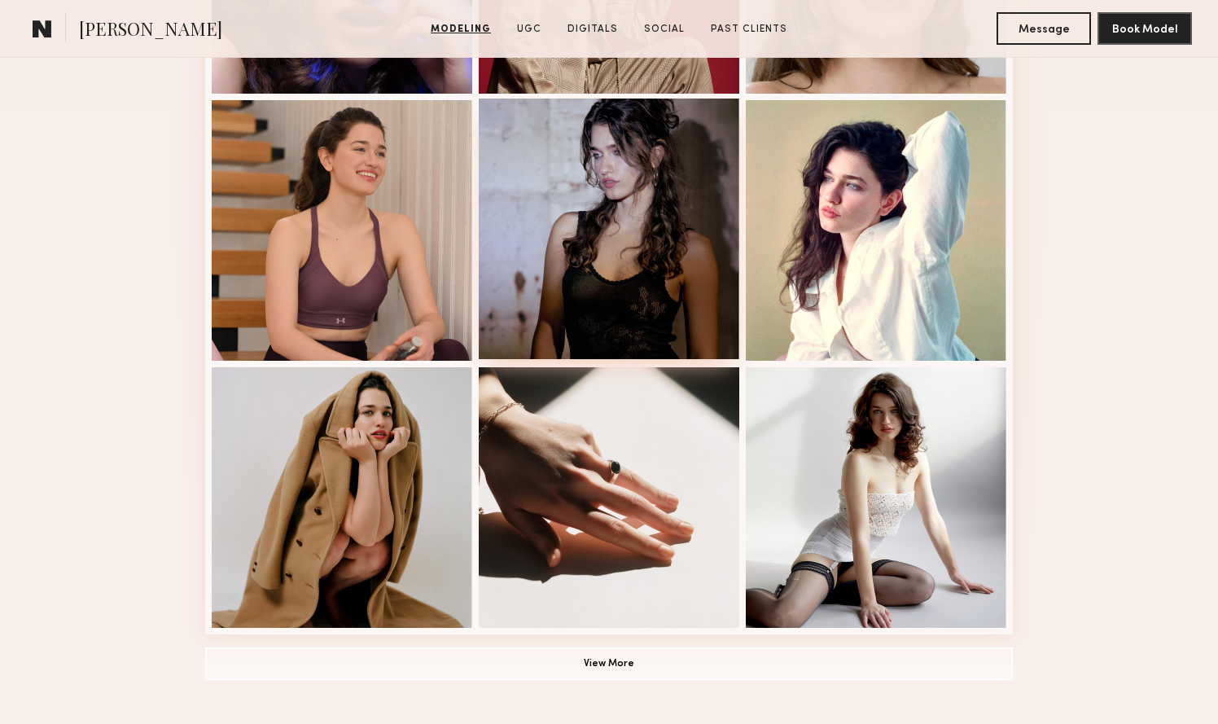
click at [564, 186] on div at bounding box center [609, 228] width 260 height 260
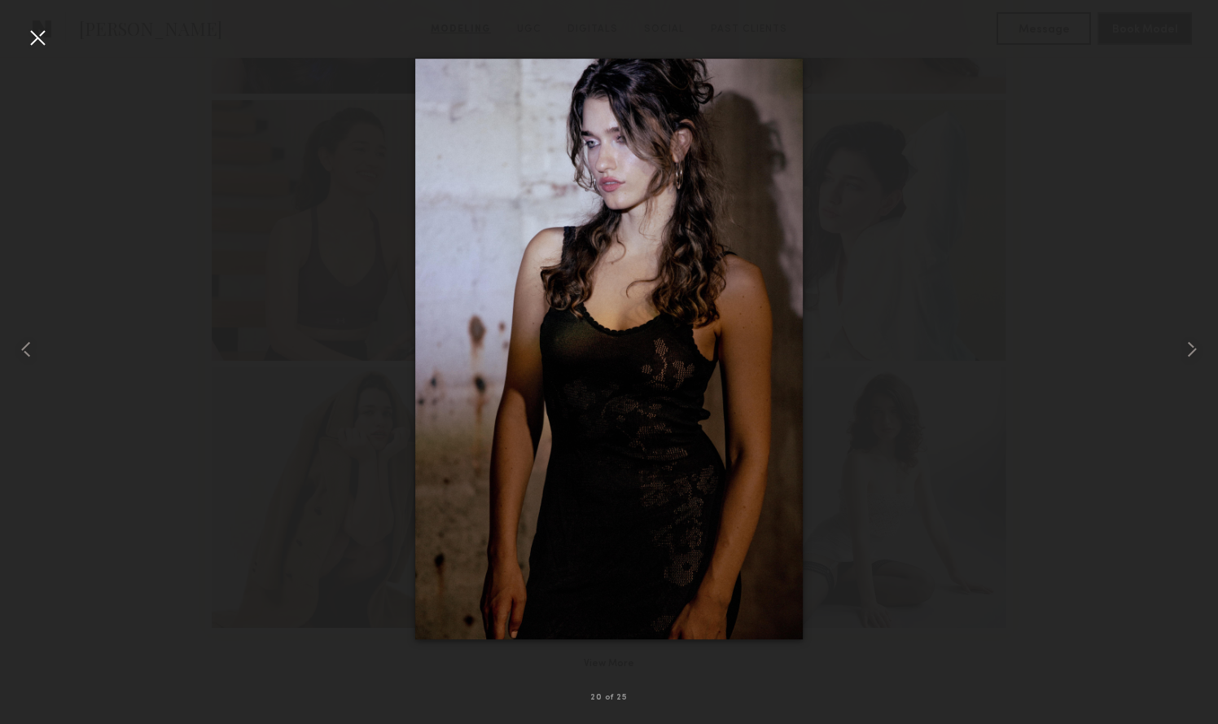
click at [34, 35] on div at bounding box center [37, 37] width 26 height 26
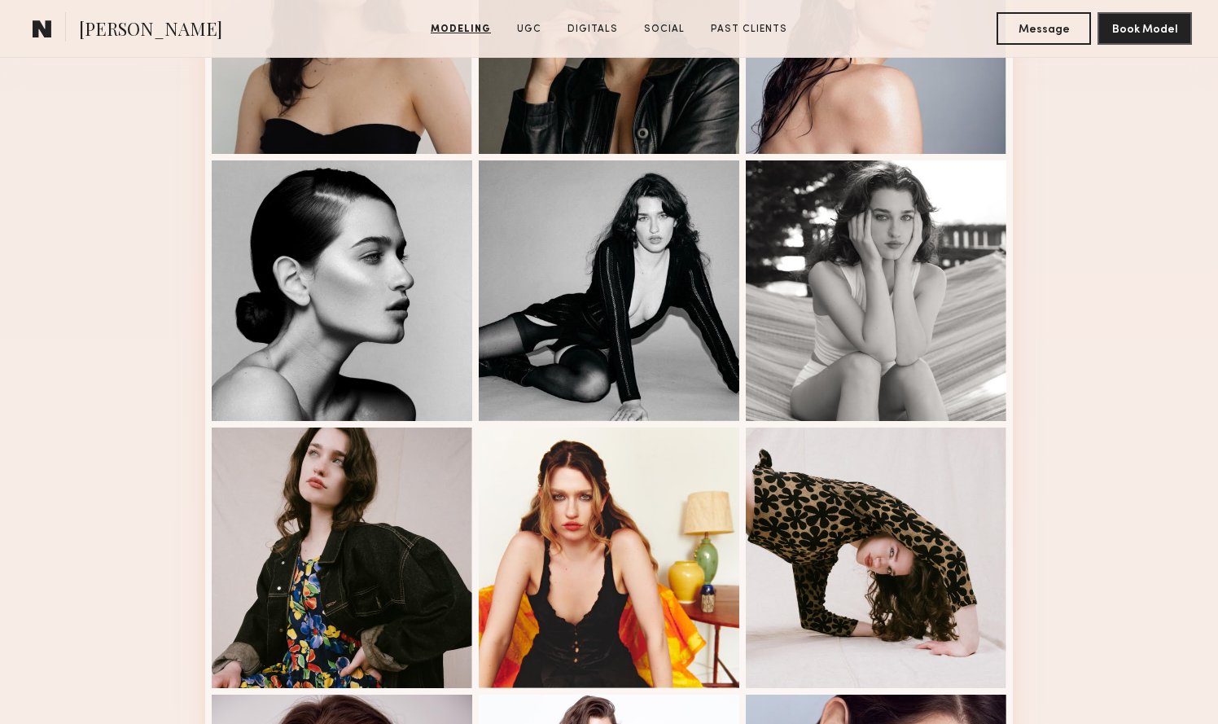
scroll to position [591, 0]
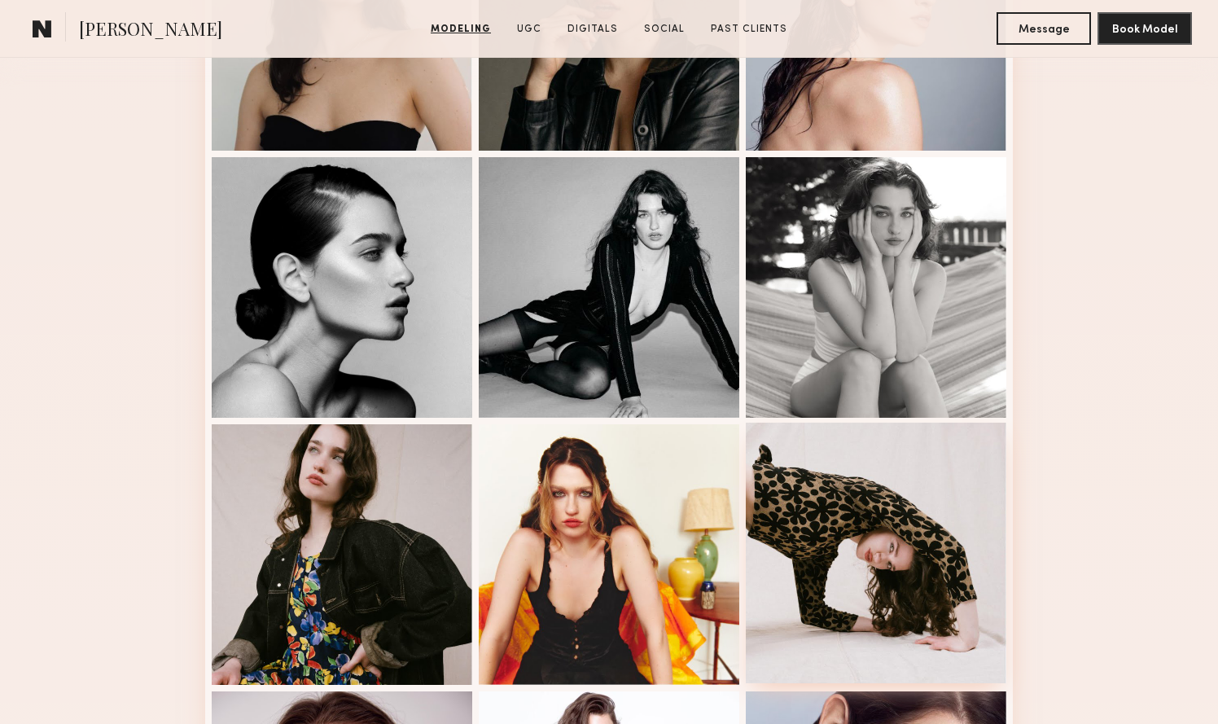
click at [806, 630] on div at bounding box center [876, 552] width 260 height 260
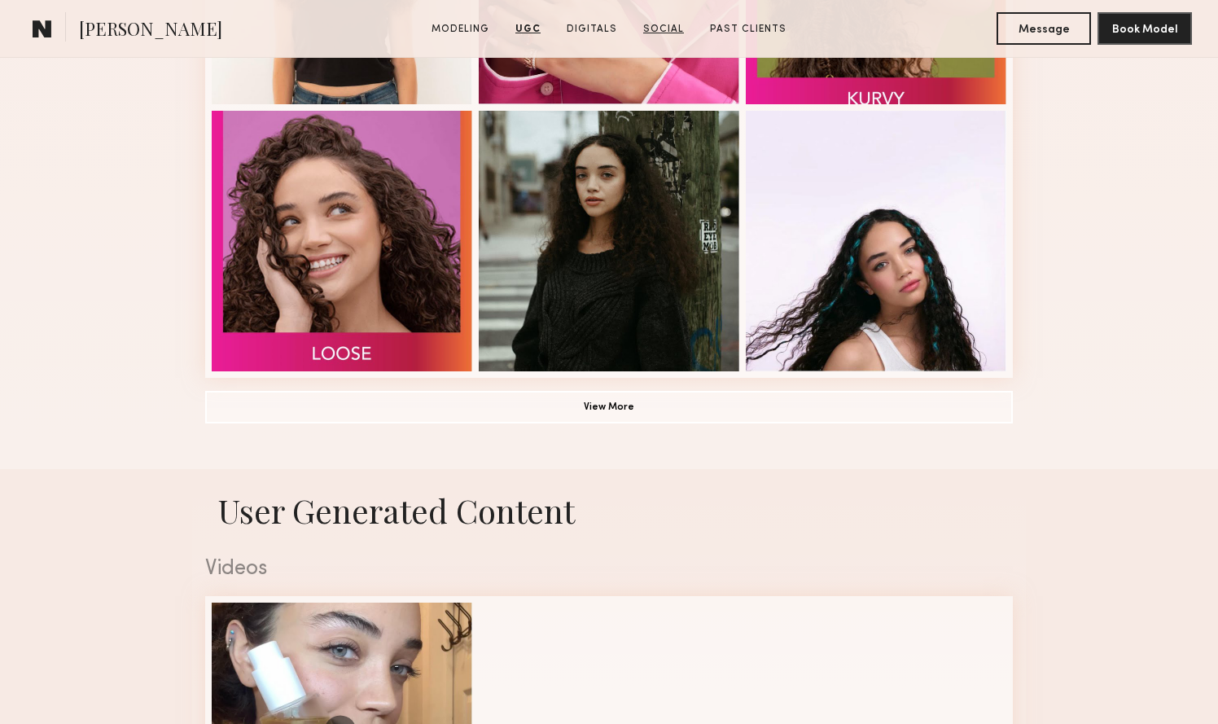
scroll to position [1179, 0]
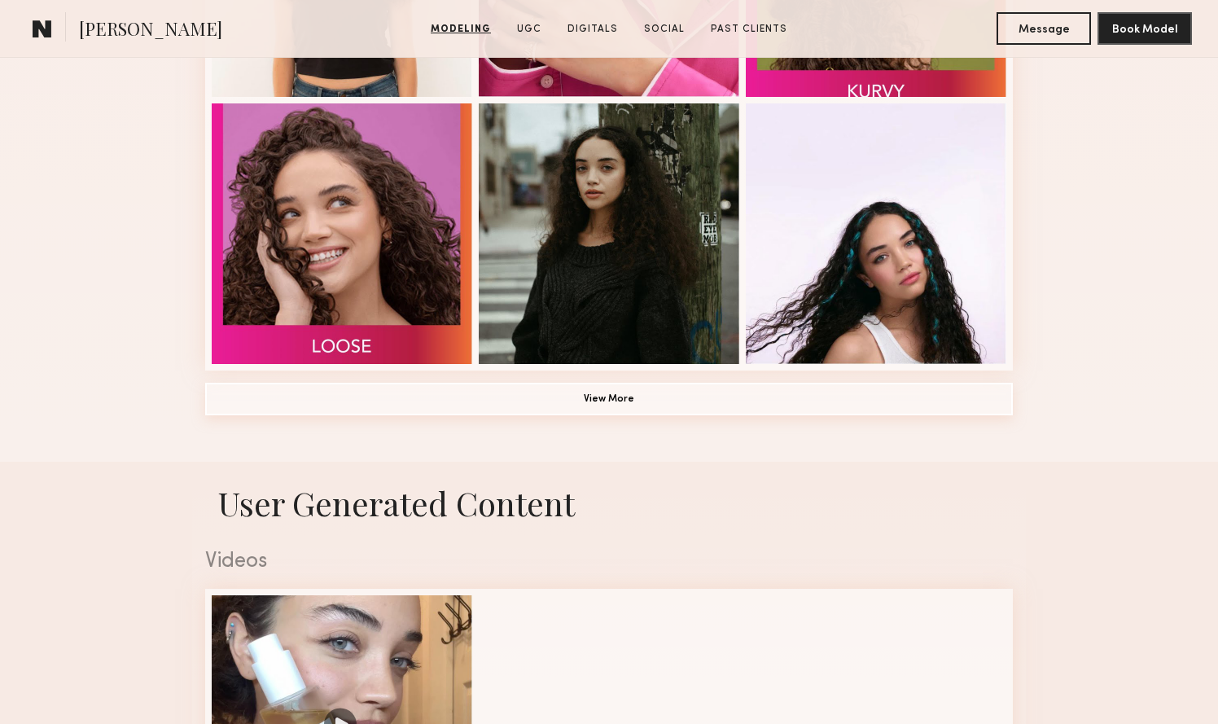
click at [632, 396] on button "View More" at bounding box center [608, 399] width 807 height 33
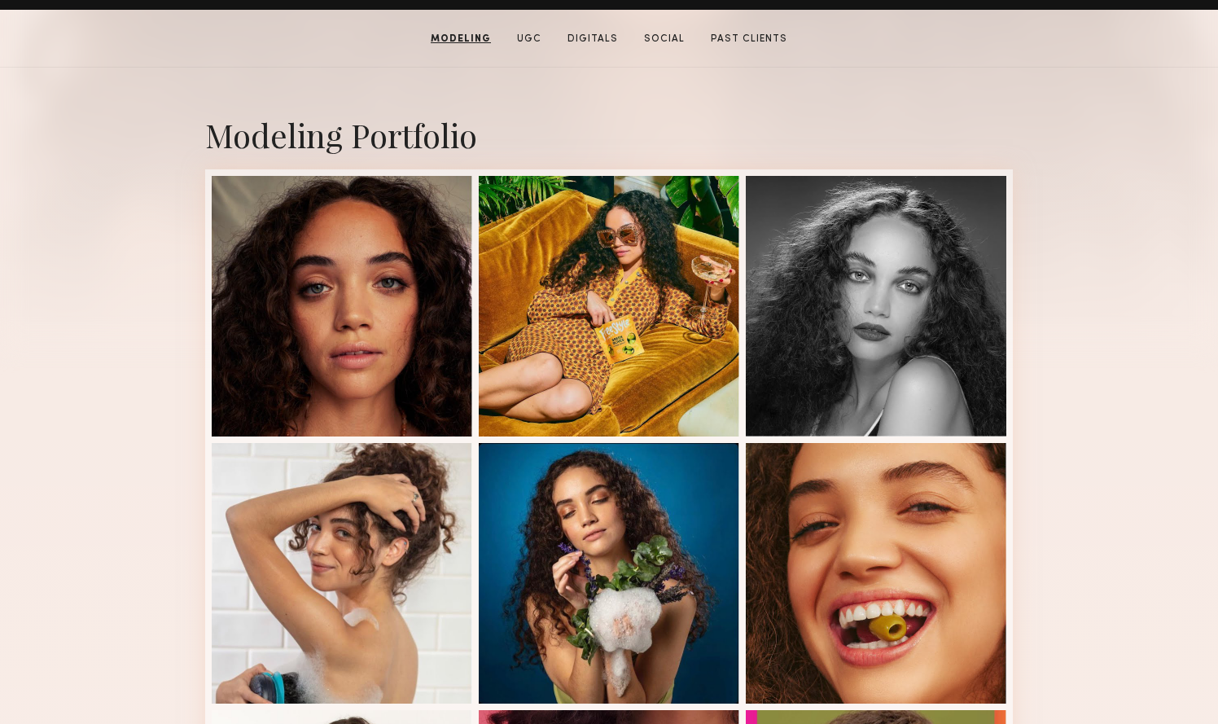
scroll to position [304, 0]
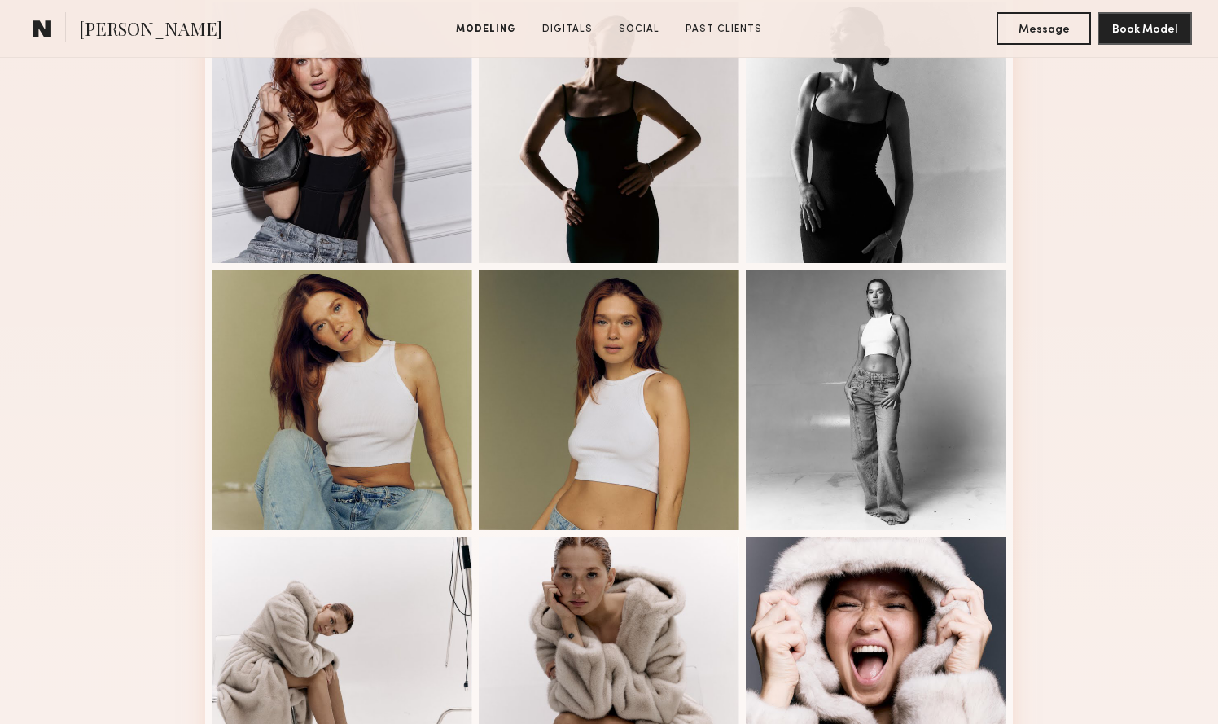
scroll to position [744, 0]
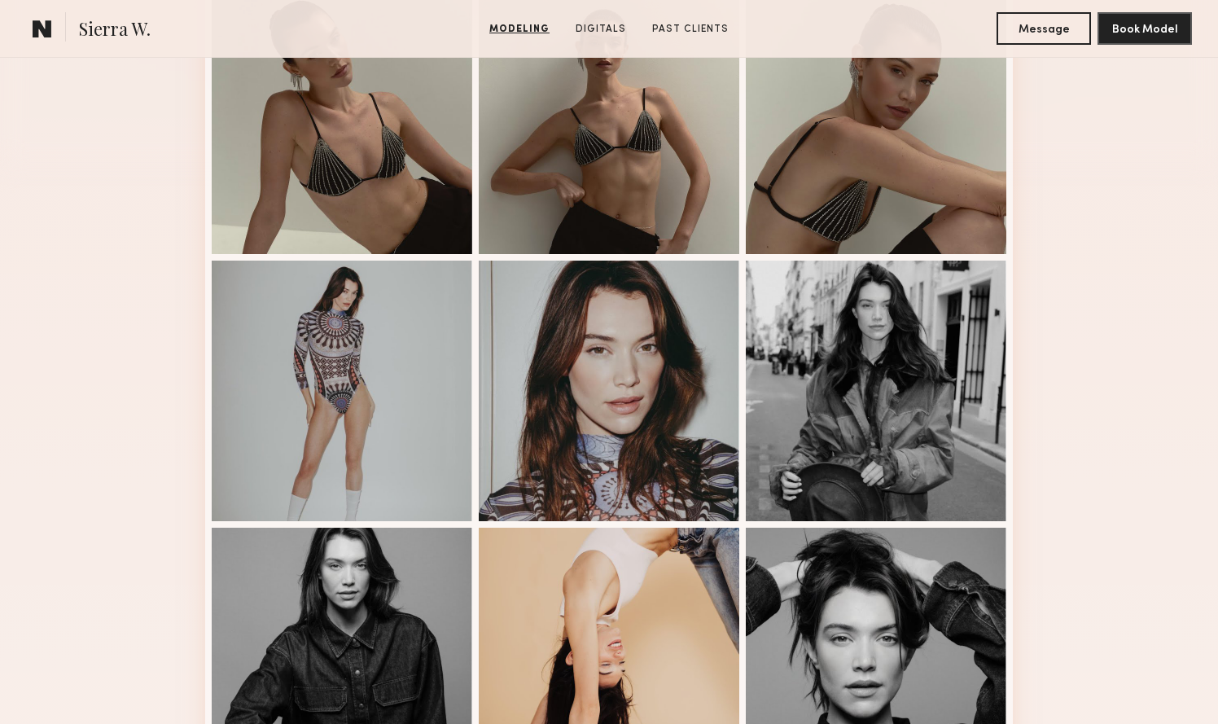
scroll to position [483, 0]
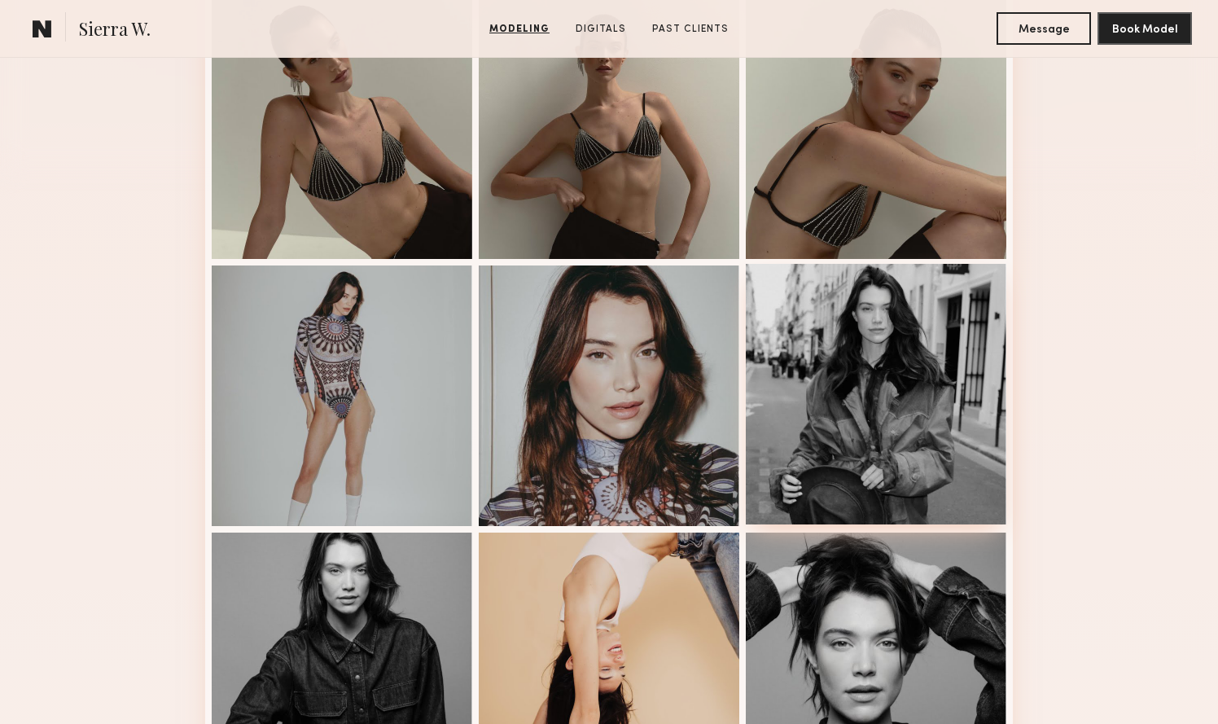
click at [817, 448] on div at bounding box center [876, 394] width 260 height 260
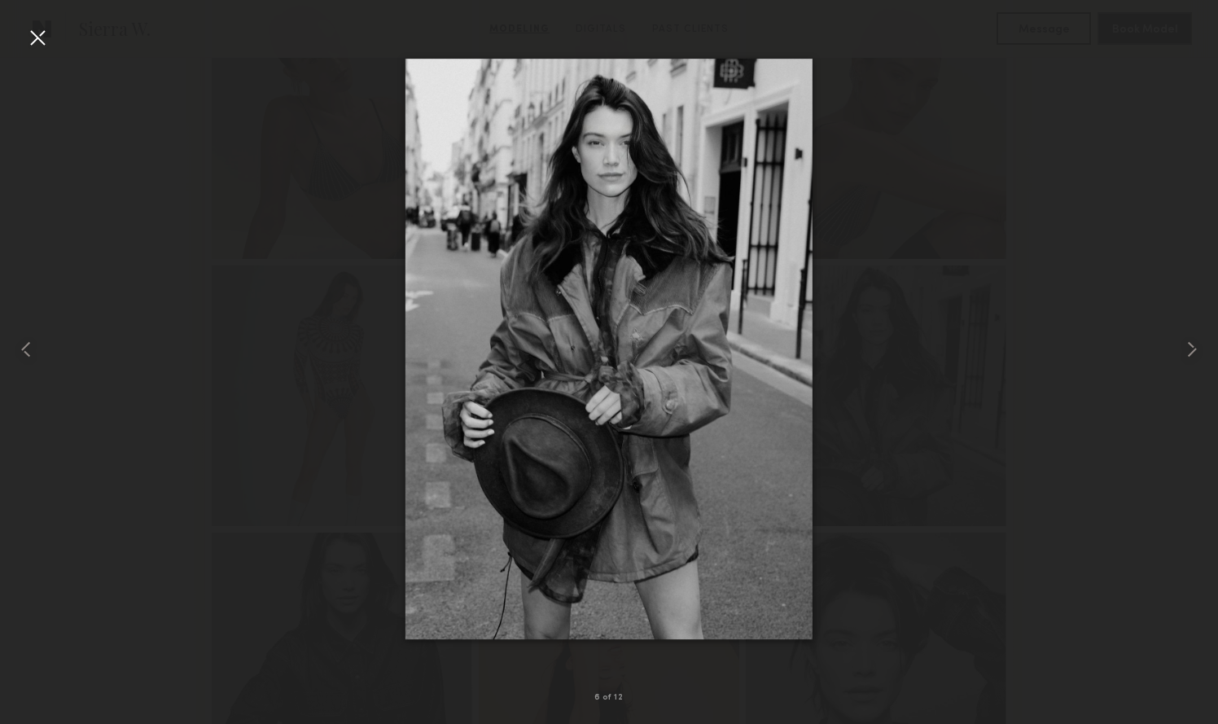
click at [37, 43] on div at bounding box center [37, 37] width 26 height 26
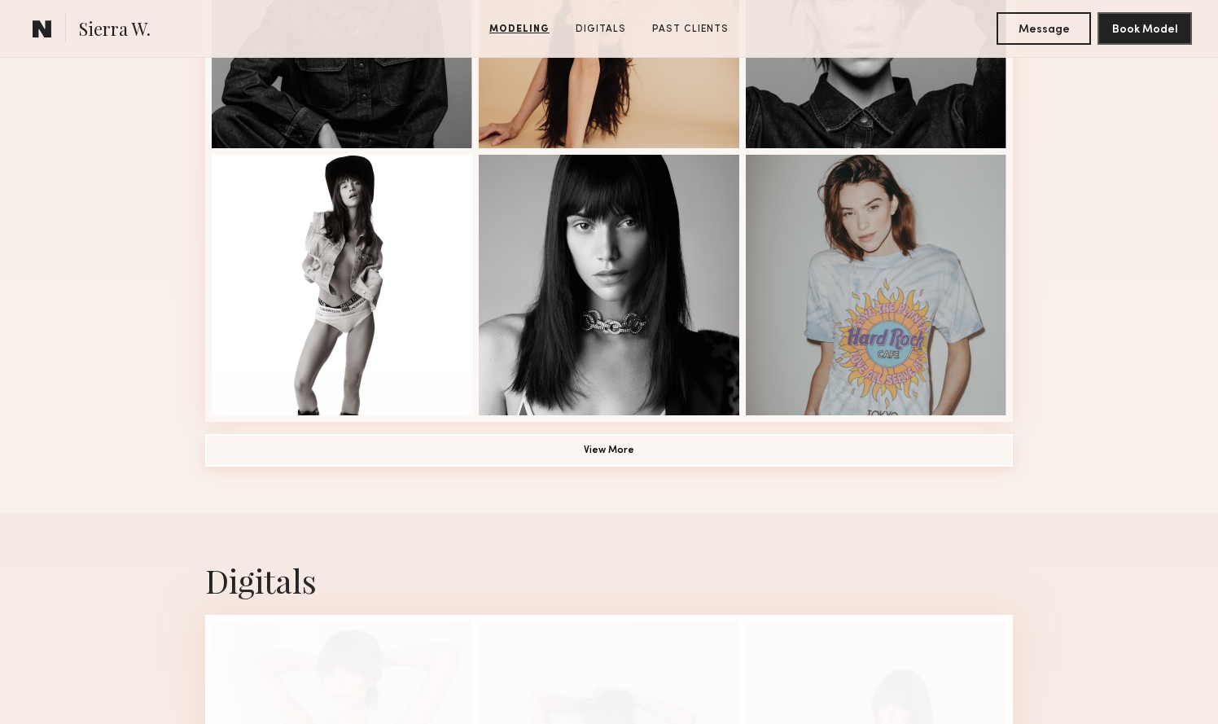
scroll to position [1125, 0]
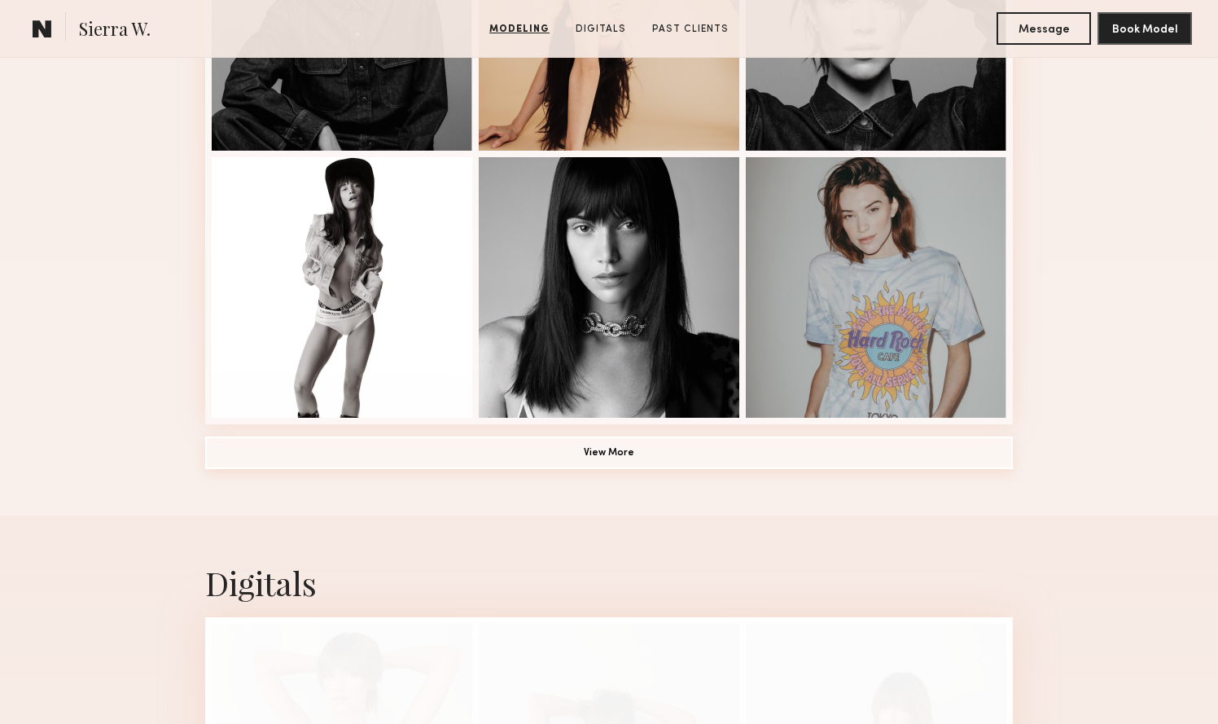
click at [417, 443] on button "View More" at bounding box center [608, 452] width 807 height 33
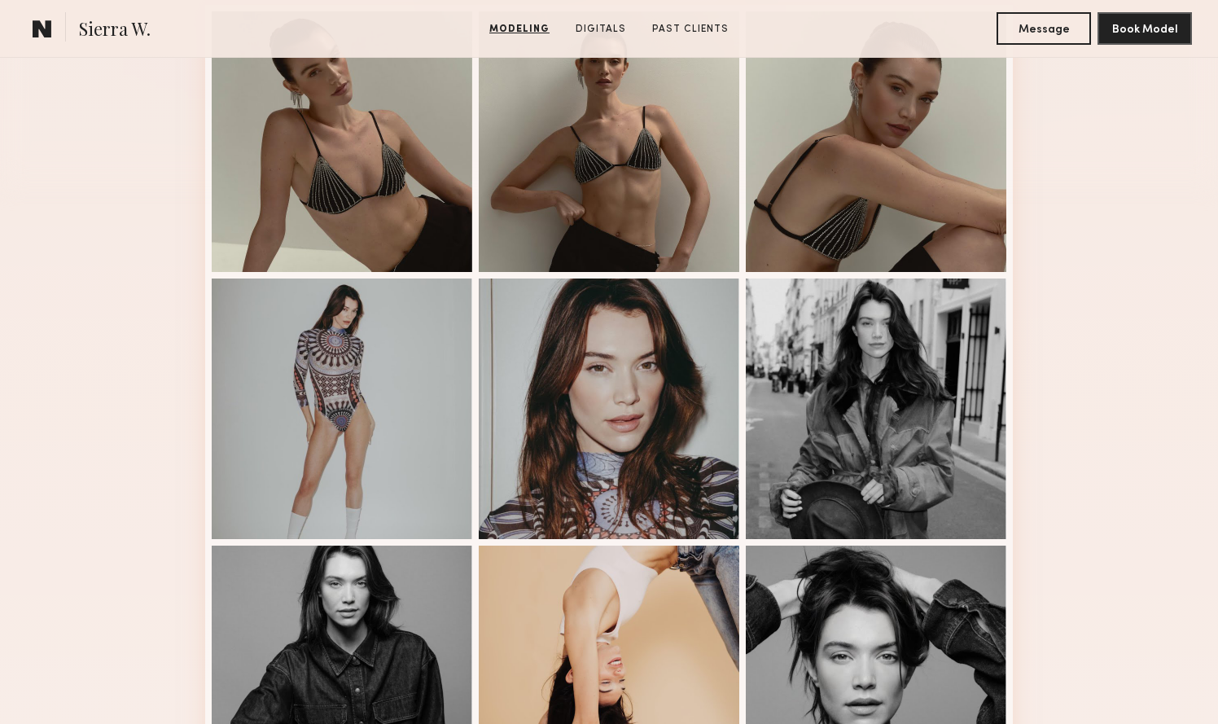
scroll to position [471, 0]
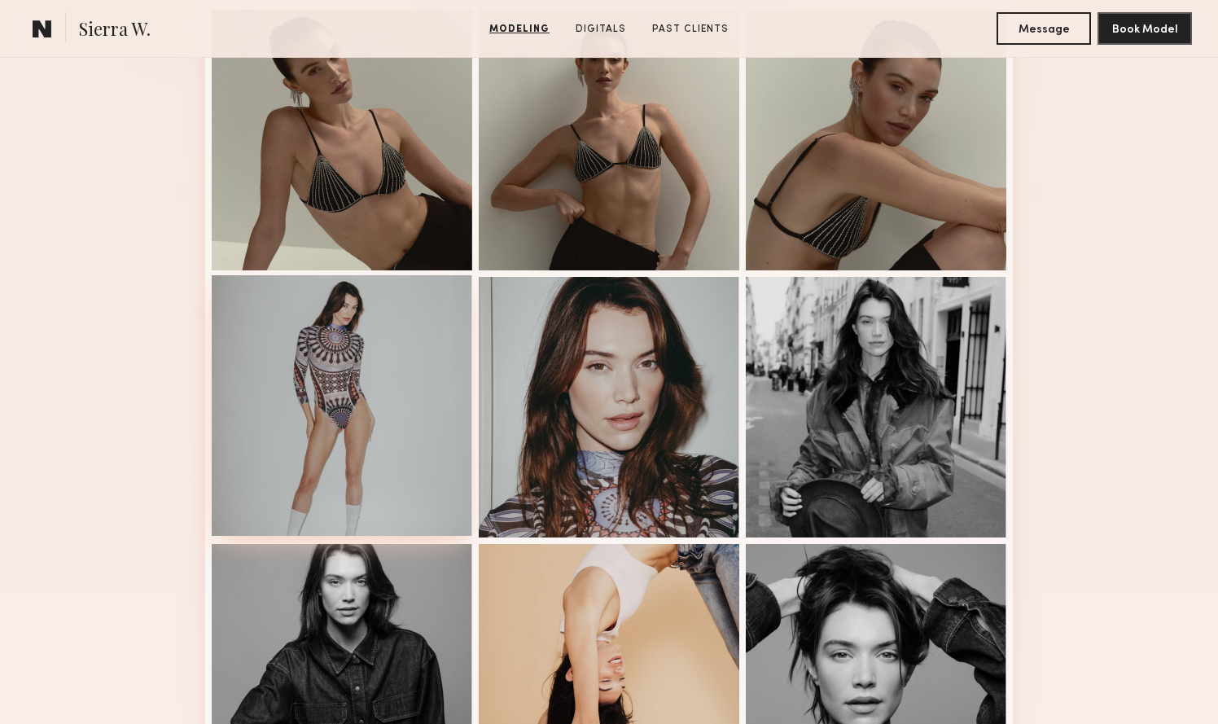
click at [443, 413] on div at bounding box center [342, 405] width 260 height 260
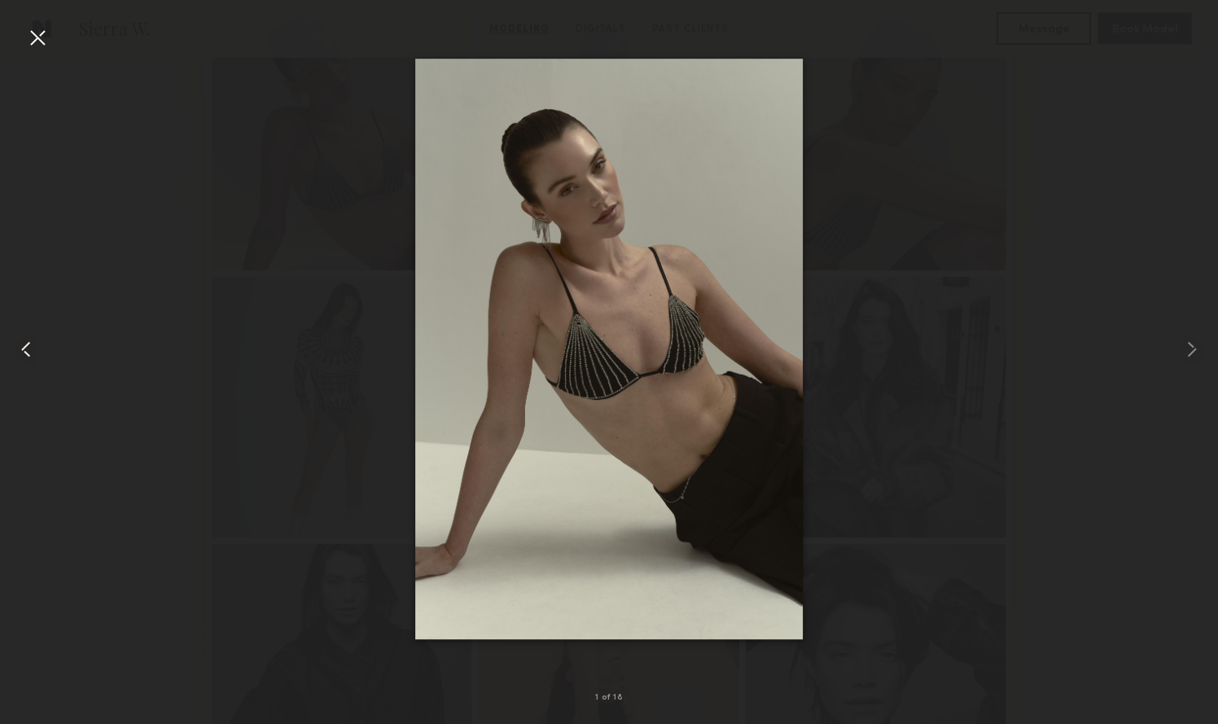
click at [21, 28] on div at bounding box center [24, 348] width 49 height 645
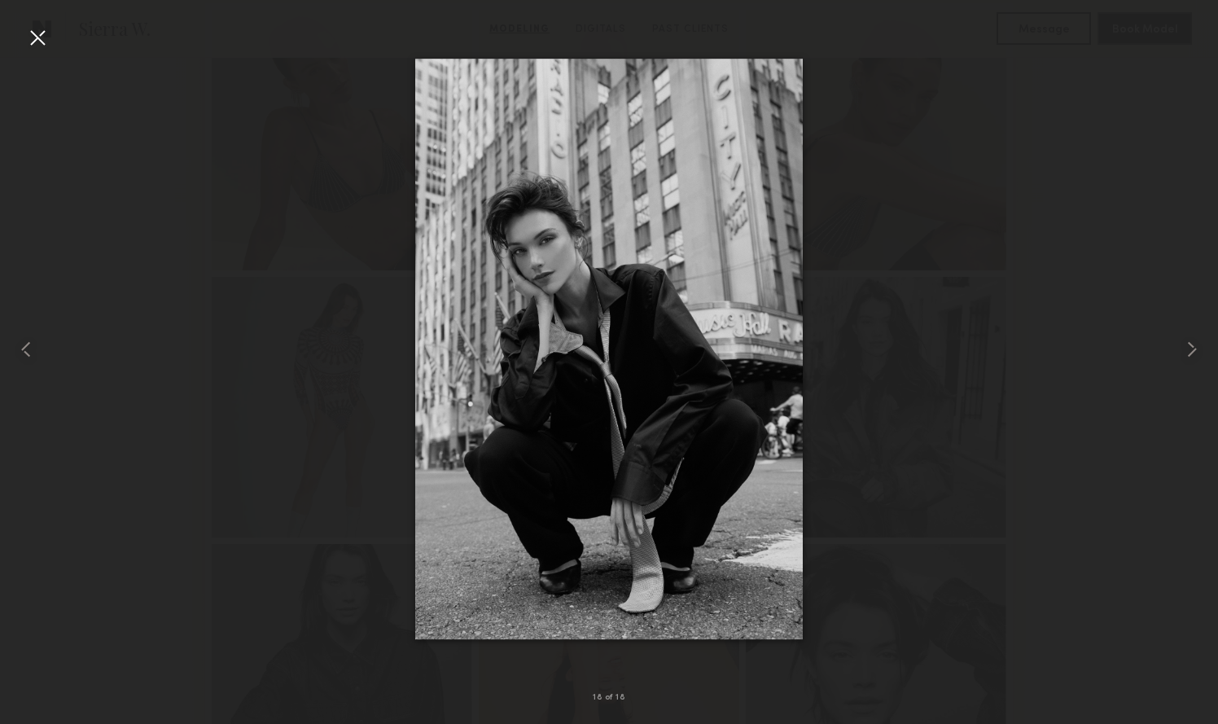
click at [40, 38] on div at bounding box center [37, 37] width 26 height 26
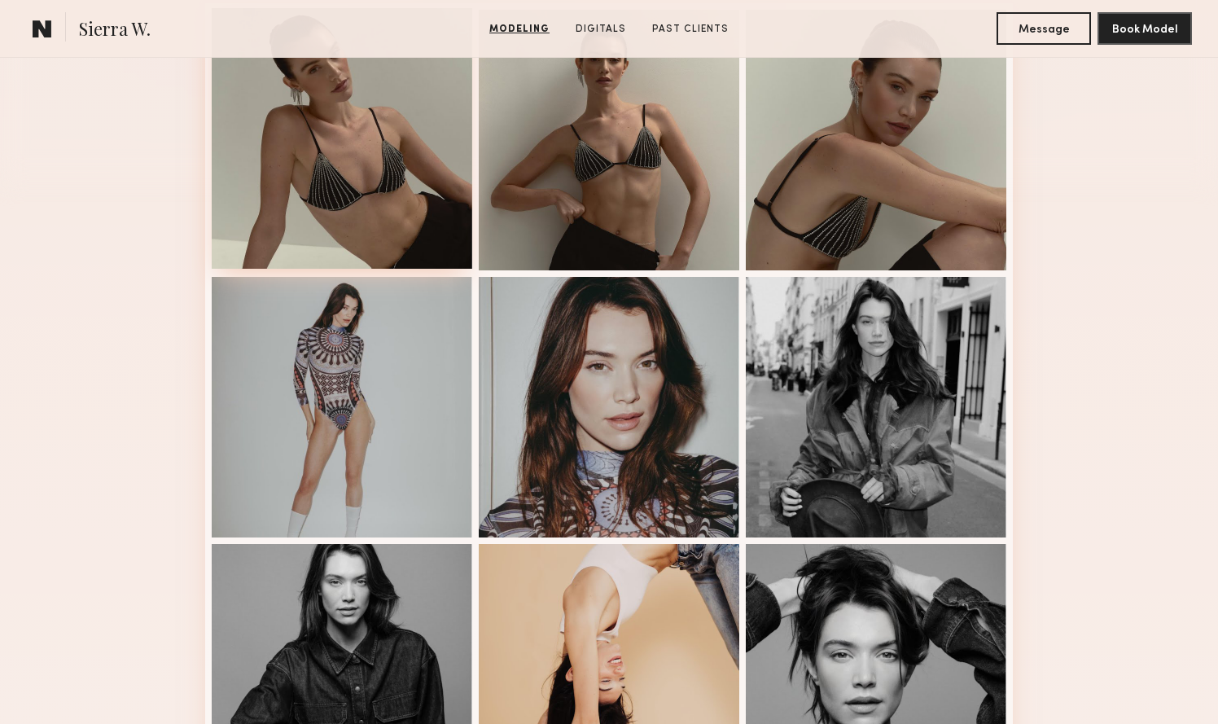
scroll to position [0, 0]
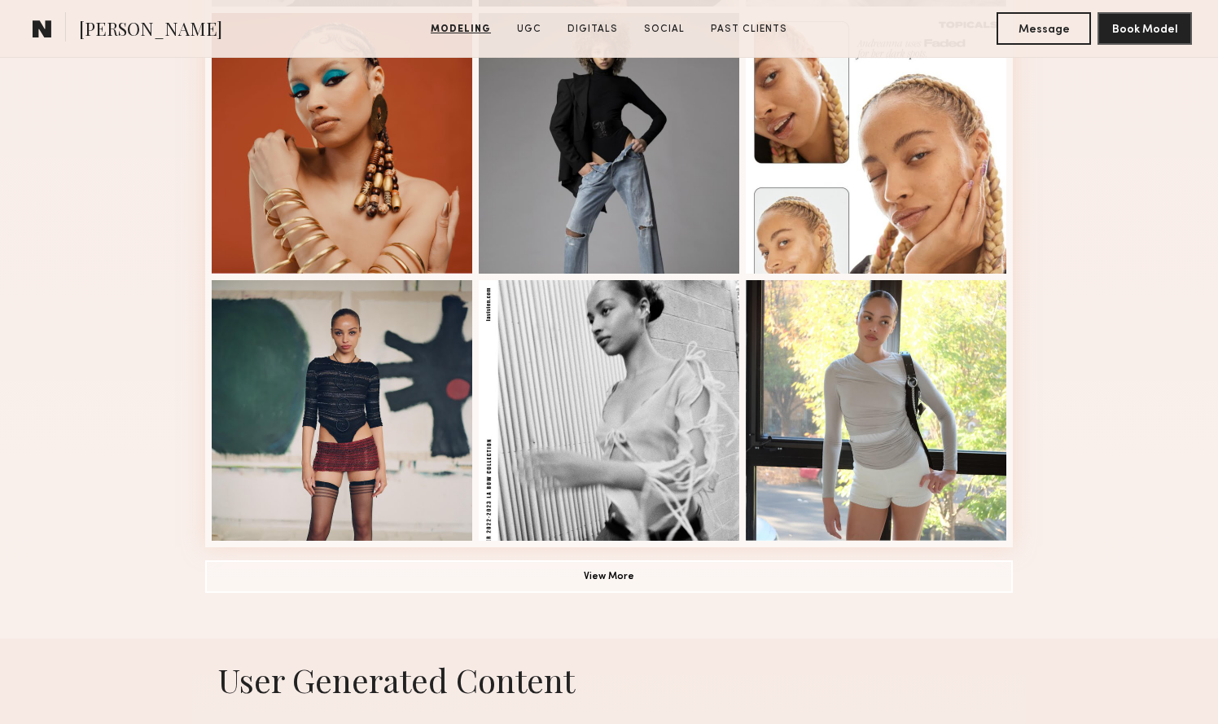
scroll to position [1019, 0]
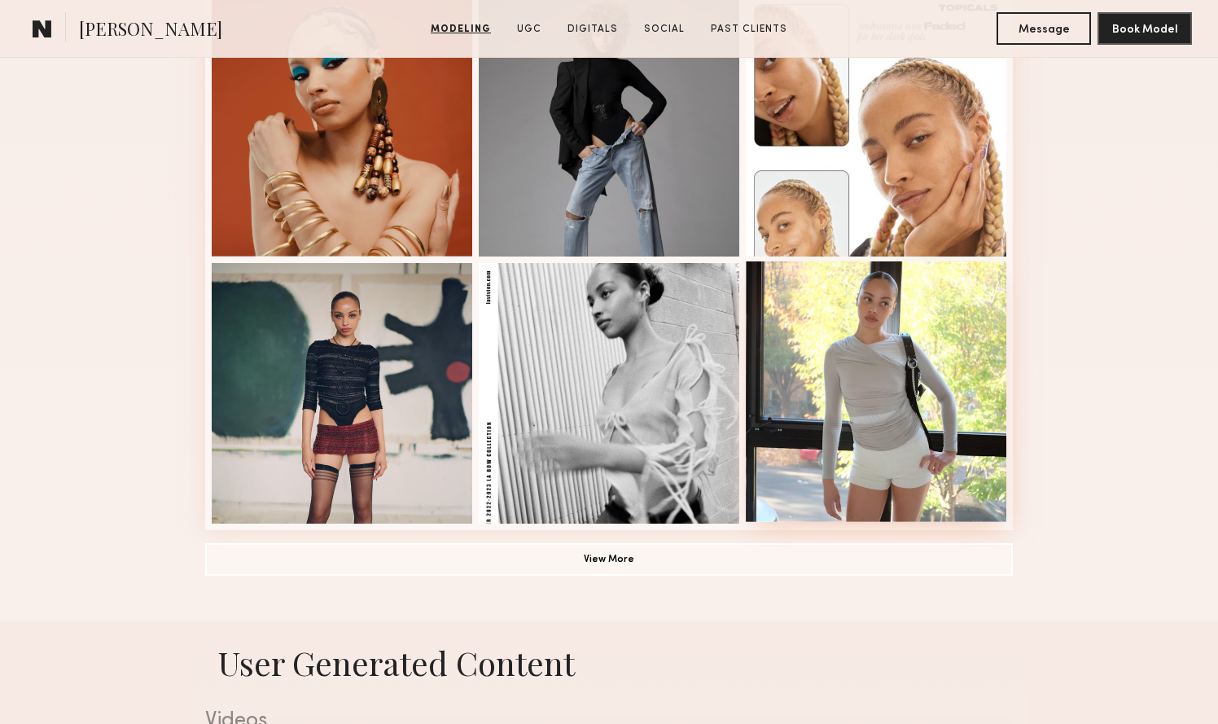
click at [816, 374] on div at bounding box center [876, 391] width 260 height 260
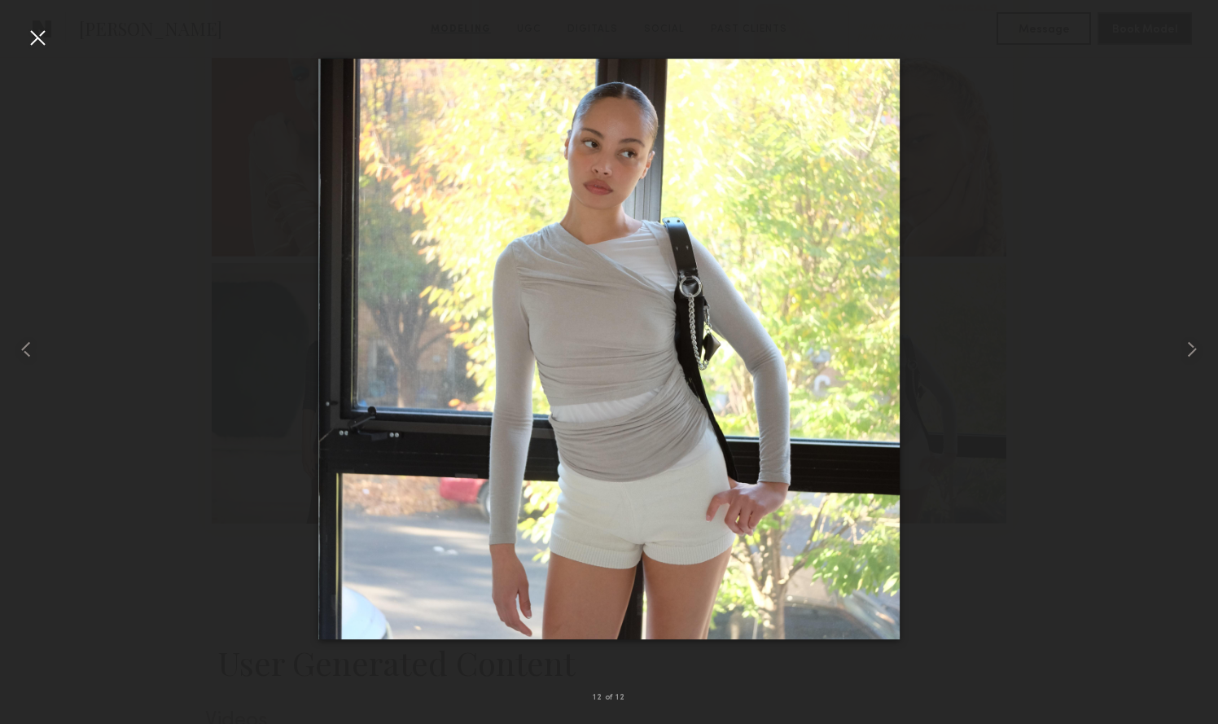
click at [40, 40] on div at bounding box center [37, 37] width 26 height 26
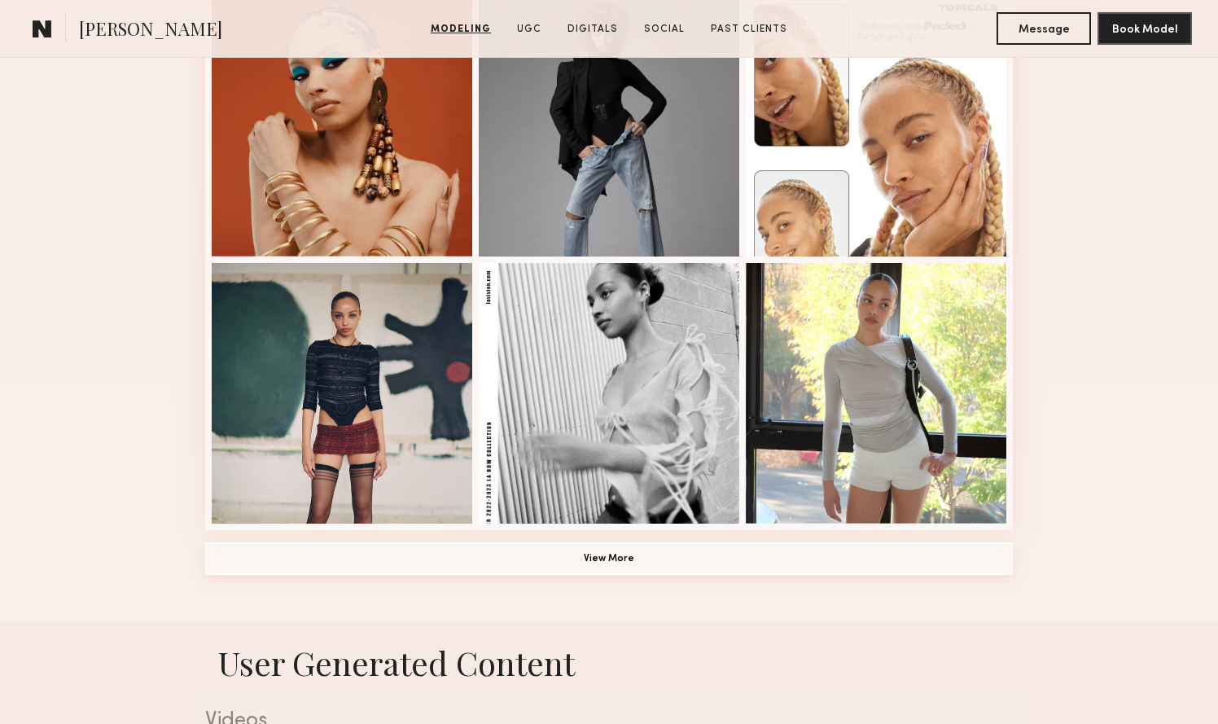
click at [578, 551] on button "View More" at bounding box center [608, 558] width 807 height 33
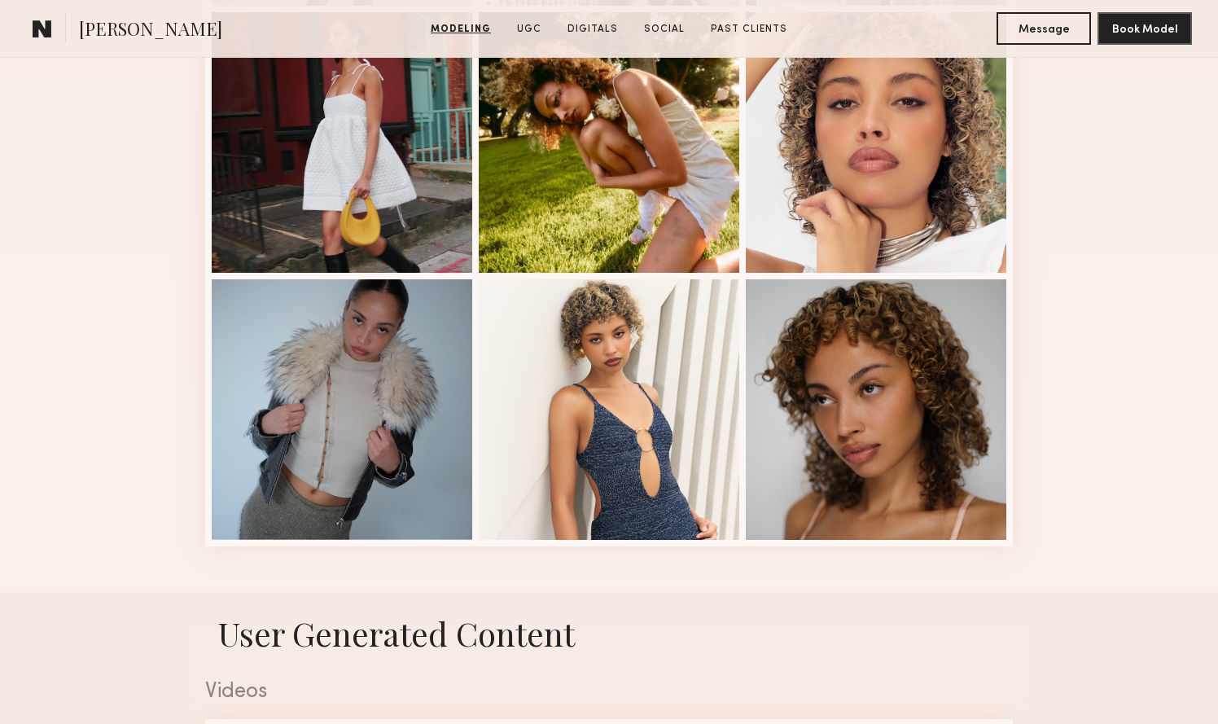
scroll to position [1537, 0]
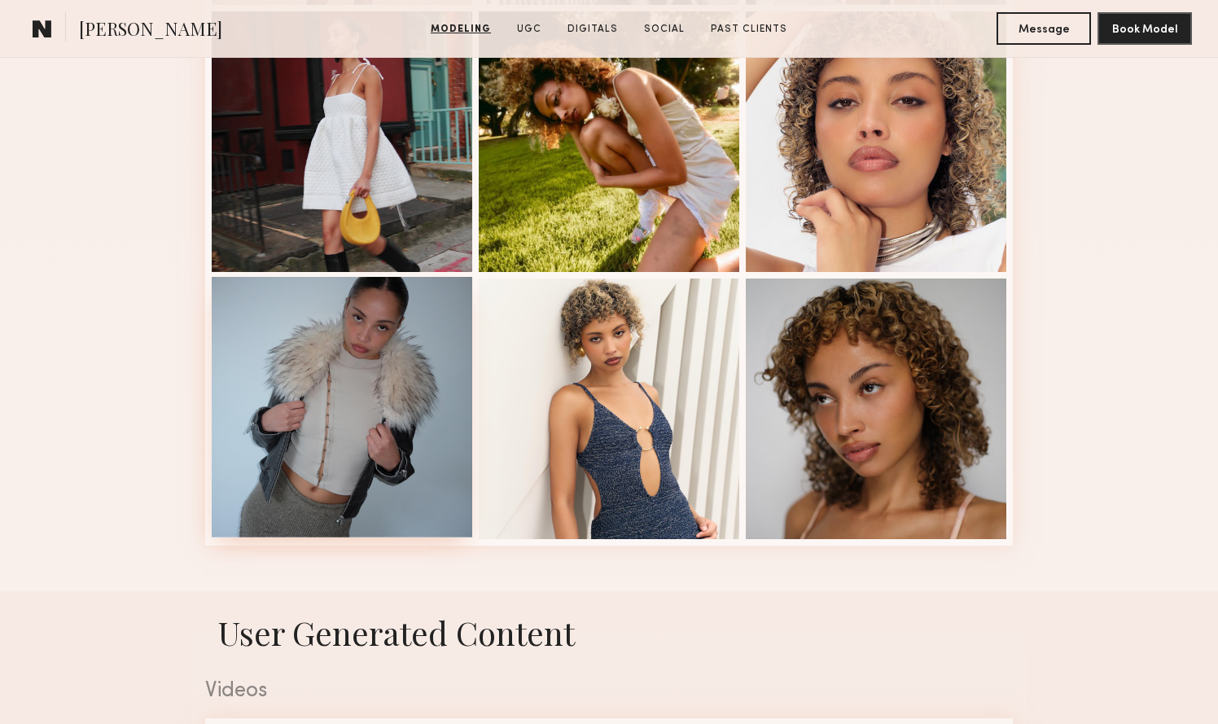
click at [283, 414] on div at bounding box center [342, 407] width 260 height 260
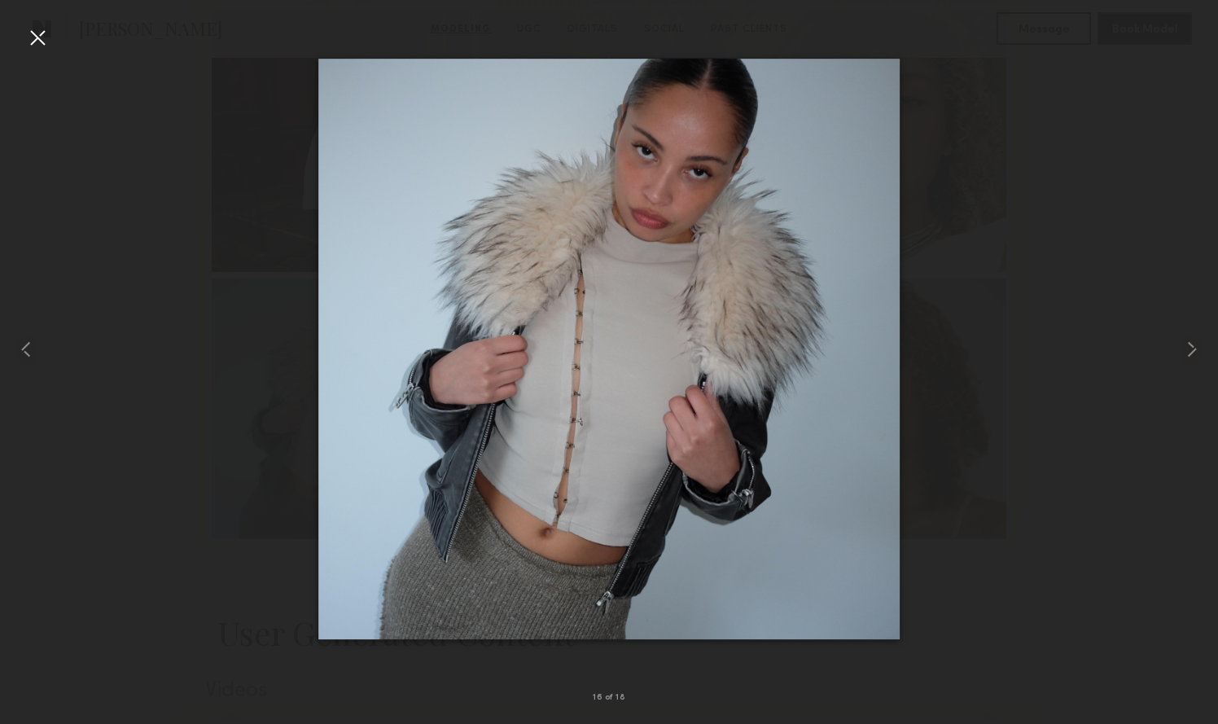
click at [39, 32] on div at bounding box center [37, 37] width 26 height 26
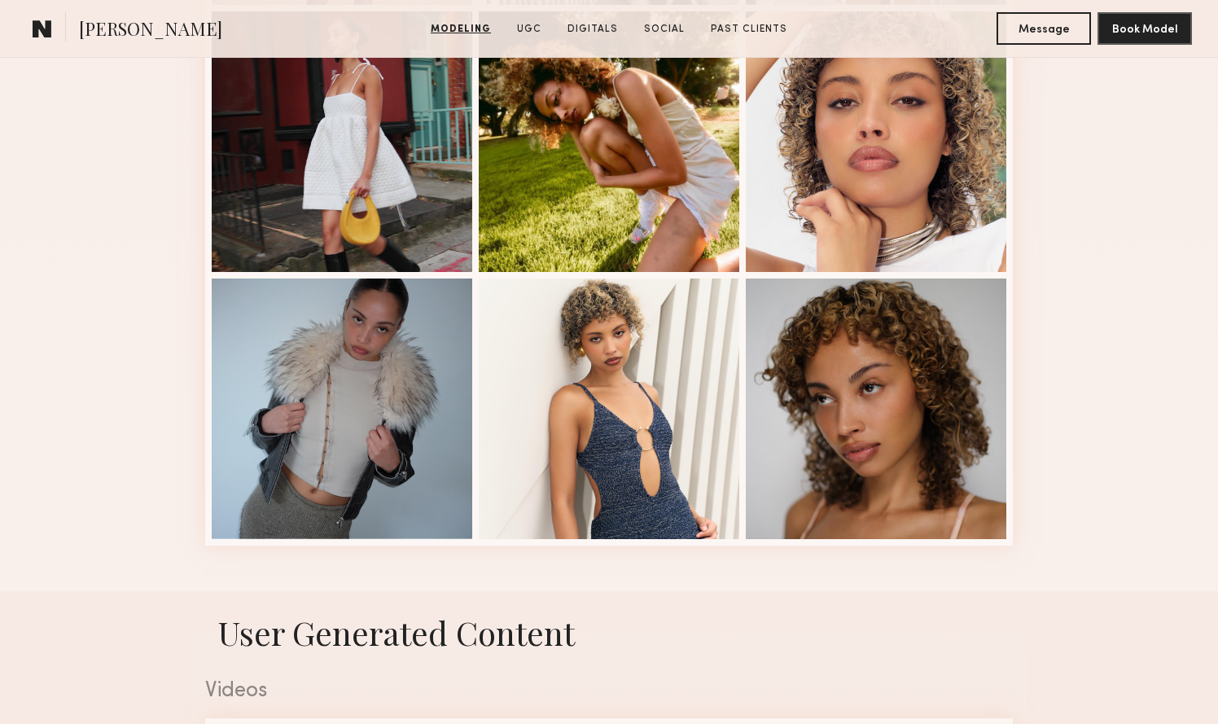
click at [166, 18] on span "Andreanna H." at bounding box center [150, 30] width 143 height 28
copy span "Andreanna H."
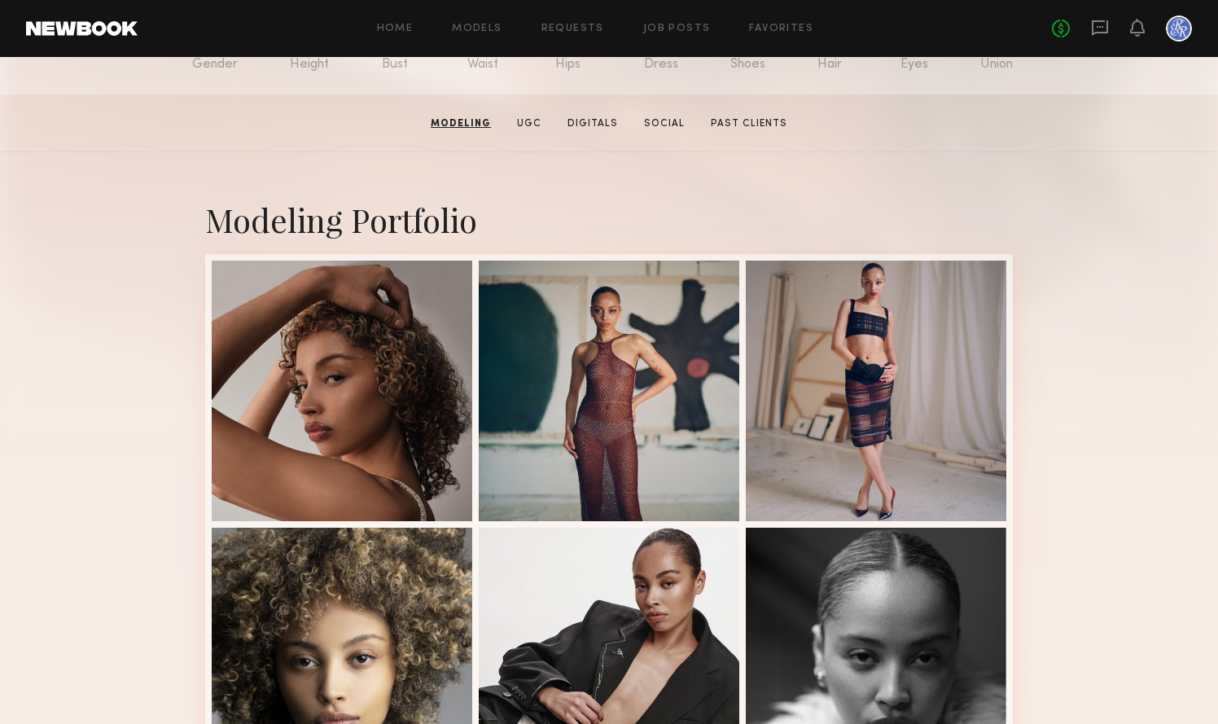
scroll to position [0, 0]
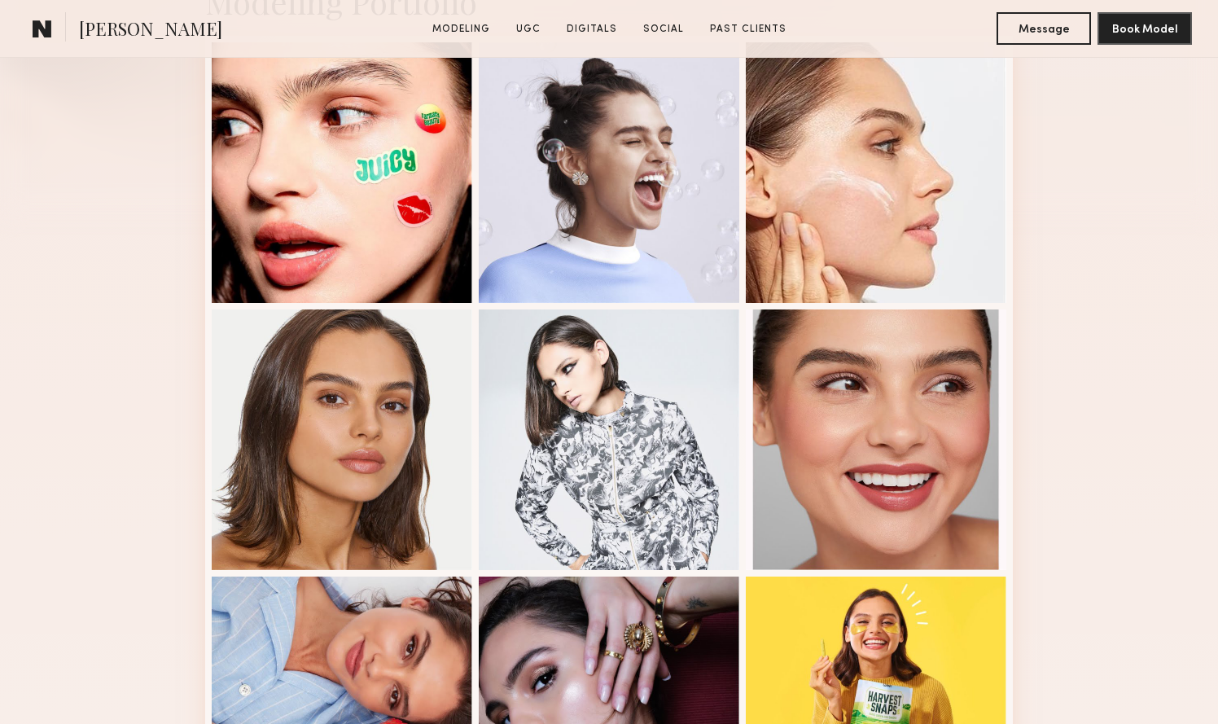
scroll to position [622, 0]
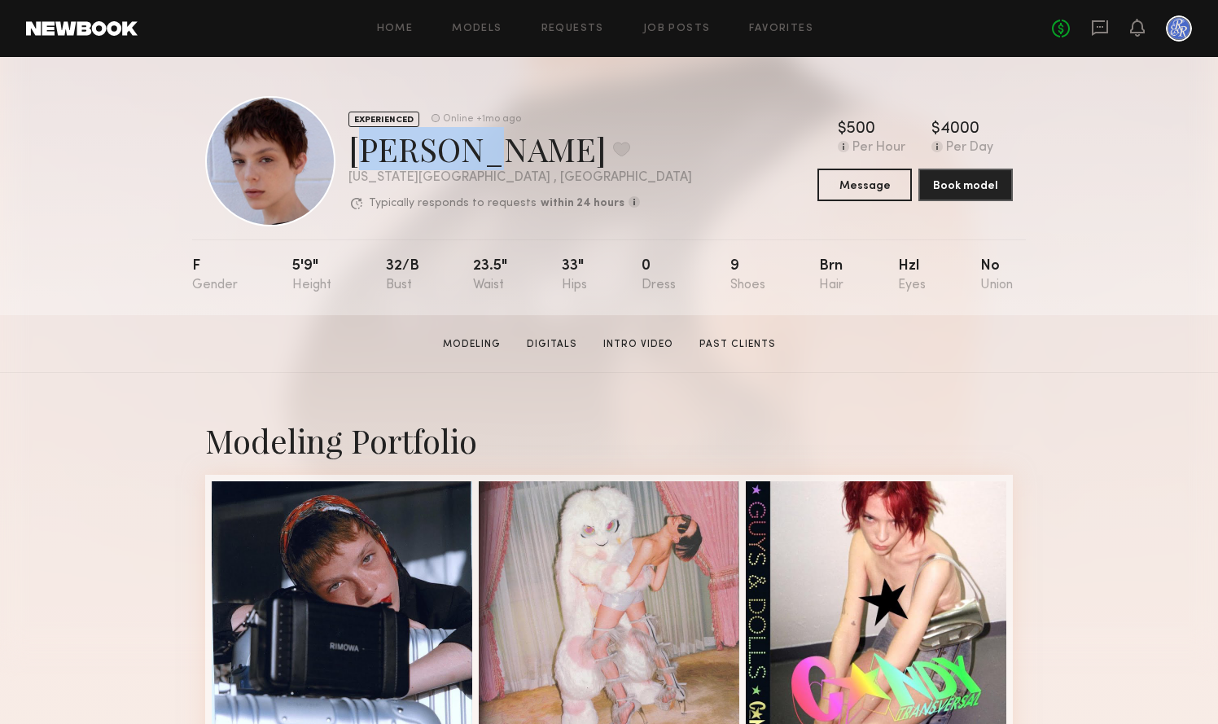
drag, startPoint x: 352, startPoint y: 155, endPoint x: 437, endPoint y: 152, distance: 84.7
click at [437, 152] on div "[PERSON_NAME] Favorite" at bounding box center [519, 148] width 343 height 43
copy div "[PERSON_NAME]"
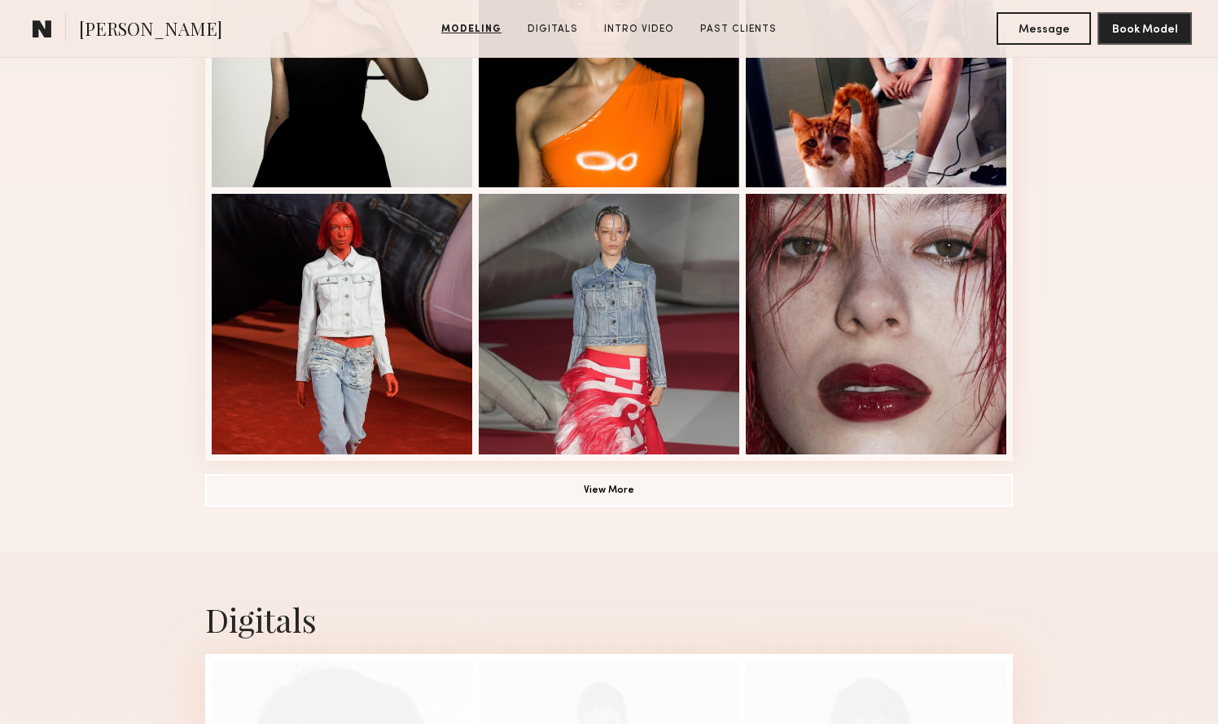
scroll to position [1096, 0]
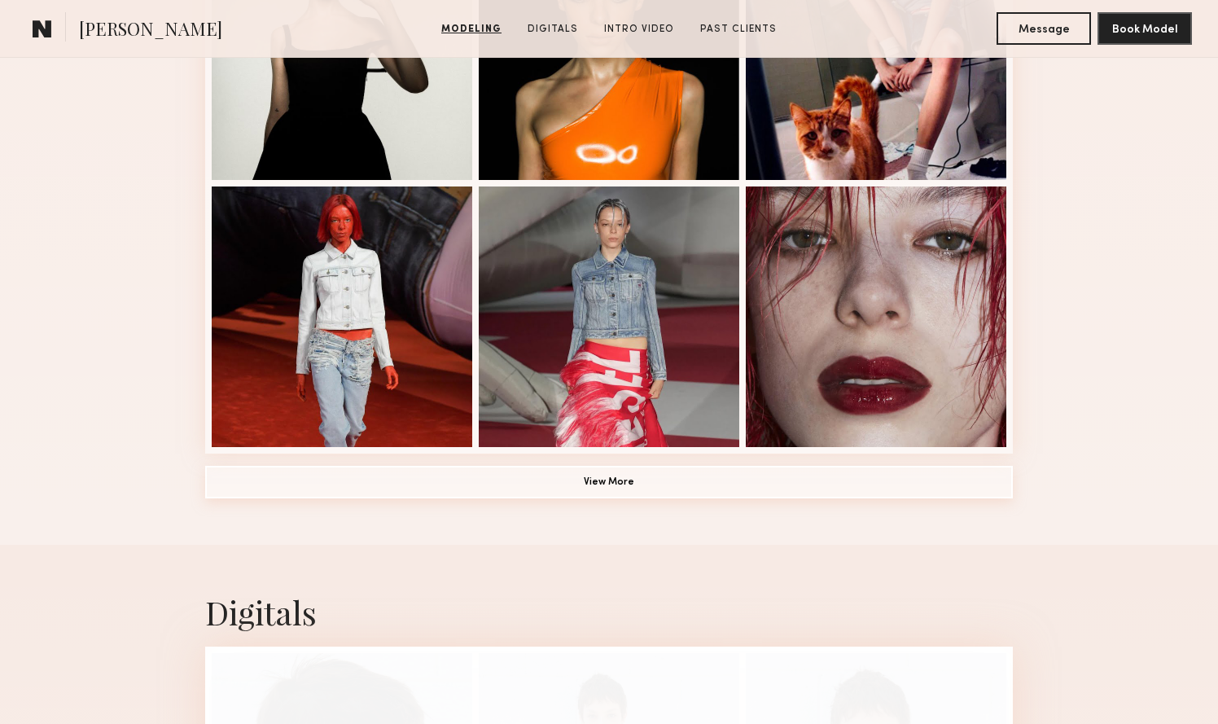
click at [616, 479] on button "View More" at bounding box center [608, 482] width 807 height 33
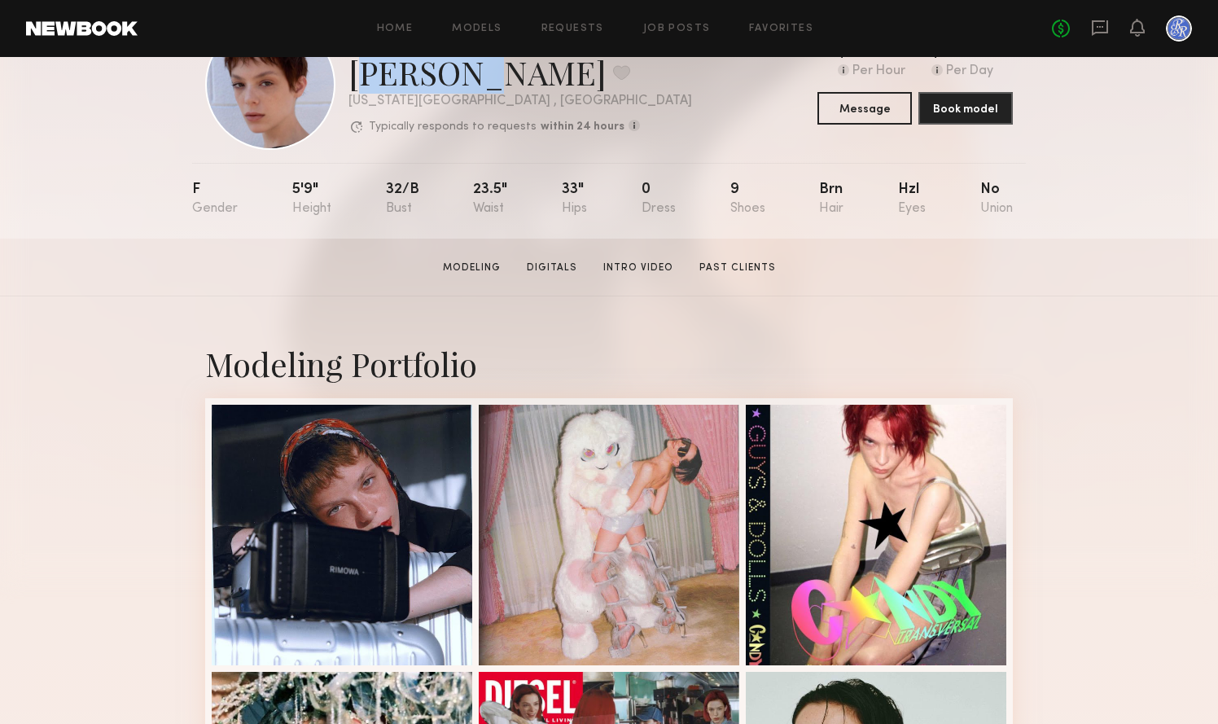
scroll to position [80, 0]
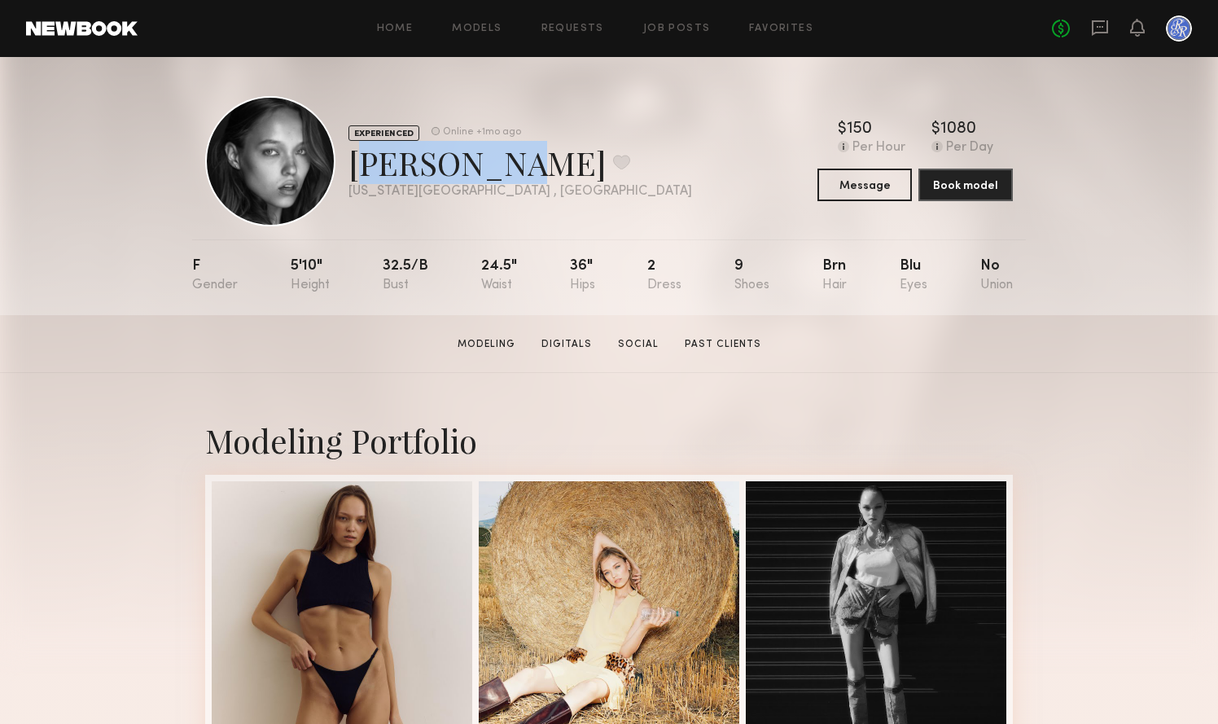
drag, startPoint x: 352, startPoint y: 161, endPoint x: 475, endPoint y: 160, distance: 122.9
click at [475, 160] on div "[PERSON_NAME] Favorite" at bounding box center [519, 162] width 343 height 43
copy div "[PERSON_NAME]"
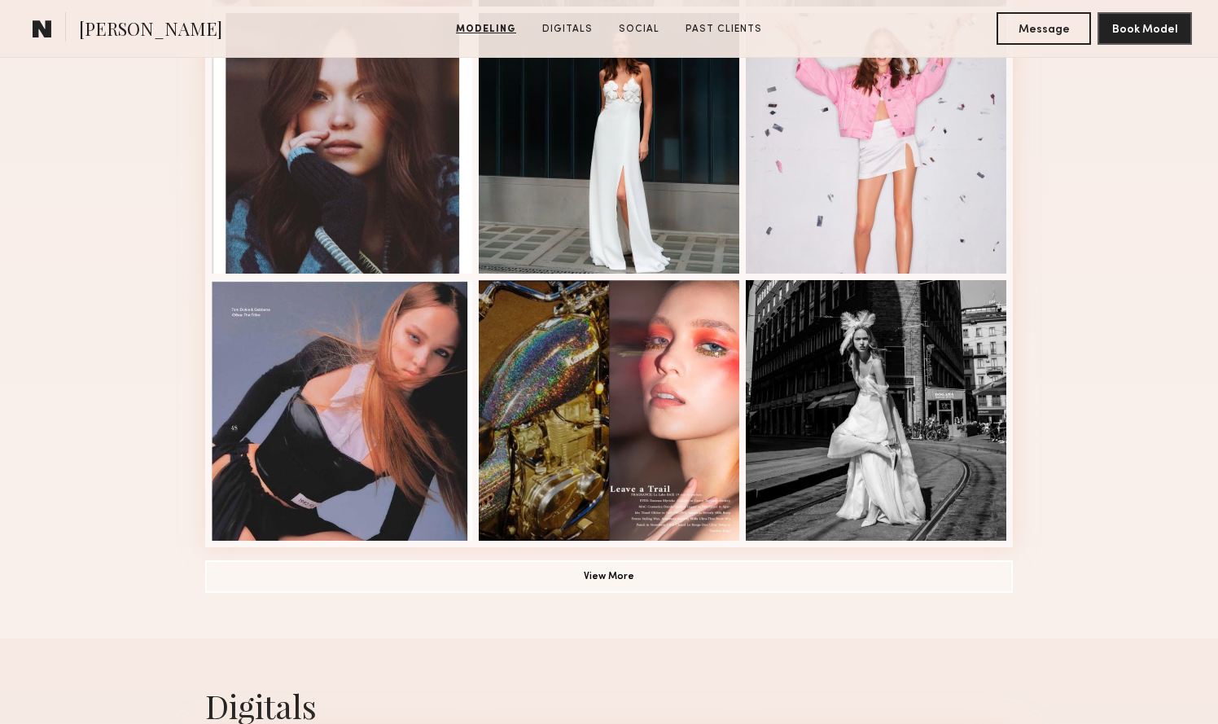
scroll to position [1011, 0]
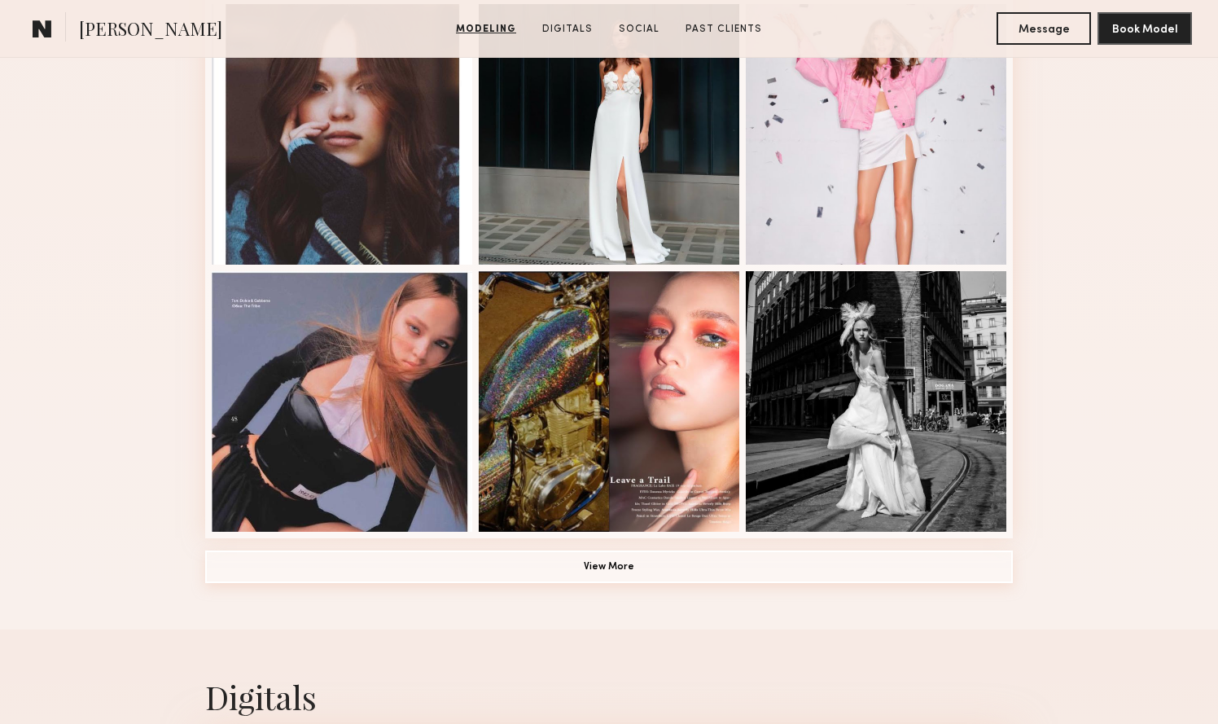
click at [816, 577] on button "View More" at bounding box center [608, 566] width 807 height 33
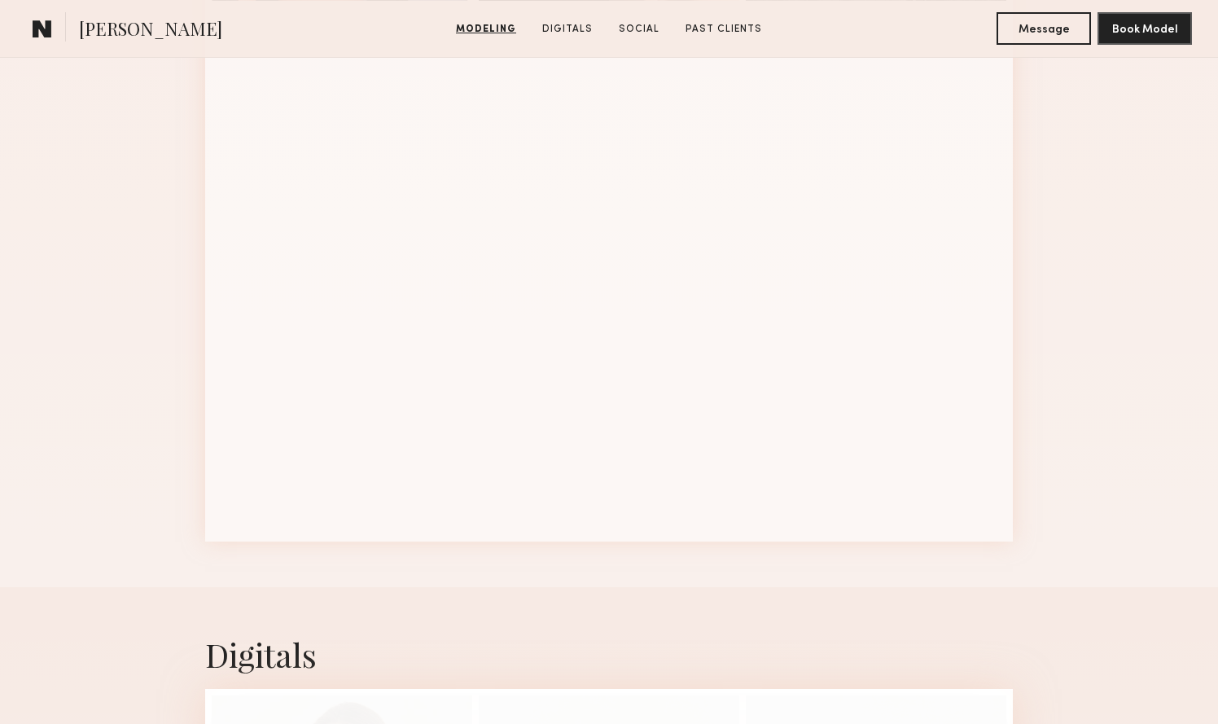
scroll to position [1546, 0]
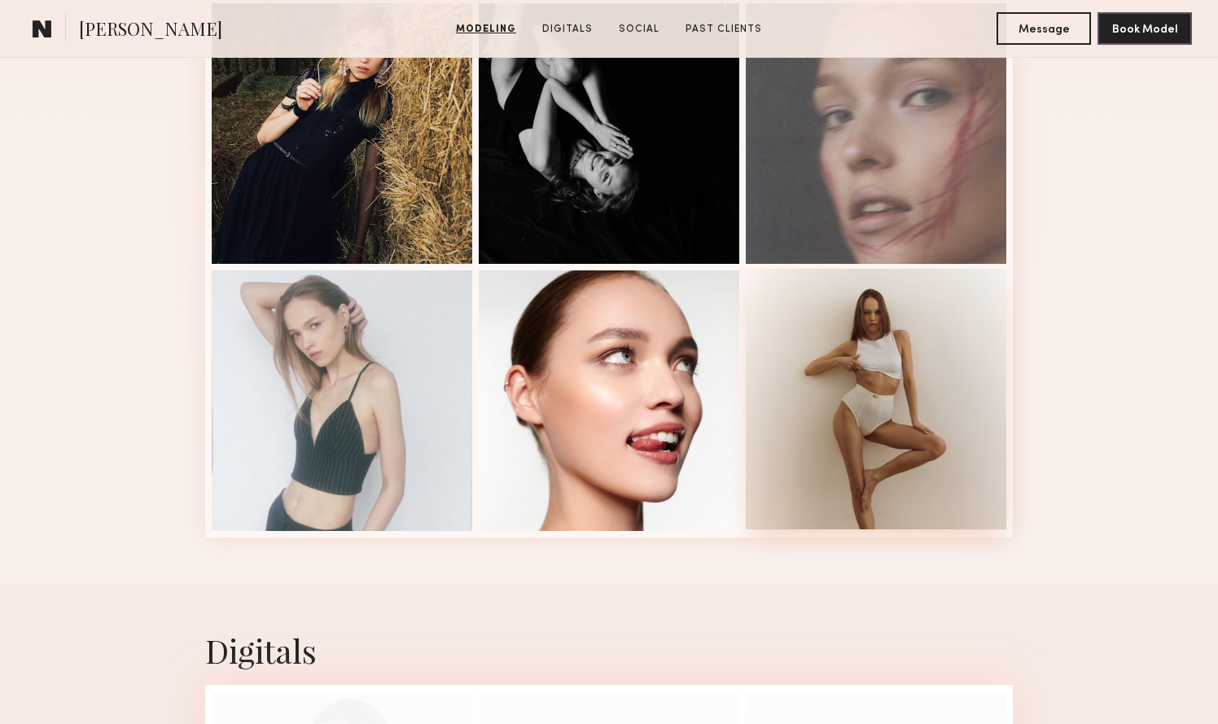
click at [824, 454] on div at bounding box center [876, 399] width 260 height 260
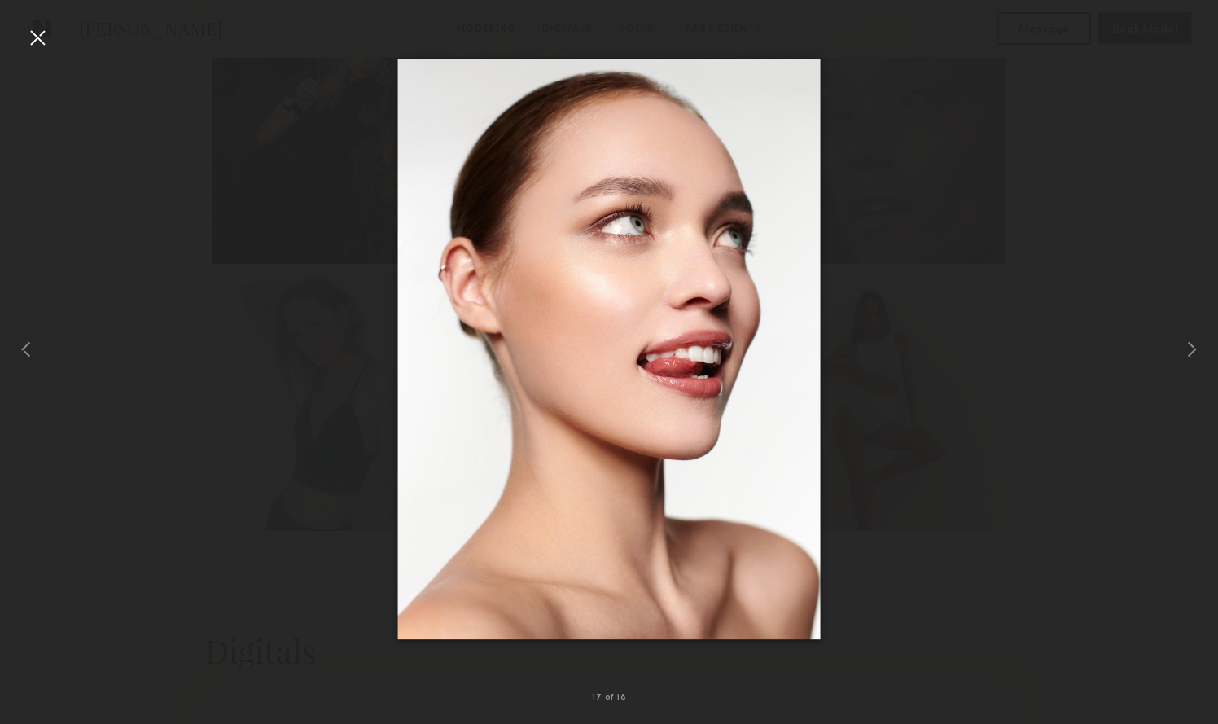
click at [34, 41] on div at bounding box center [37, 37] width 26 height 26
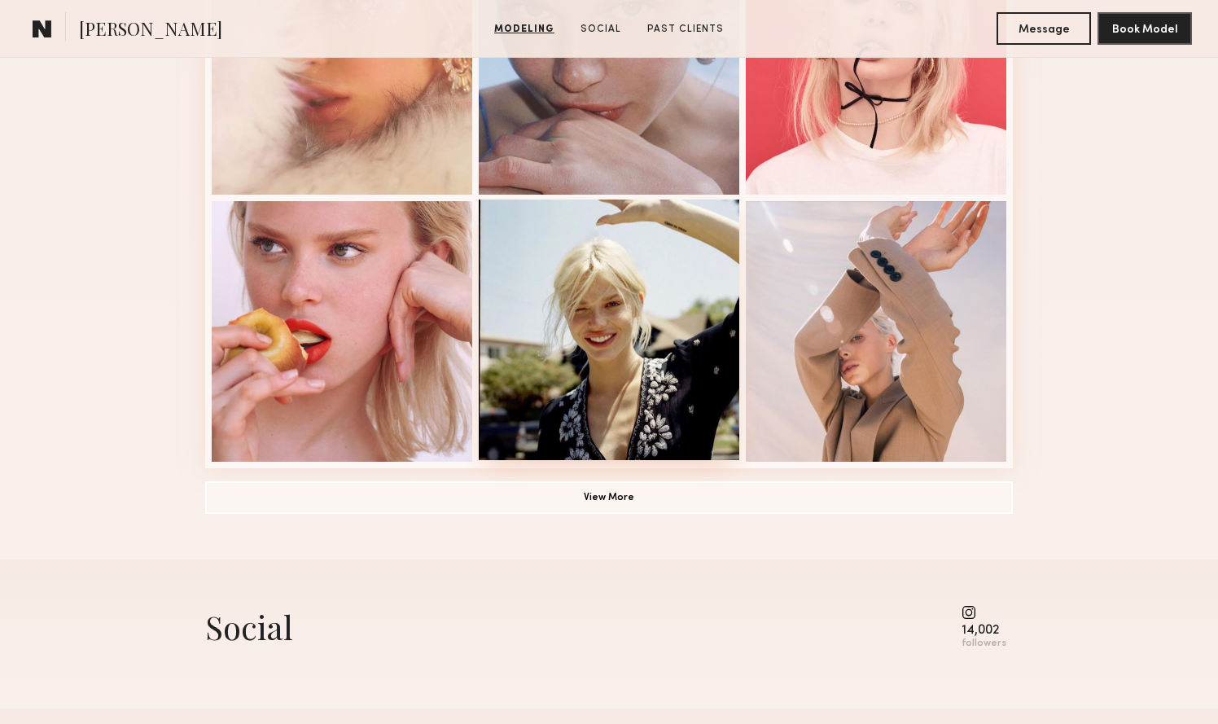
scroll to position [1182, 0]
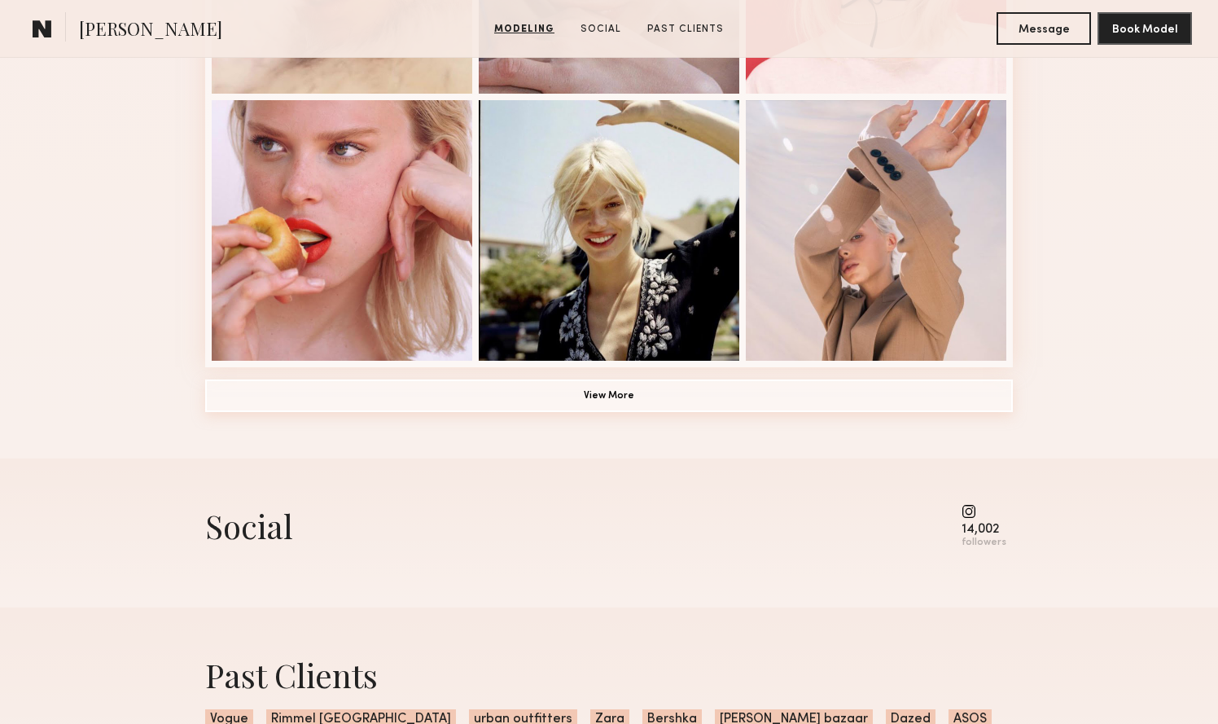
click at [623, 400] on button "View More" at bounding box center [608, 395] width 807 height 33
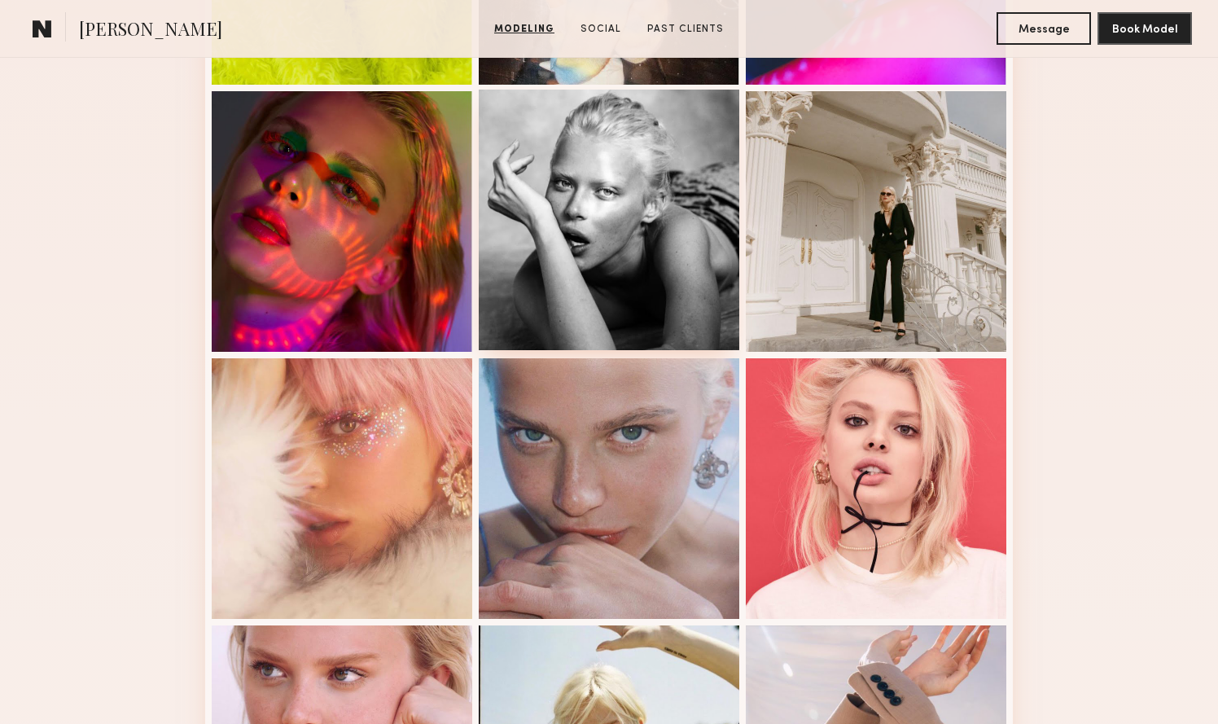
scroll to position [812, 0]
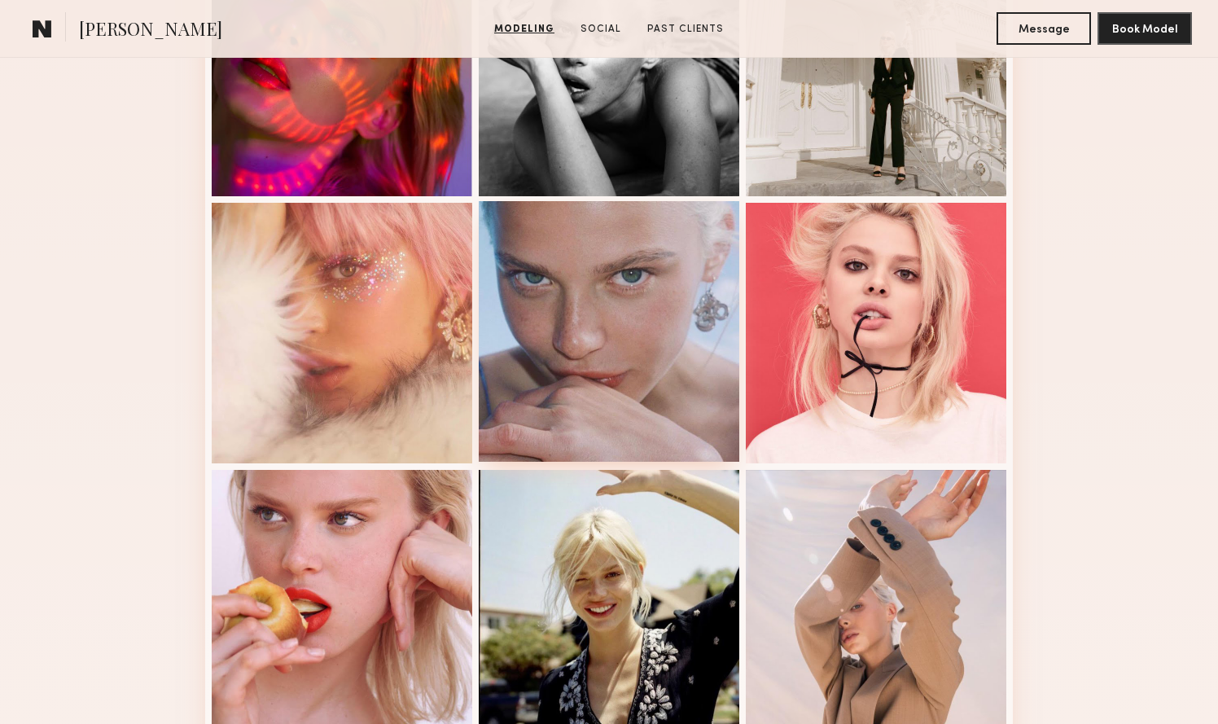
click at [538, 393] on div at bounding box center [609, 331] width 260 height 260
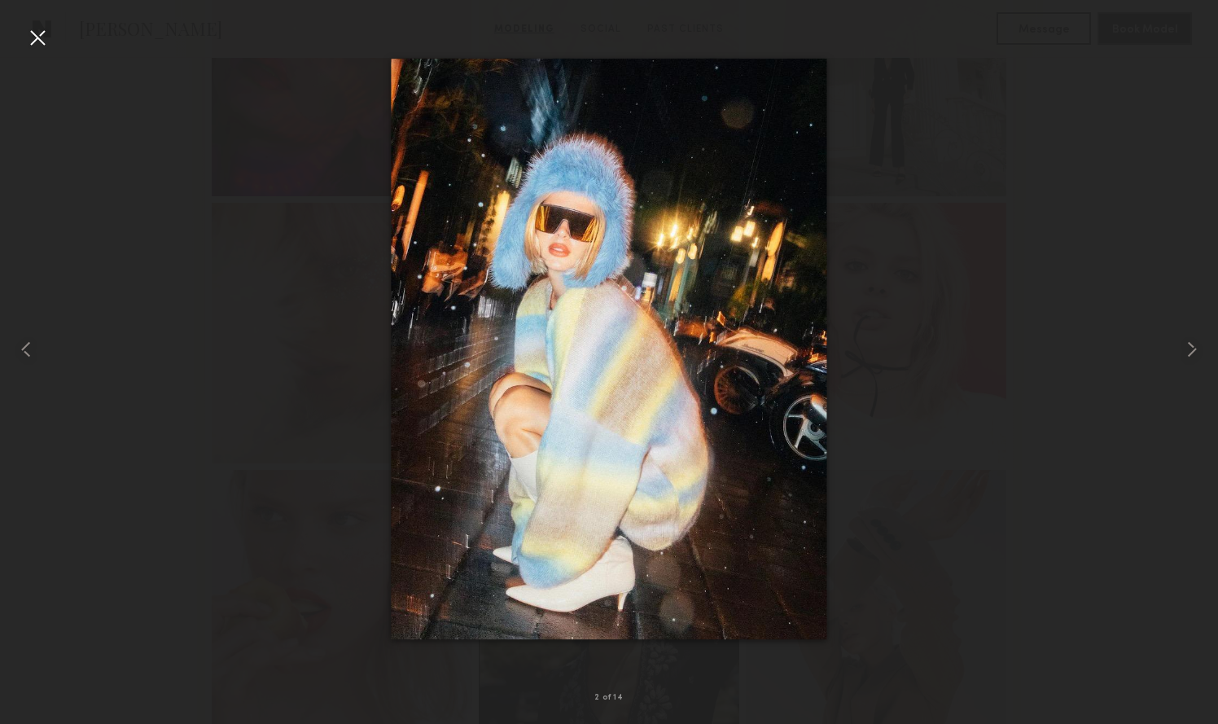
click at [30, 27] on div at bounding box center [37, 37] width 26 height 26
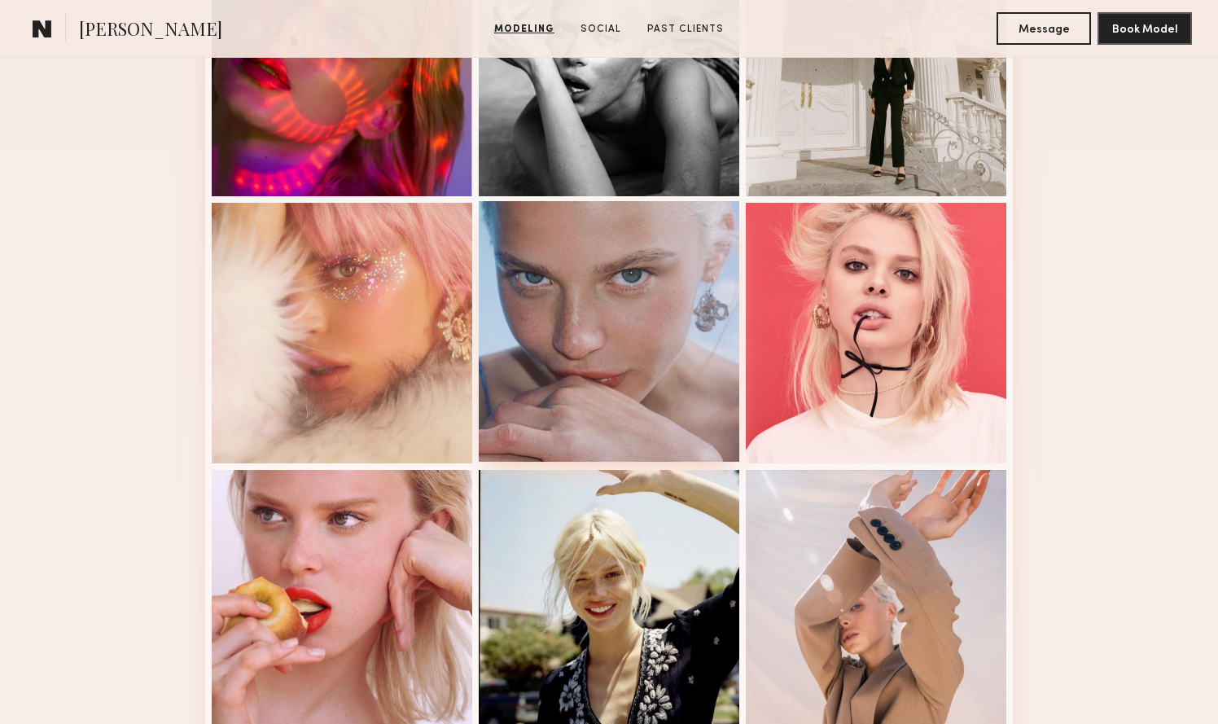
scroll to position [0, 0]
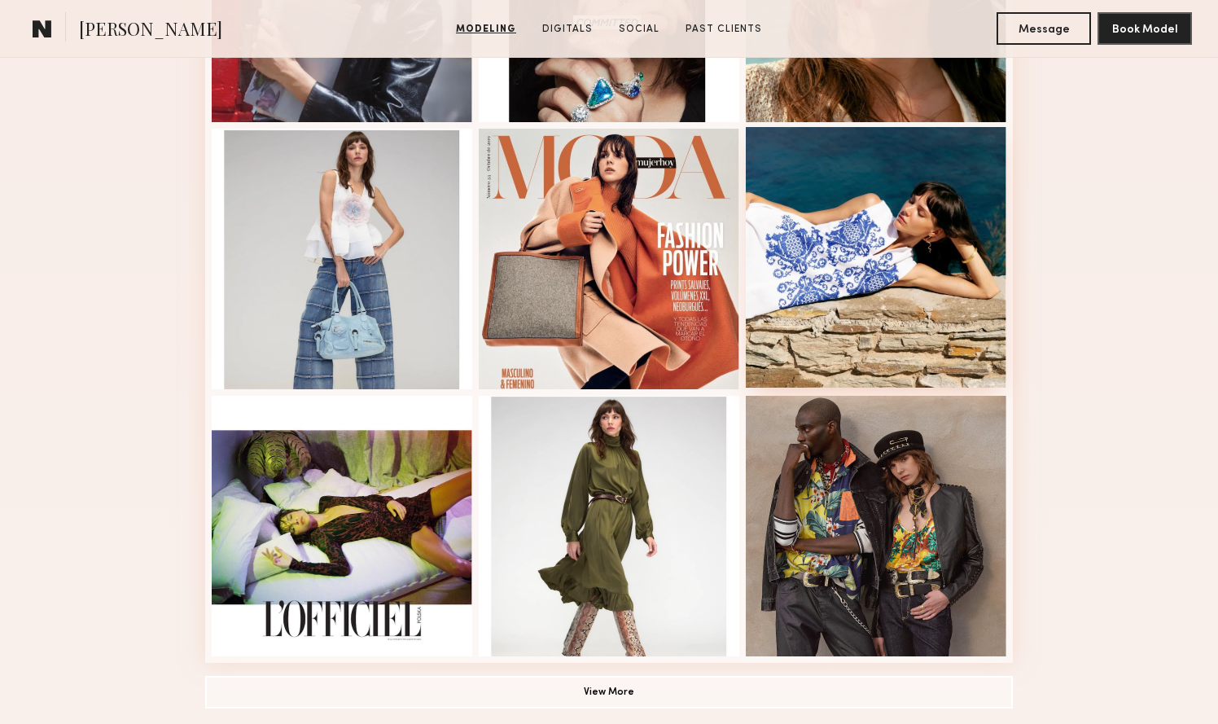
scroll to position [882, 0]
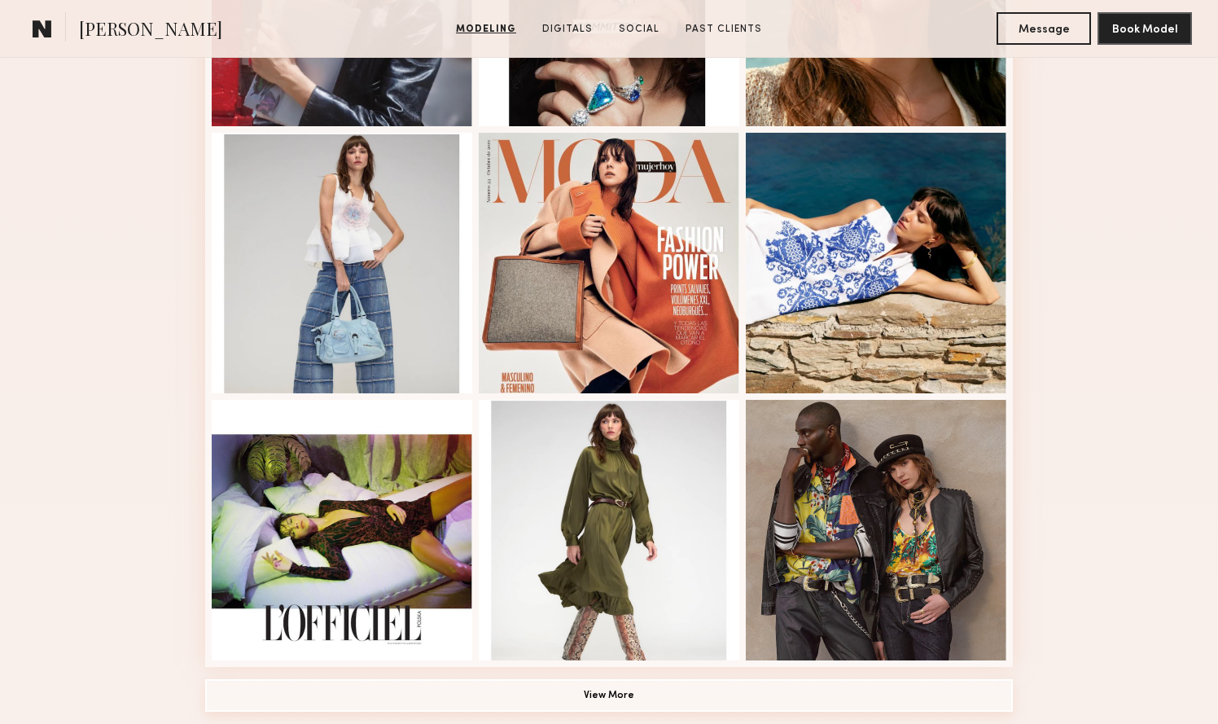
click at [636, 698] on button "View More" at bounding box center [608, 695] width 807 height 33
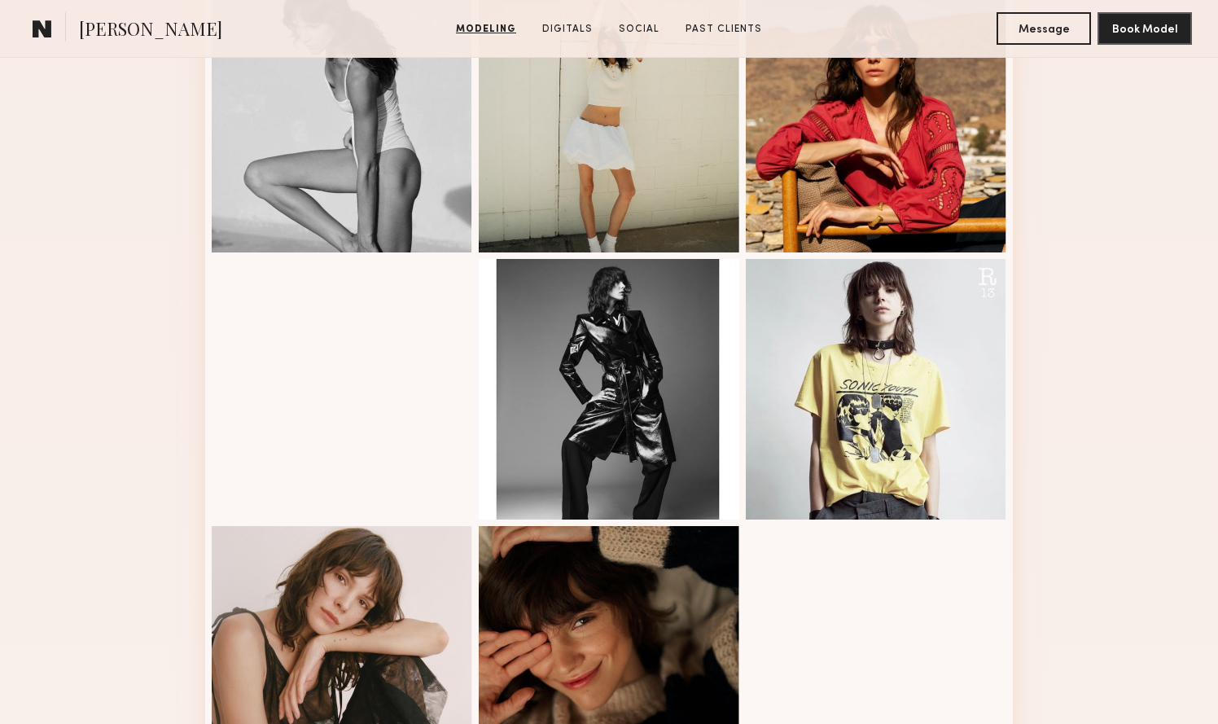
scroll to position [1555, 0]
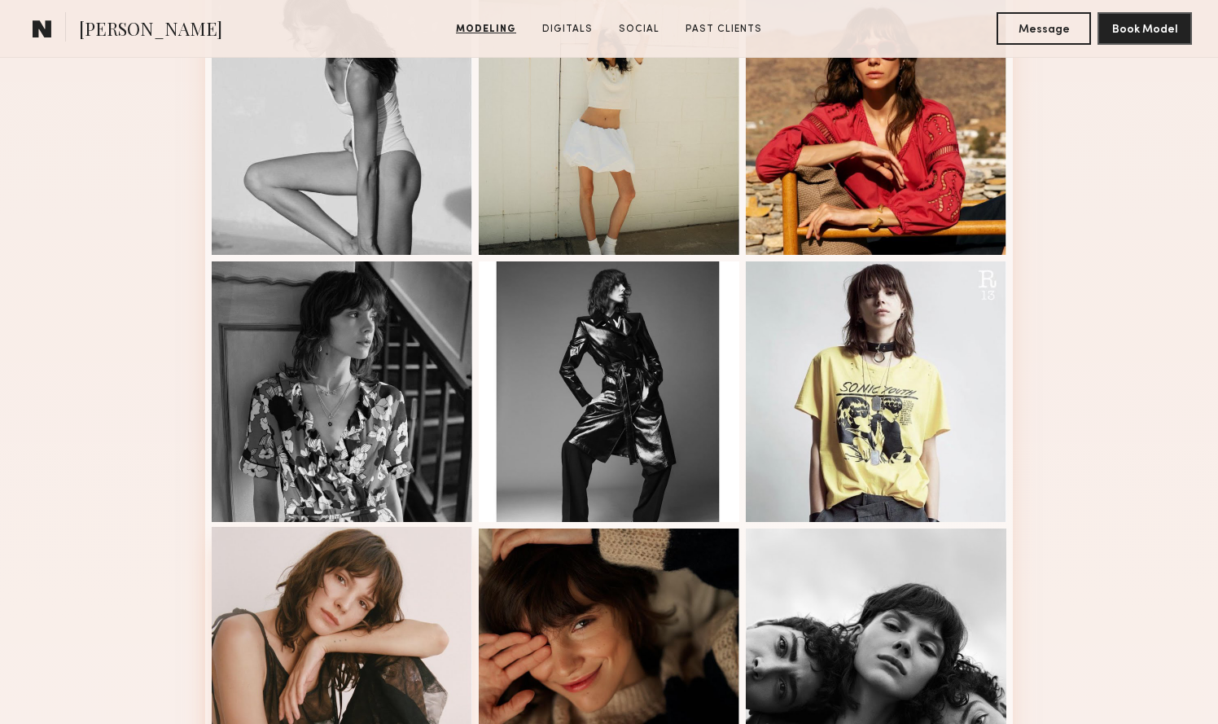
click at [336, 658] on div at bounding box center [342, 657] width 260 height 260
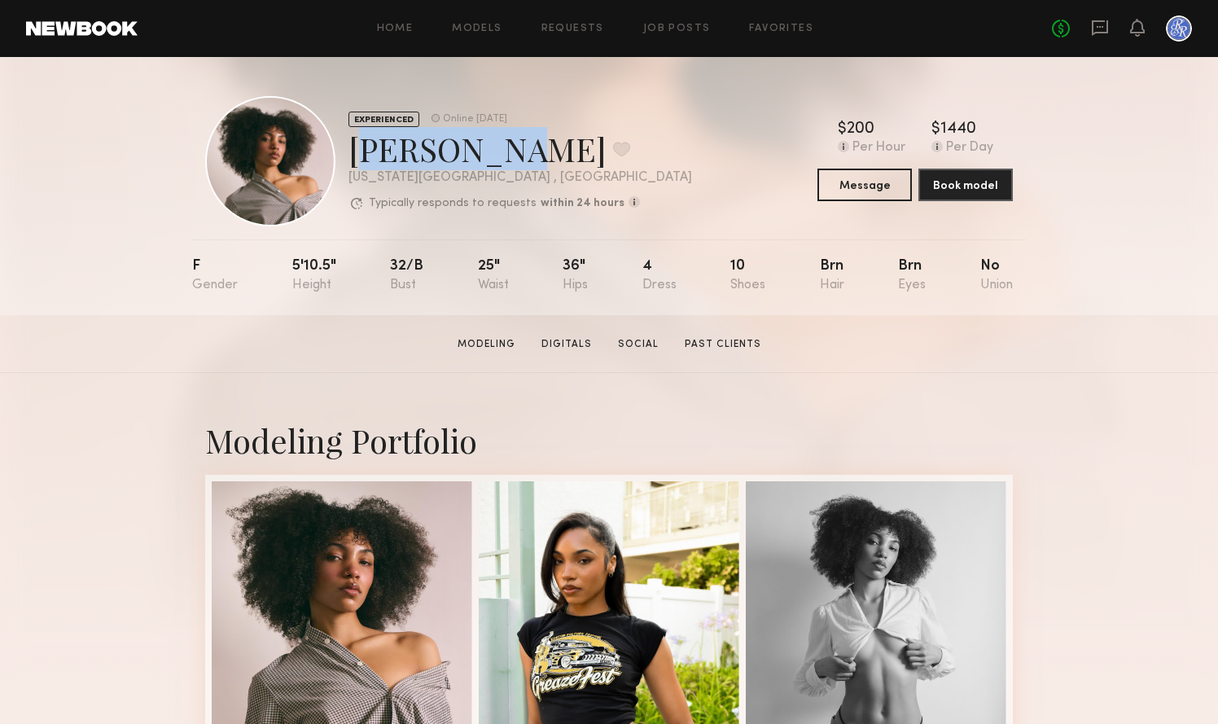
drag, startPoint x: 358, startPoint y: 154, endPoint x: 490, endPoint y: 155, distance: 131.9
click at [490, 155] on div "[PERSON_NAME] Favorite" at bounding box center [519, 148] width 343 height 43
copy div "[PERSON_NAME]"
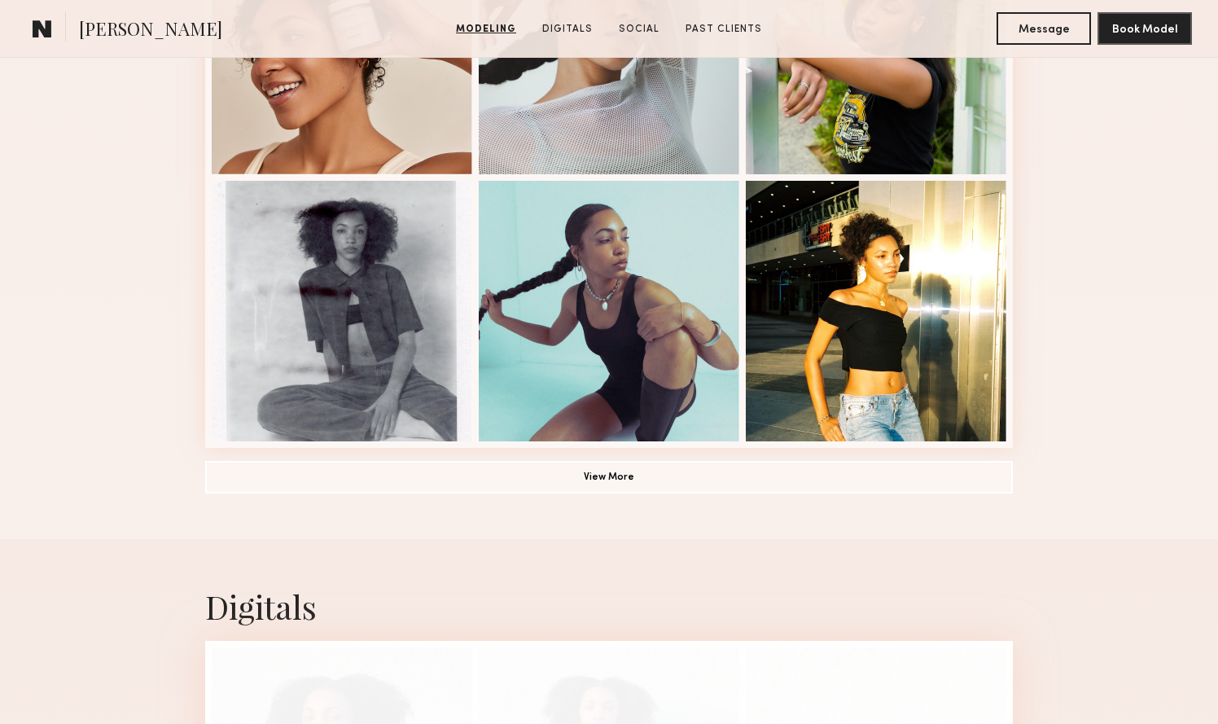
scroll to position [1103, 0]
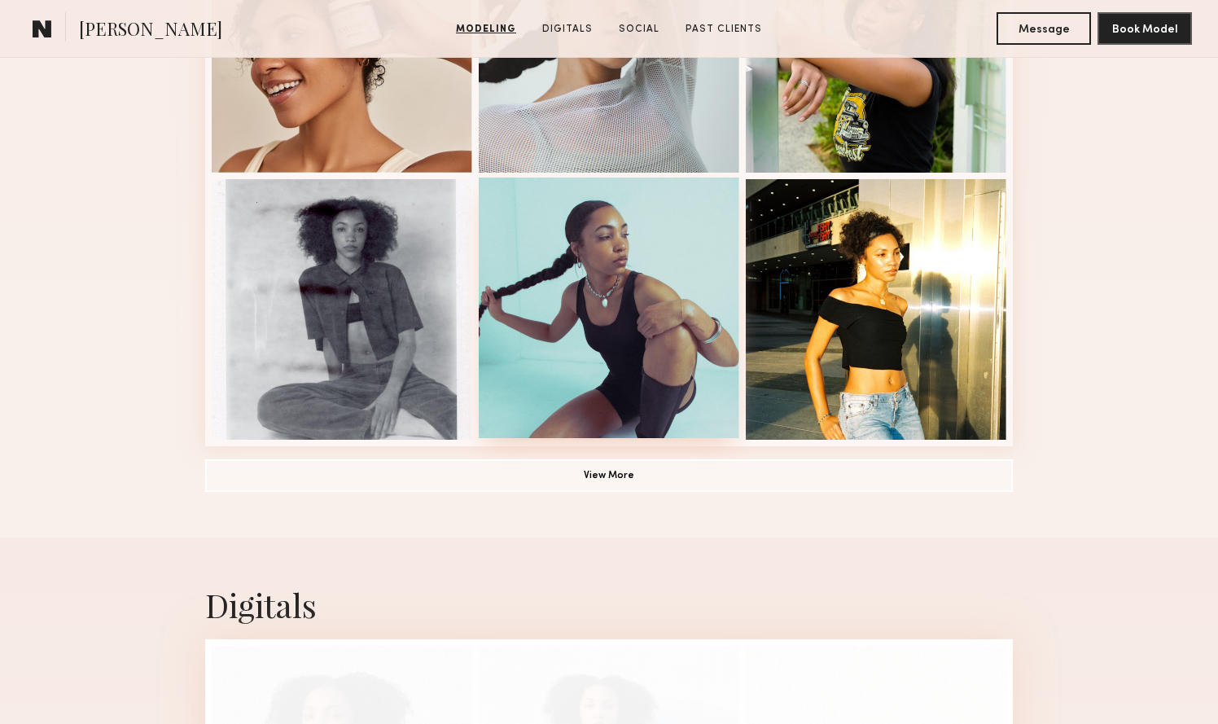
click at [501, 351] on div at bounding box center [609, 307] width 260 height 260
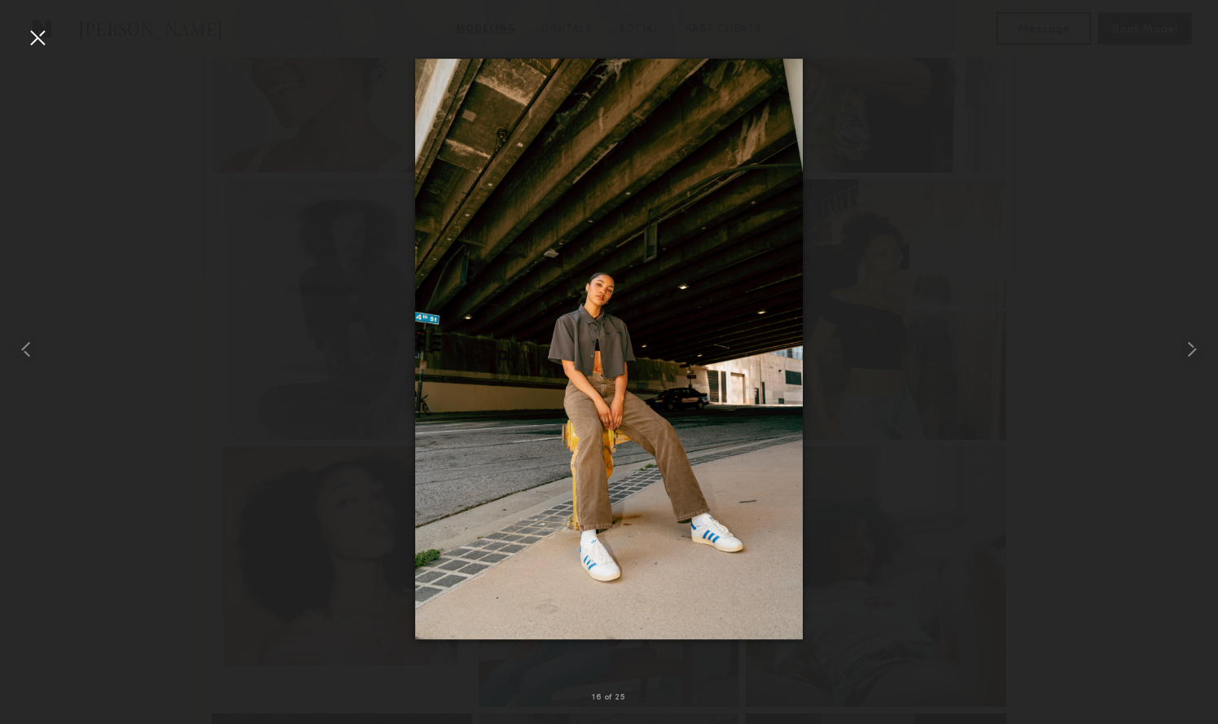
click at [37, 50] on div at bounding box center [37, 37] width 26 height 26
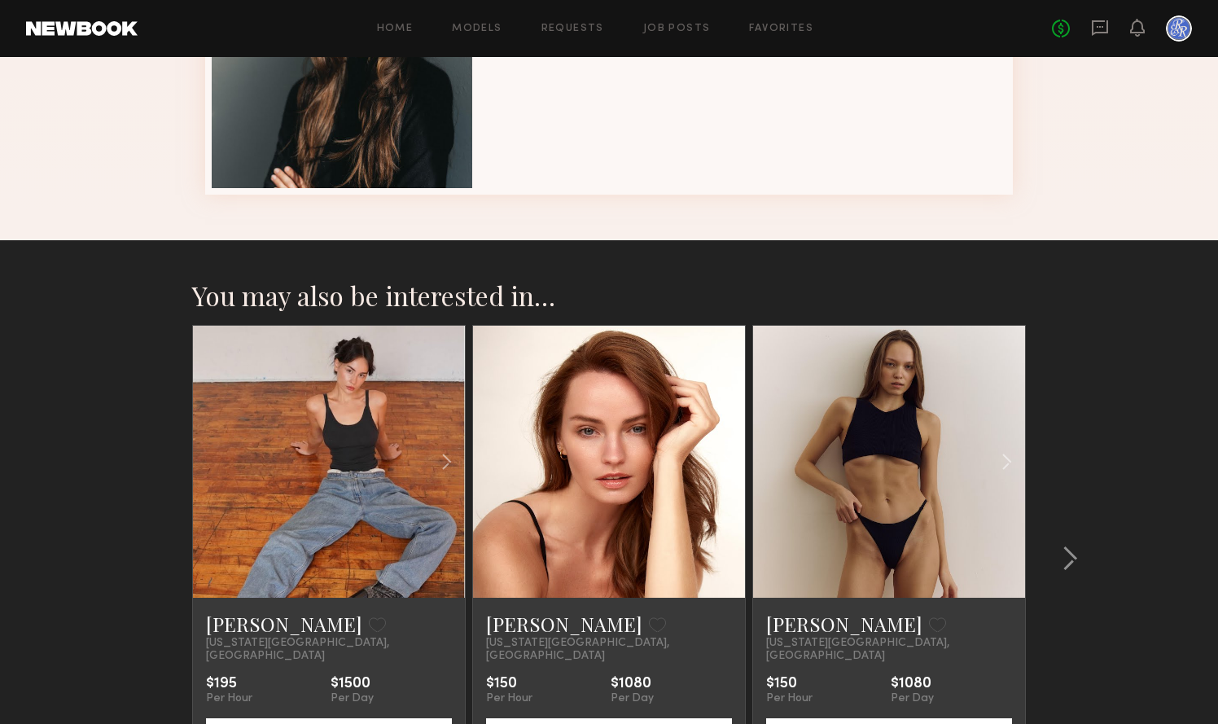
scroll to position [1294, 0]
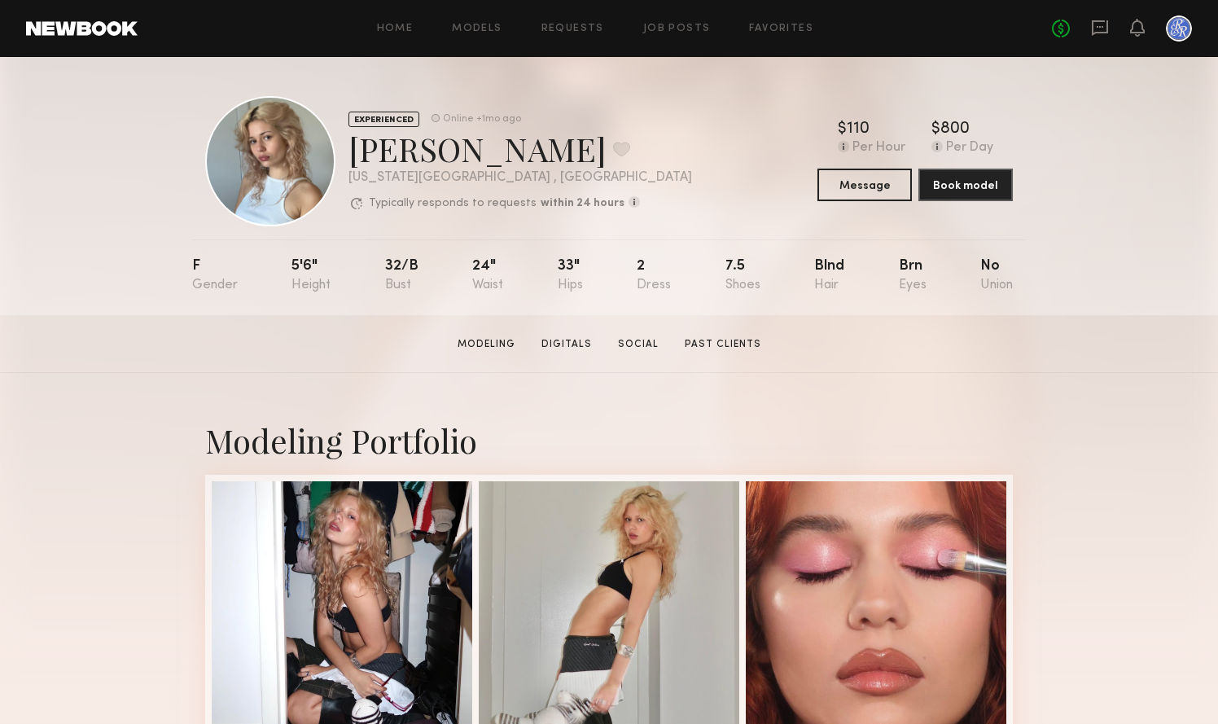
click at [441, 164] on div "[PERSON_NAME] Favorite" at bounding box center [519, 148] width 343 height 43
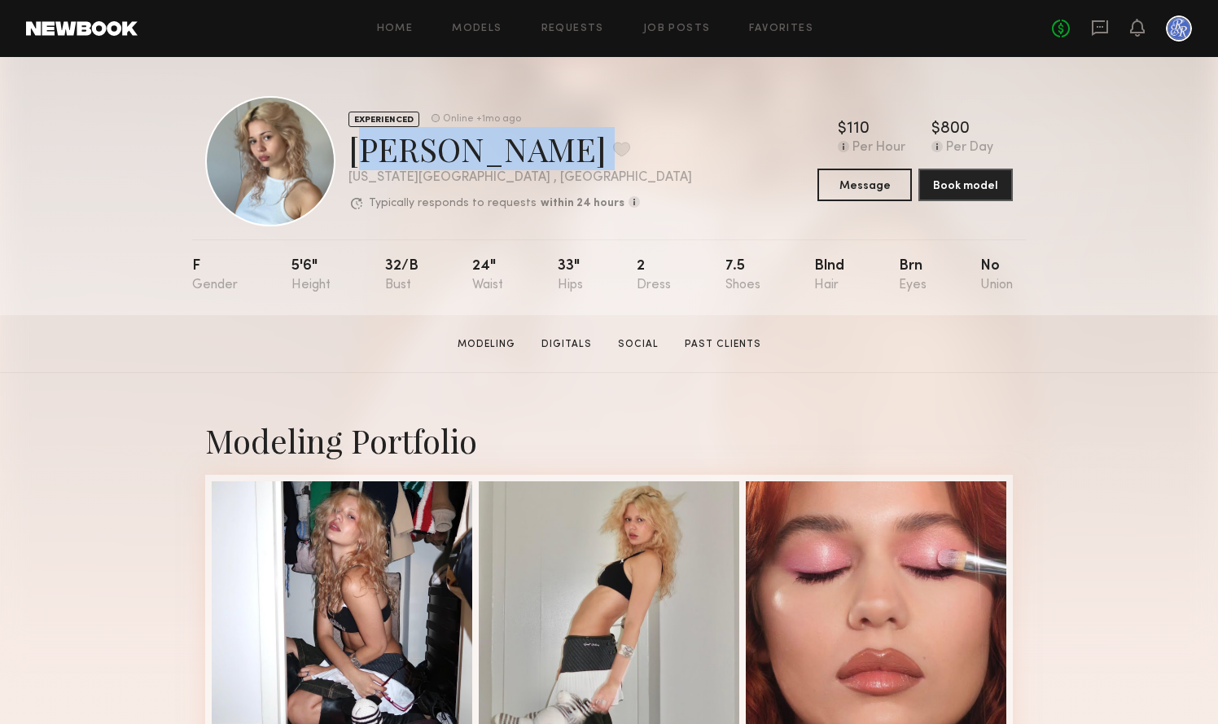
click at [441, 164] on div "[PERSON_NAME] Favorite" at bounding box center [519, 148] width 343 height 43
copy div "Ailanni M. Favorite"
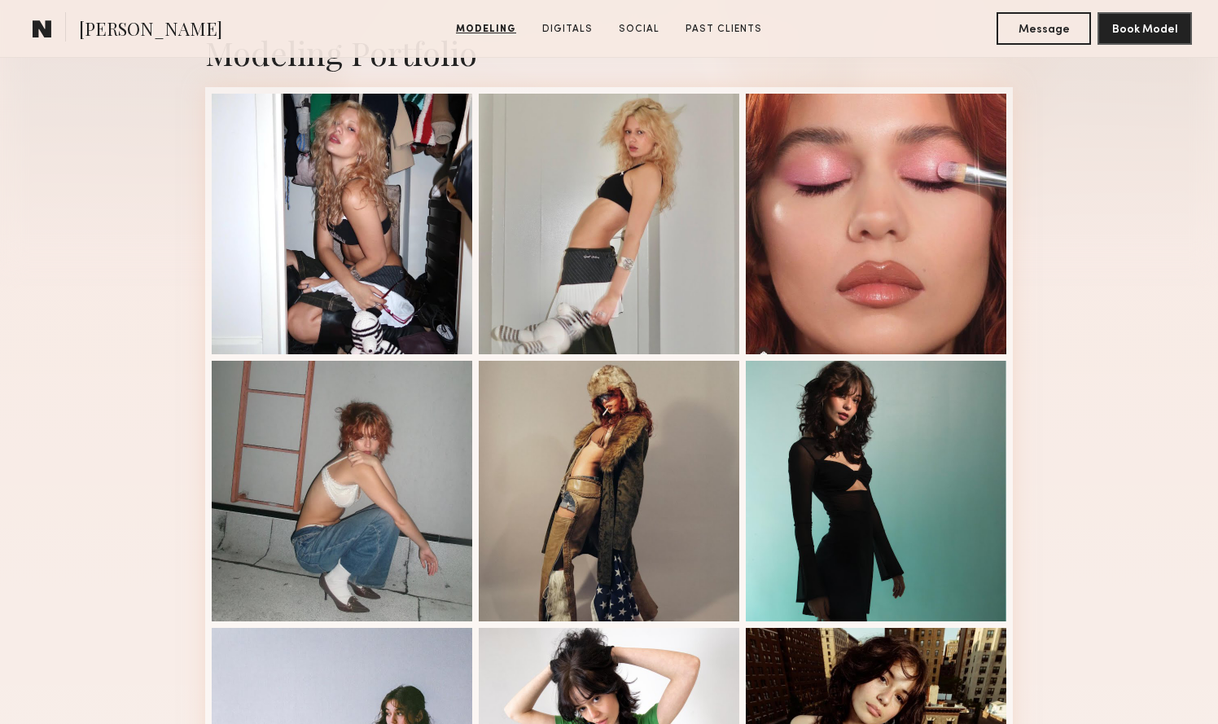
scroll to position [386, 0]
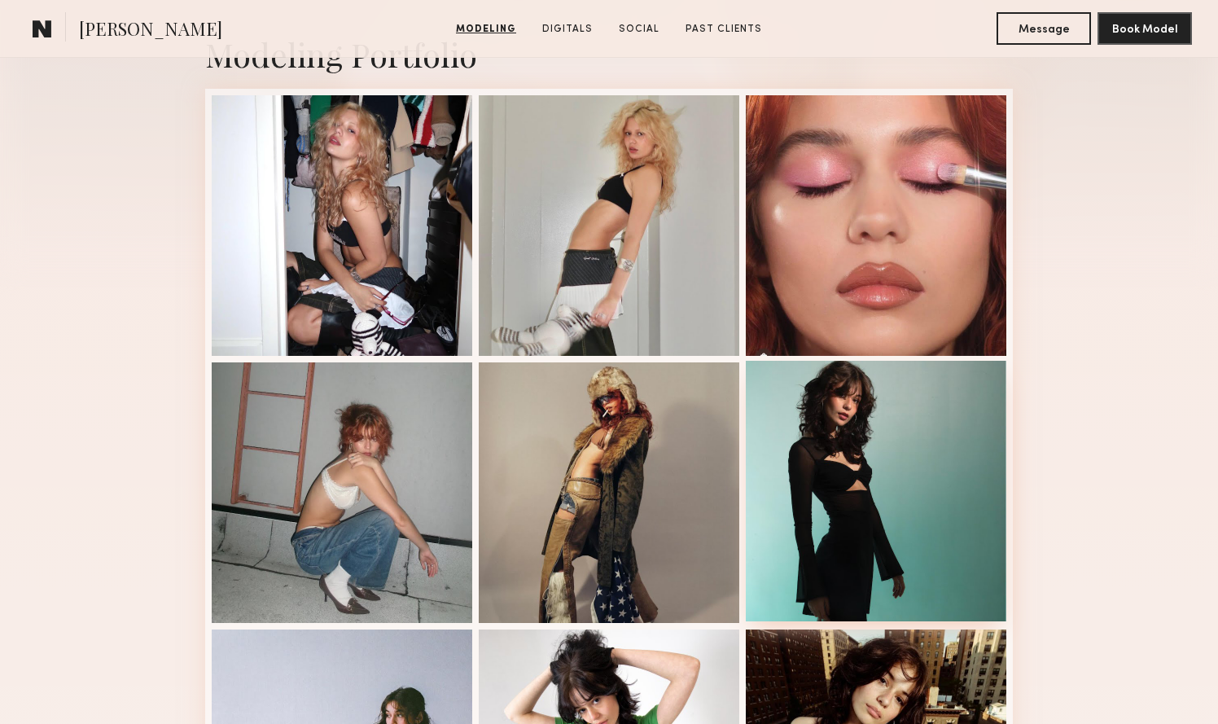
click at [781, 447] on div at bounding box center [876, 491] width 260 height 260
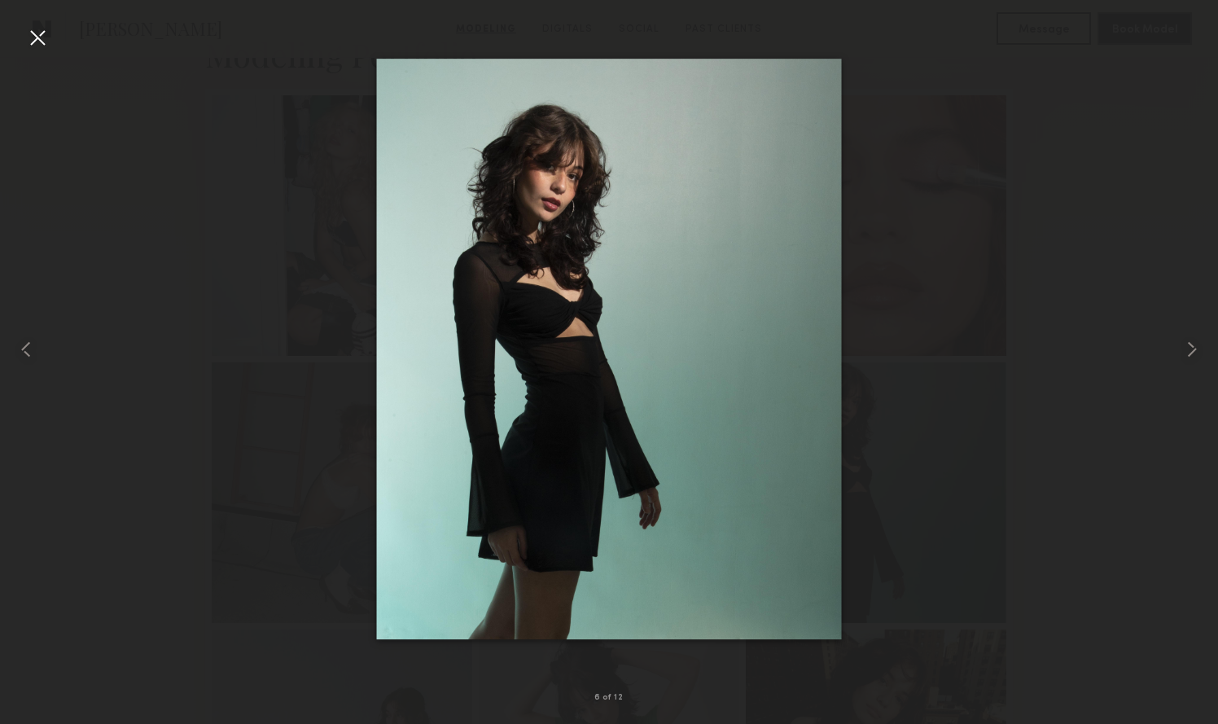
click at [317, 69] on div at bounding box center [609, 348] width 1218 height 645
click at [53, 41] on div at bounding box center [609, 348] width 1218 height 645
click at [50, 39] on div at bounding box center [609, 348] width 1218 height 645
click at [41, 42] on div at bounding box center [37, 37] width 26 height 26
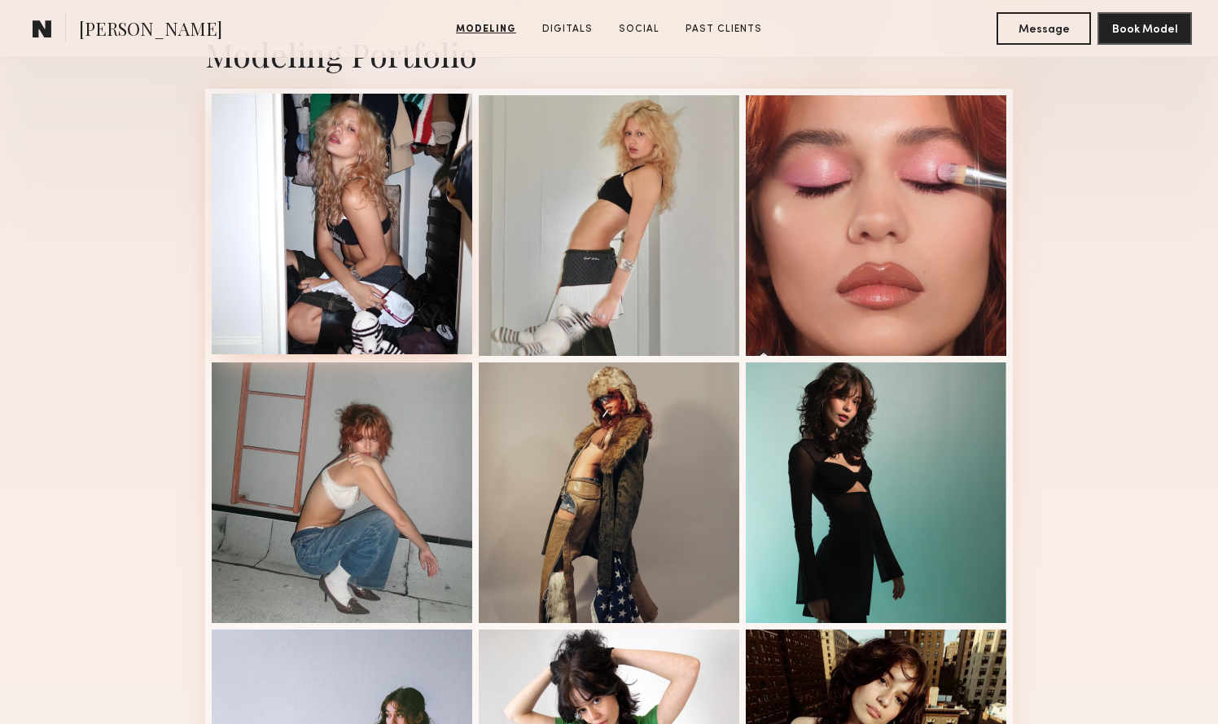
click at [295, 329] on div at bounding box center [342, 224] width 260 height 260
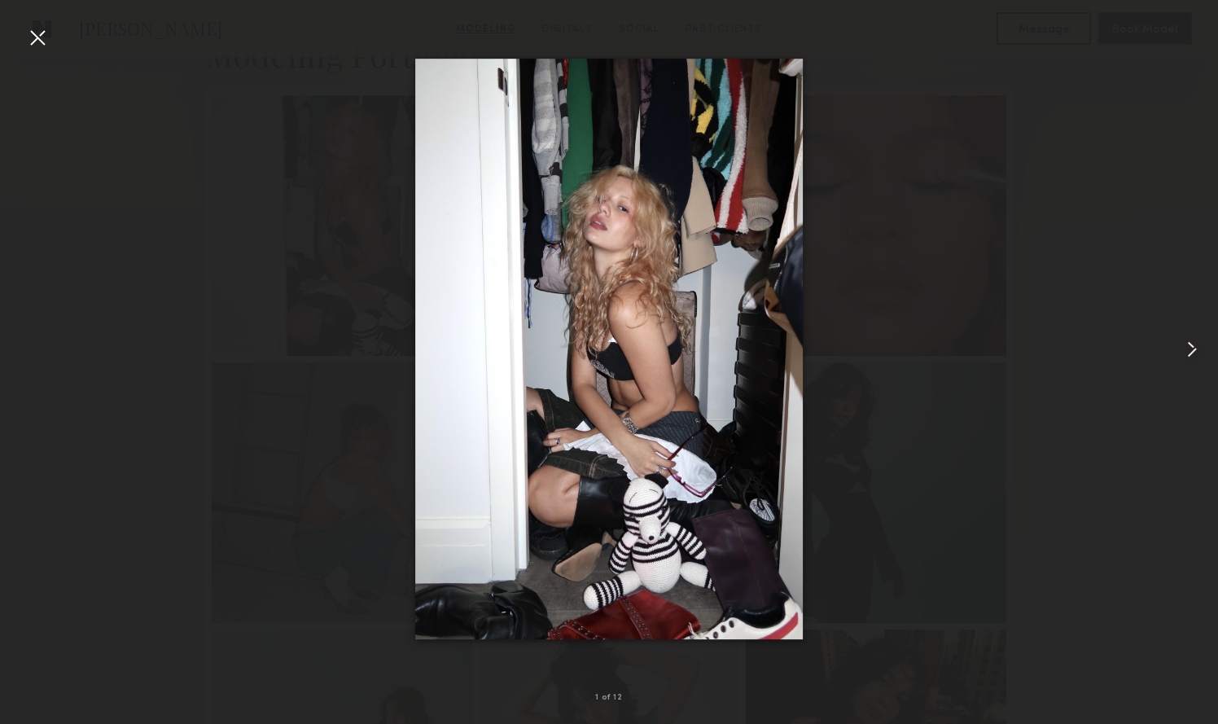
click at [33, 35] on div at bounding box center [37, 37] width 26 height 26
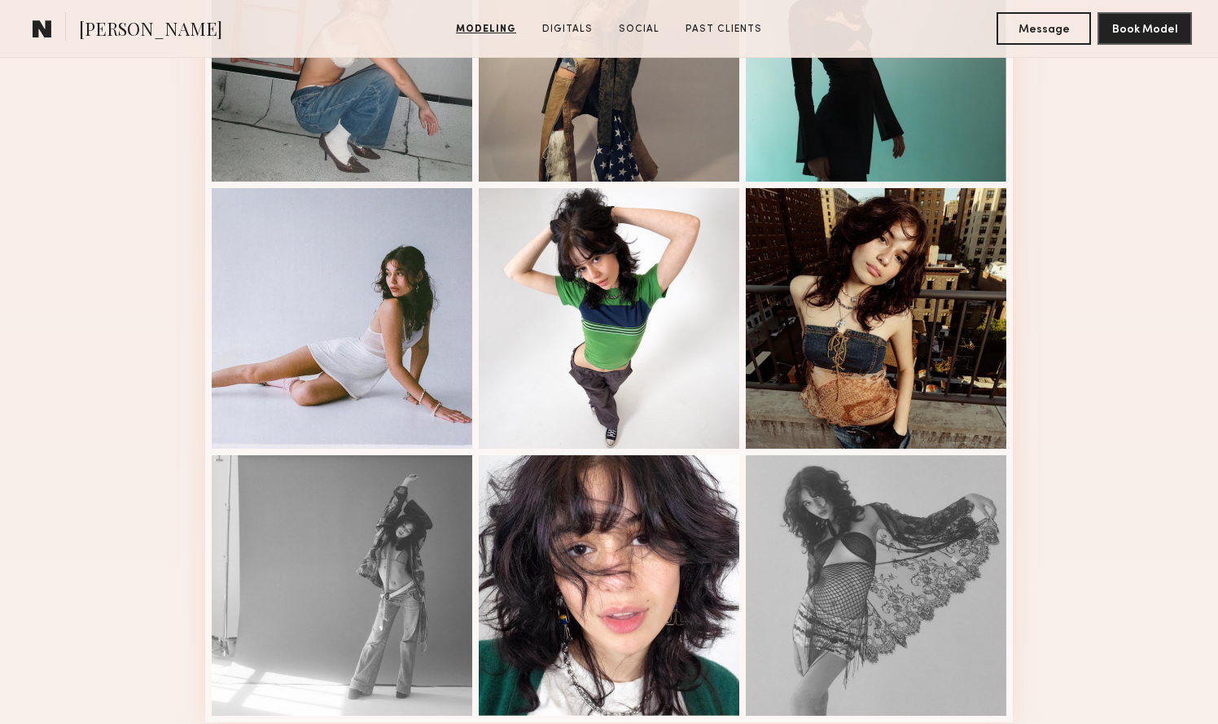
scroll to position [836, 0]
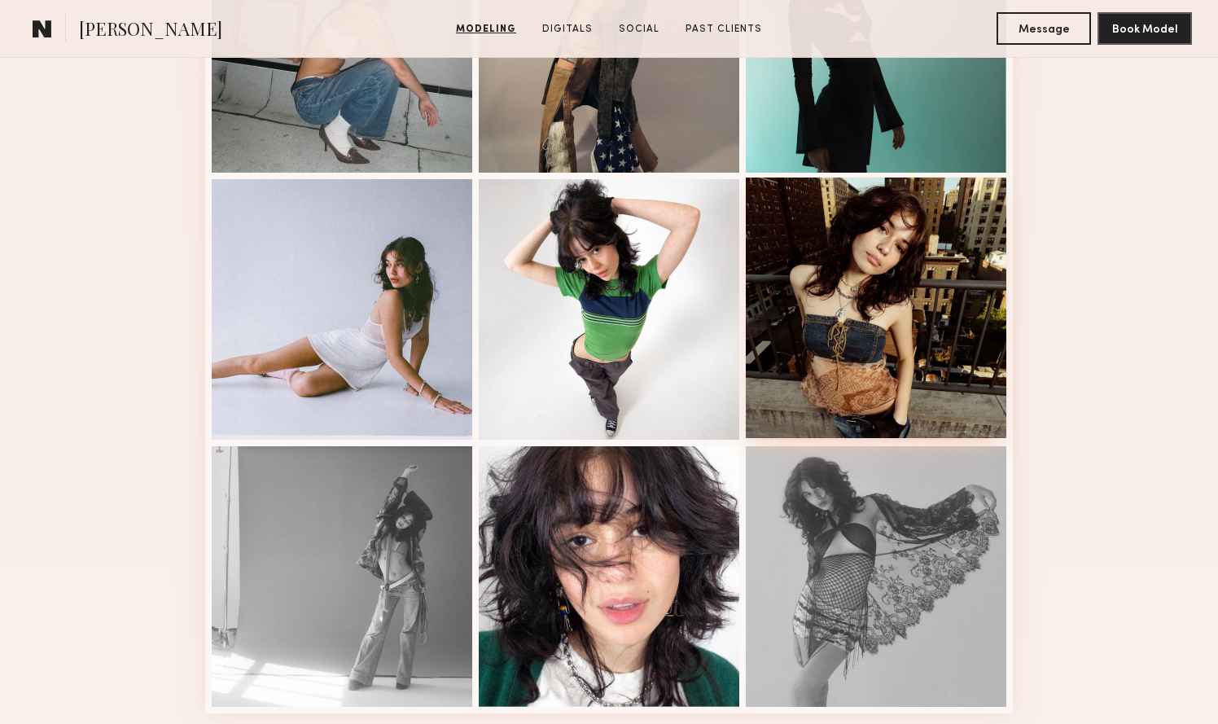
click at [813, 341] on div at bounding box center [876, 307] width 260 height 260
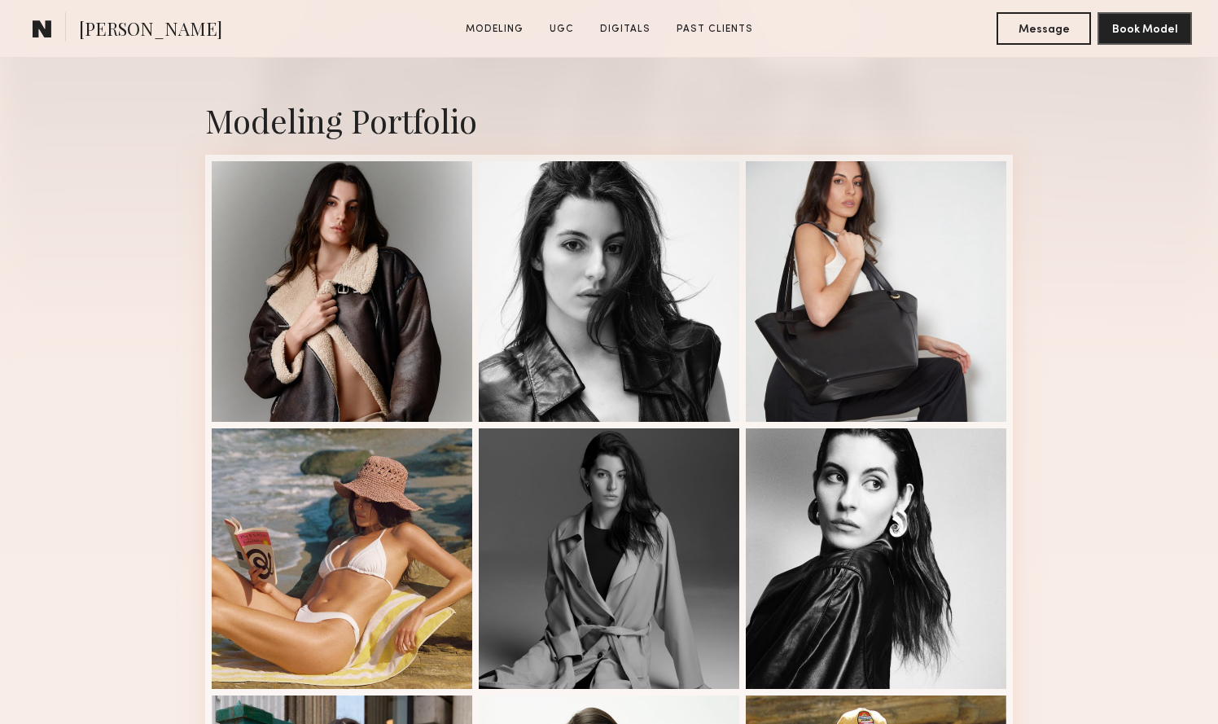
scroll to position [327, 0]
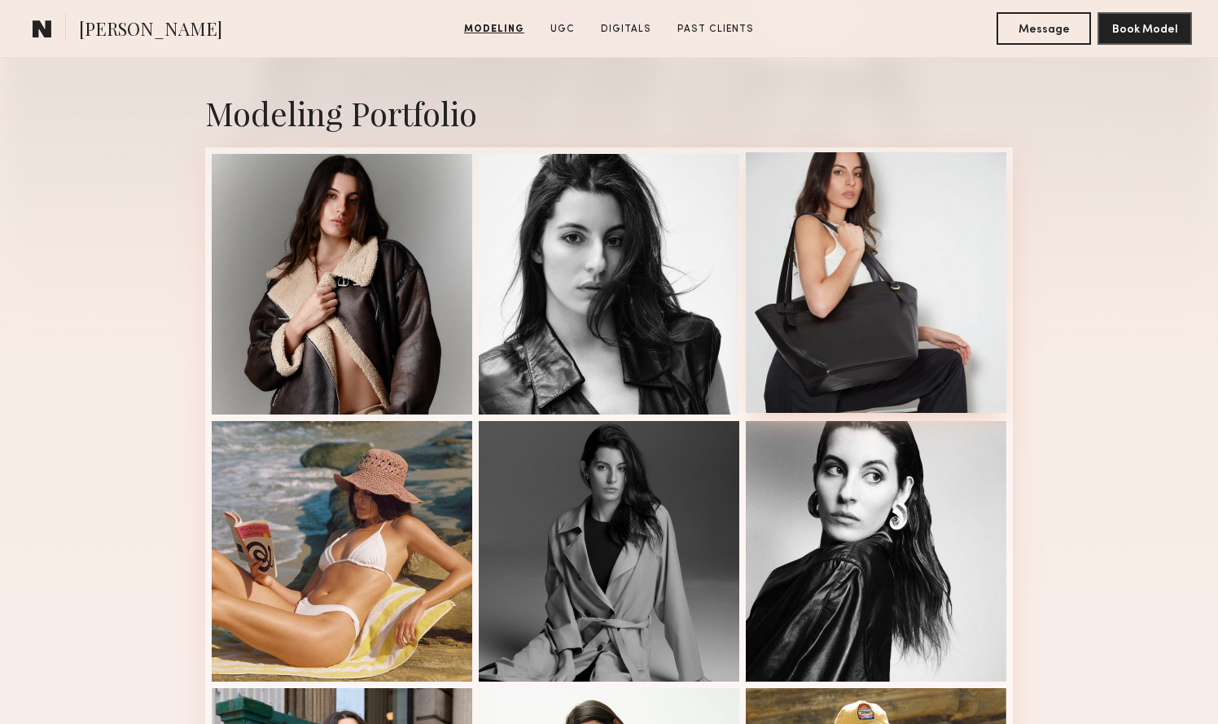
click at [827, 305] on div at bounding box center [876, 282] width 260 height 260
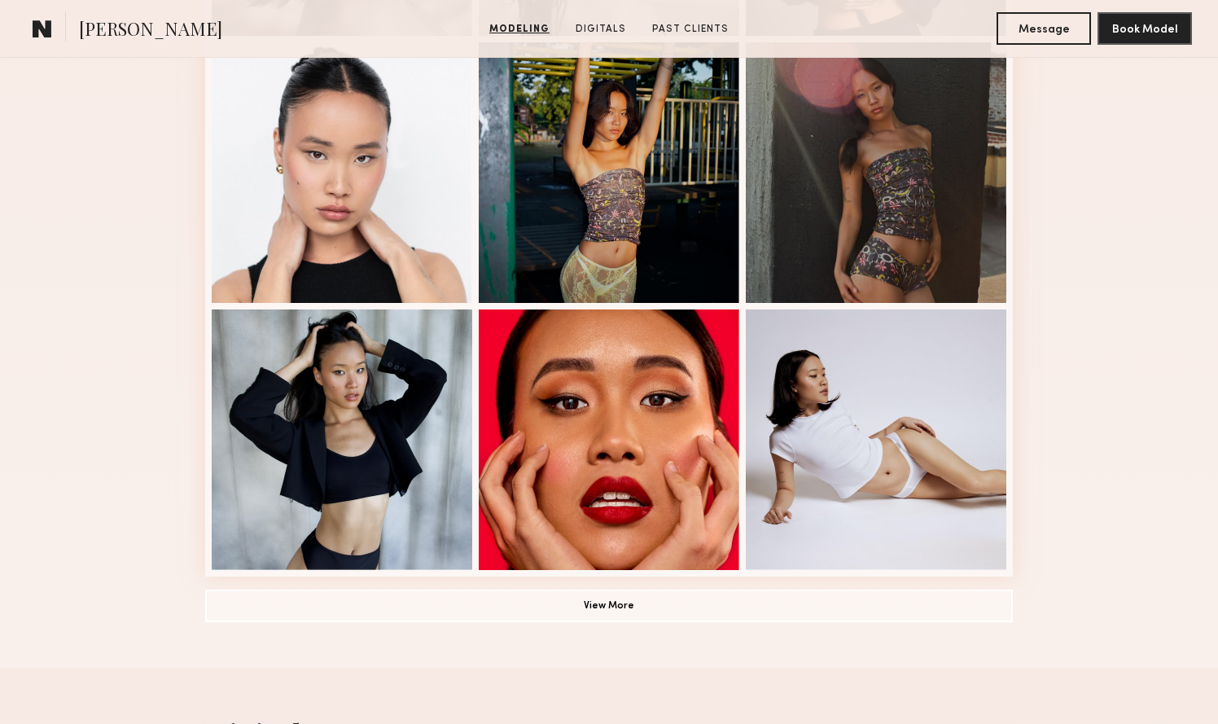
scroll to position [703, 0]
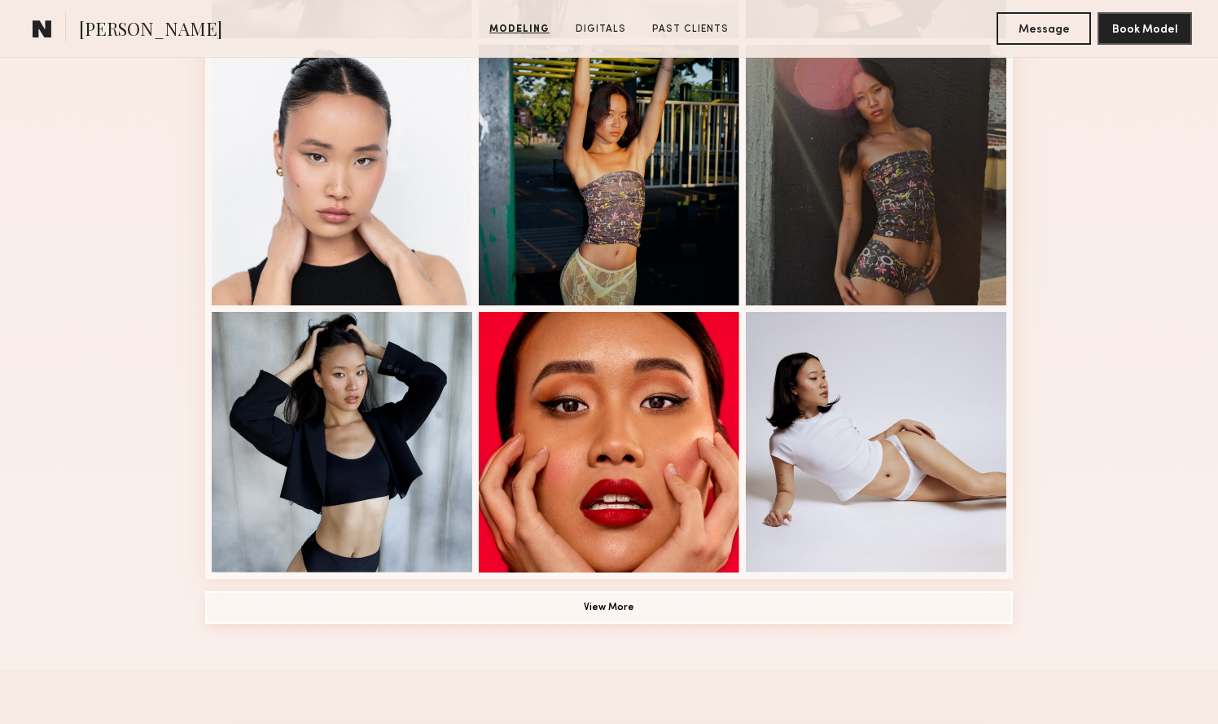
click at [740, 614] on button "View More" at bounding box center [608, 607] width 807 height 33
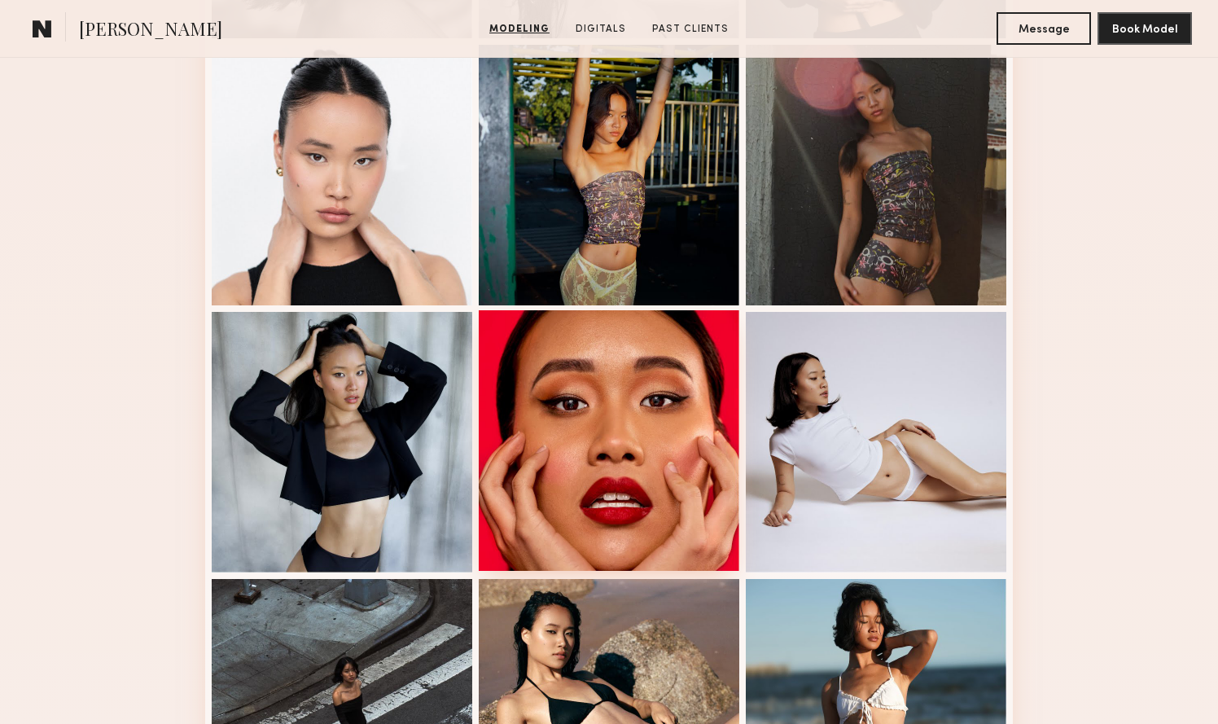
scroll to position [0, 0]
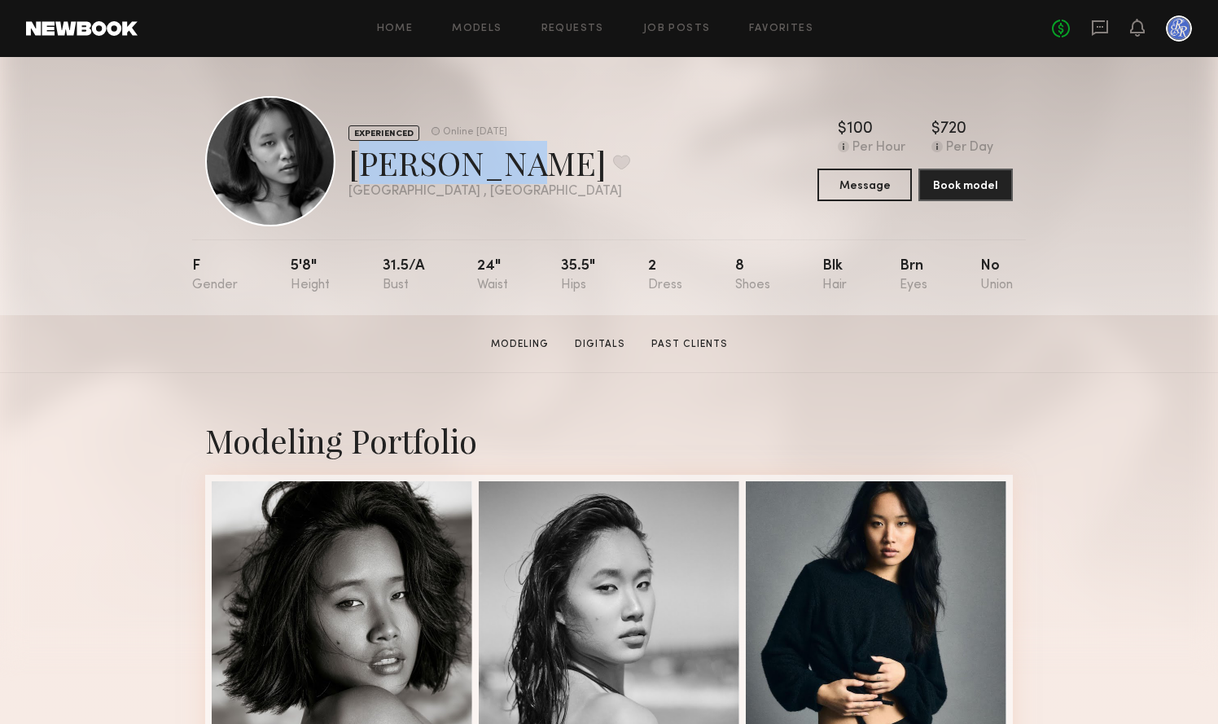
drag, startPoint x: 352, startPoint y: 172, endPoint x: 494, endPoint y: 170, distance: 142.4
click at [494, 170] on div "[PERSON_NAME] Favorite" at bounding box center [489, 162] width 282 height 43
copy div "[PERSON_NAME]"
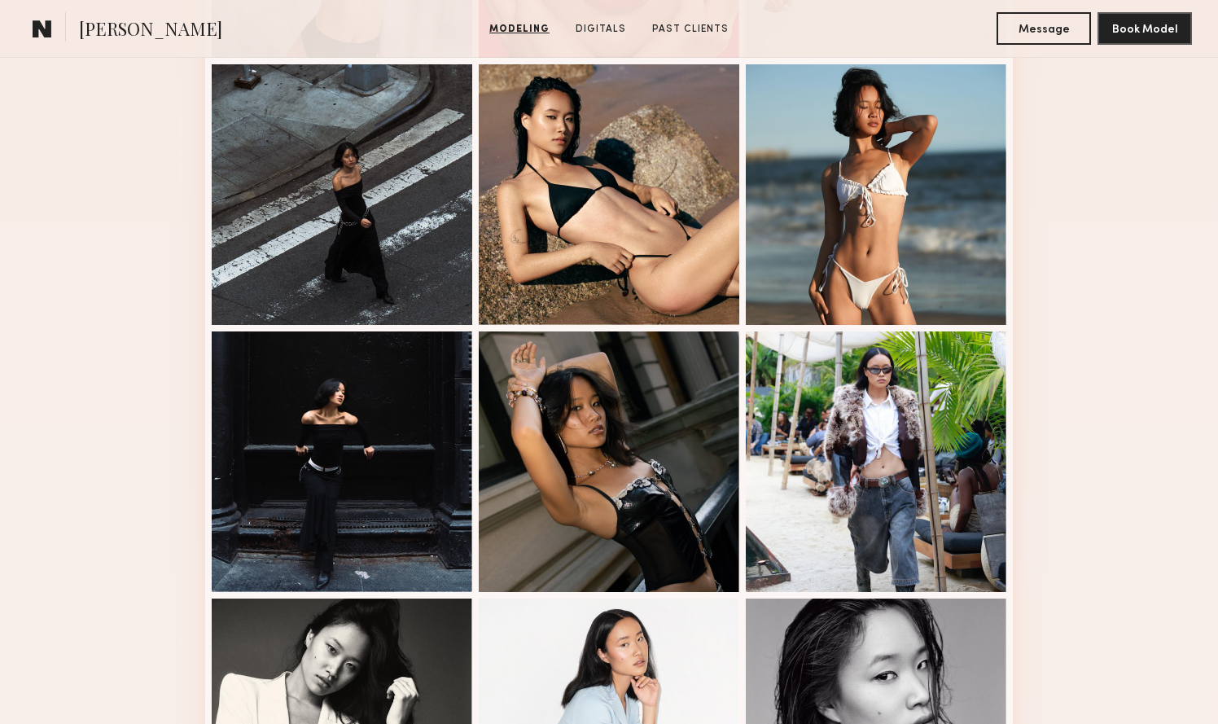
scroll to position [1210, 0]
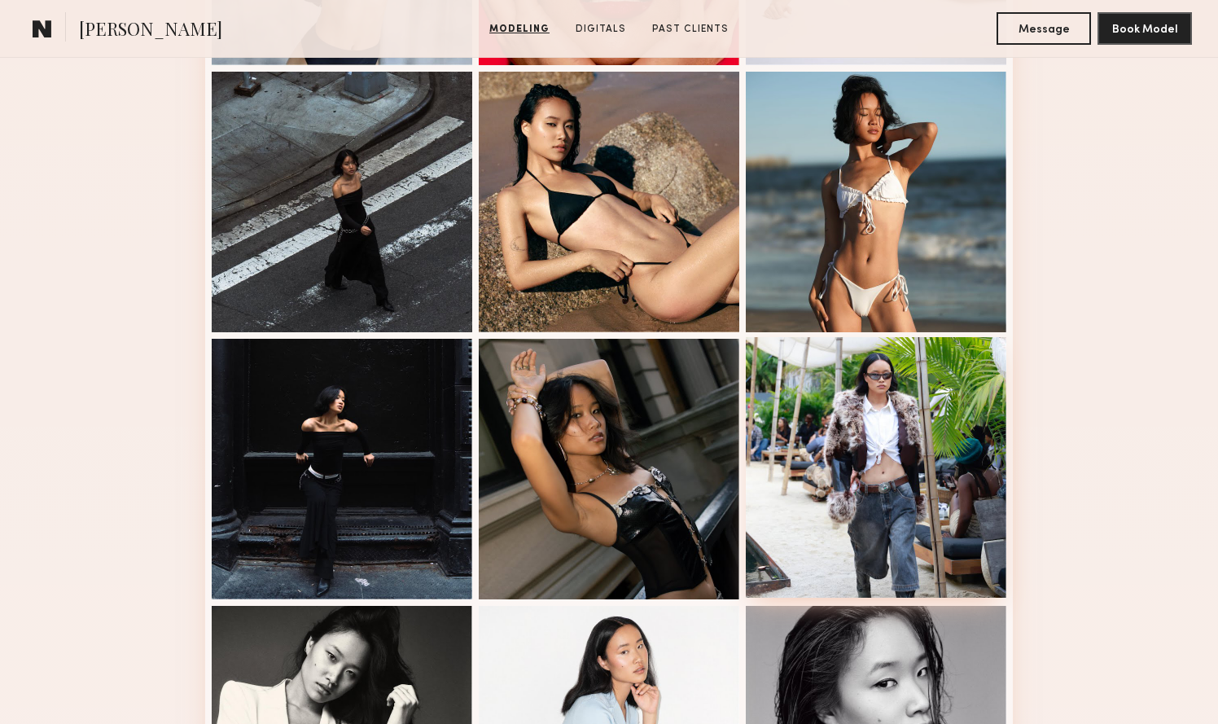
click at [820, 445] on div at bounding box center [876, 467] width 260 height 260
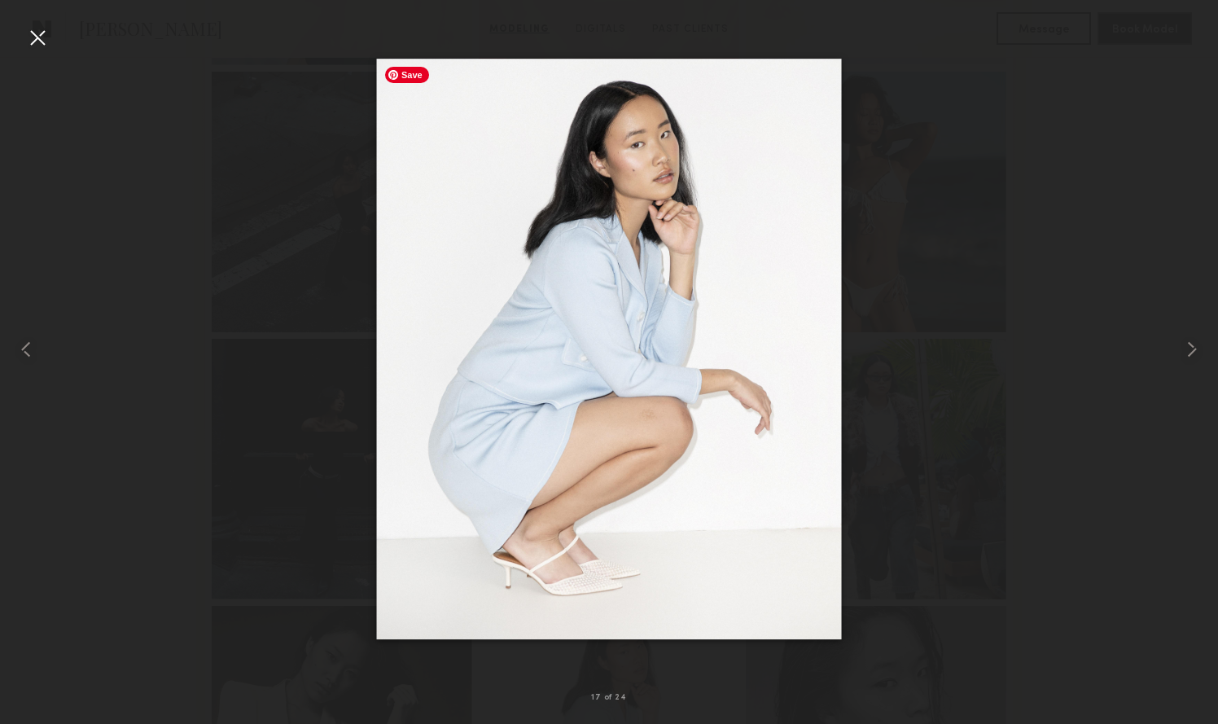
click at [705, 366] on img at bounding box center [609, 349] width 465 height 581
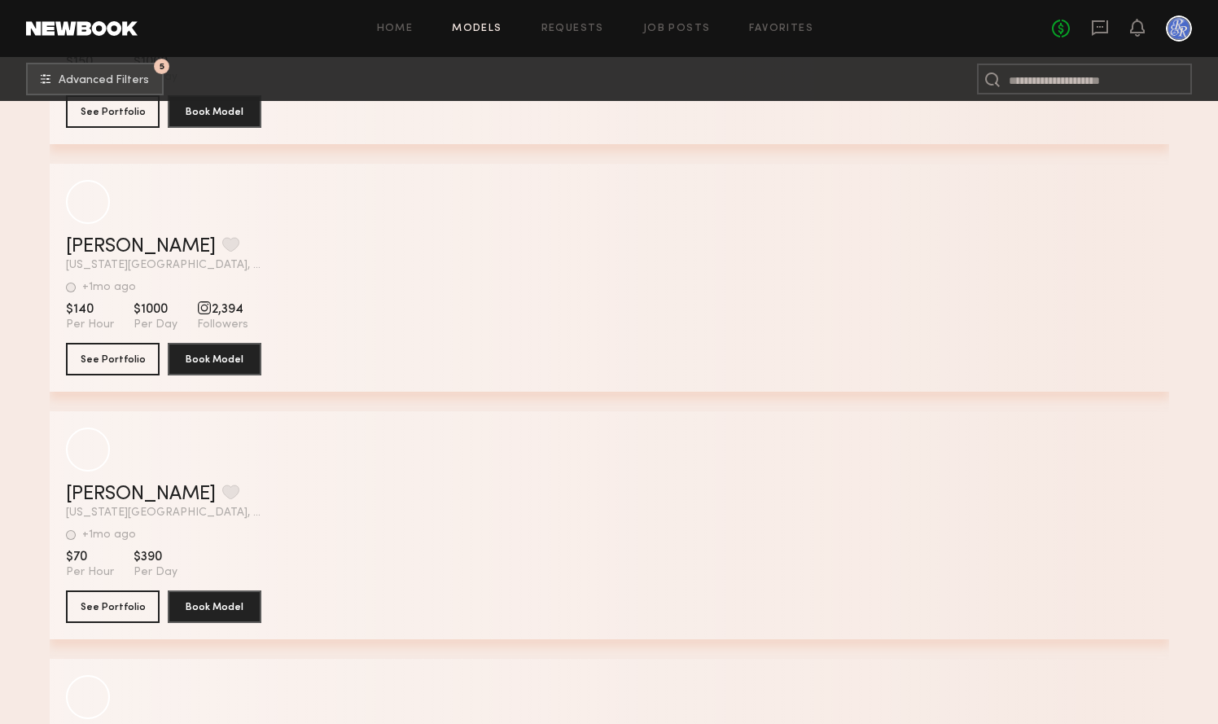
scroll to position [34855, 0]
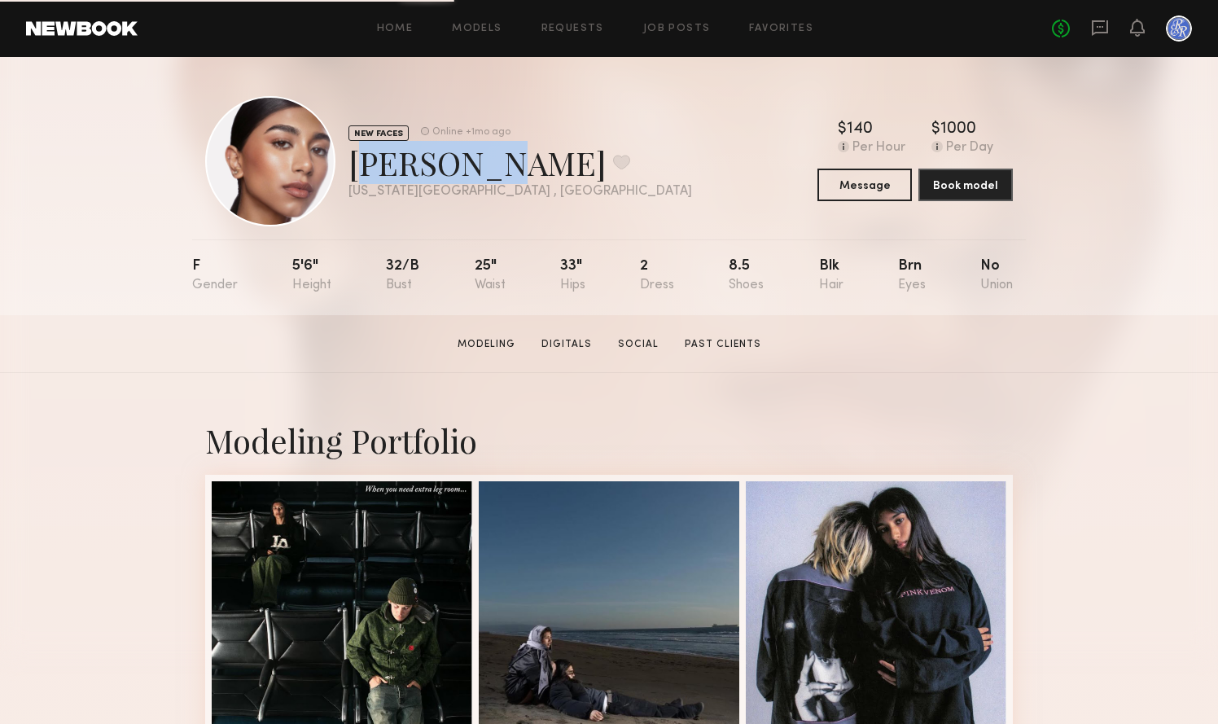
drag, startPoint x: 359, startPoint y: 167, endPoint x: 463, endPoint y: 165, distance: 104.2
click at [463, 165] on div "[PERSON_NAME] Favorite" at bounding box center [519, 162] width 343 height 43
copy div "[PERSON_NAME]"
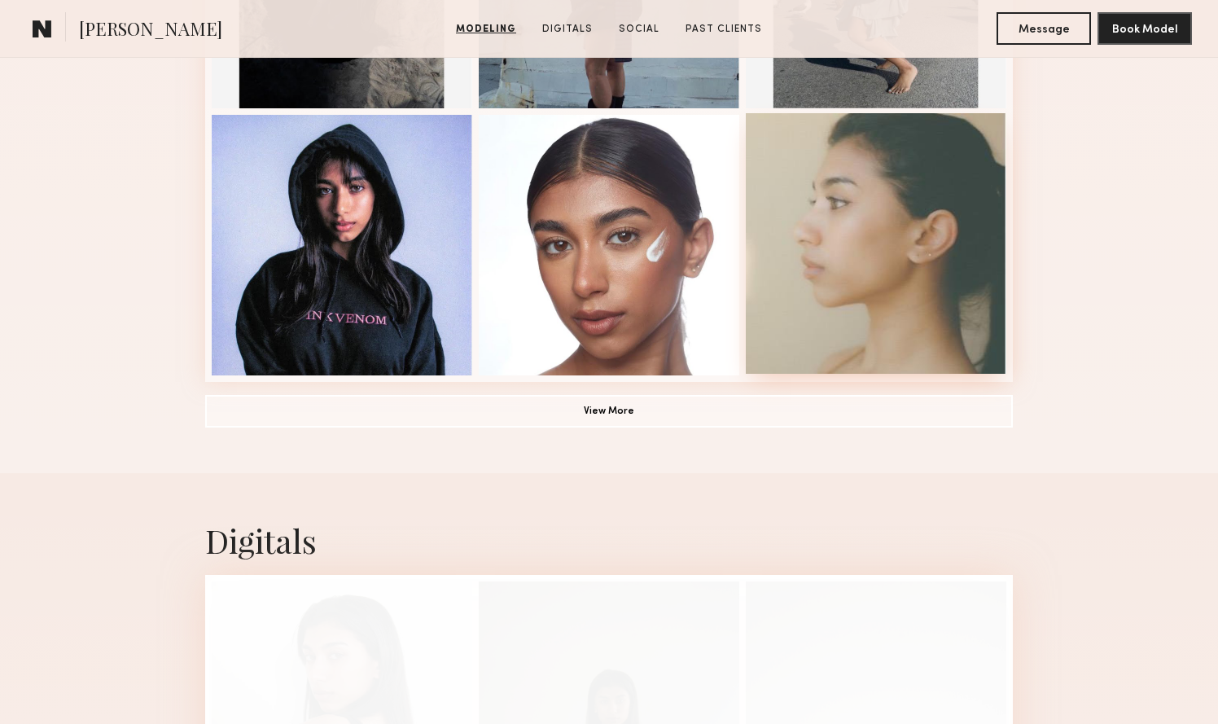
scroll to position [1455, 0]
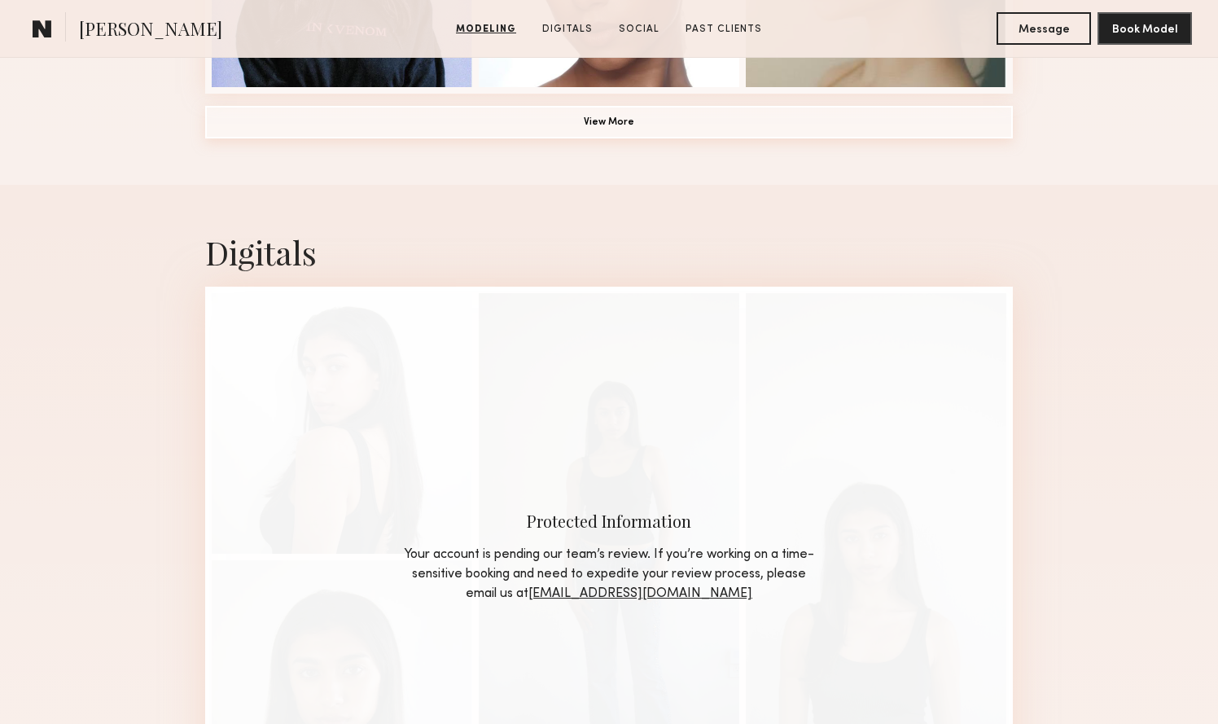
click at [579, 121] on button "View More" at bounding box center [608, 122] width 807 height 33
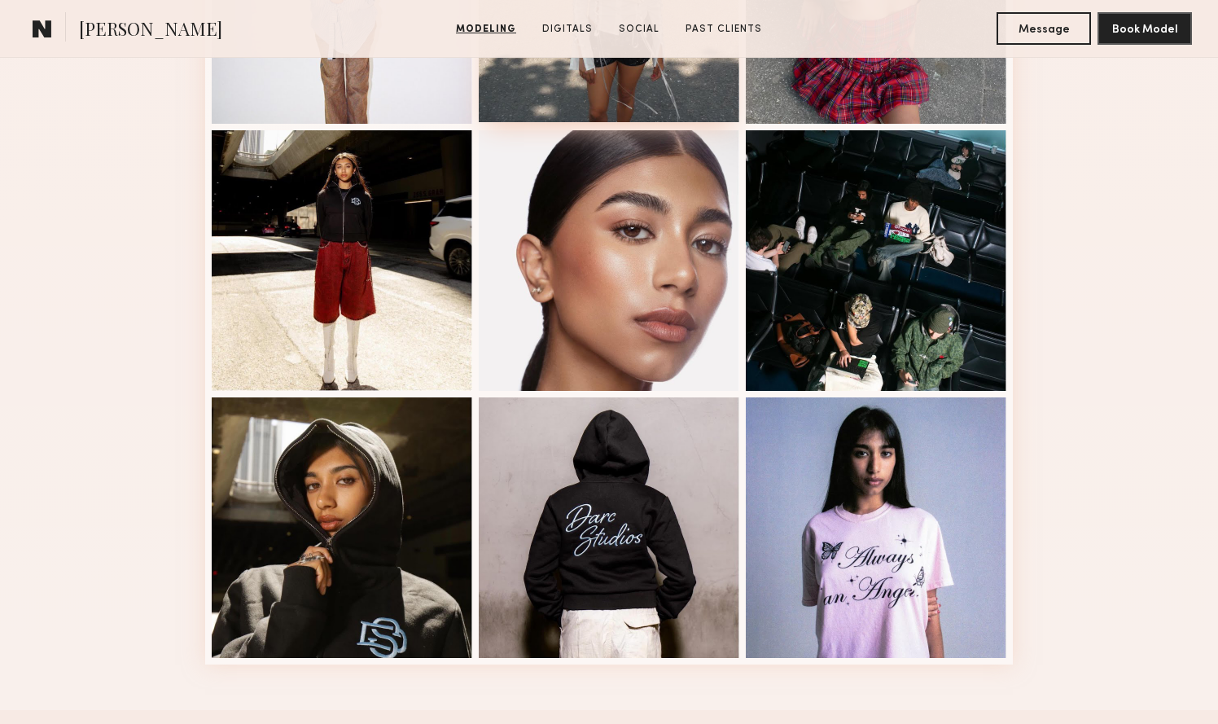
scroll to position [1962, 0]
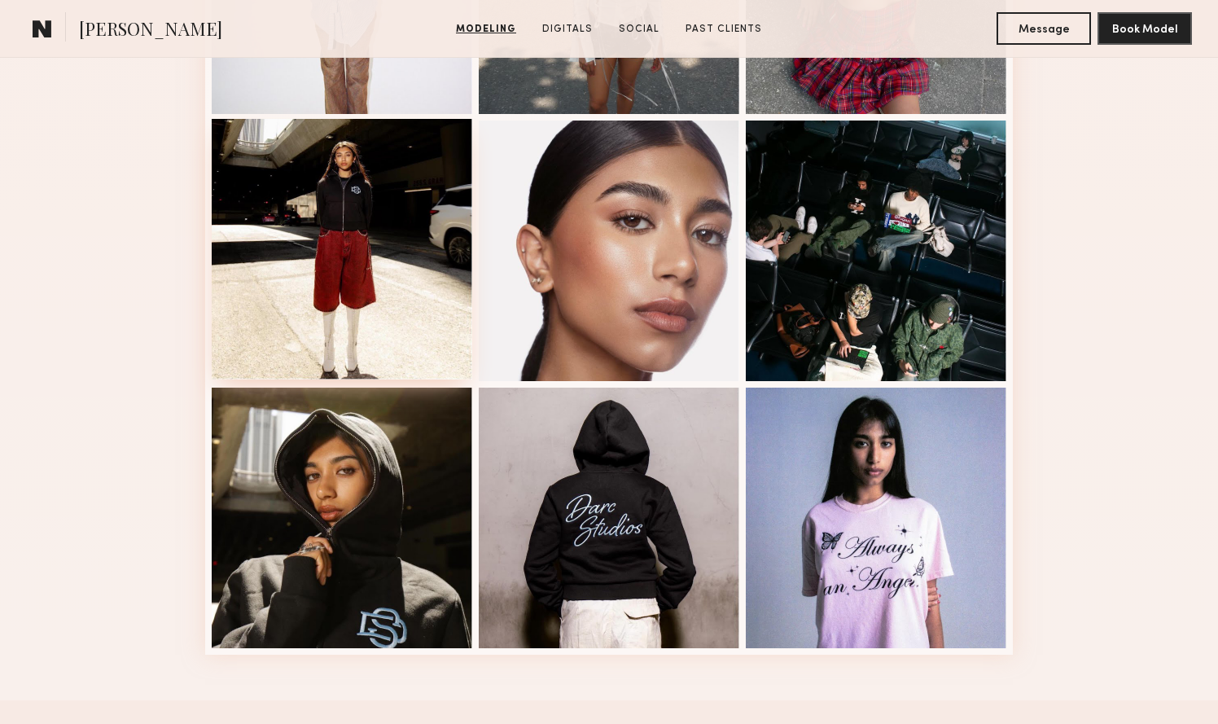
click at [388, 217] on div at bounding box center [342, 249] width 260 height 260
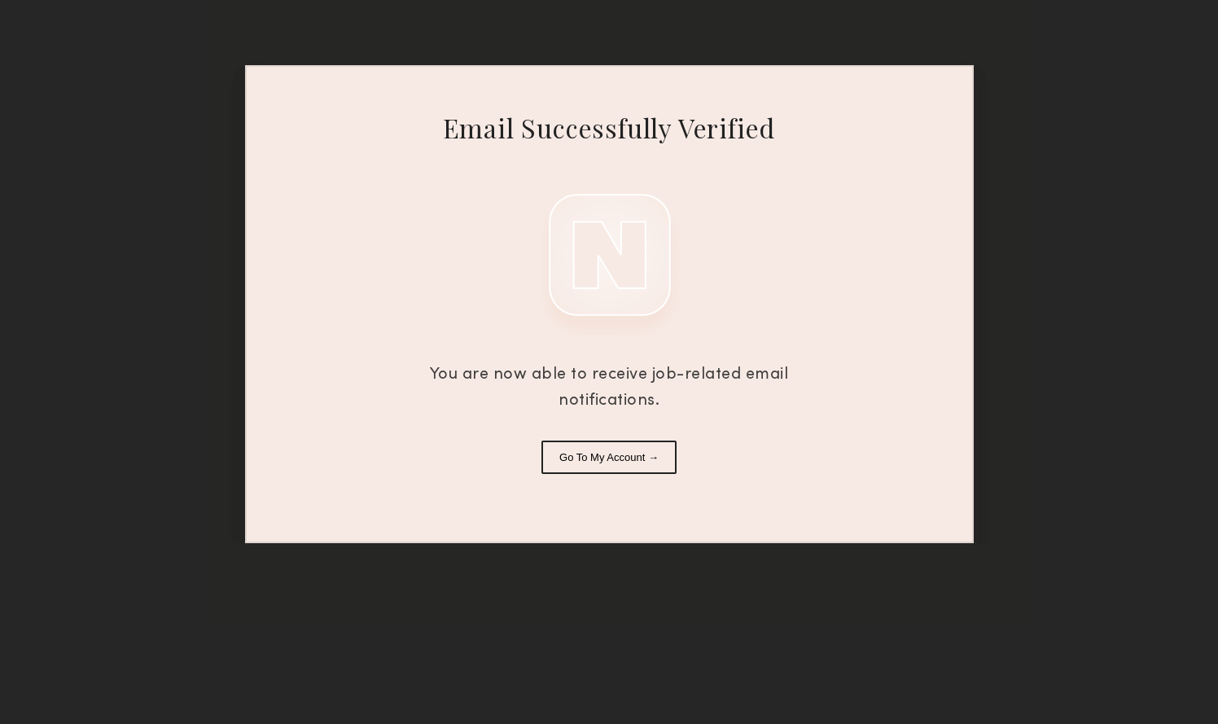
click at [576, 448] on button "Go To My Account →" at bounding box center [608, 456] width 135 height 33
